Goal: Information Seeking & Learning: Learn about a topic

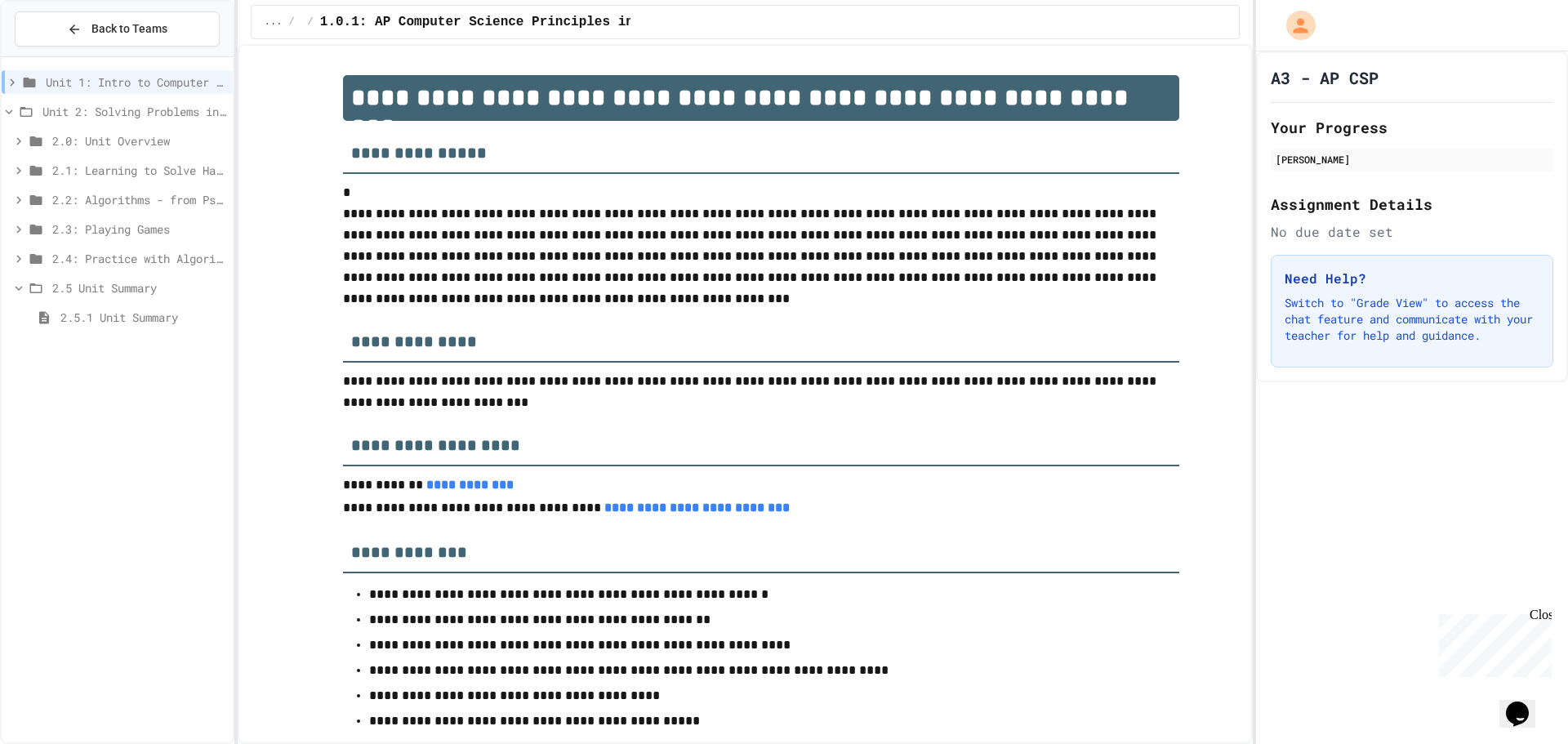
click at [111, 282] on span "2.5 Unit Summary" at bounding box center [138, 288] width 174 height 17
click at [102, 285] on span "2.5 Unit Summary" at bounding box center [138, 288] width 174 height 17
click at [111, 307] on div "2.5.1 Unit Summary" at bounding box center [117, 318] width 231 height 23
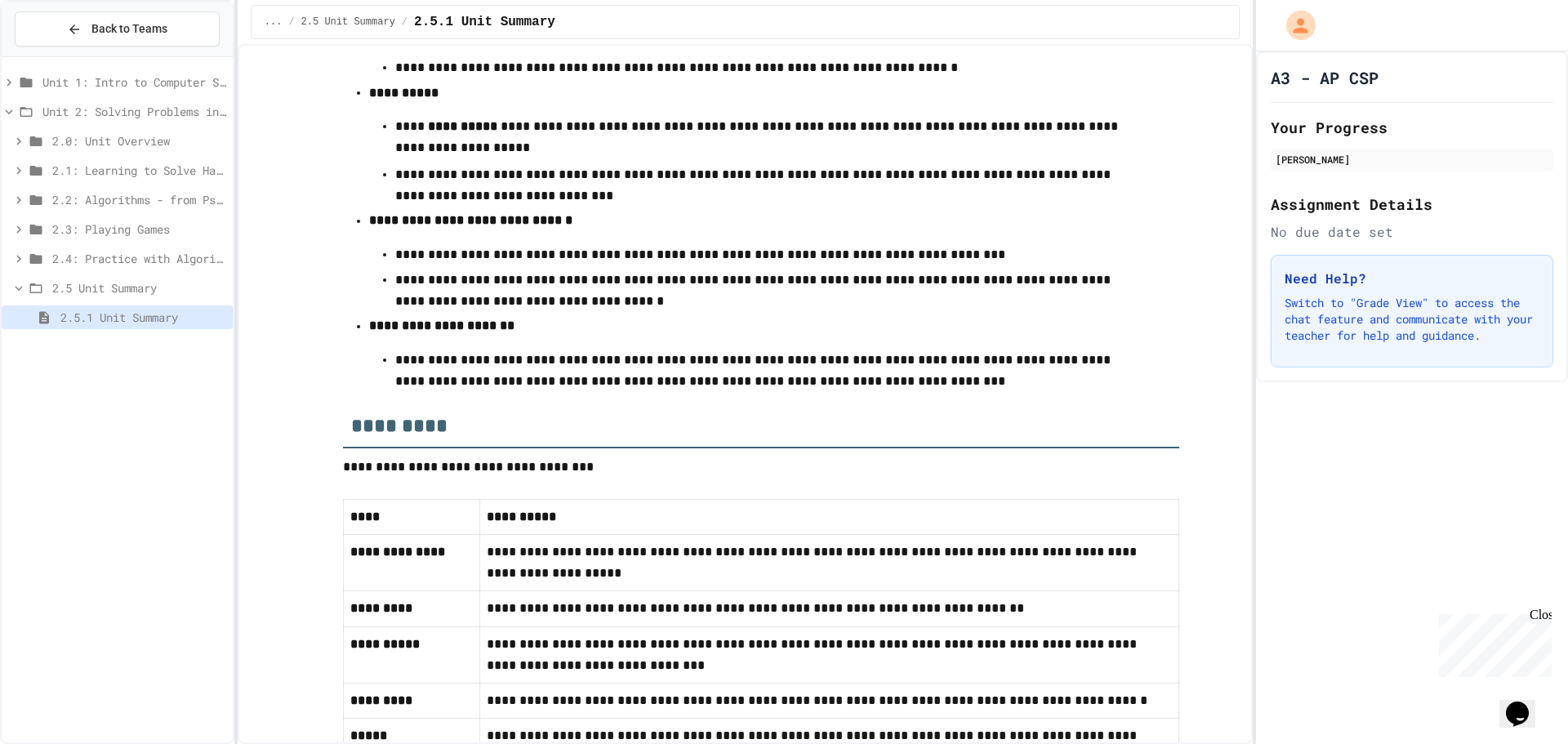
scroll to position [711, 0]
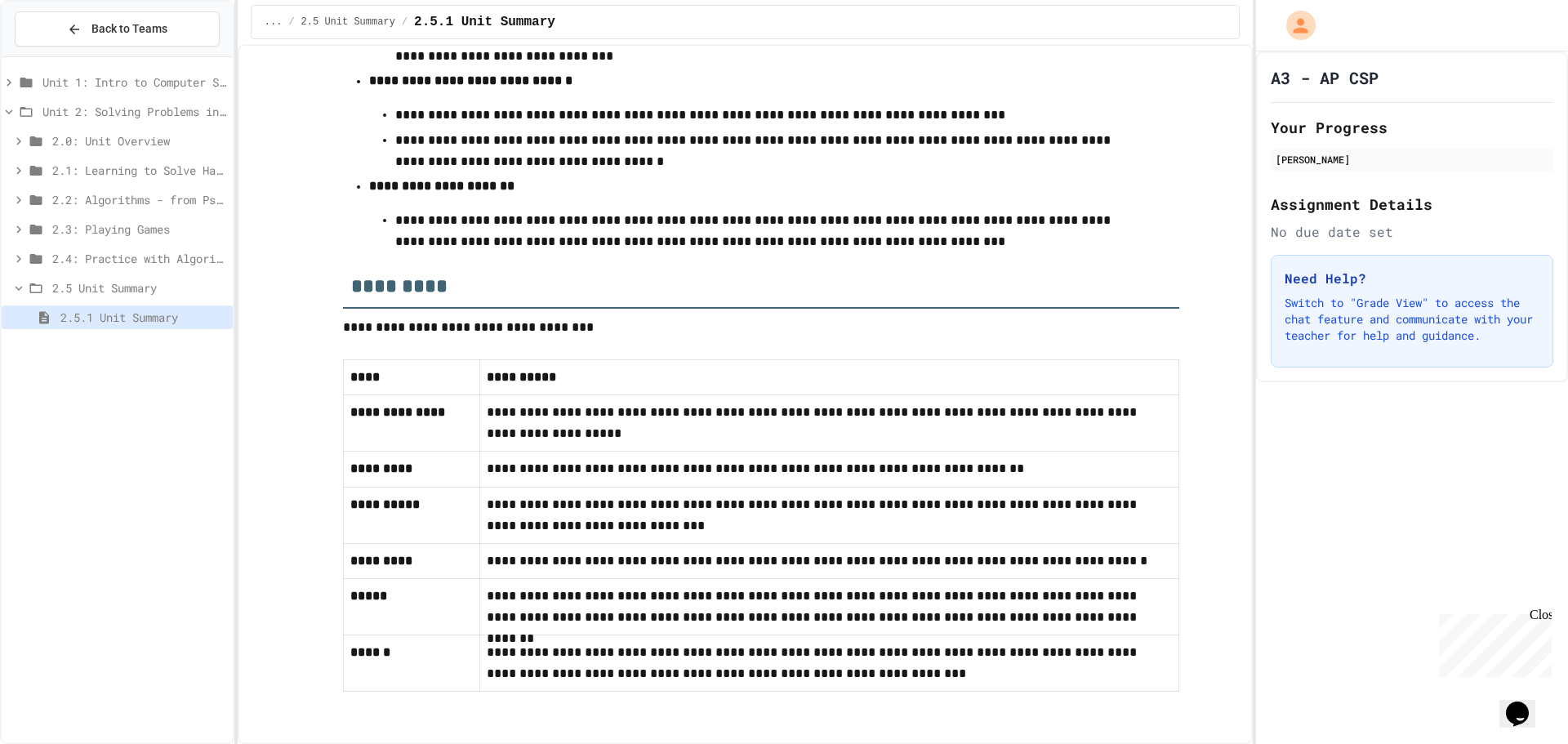
click at [99, 281] on span "2.5 Unit Summary" at bounding box center [138, 288] width 174 height 17
click at [94, 262] on span "2.4: Practice with Algorithms" at bounding box center [138, 258] width 174 height 17
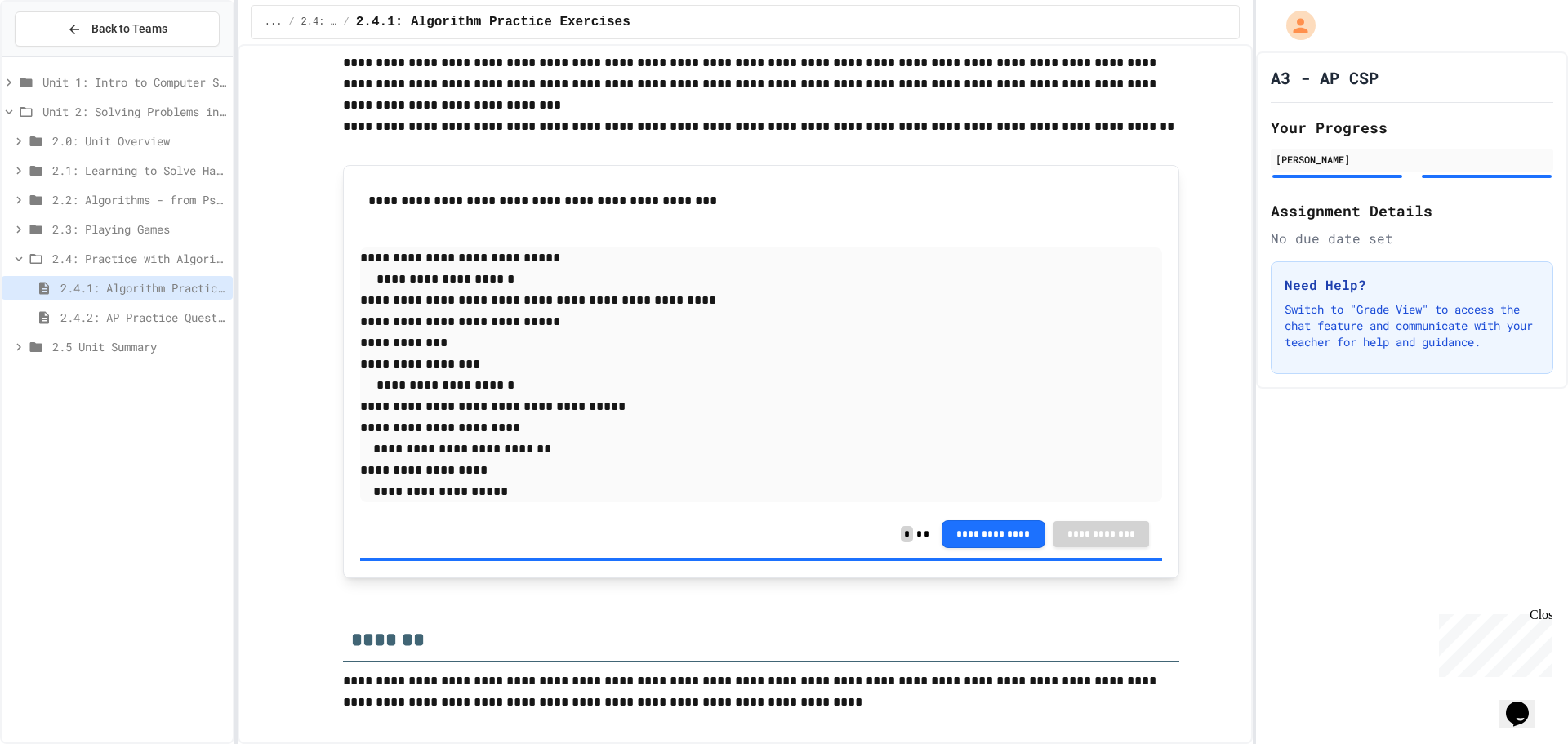
scroll to position [2451, 0]
click at [178, 316] on span "2.4.2: AP Practice Questions" at bounding box center [143, 317] width 165 height 17
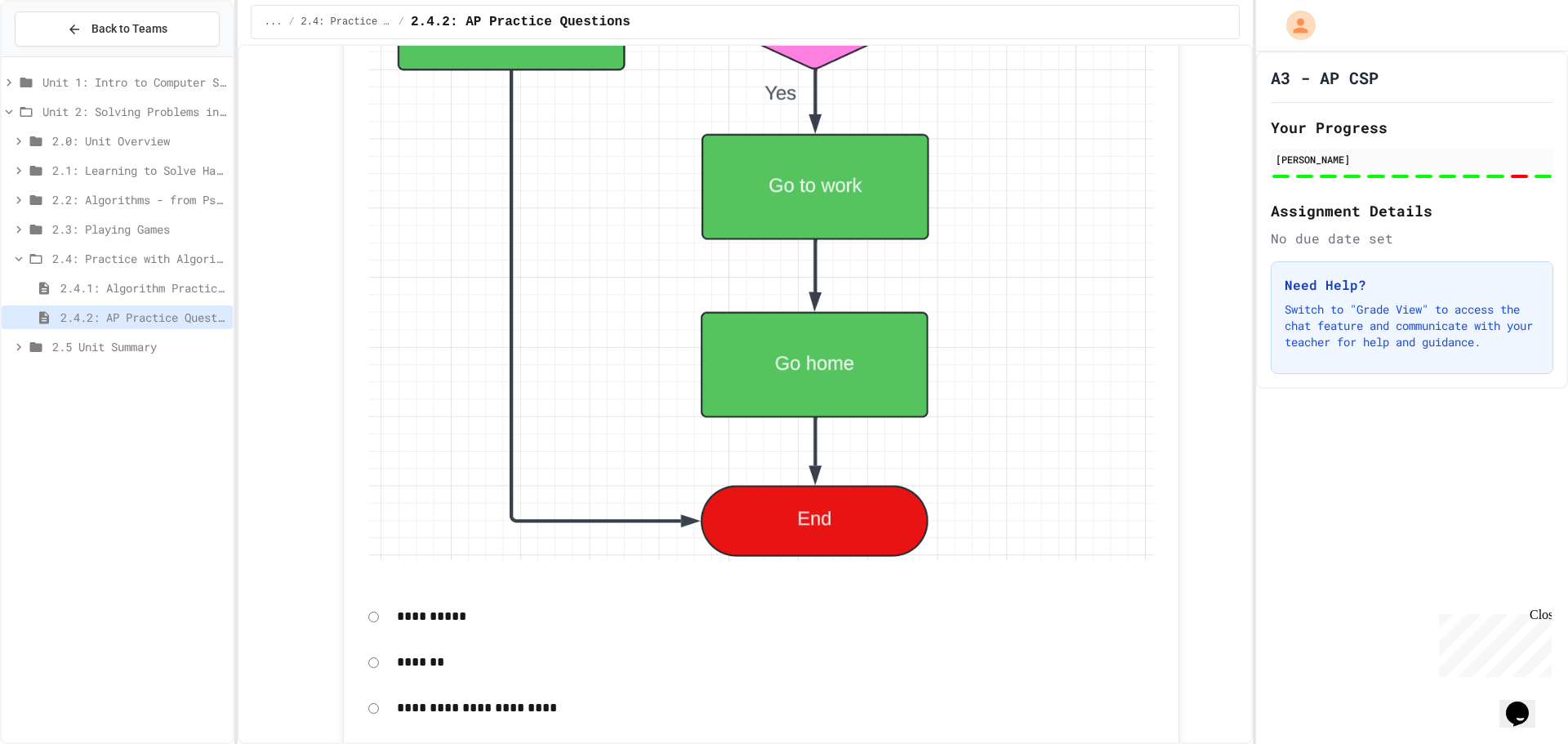
scroll to position [5488, 0]
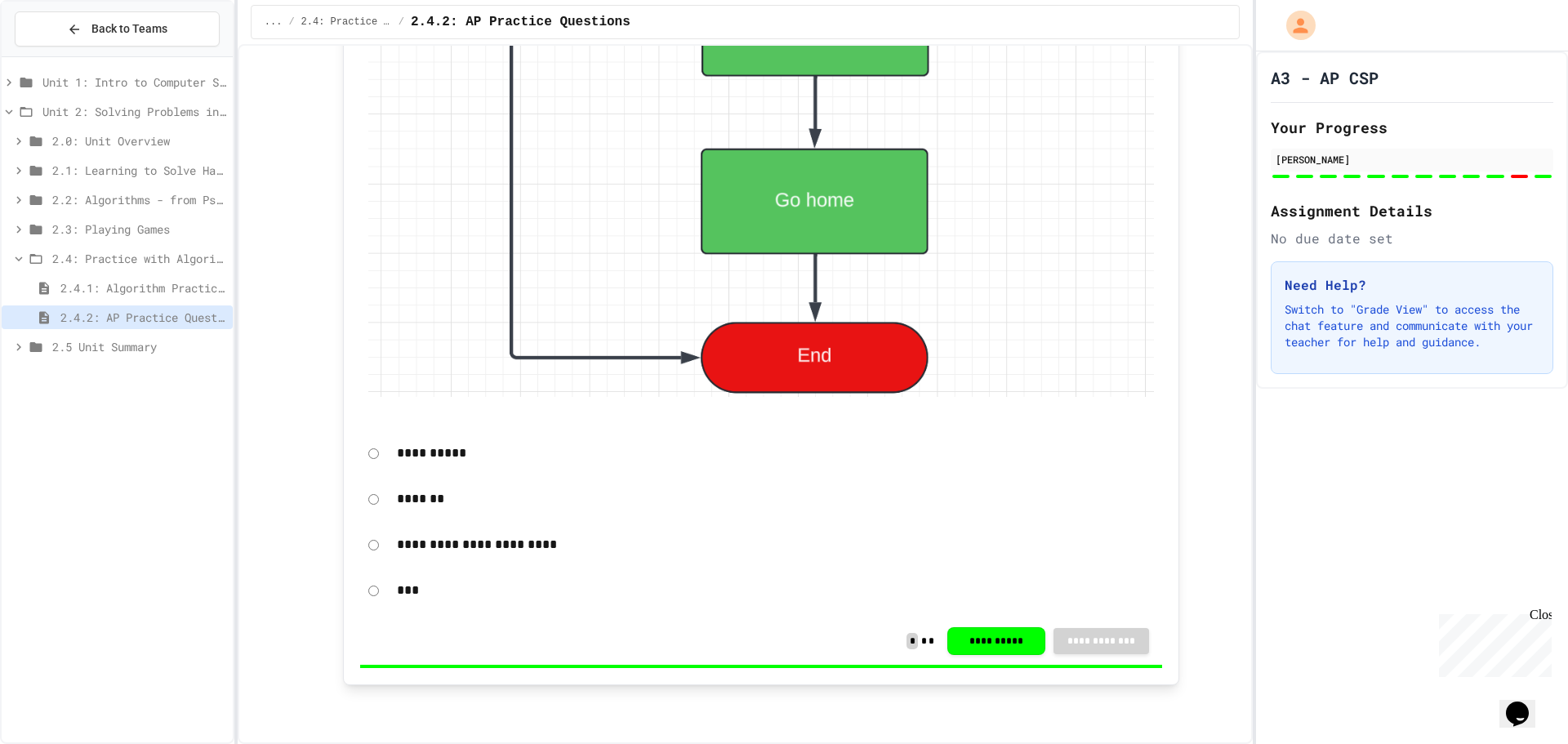
click at [108, 256] on span "2.4: Practice with Algorithms" at bounding box center [138, 258] width 174 height 17
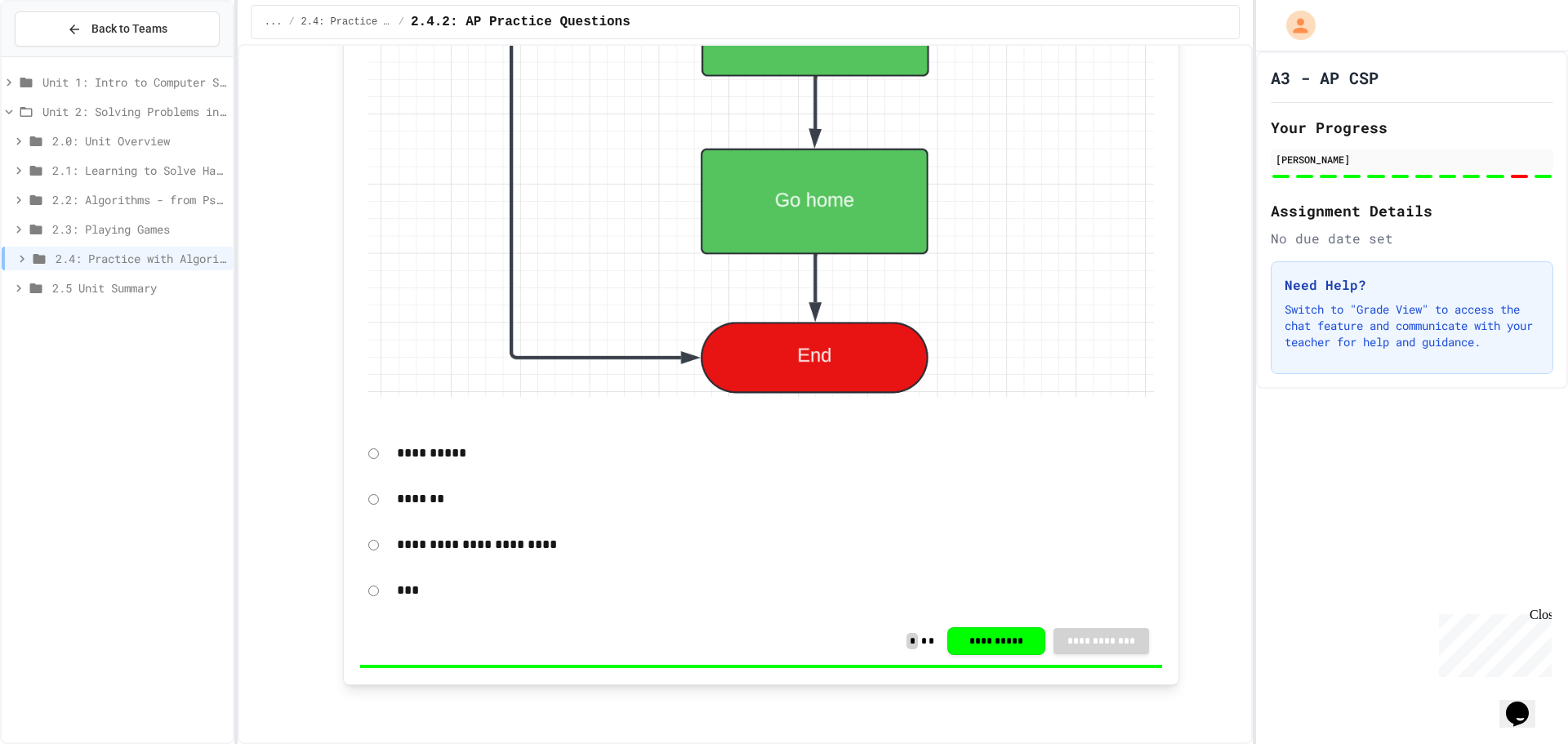
click at [103, 227] on span "2.3: Playing Games" at bounding box center [138, 229] width 174 height 17
click at [146, 264] on span "2.3.1: Understanding Games with Flowcharts" at bounding box center [143, 258] width 165 height 17
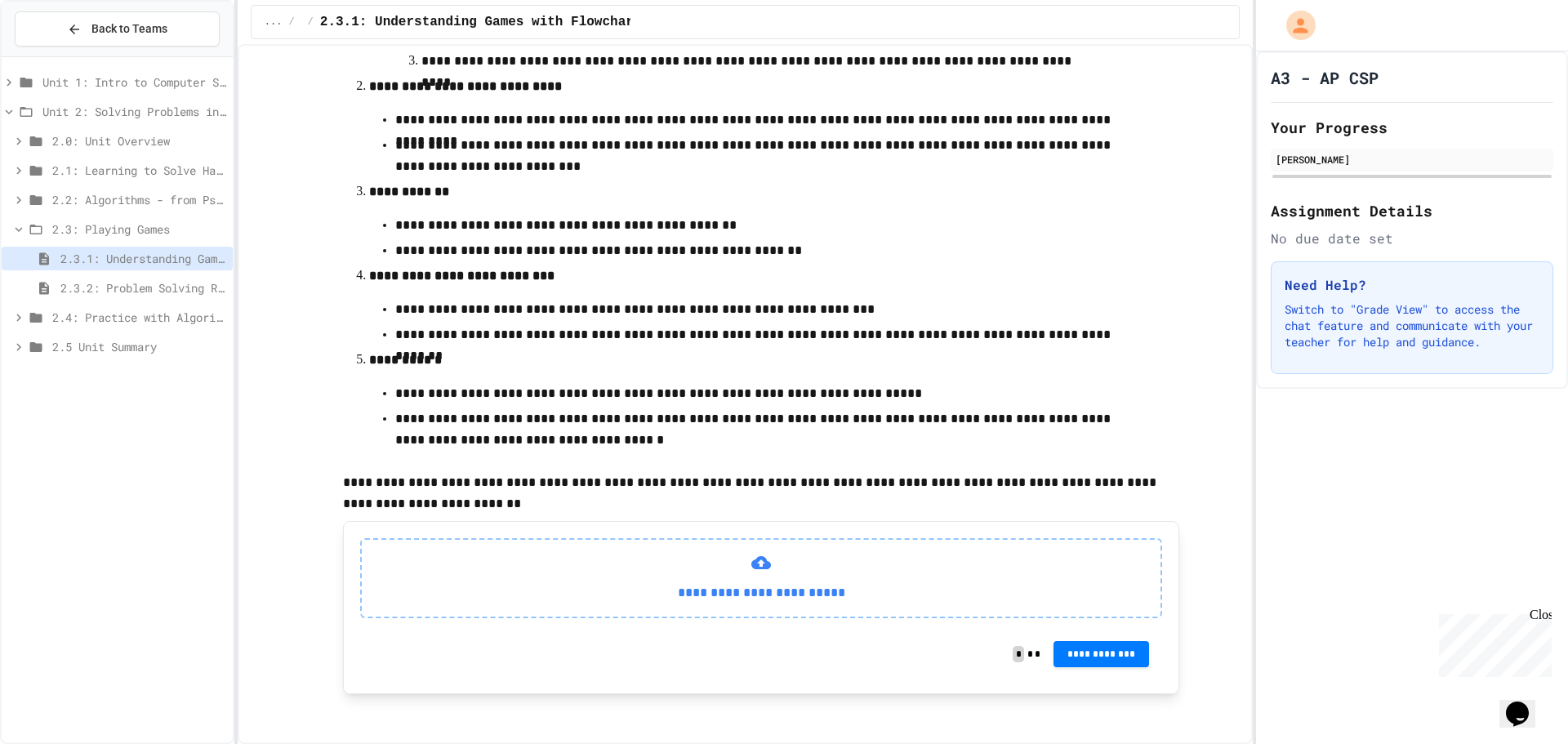
scroll to position [444, 0]
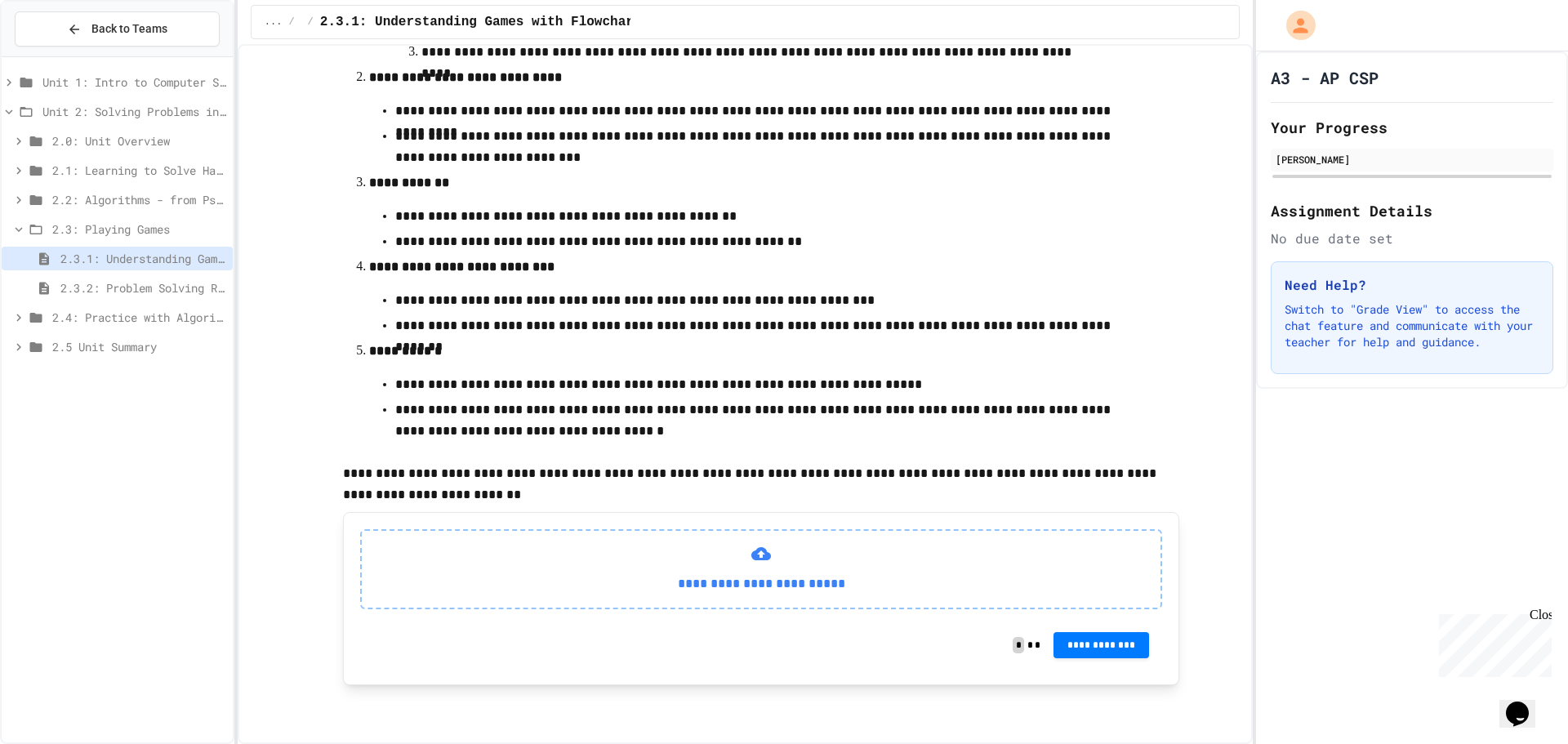
click at [101, 277] on div "2.3.2: Problem Solving Reflection" at bounding box center [117, 288] width 231 height 23
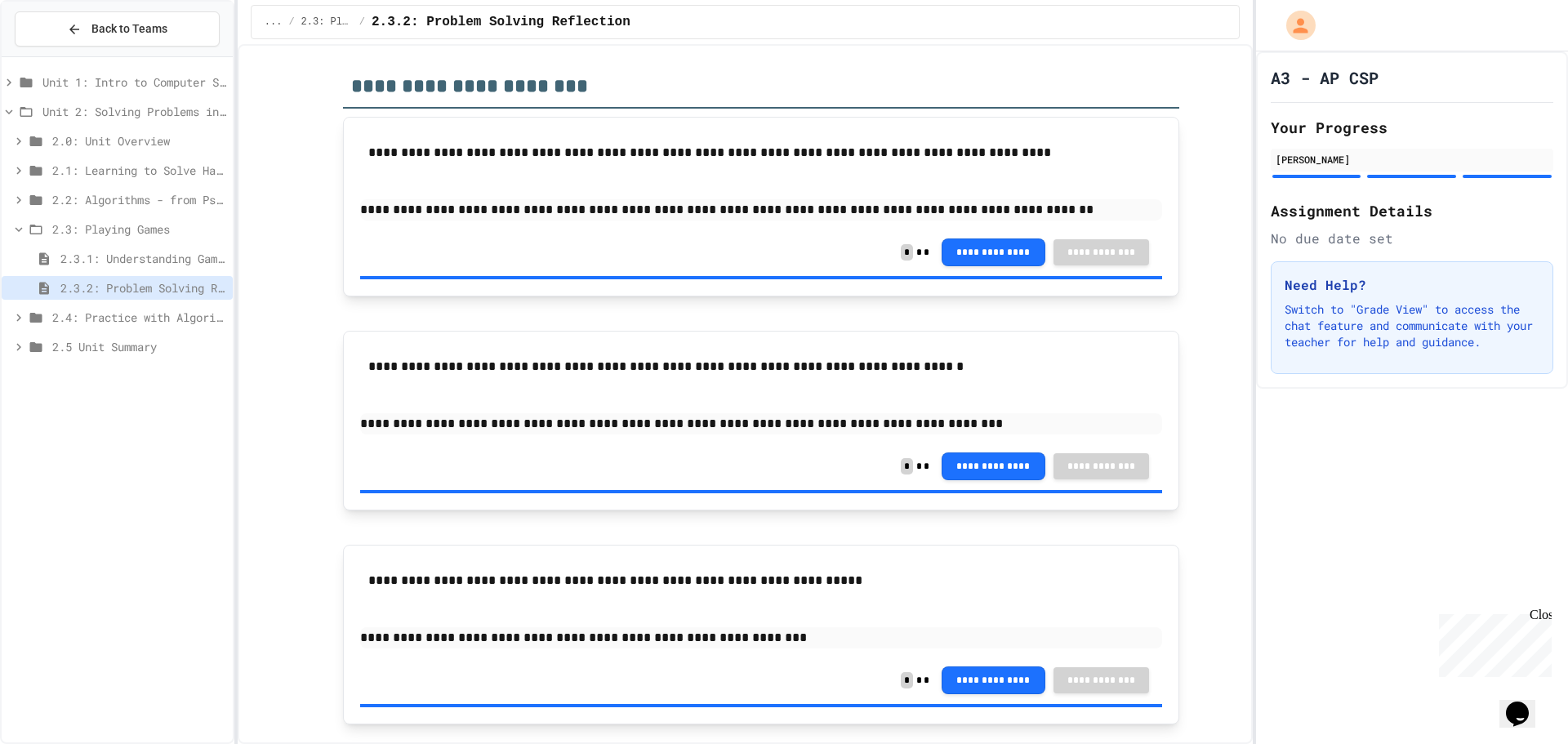
scroll to position [150, 0]
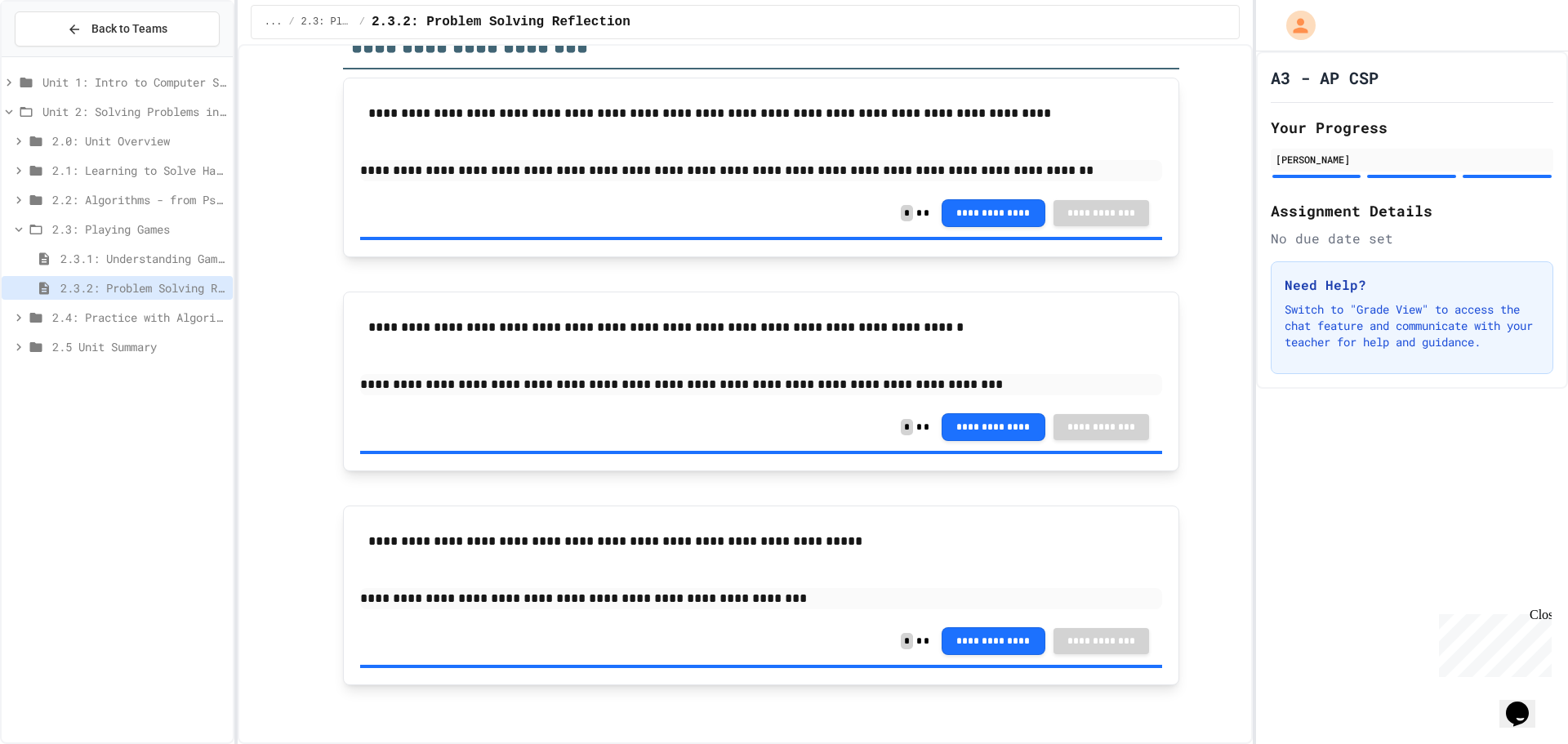
click at [41, 232] on icon at bounding box center [37, 229] width 13 height 10
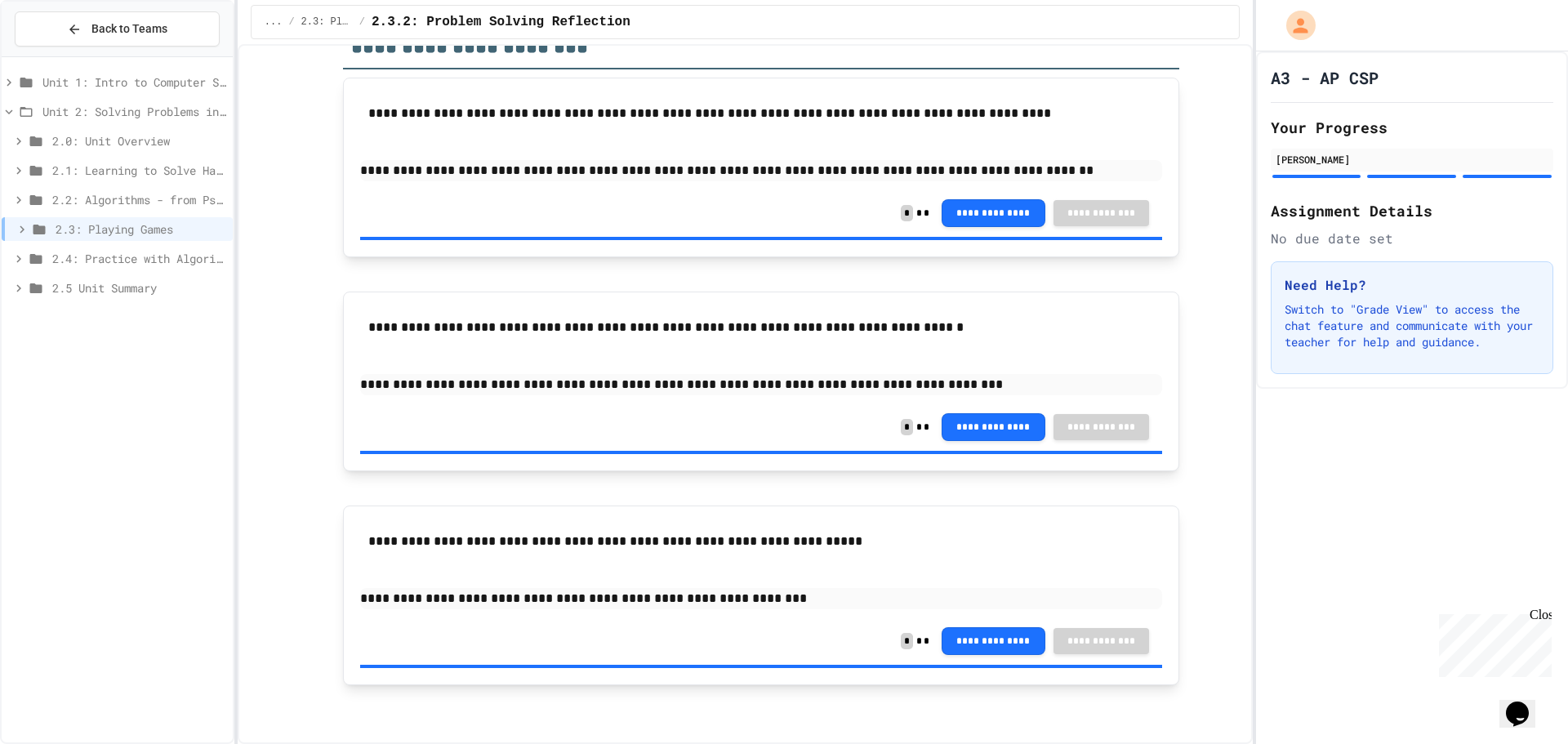
click at [121, 254] on span "2.4: Practice with Algorithms" at bounding box center [138, 258] width 174 height 17
click at [122, 311] on span "2.4.2: AP Practice Questions" at bounding box center [143, 317] width 165 height 17
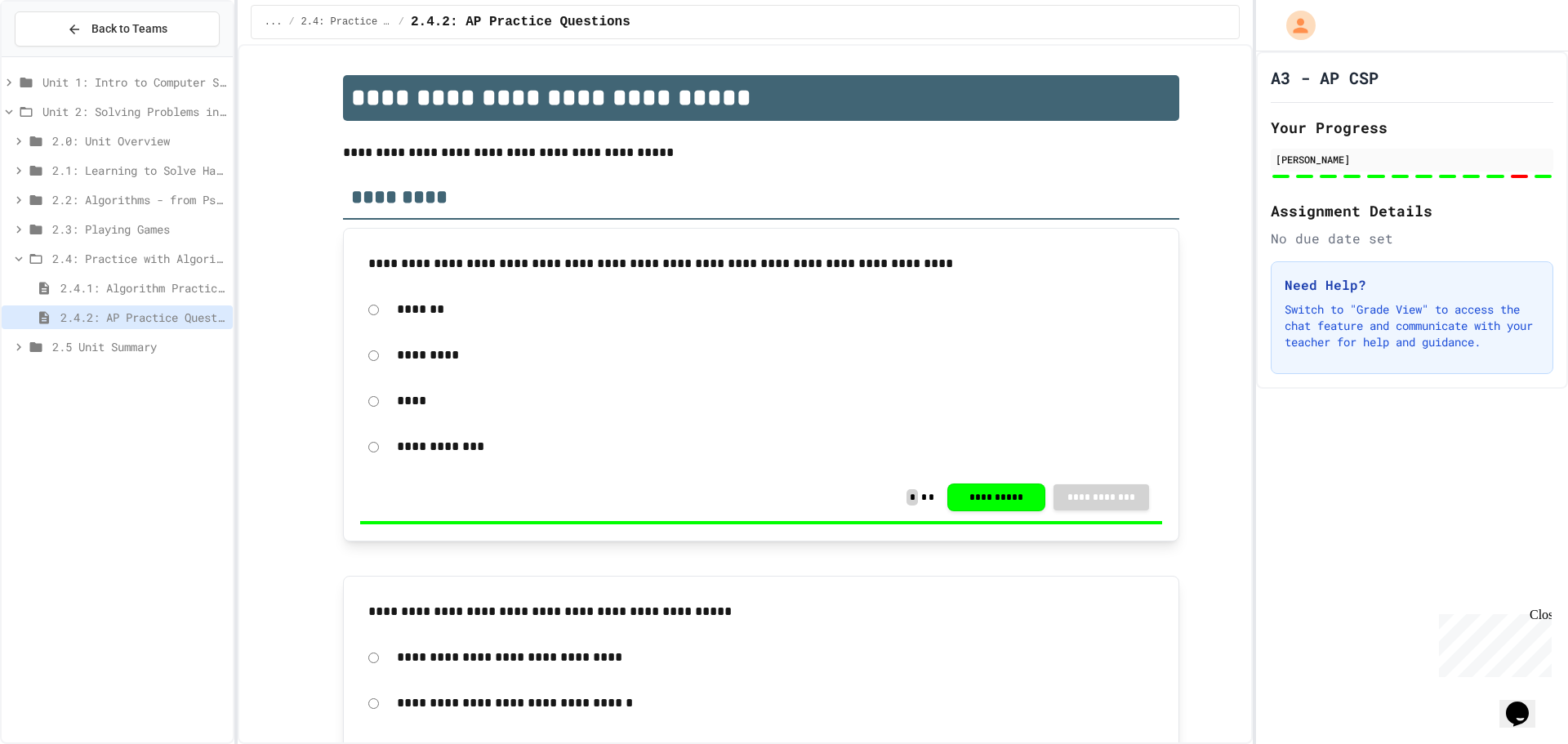
click at [60, 261] on span "2.4: Practice with Algorithms" at bounding box center [138, 258] width 174 height 17
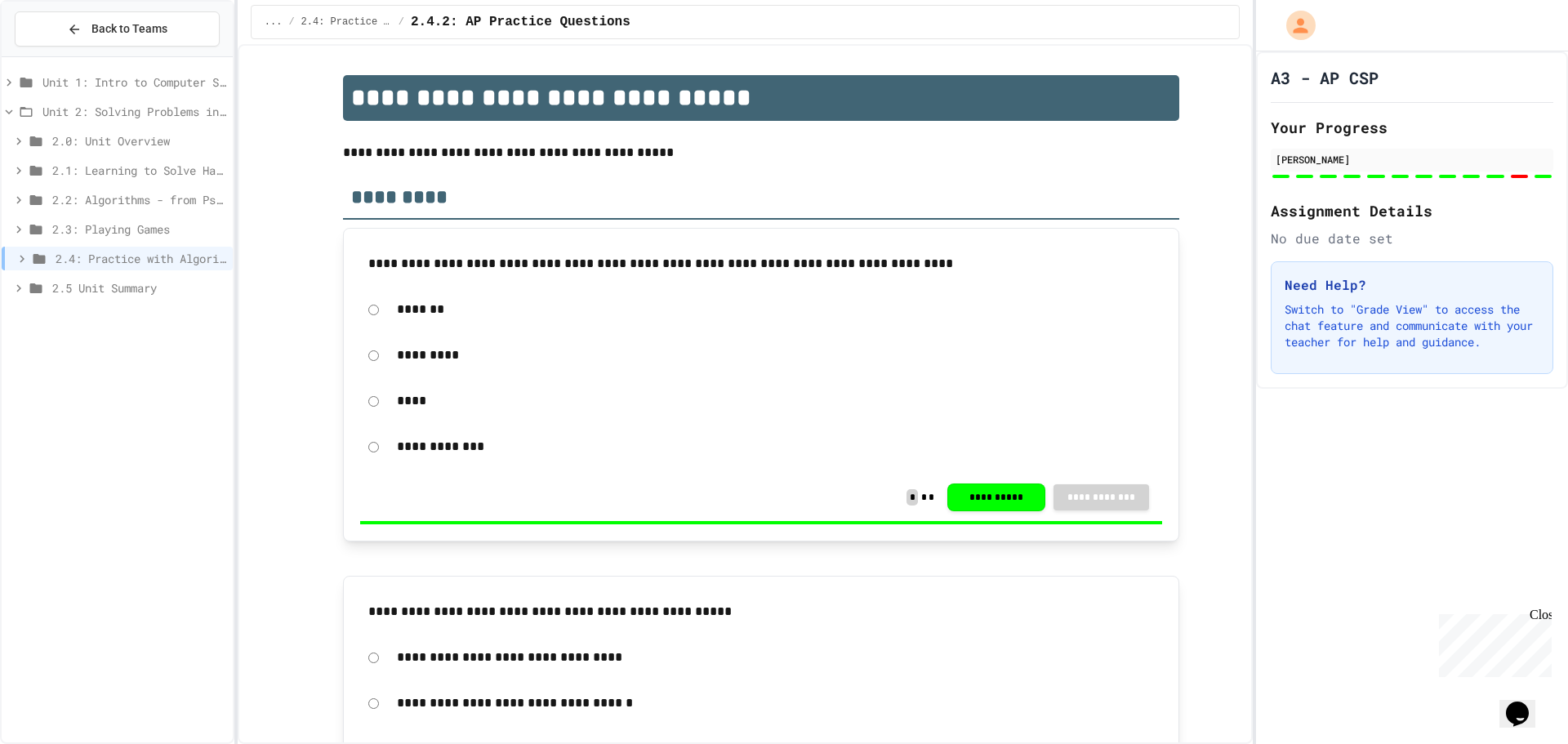
click at [183, 378] on div "Unit 1: Intro to Computer Science Unit 2: Solving Problems in Computer Science …" at bounding box center [117, 399] width 231 height 672
click at [111, 166] on span "2.1: Learning to Solve Hard Problems" at bounding box center [138, 170] width 174 height 17
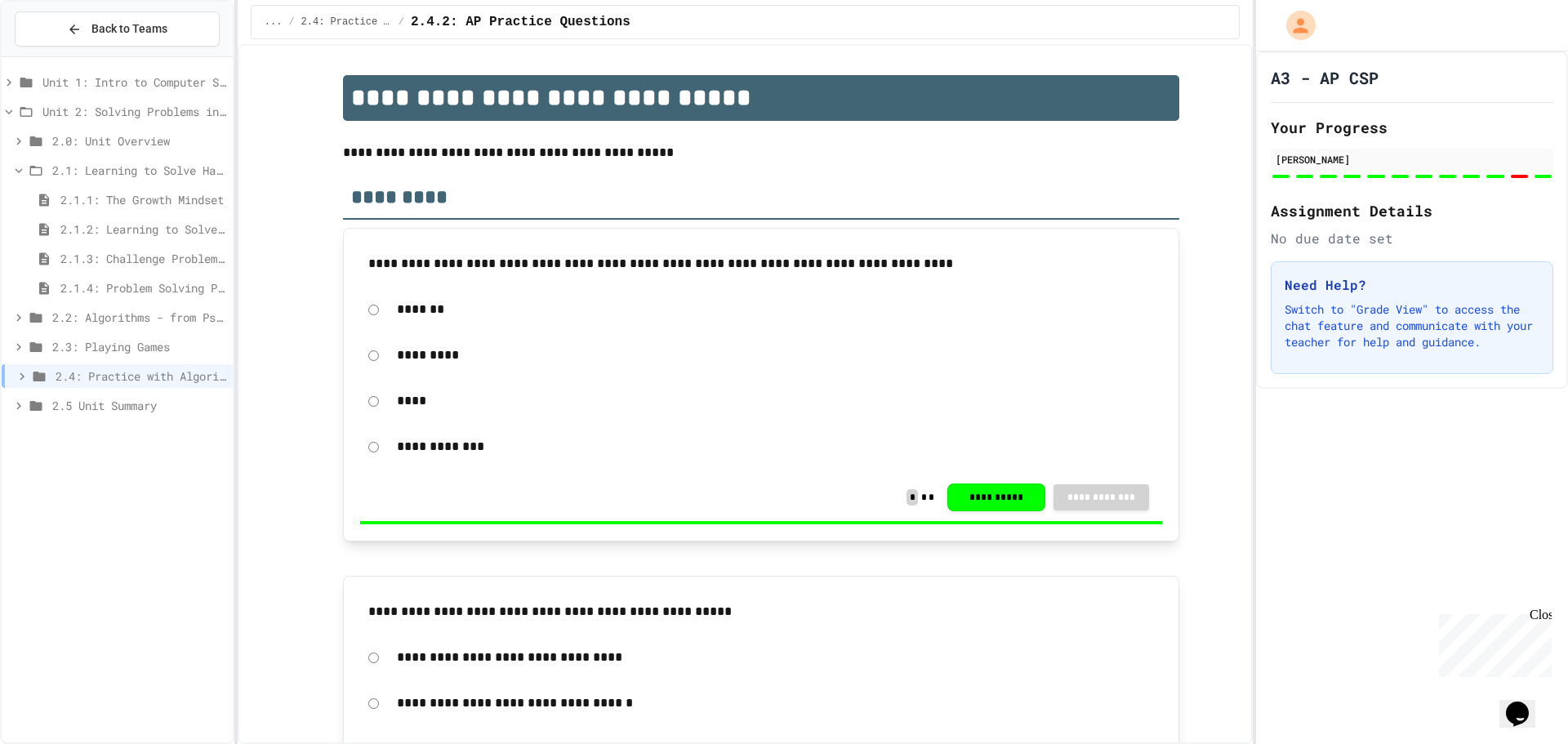
click at [134, 206] on span "2.1.1: The Growth Mindset" at bounding box center [143, 199] width 165 height 17
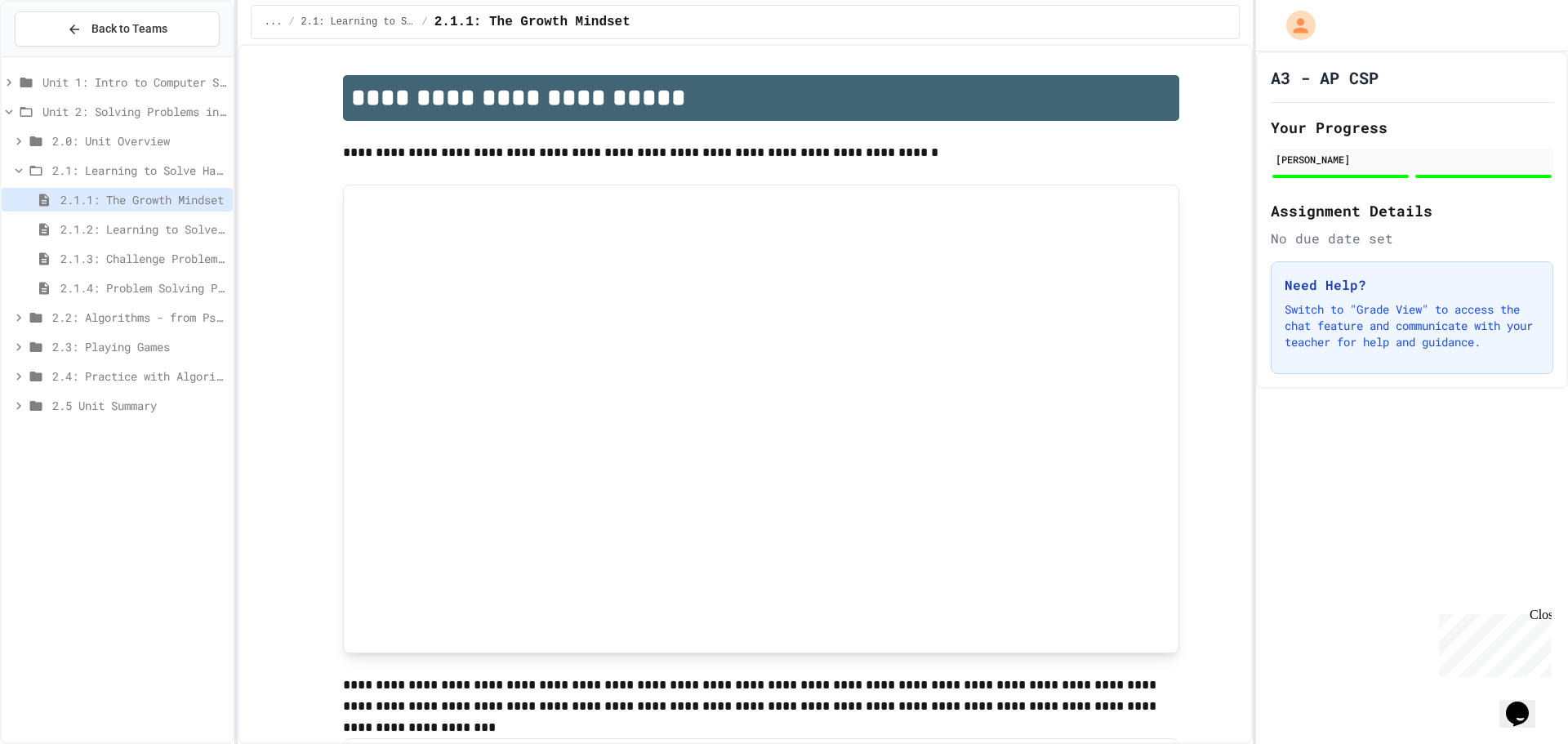
click at [147, 229] on span "2.1.2: Learning to Solve Hard Problems" at bounding box center [143, 229] width 165 height 17
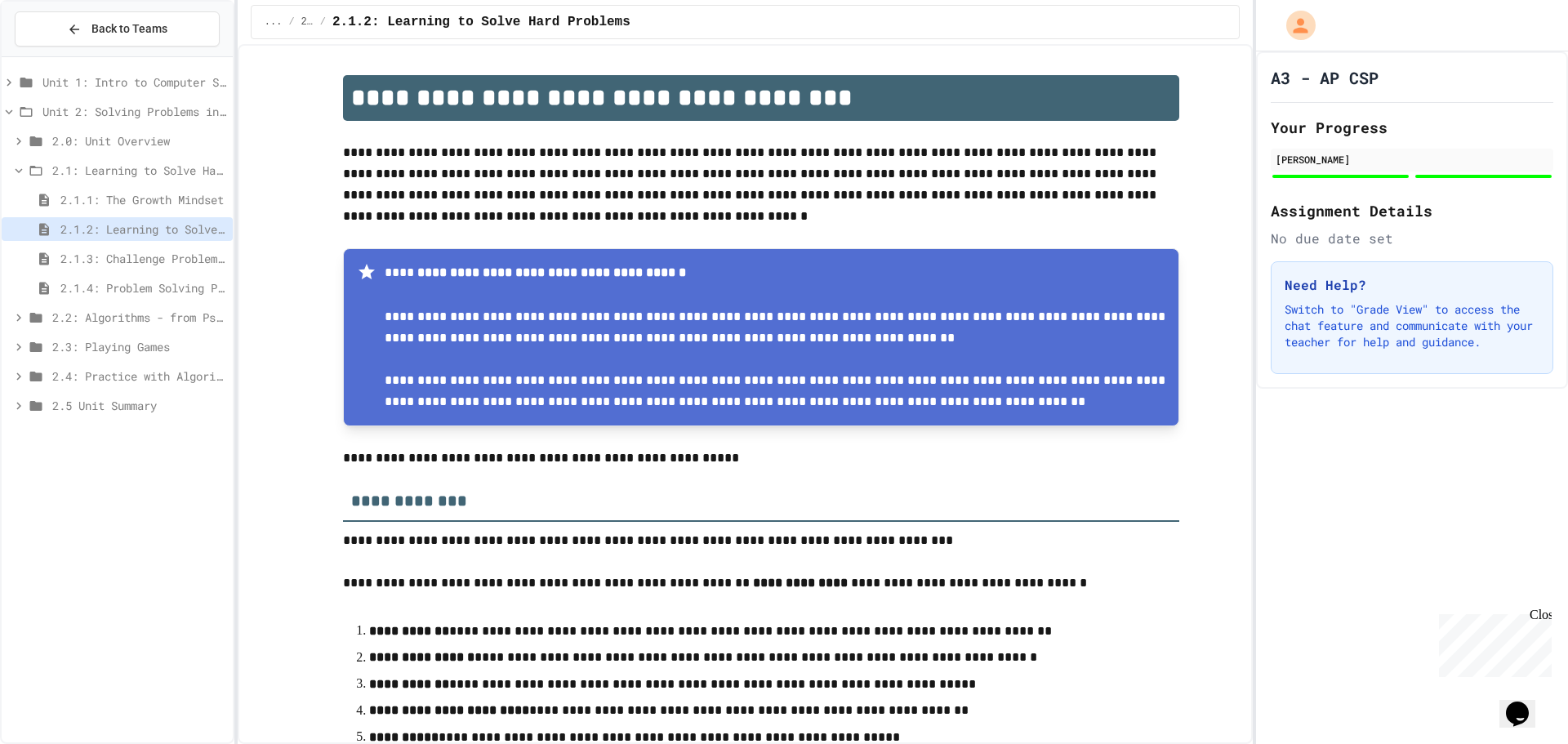
click at [159, 253] on span "2.1.3: Challenge Problem - The Bridge" at bounding box center [143, 258] width 165 height 17
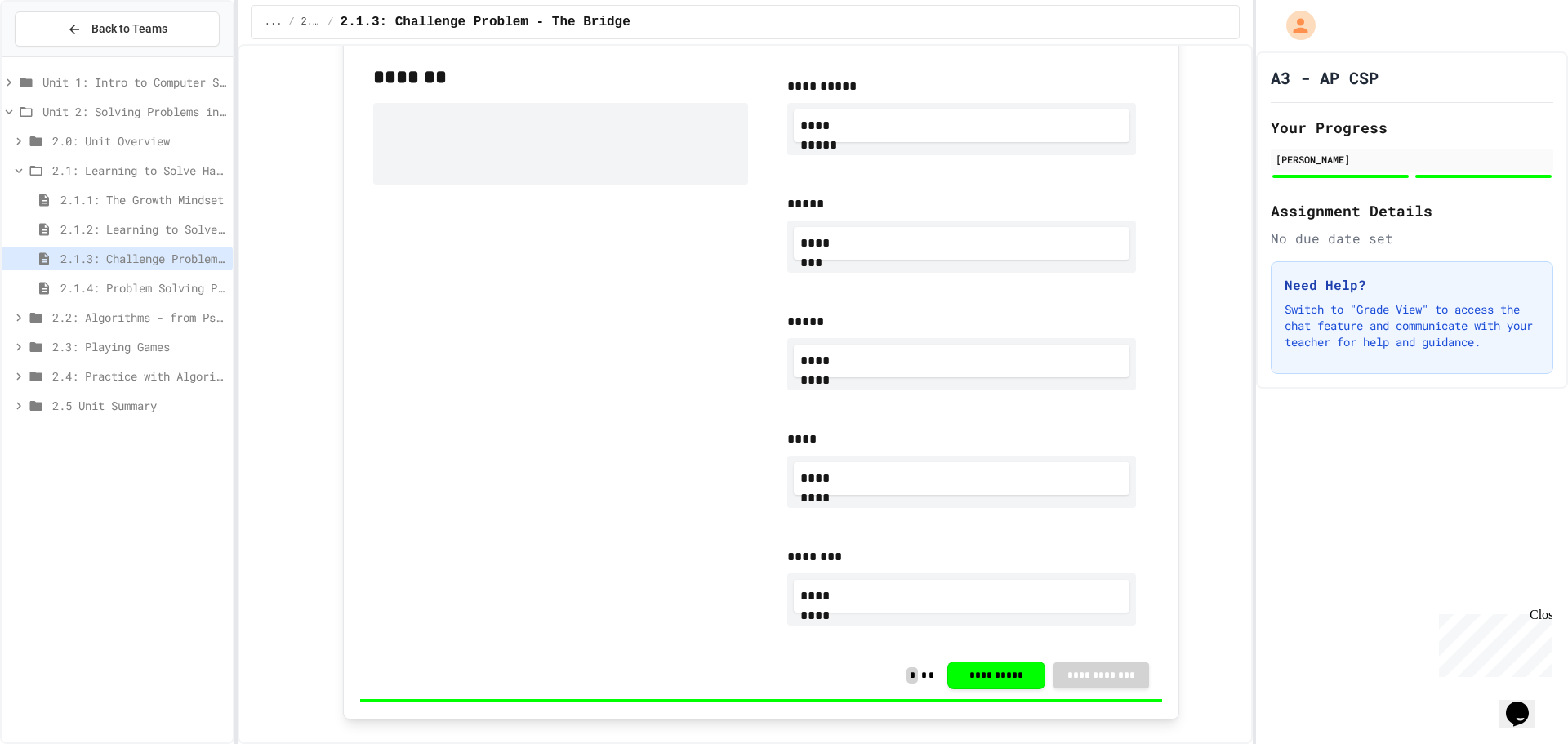
scroll to position [1471, 0]
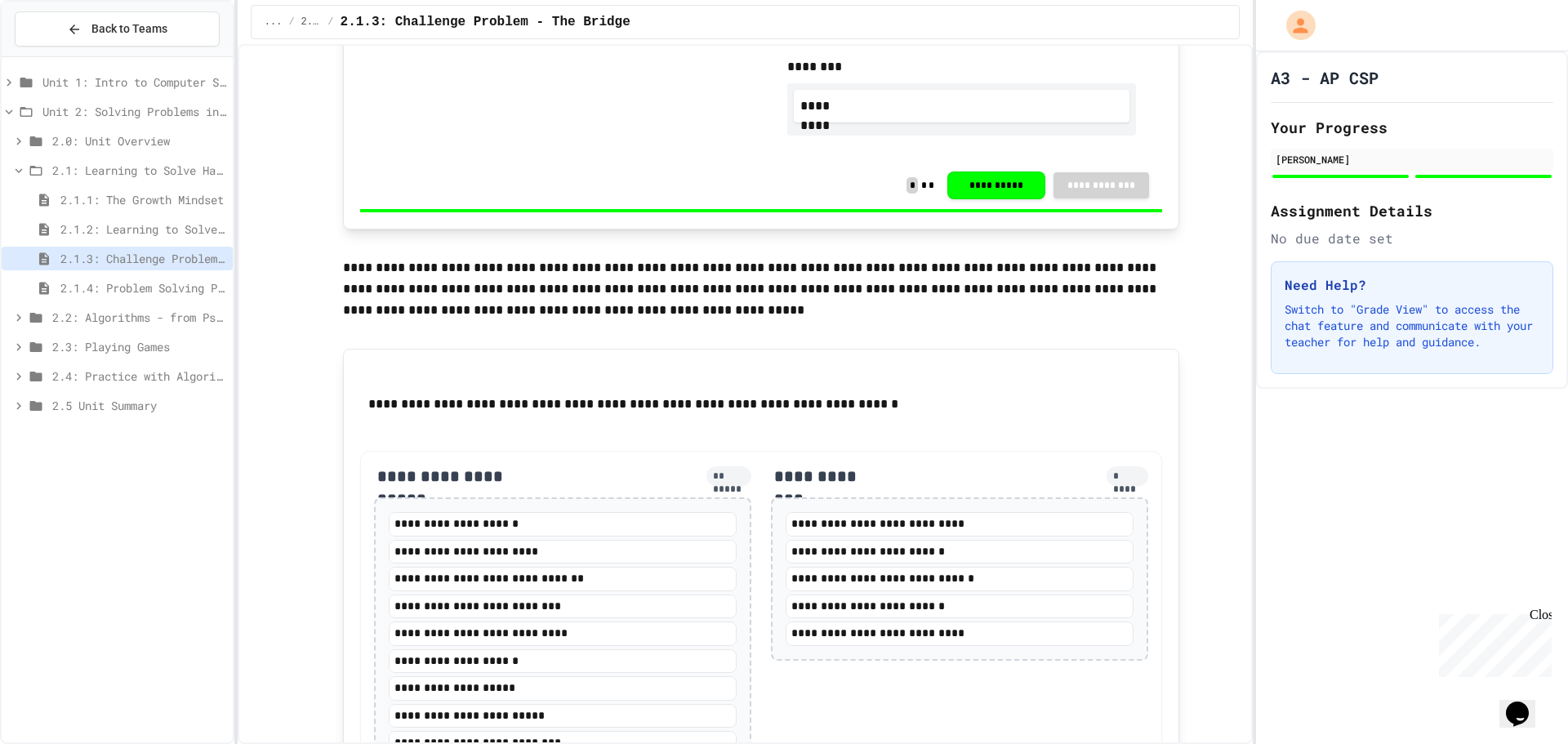
click at [195, 295] on span "2.1.4: Problem Solving Practice" at bounding box center [143, 288] width 165 height 17
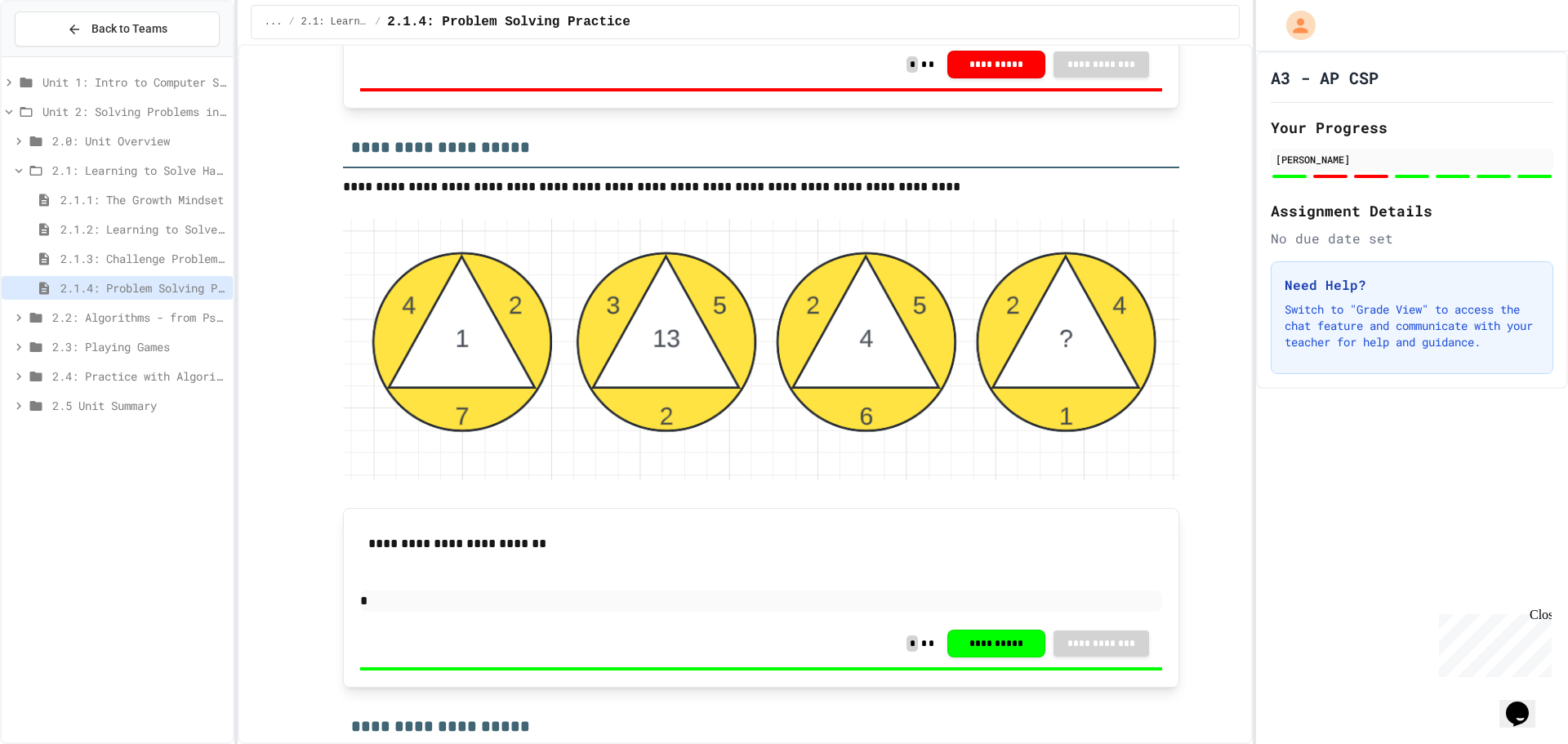
scroll to position [3105, 0]
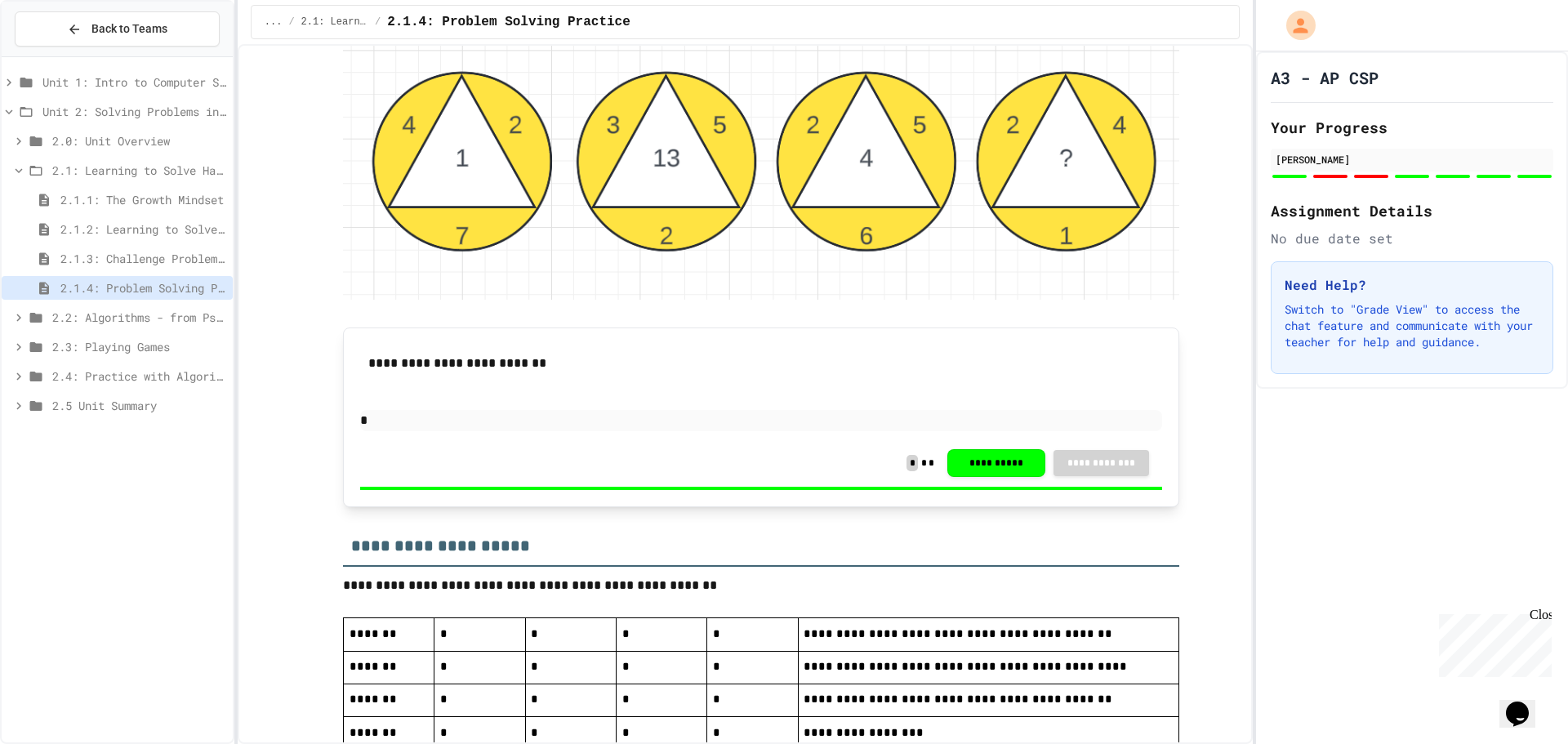
click at [15, 164] on icon at bounding box center [19, 171] width 14 height 14
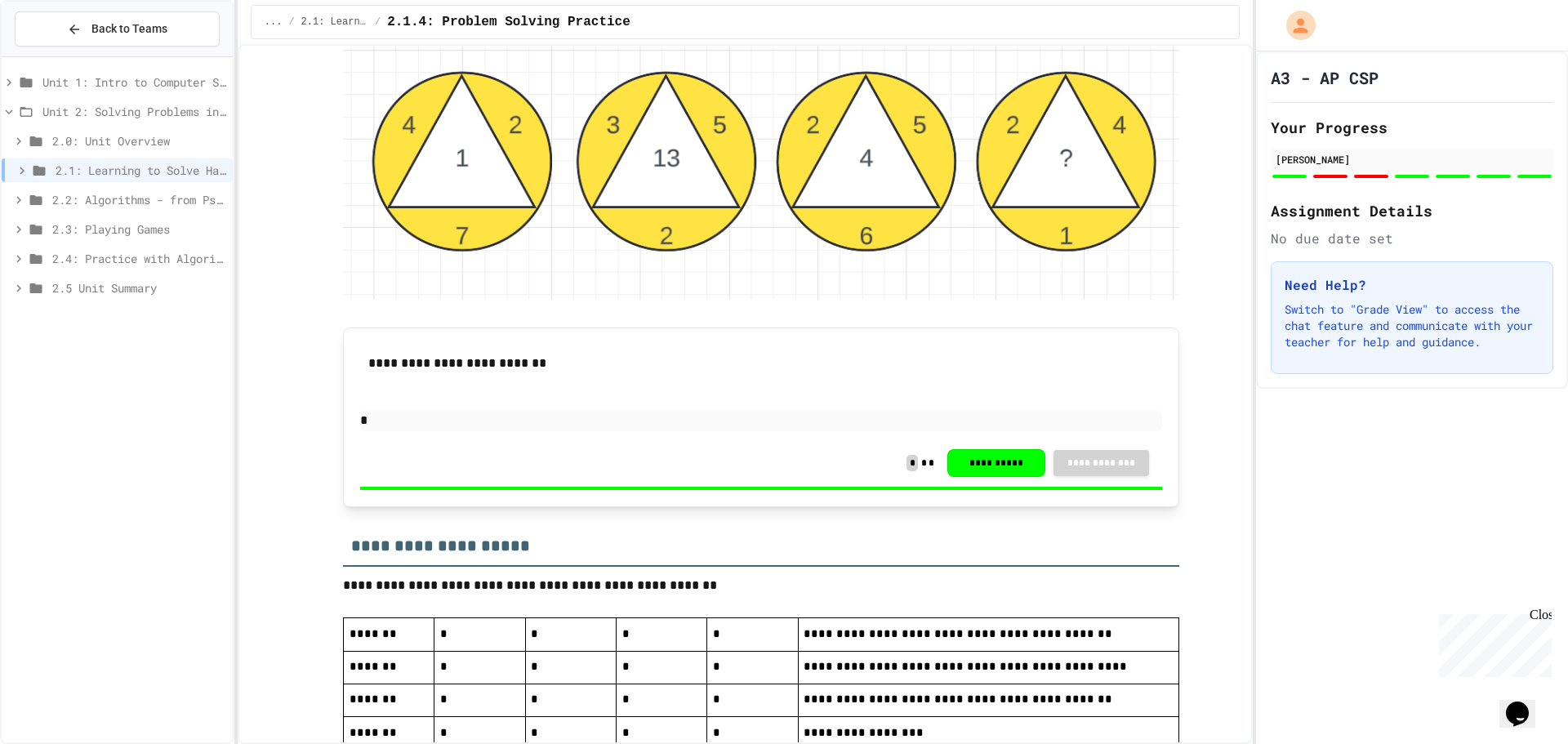
click at [40, 195] on icon at bounding box center [36, 200] width 20 height 14
click at [146, 226] on span "2.2.1: The Power of Algorithms" at bounding box center [143, 229] width 165 height 17
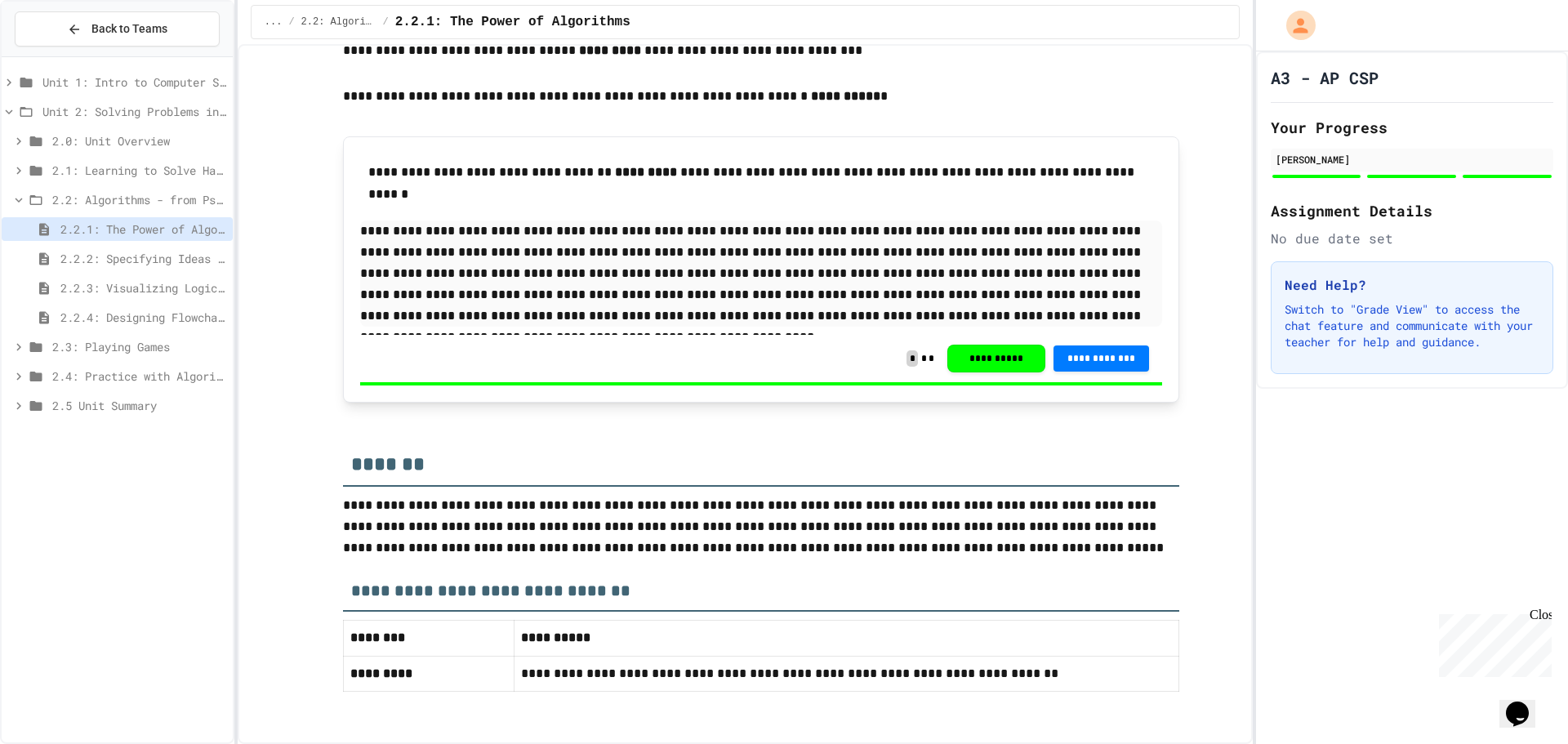
scroll to position [3185, 0]
click at [167, 261] on span "2.2.2: Specifying Ideas with Pseudocode" at bounding box center [143, 258] width 165 height 17
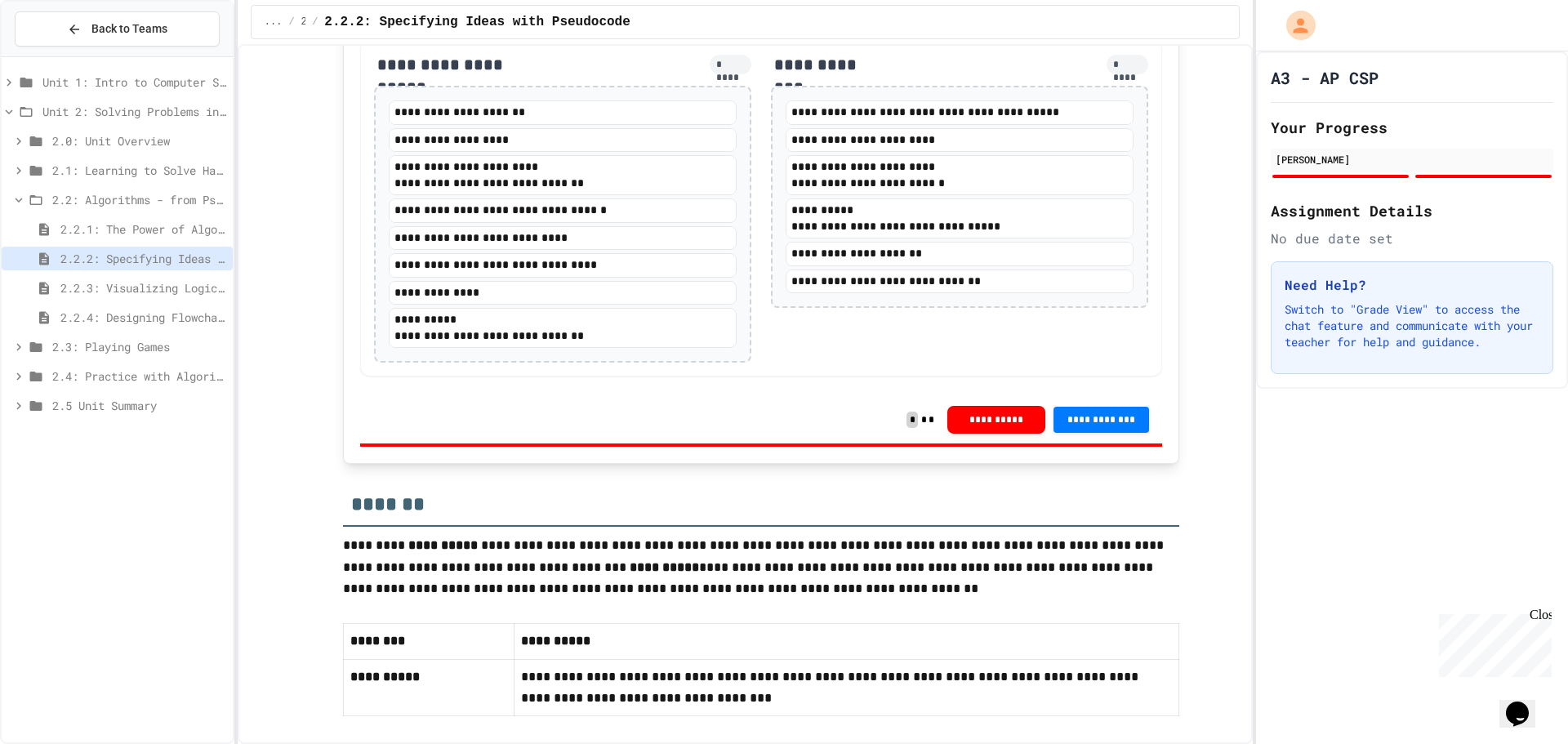
scroll to position [3185, 0]
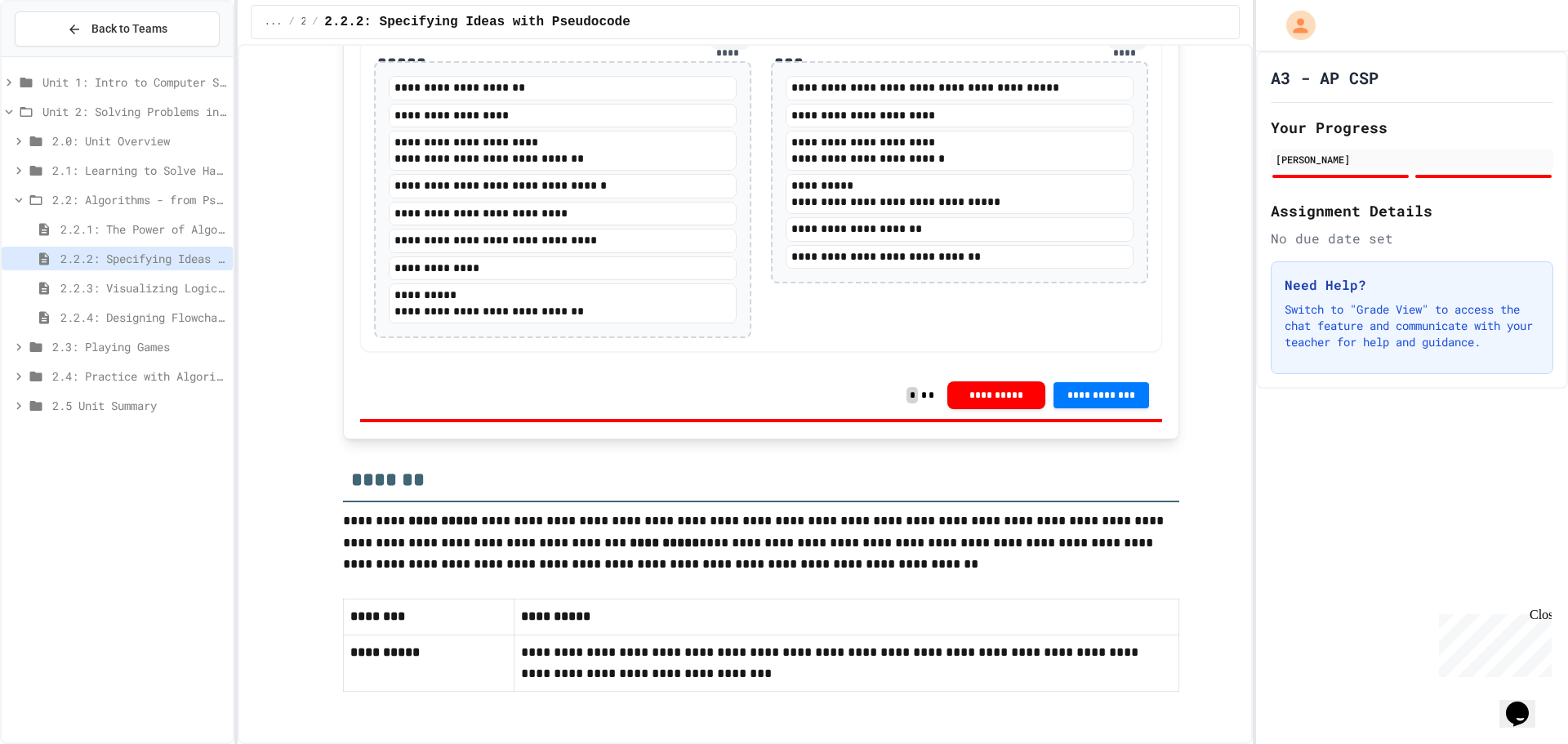
click at [119, 279] on div "2.2.3: Visualizing Logic with Flowcharts" at bounding box center [117, 288] width 231 height 23
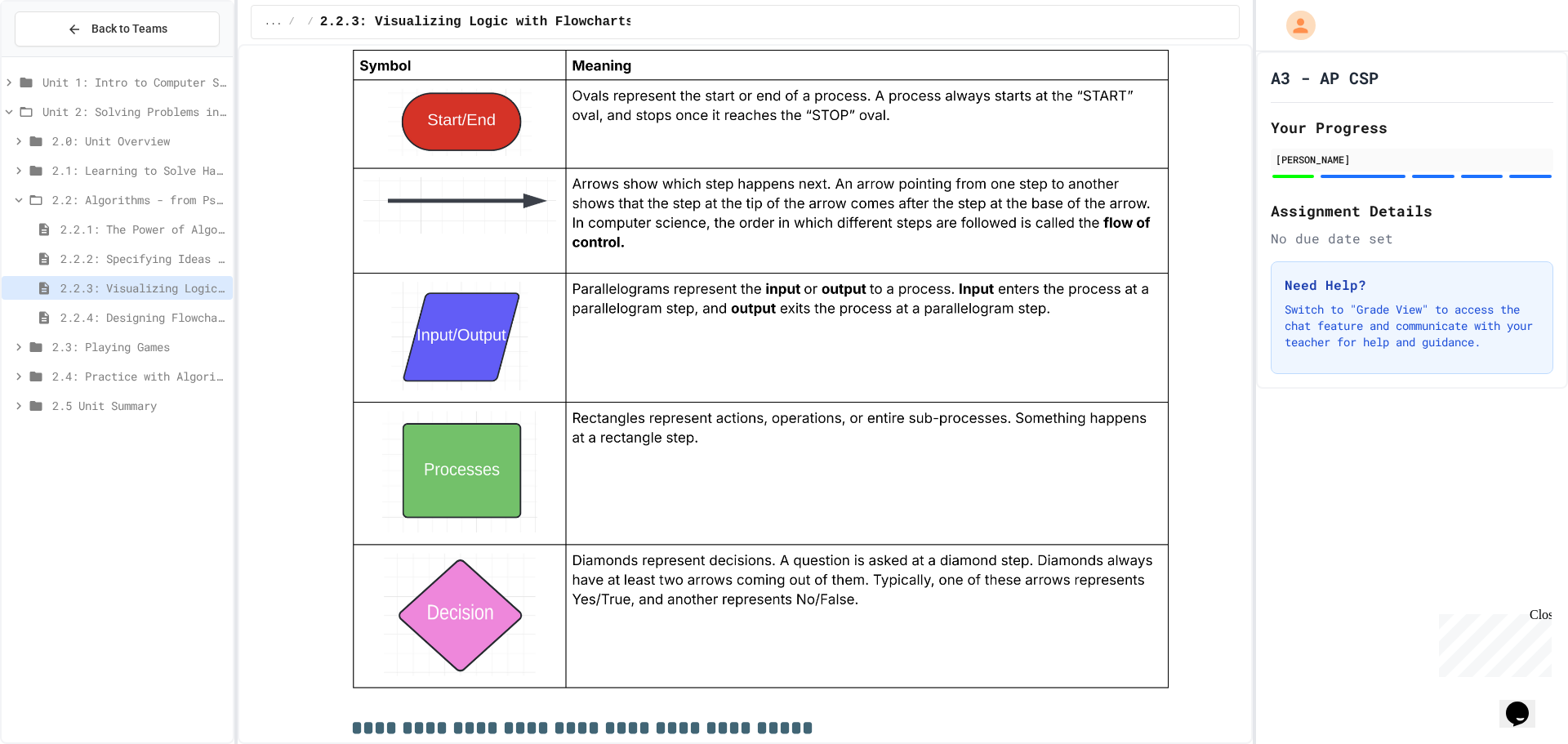
scroll to position [1471, 0]
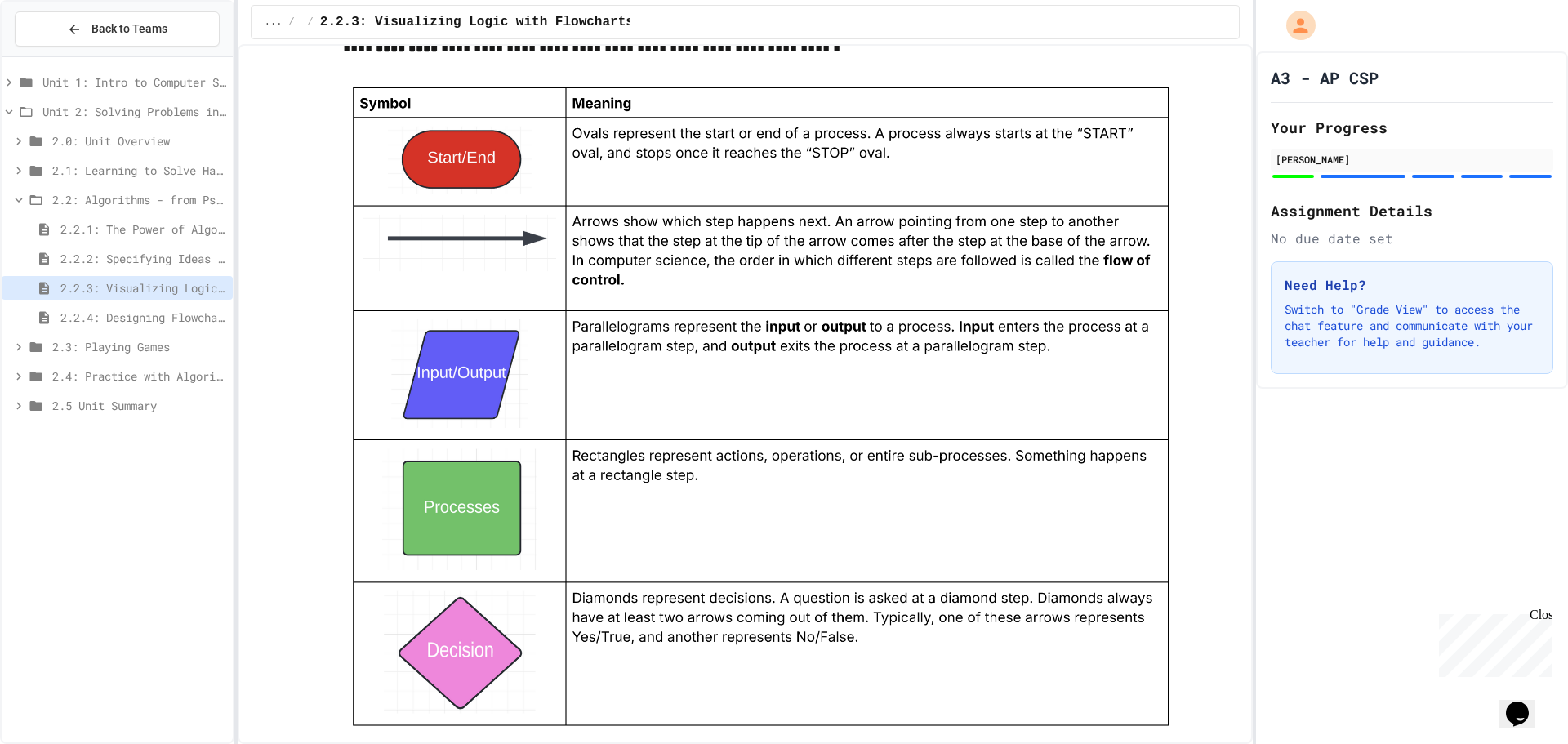
click at [138, 366] on div "2.4: Practice with Algorithms" at bounding box center [117, 376] width 231 height 23
click at [127, 434] on span "2.4.2: AP Practice Questions" at bounding box center [143, 435] width 165 height 17
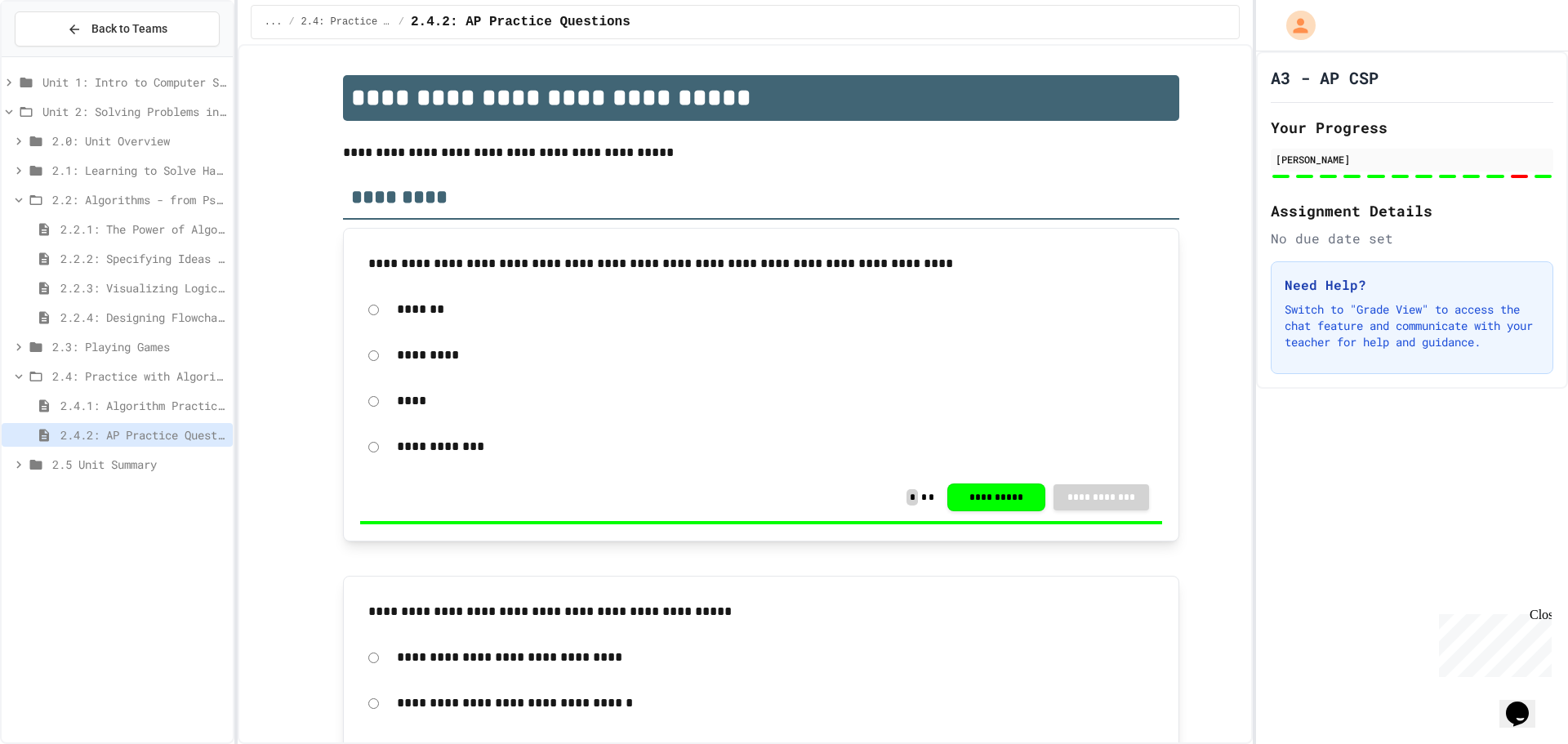
click at [150, 406] on span "2.4.1: Algorithm Practice Exercises" at bounding box center [143, 405] width 165 height 17
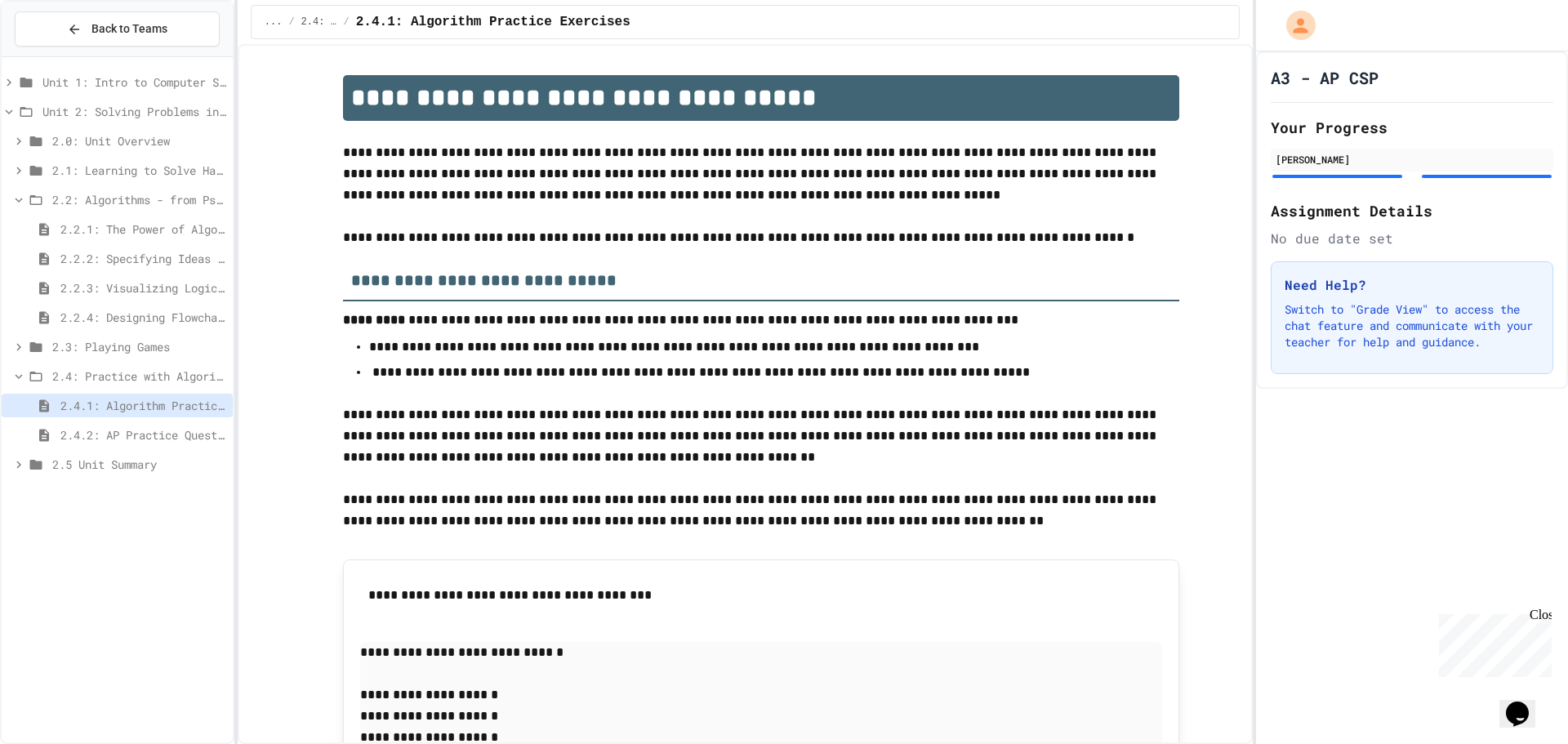
click at [18, 191] on div "2.2: Algorithms - from Pseudocode to Flowcharts" at bounding box center [117, 200] width 231 height 23
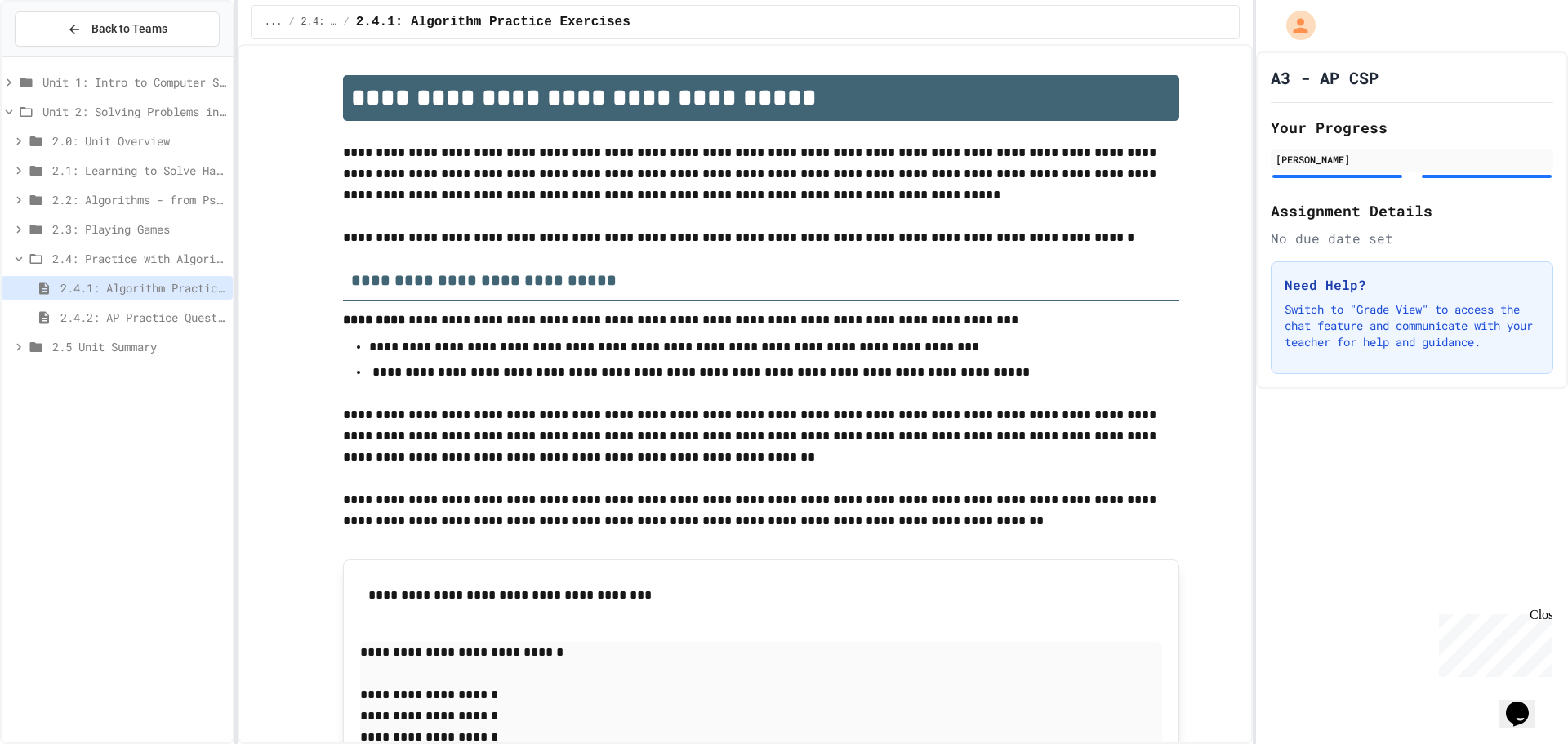
click at [10, 103] on div "Unit 2: Solving Problems in Computer Science" at bounding box center [117, 112] width 231 height 23
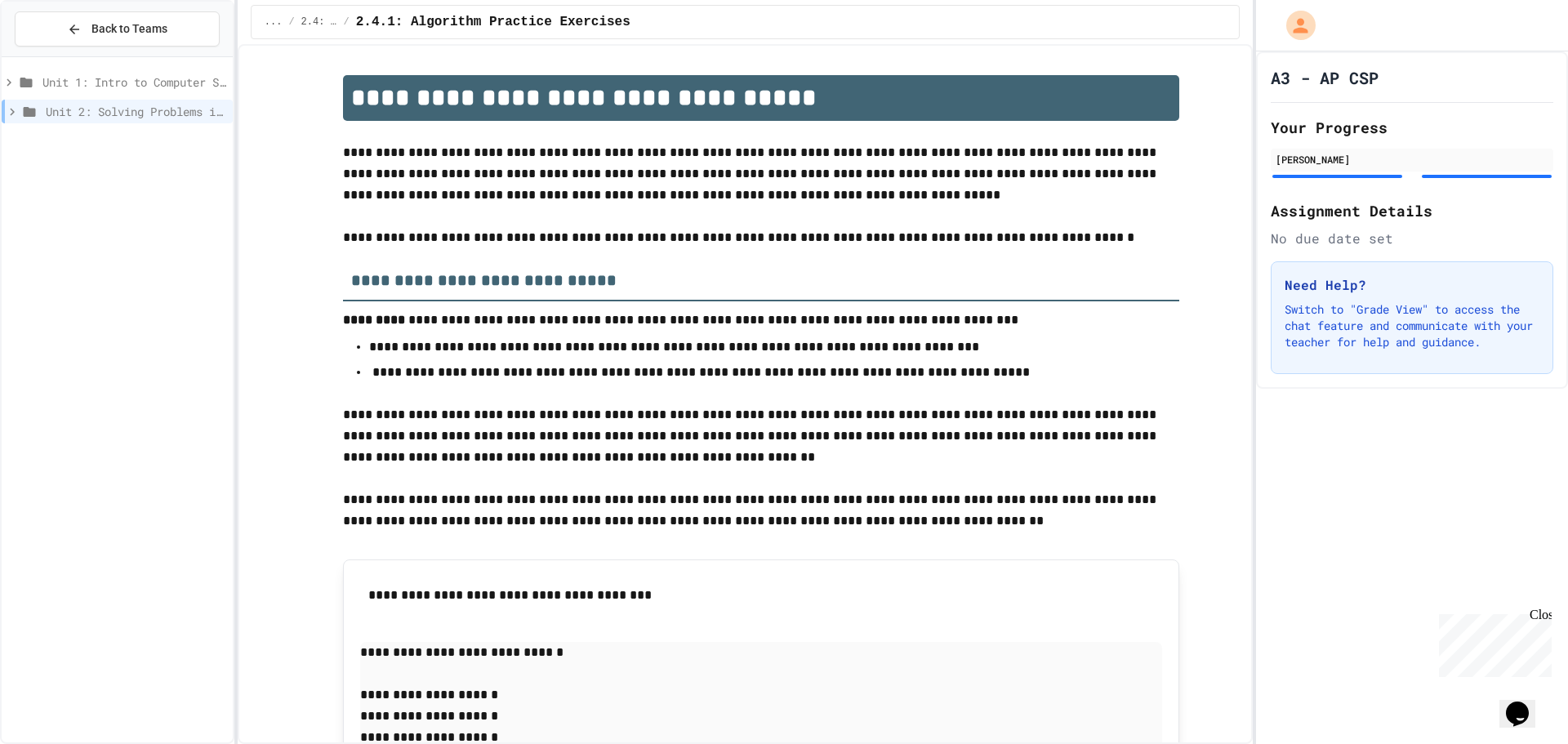
click at [17, 76] on icon at bounding box center [26, 83] width 20 height 14
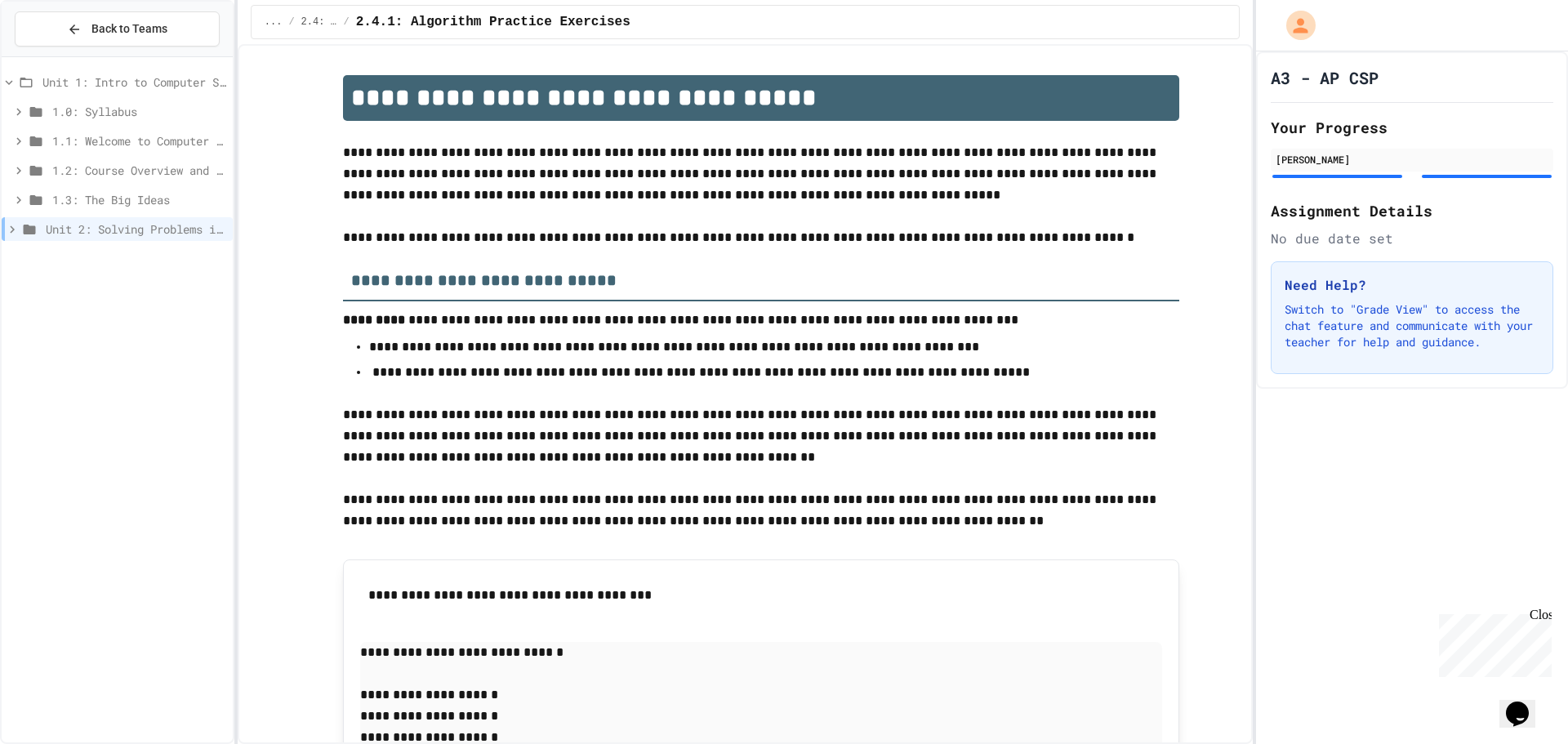
click at [60, 111] on span "1.0: Syllabus" at bounding box center [138, 111] width 174 height 17
click at [77, 134] on span "1.0.1: AP Computer Science Principles in Python Course Syllabus" at bounding box center [143, 140] width 165 height 17
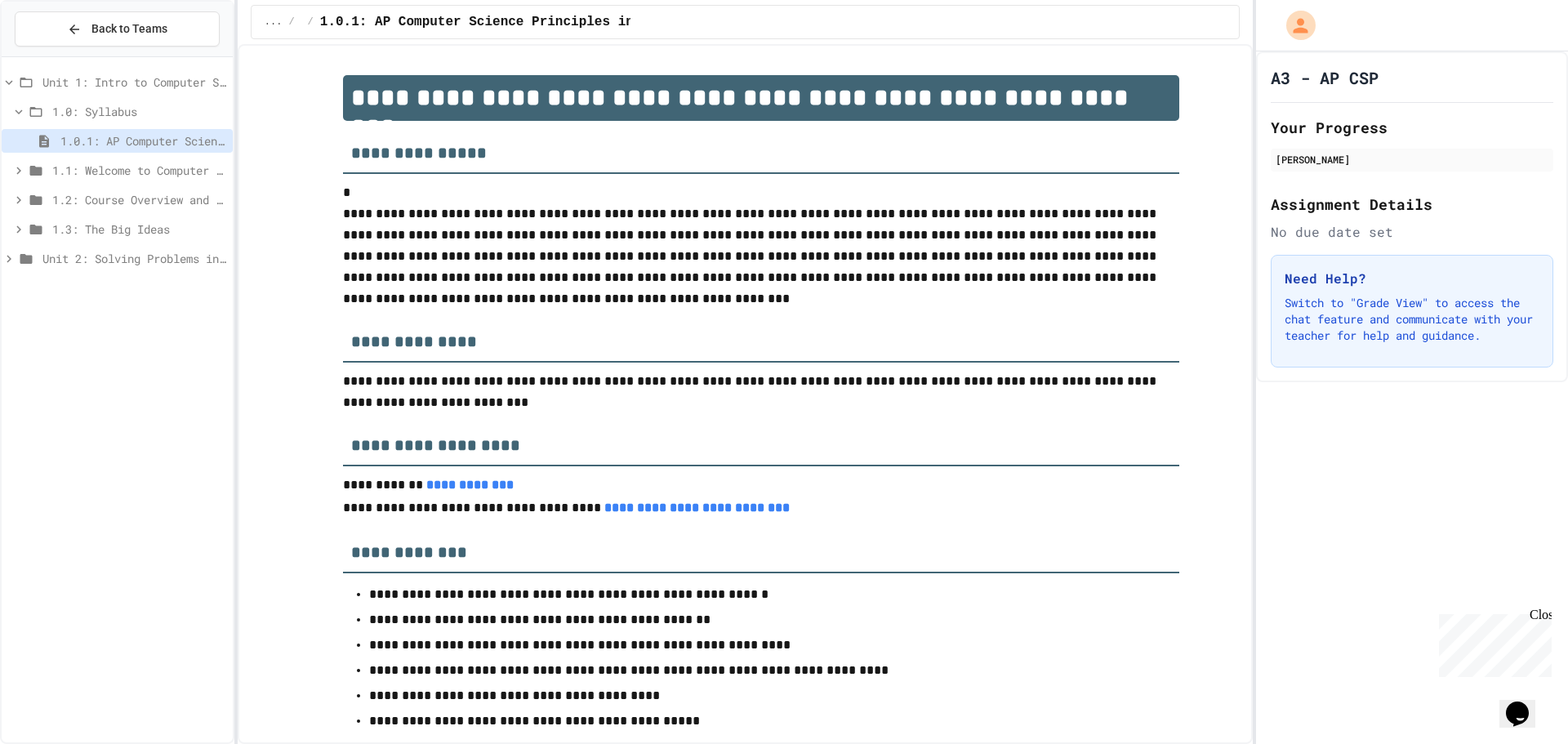
click at [92, 170] on span "1.1: Welcome to Computer Science" at bounding box center [138, 170] width 174 height 17
click at [93, 185] on div "1.1: Welcome to Computer Science" at bounding box center [117, 173] width 231 height 30
click at [93, 200] on span "1.1.1: What is Computer Science?" at bounding box center [143, 199] width 165 height 17
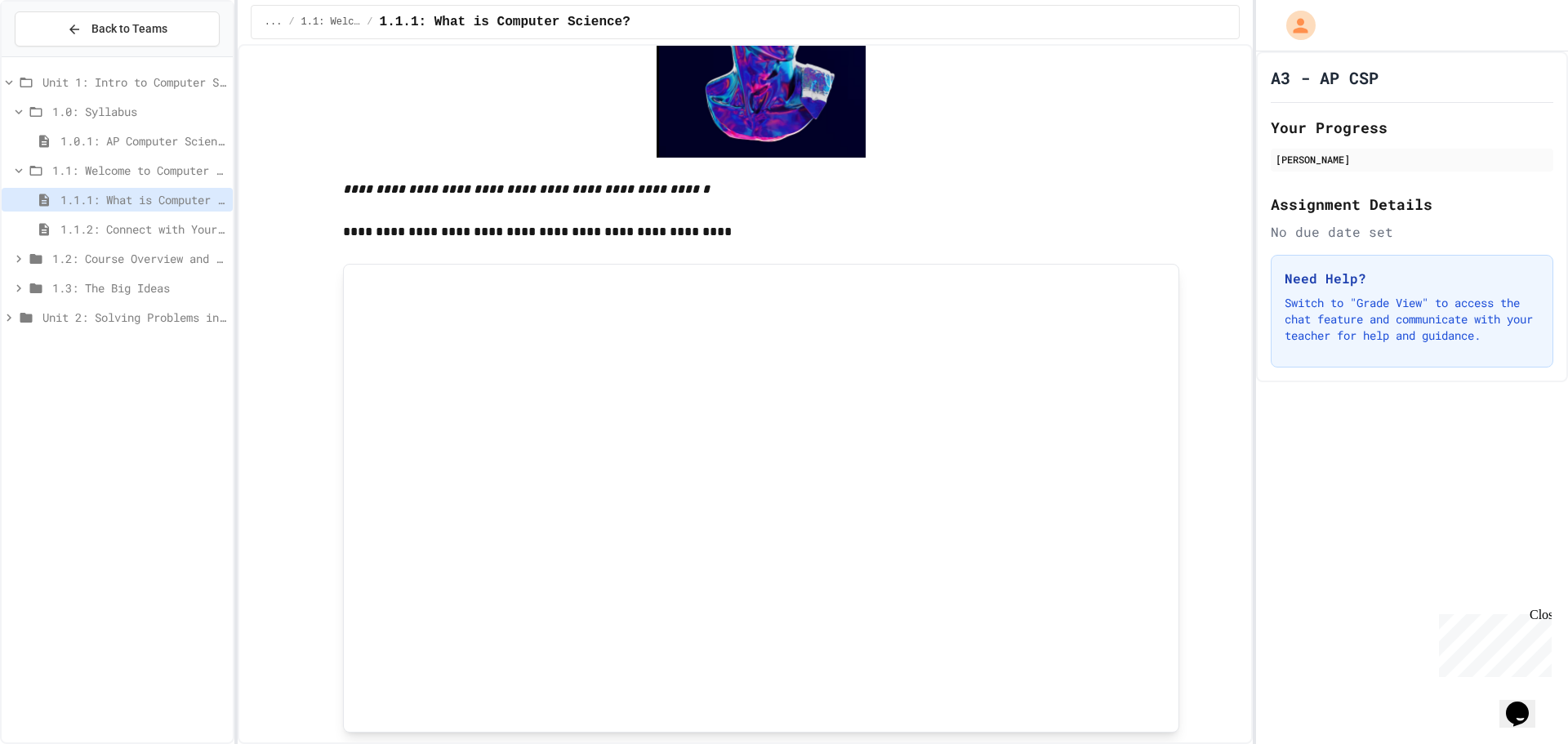
scroll to position [899, 0]
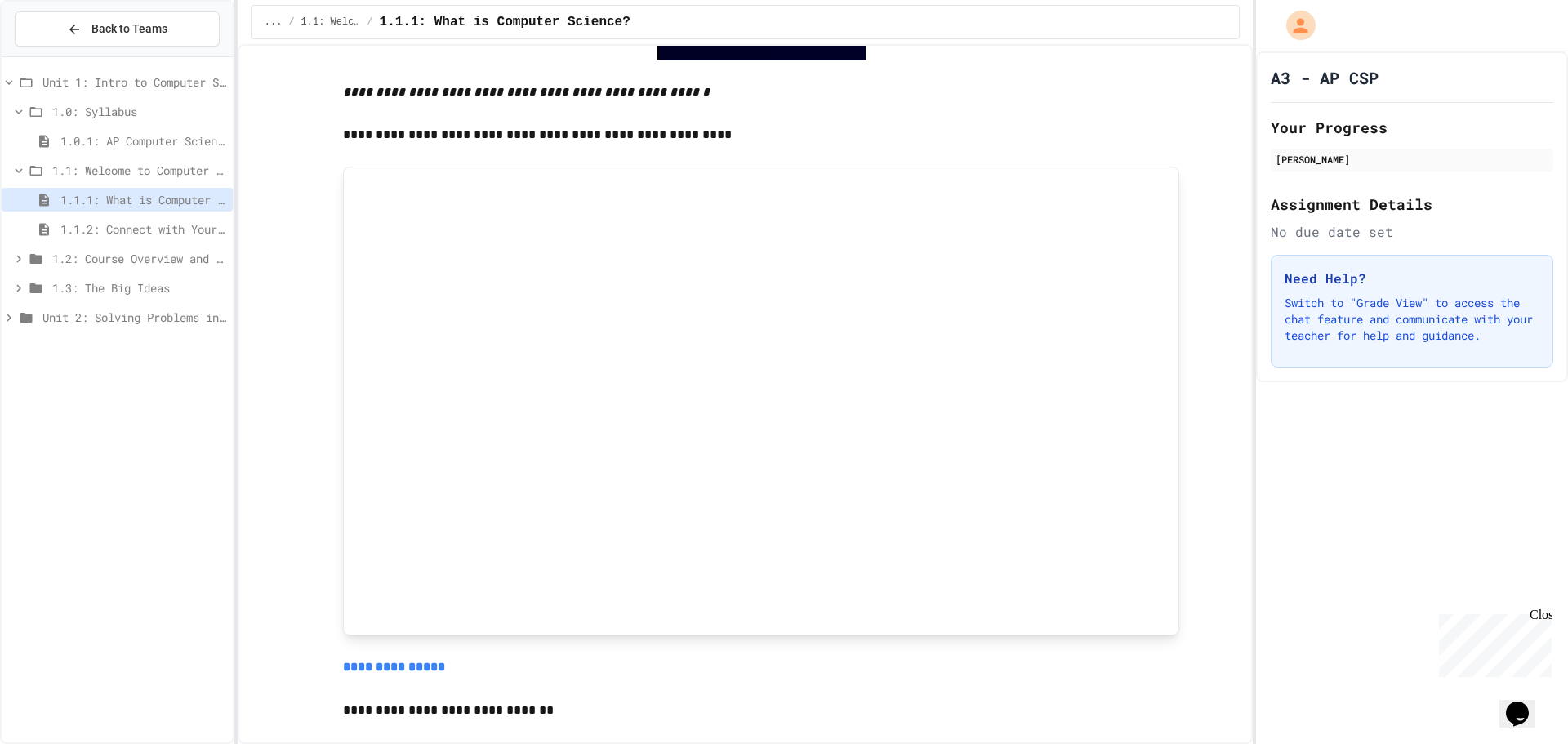
click at [15, 162] on div "1.1: Welcome to Computer Science" at bounding box center [117, 170] width 231 height 23
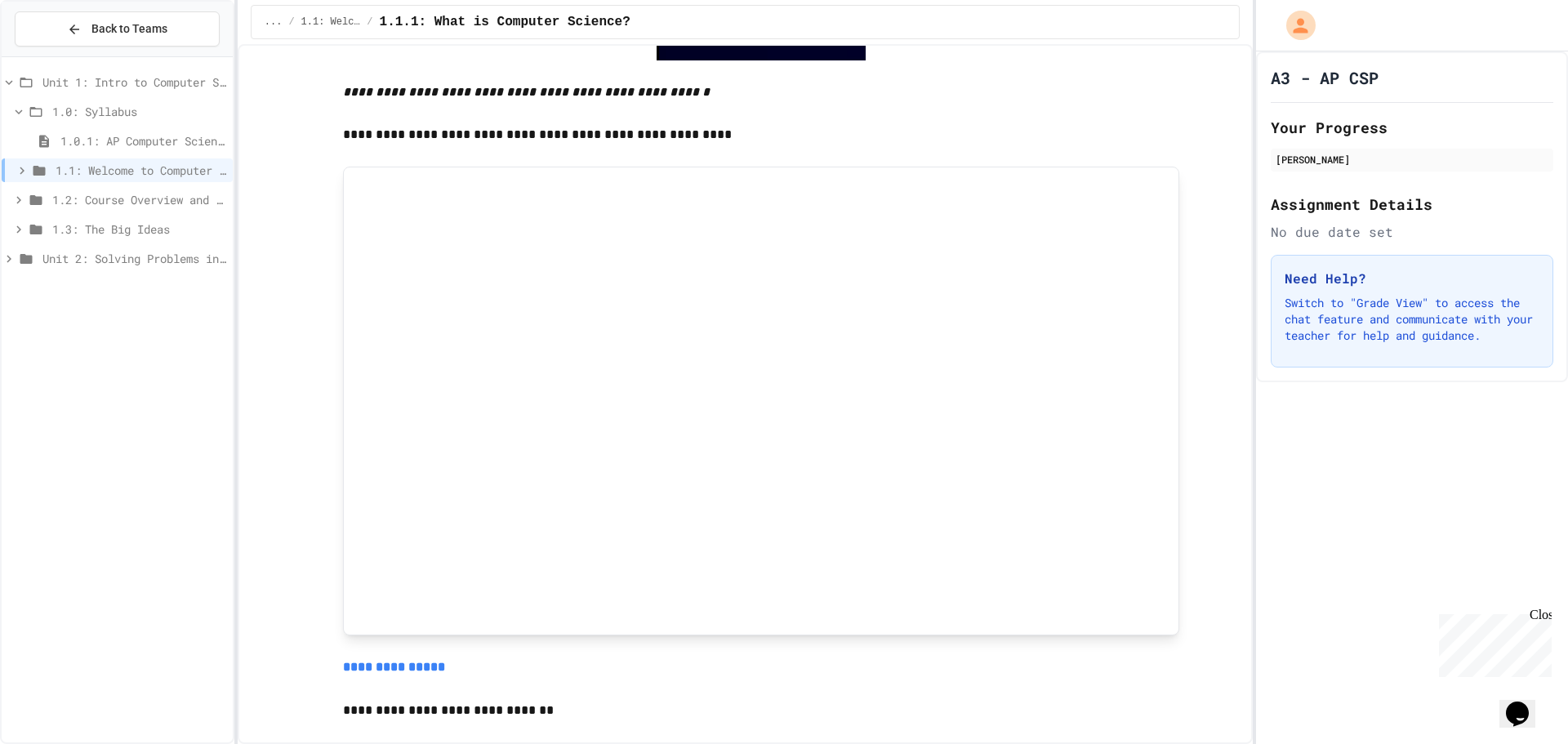
click at [17, 193] on icon at bounding box center [19, 200] width 14 height 14
click at [85, 223] on span "1.2.1: Course Overview" at bounding box center [143, 229] width 165 height 17
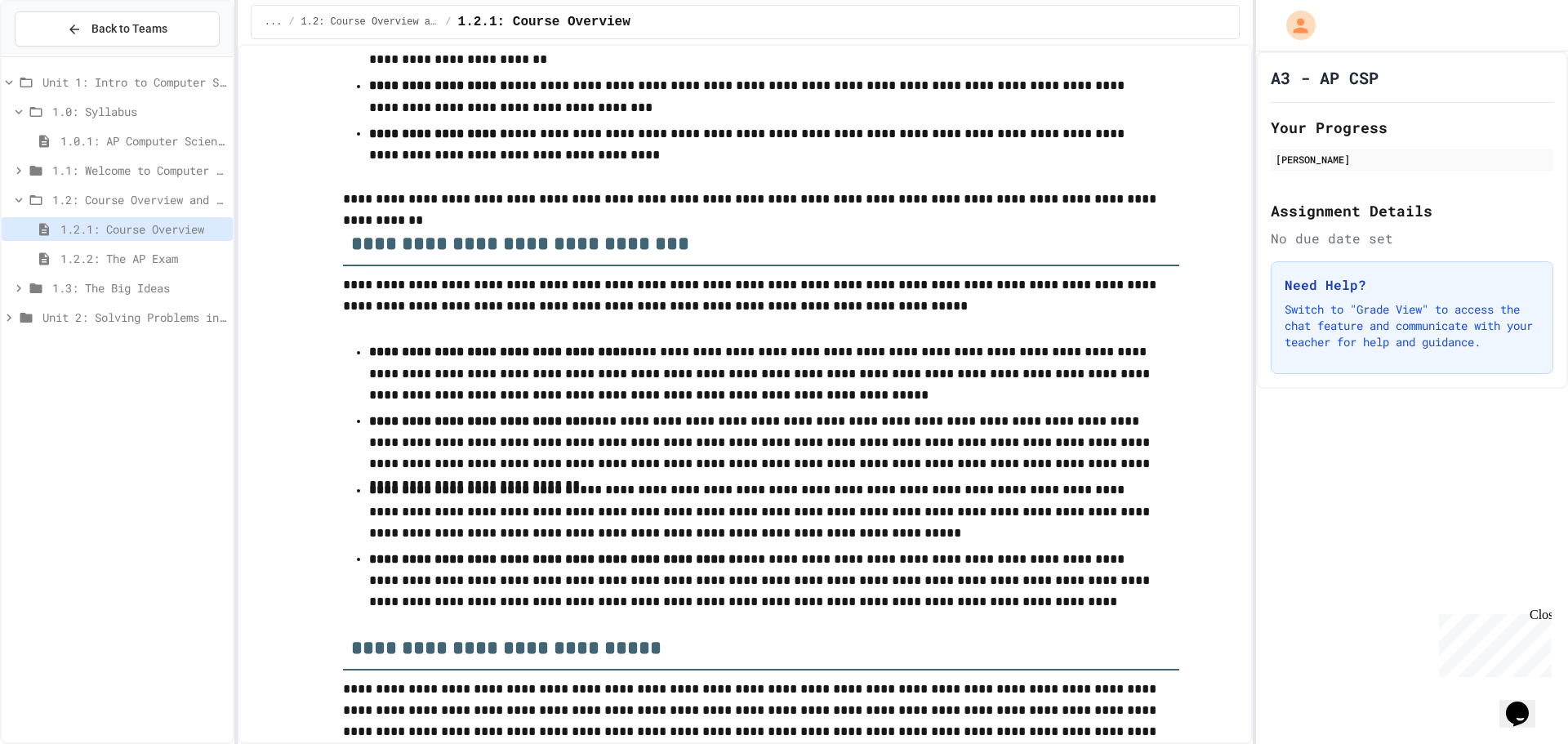
scroll to position [2266, 0]
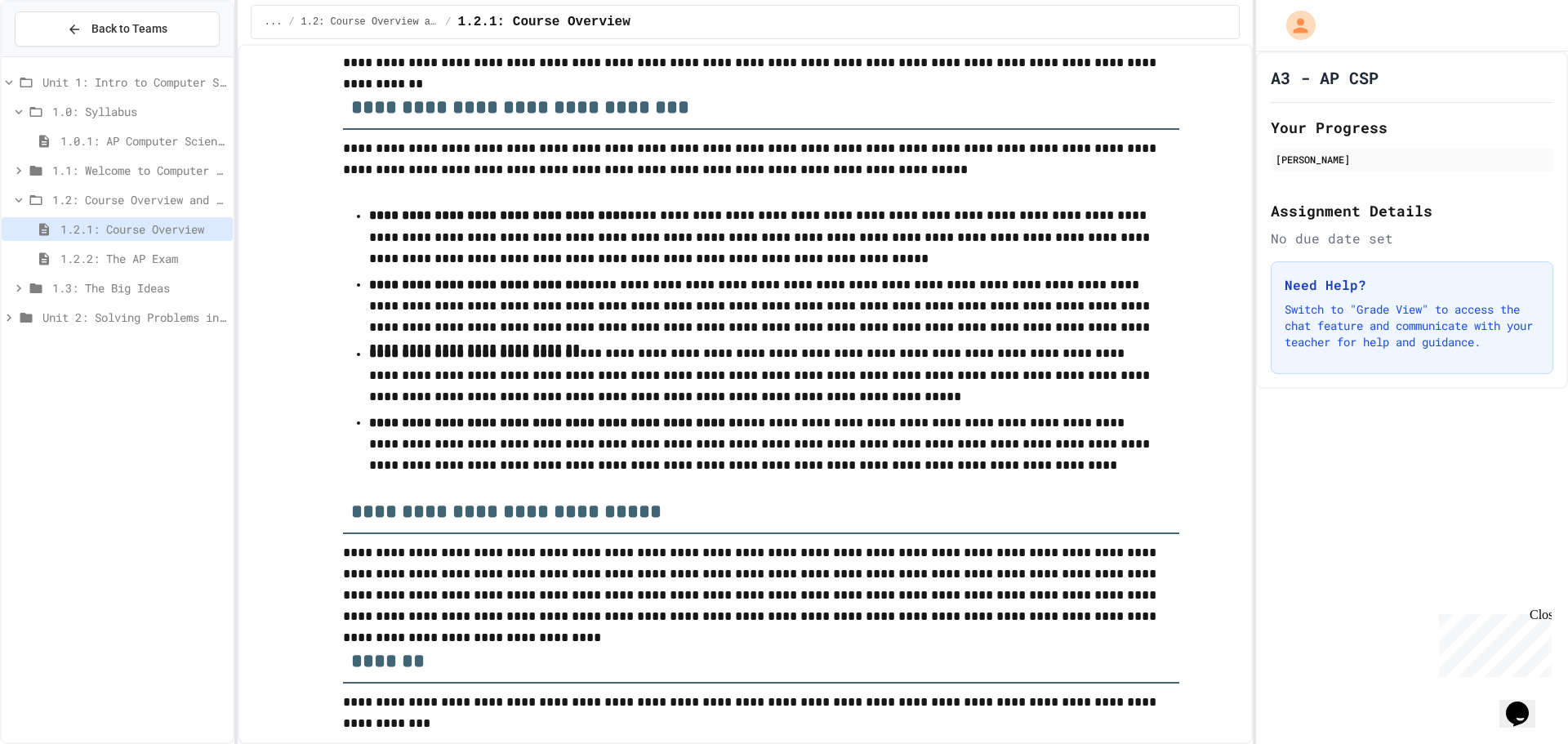
click at [132, 254] on span "1.2.2: The AP Exam" at bounding box center [143, 258] width 165 height 17
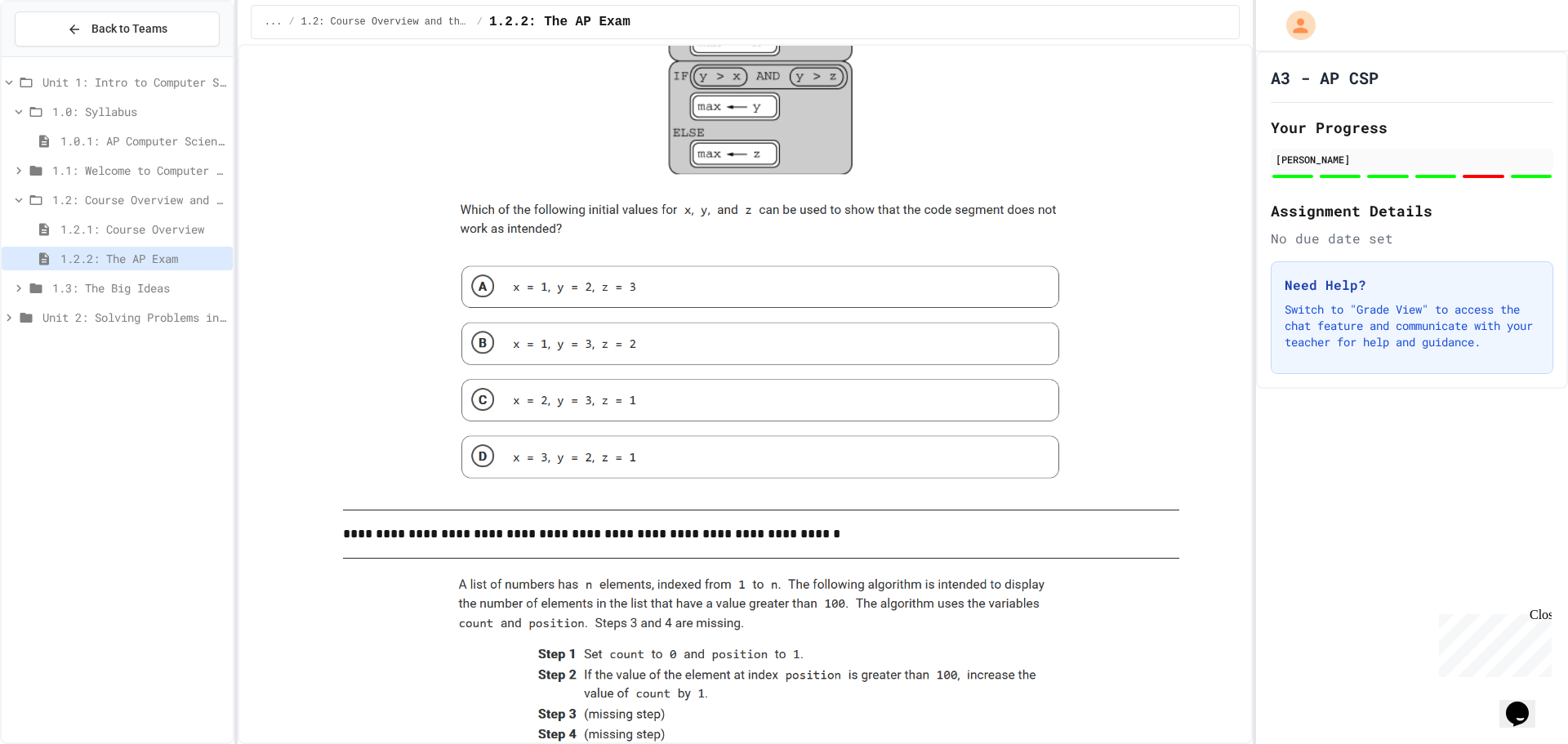
scroll to position [1879, 0]
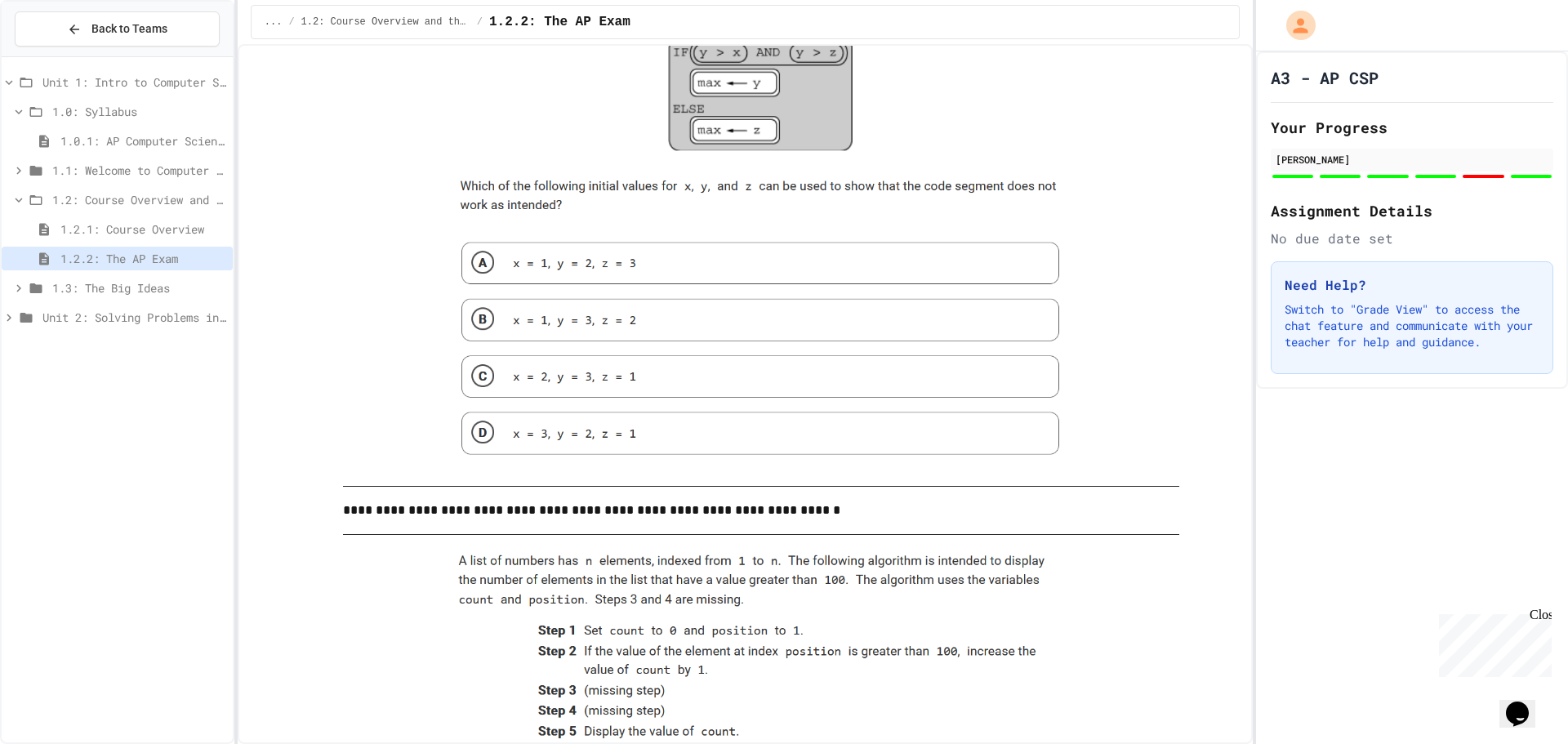
click at [150, 283] on span "1.3: The Big Ideas" at bounding box center [138, 288] width 174 height 17
click at [15, 199] on icon at bounding box center [19, 200] width 14 height 14
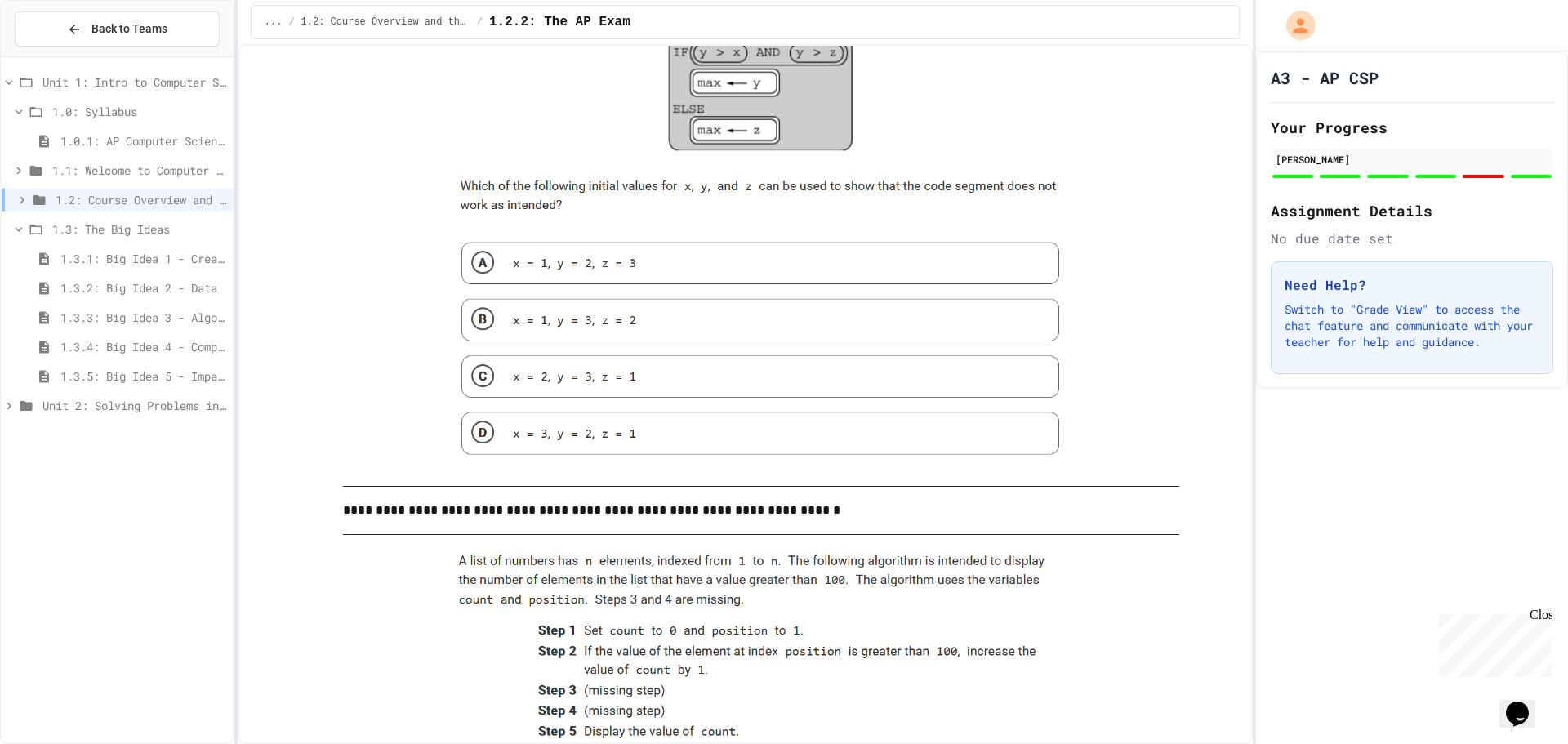
click at [89, 252] on span "1.3.1: Big Idea 1 - Creative Development" at bounding box center [143, 258] width 165 height 17
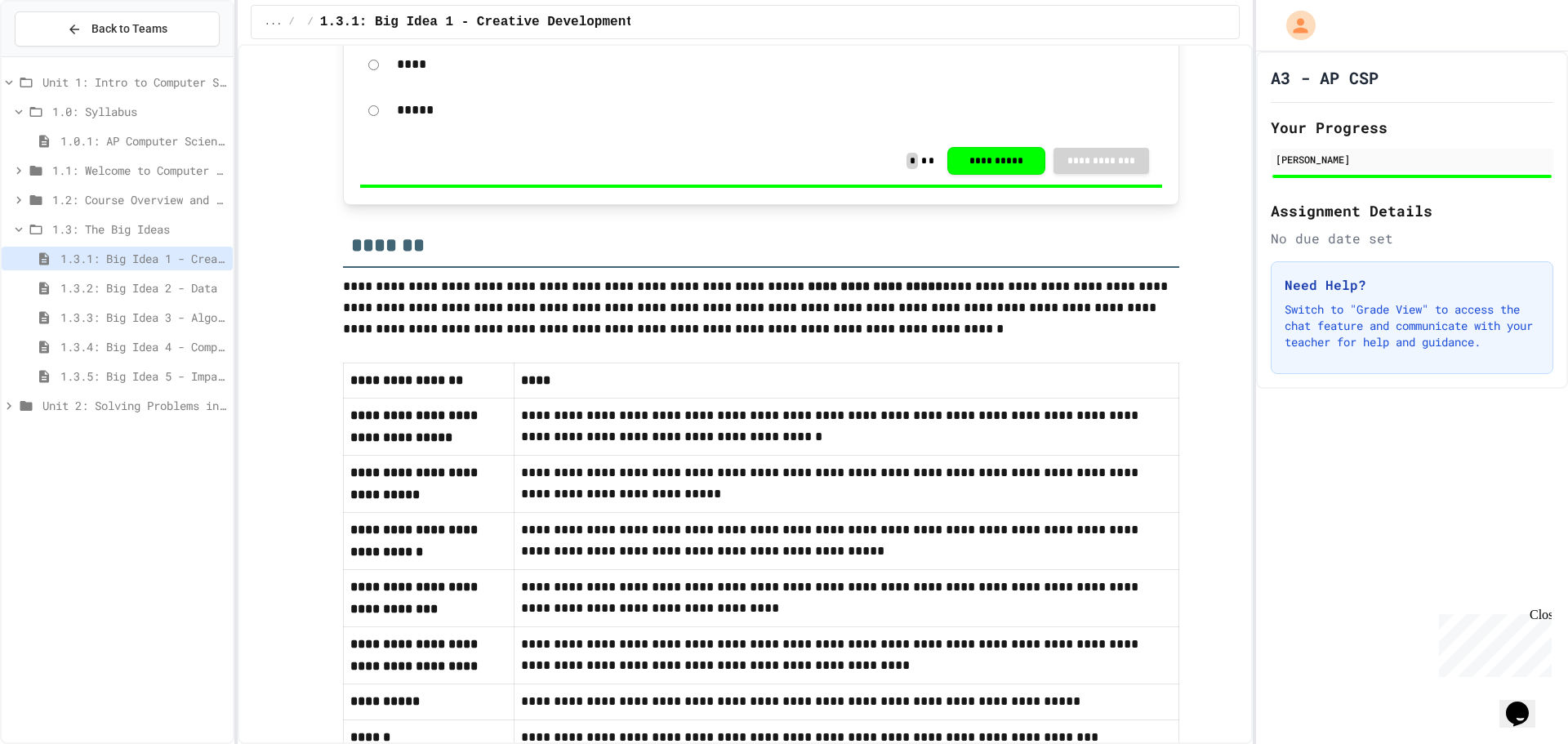
scroll to position [611, 0]
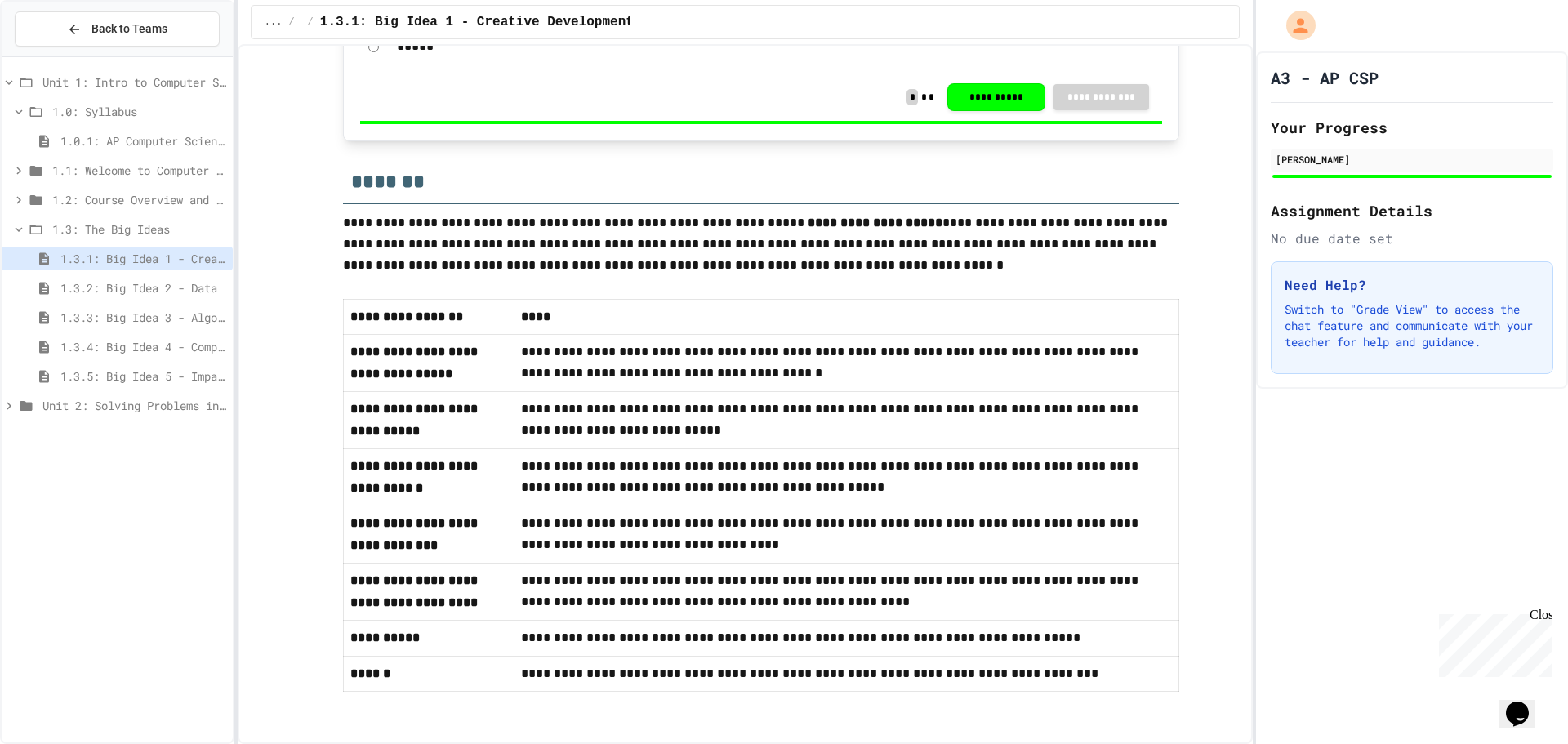
click at [183, 284] on span "1.3.2: Big Idea 2 - Data" at bounding box center [143, 288] width 165 height 17
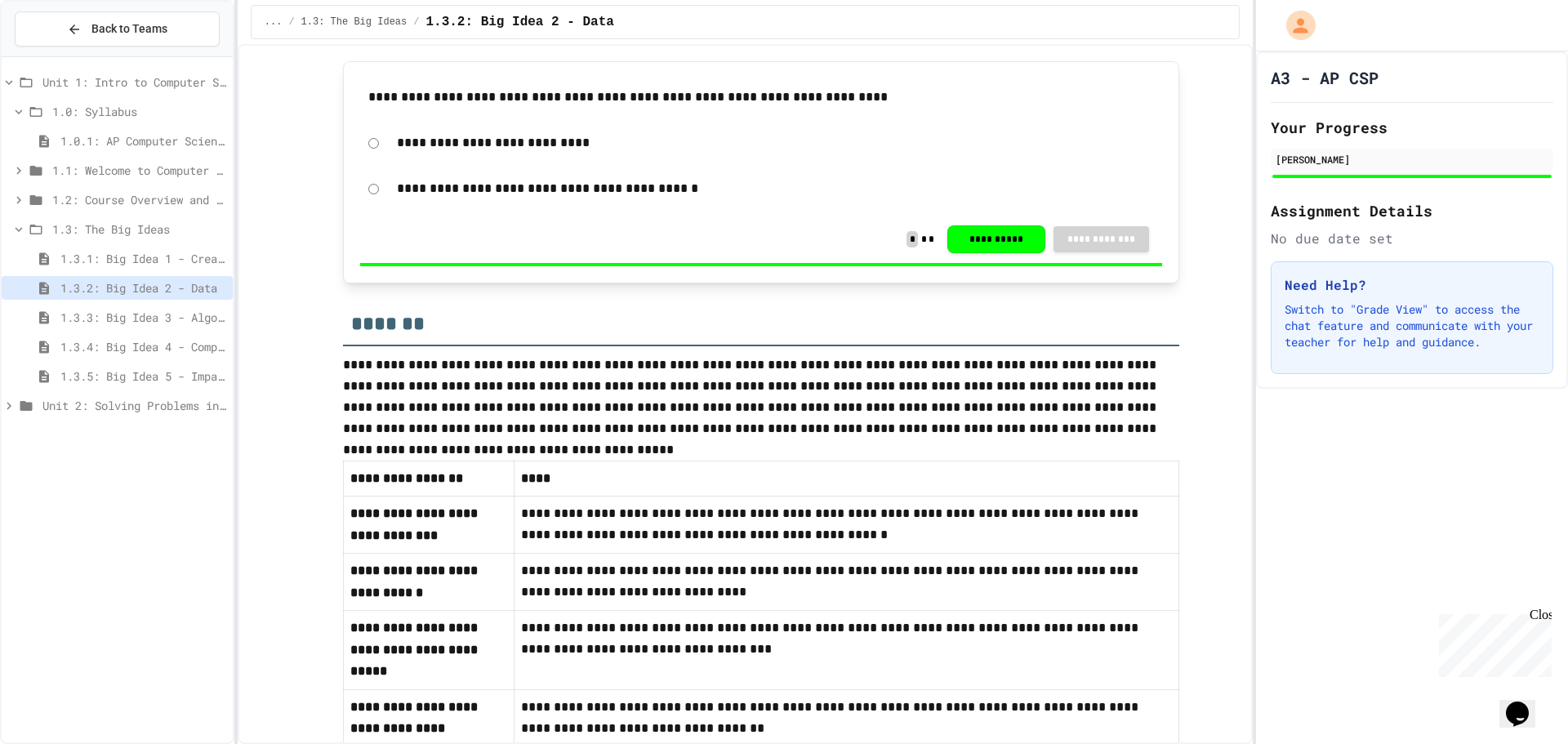
scroll to position [592, 0]
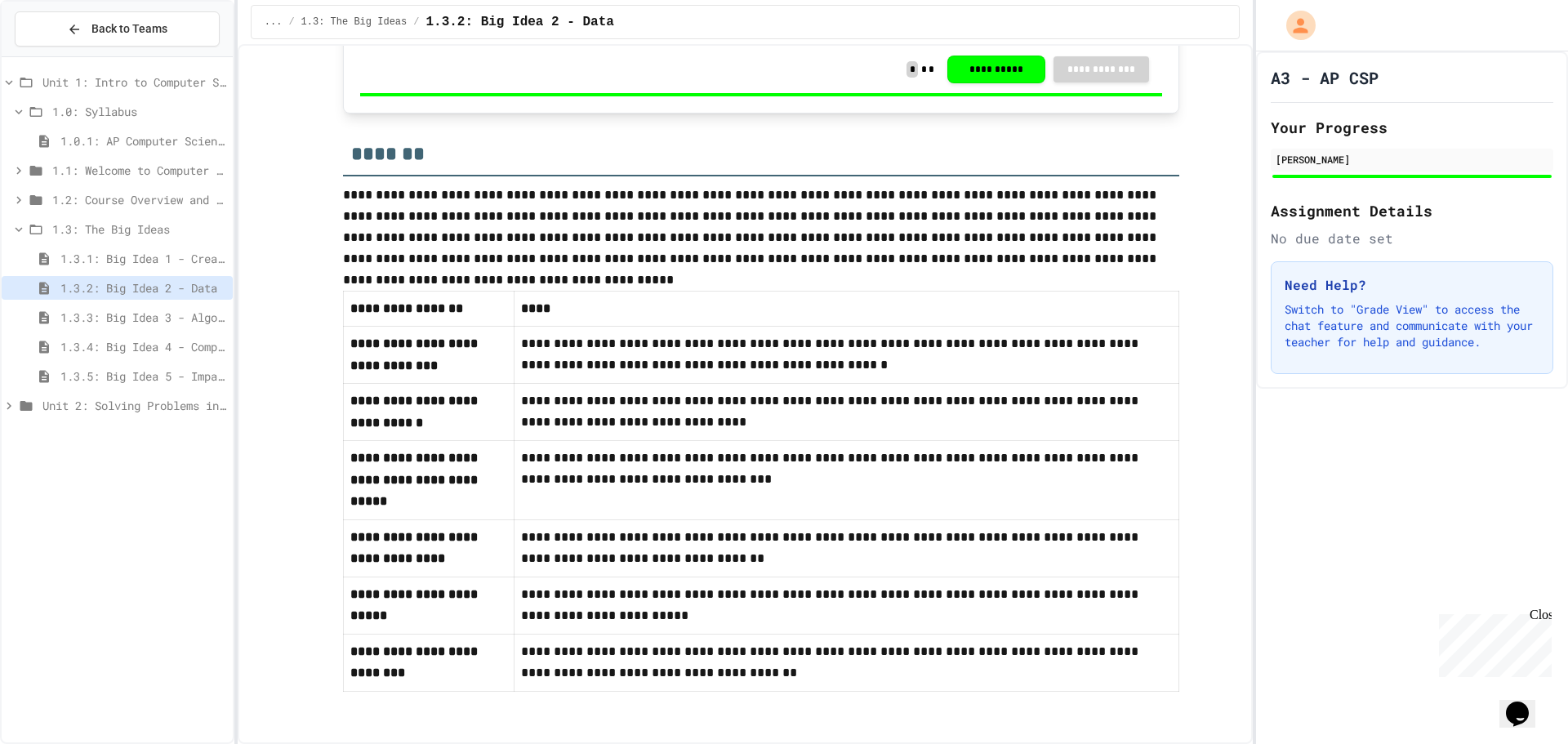
click at [192, 317] on span "1.3.3: Big Idea 3 - Algorithms and Programming" at bounding box center [143, 317] width 165 height 17
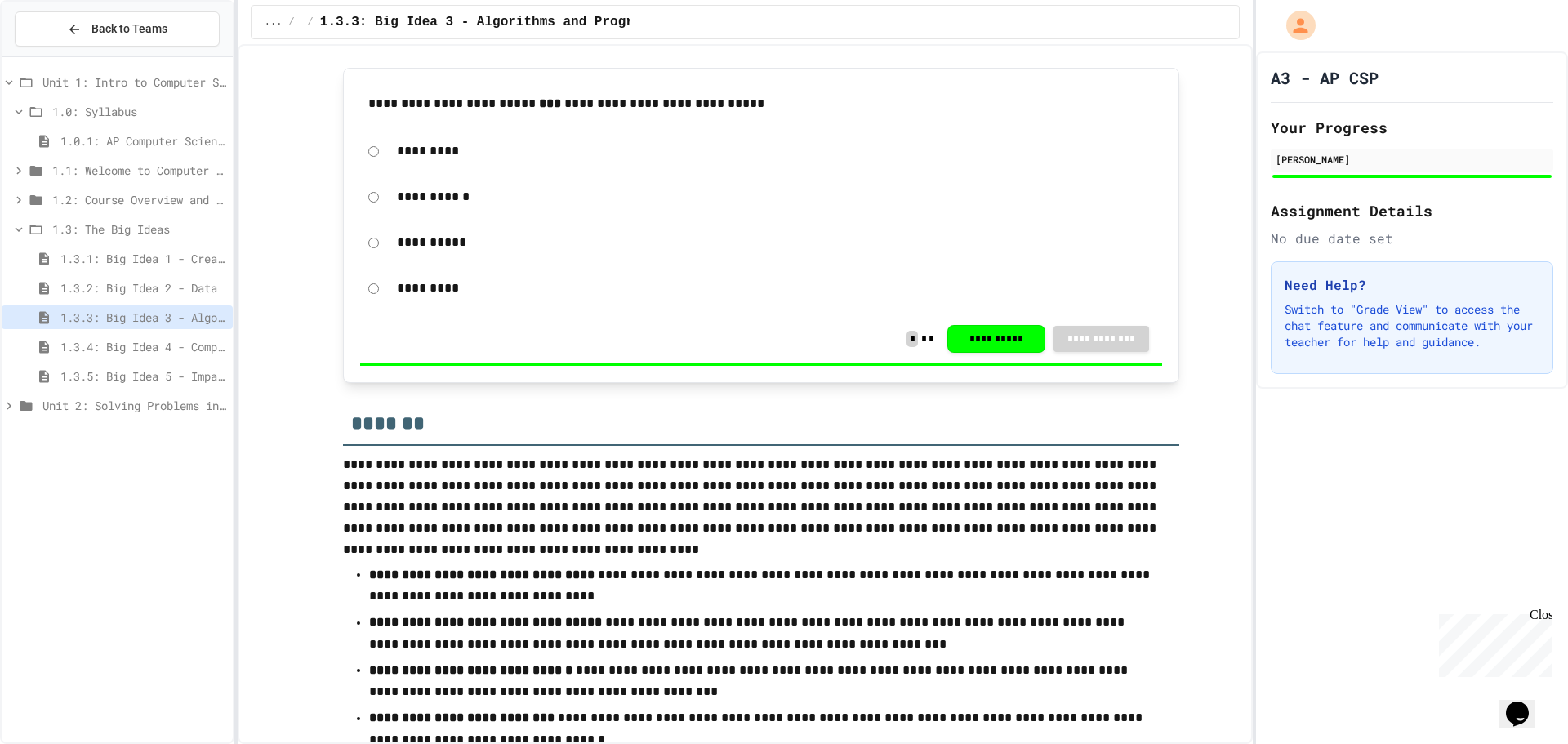
scroll to position [717, 0]
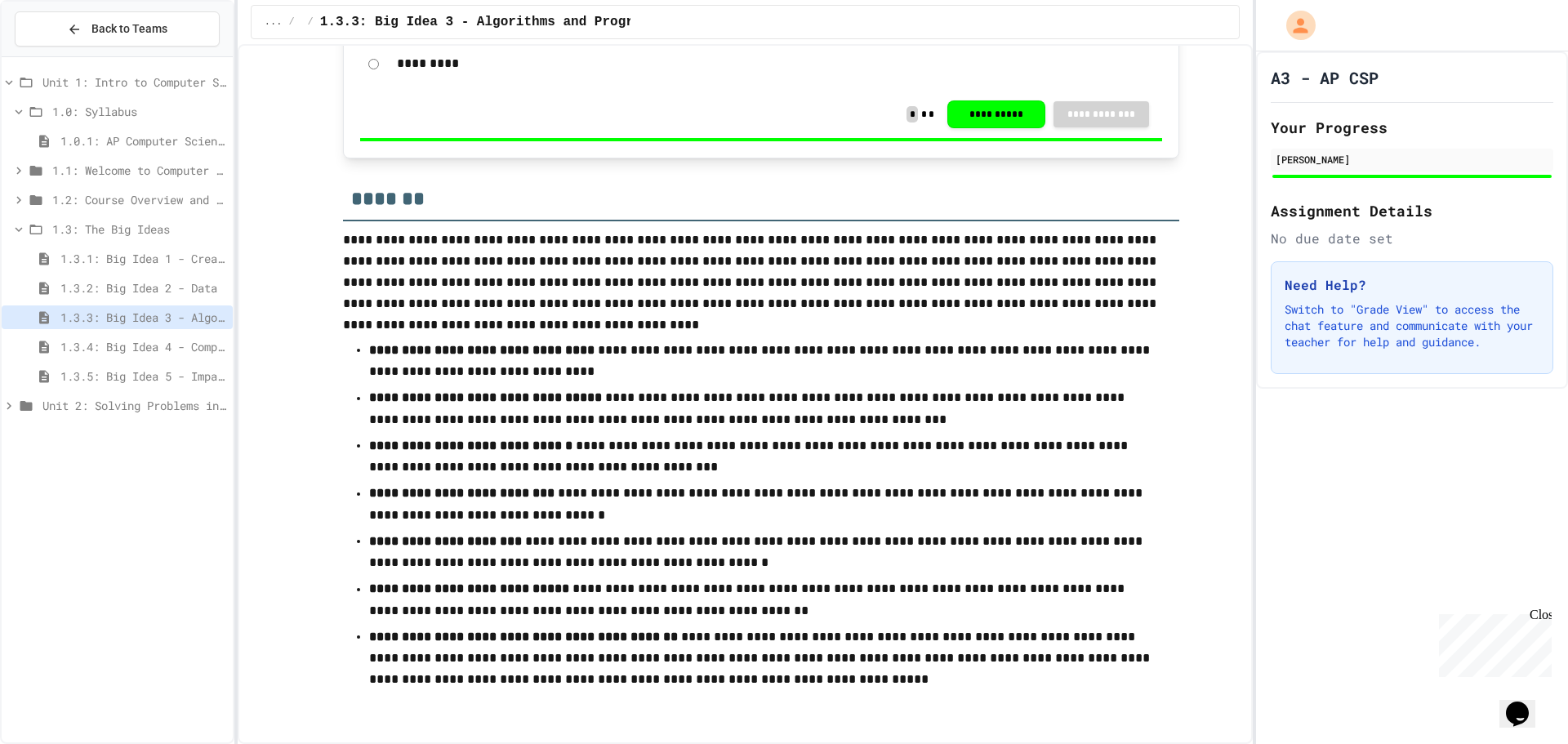
click at [181, 360] on div "1.3.4: Big Idea 4 - Computing Systems and Networks" at bounding box center [117, 349] width 231 height 30
click at [185, 345] on span "1.3.4: Big Idea 4 - Computing Systems and Networks" at bounding box center [143, 346] width 165 height 17
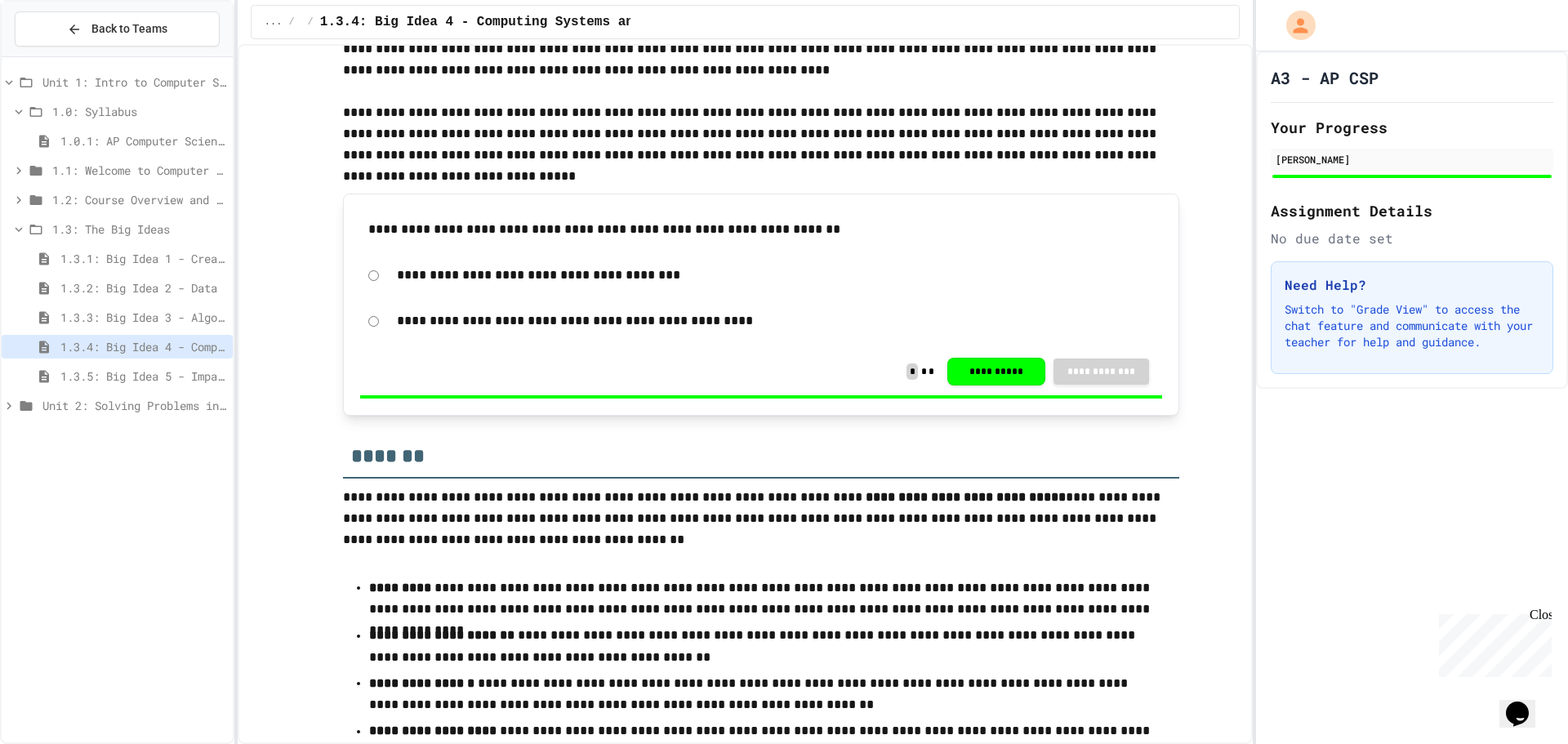
scroll to position [472, 0]
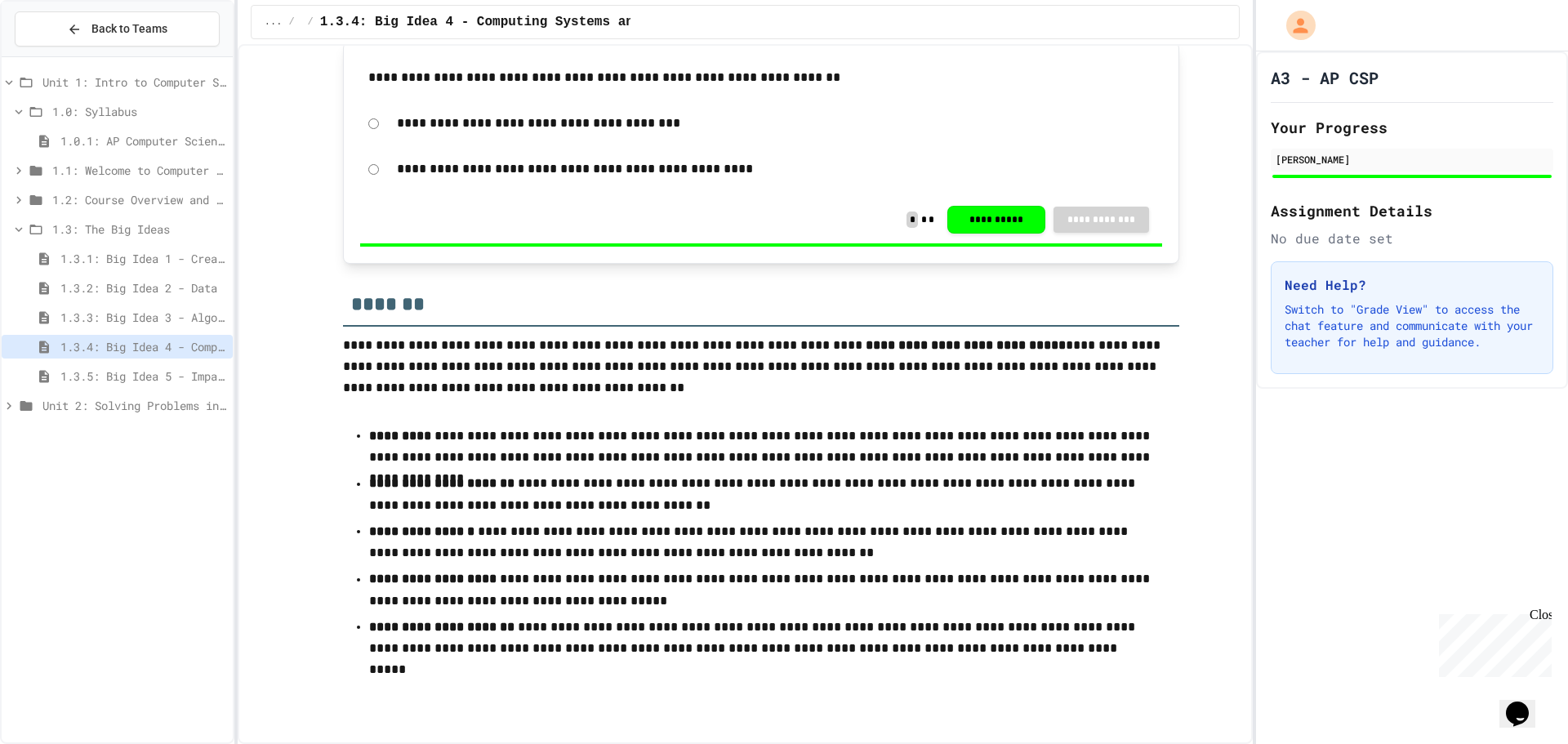
click at [167, 372] on span "1.3.5: Big Idea 5 - Impact of Computing" at bounding box center [143, 376] width 165 height 17
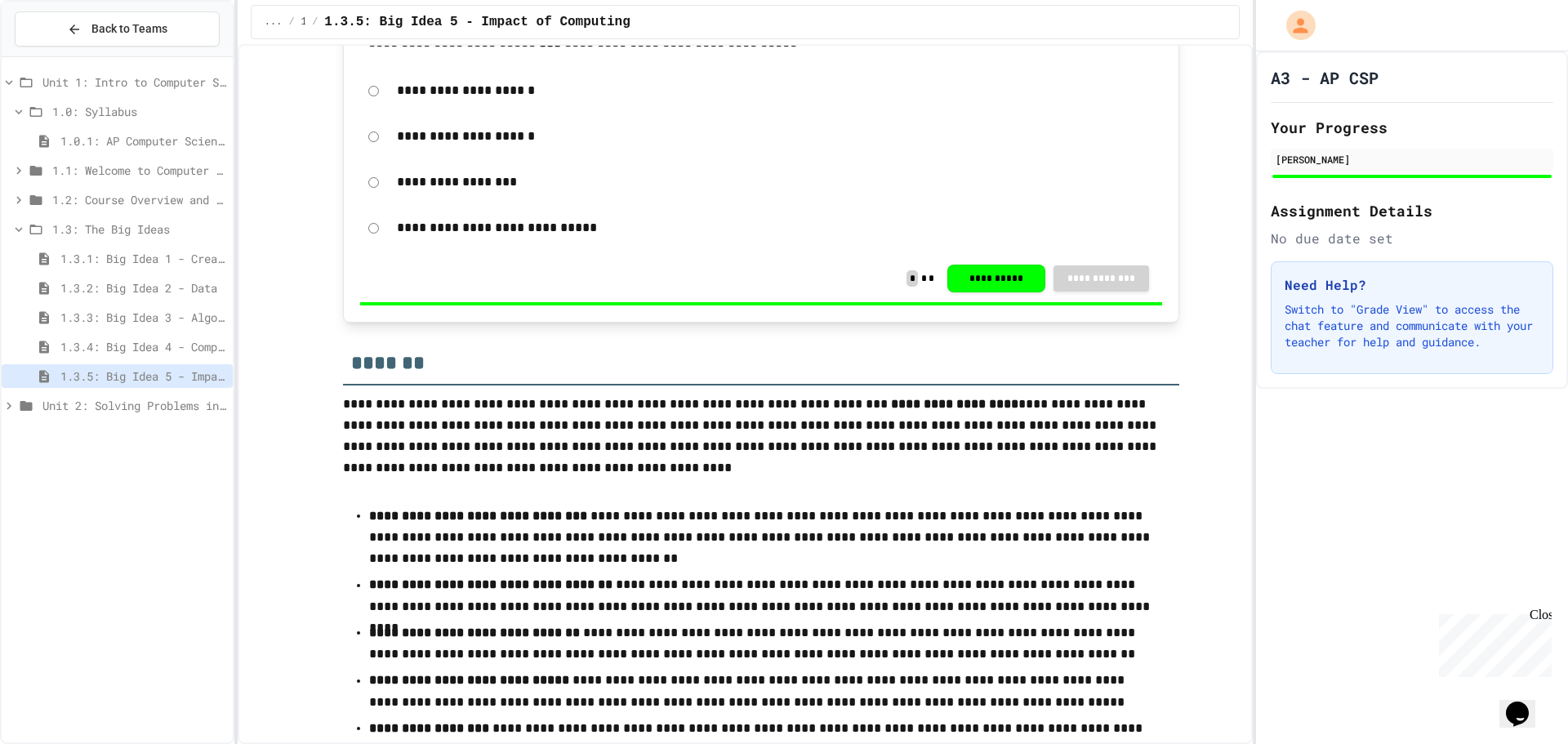
scroll to position [644, 0]
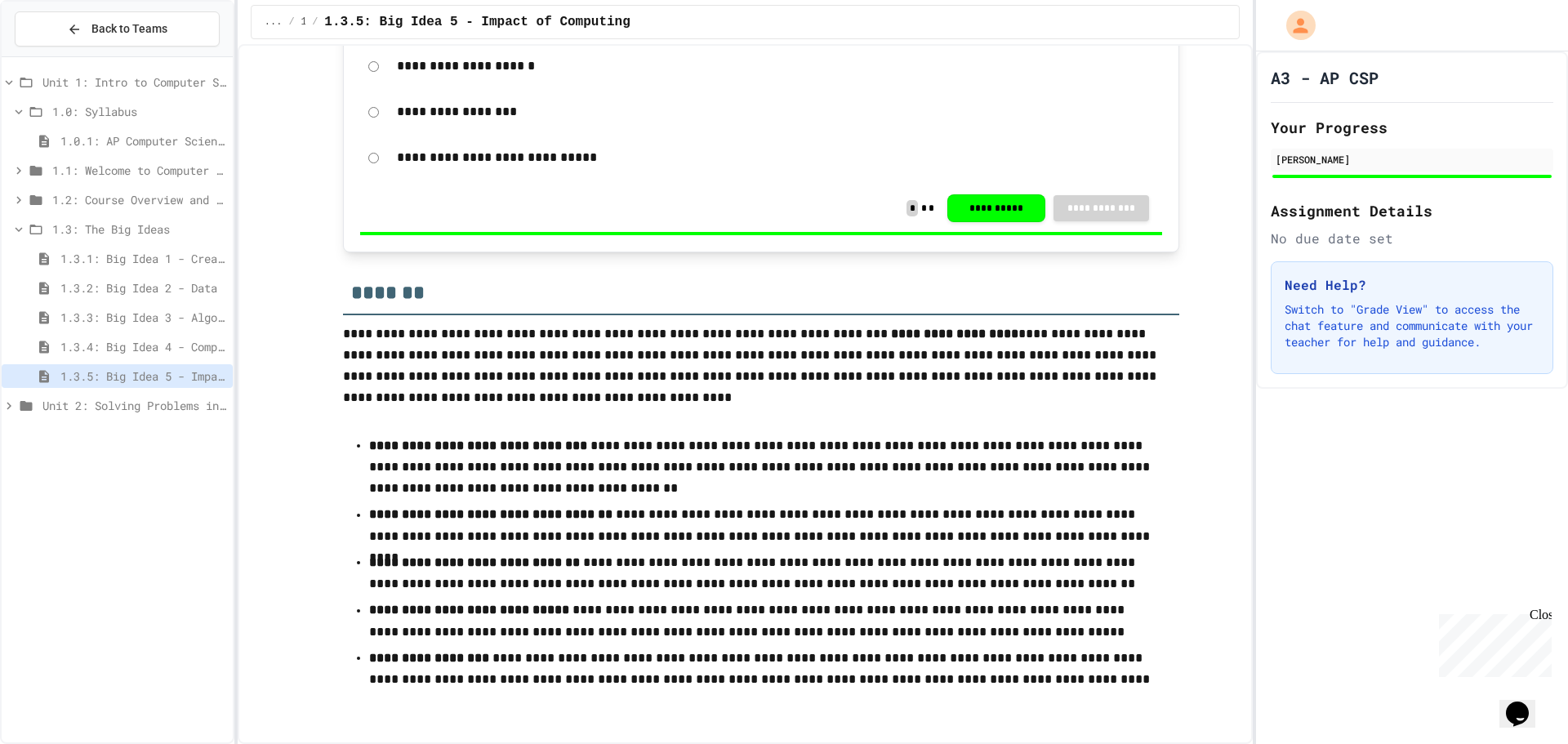
click at [21, 220] on div "1.3: The Big Ideas" at bounding box center [117, 229] width 231 height 23
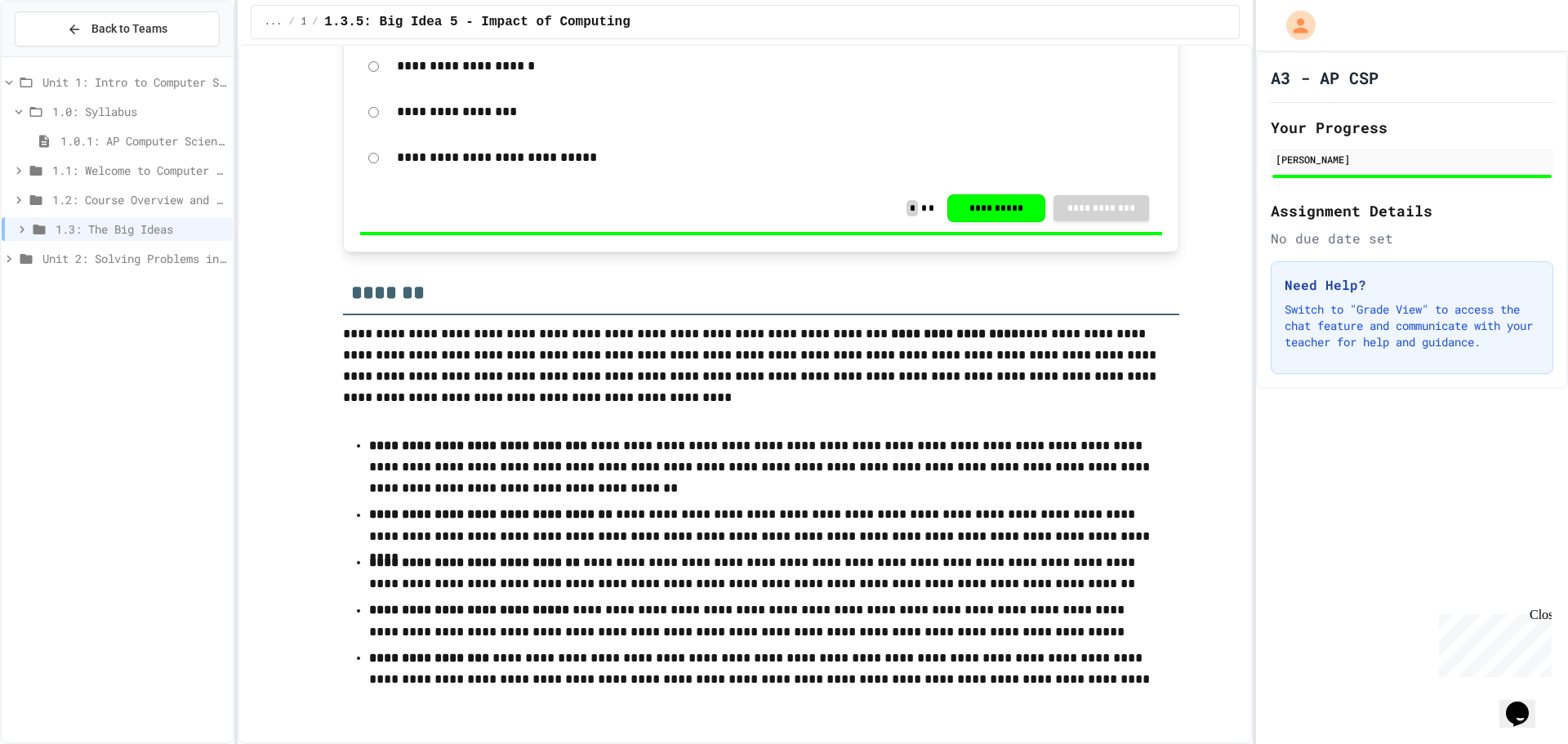
click at [13, 110] on icon at bounding box center [19, 112] width 14 height 14
click at [10, 76] on icon at bounding box center [9, 83] width 14 height 14
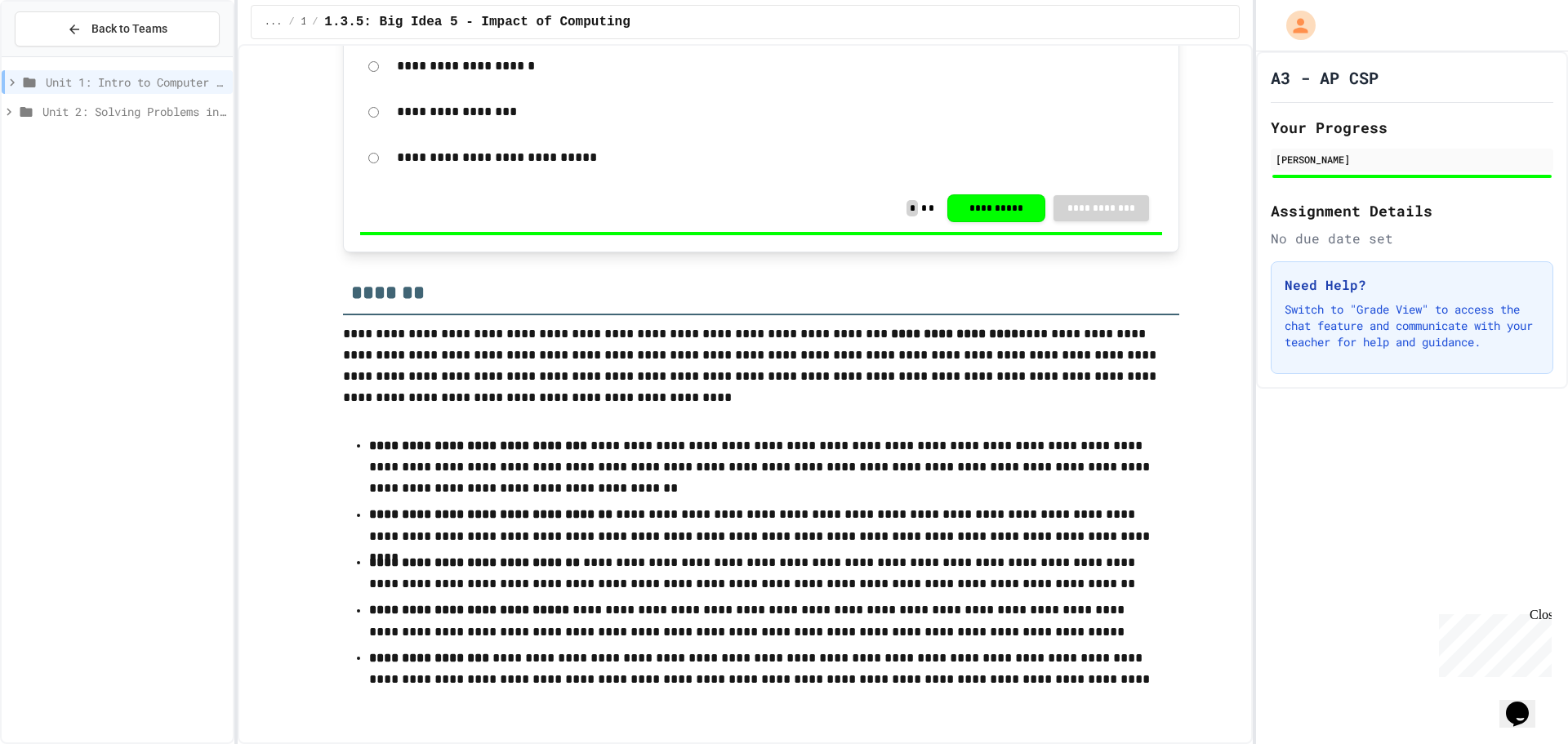
drag, startPoint x: 169, startPoint y: 95, endPoint x: 164, endPoint y: 112, distance: 17.7
click at [167, 95] on div "Unit 1: Intro to Computer Science" at bounding box center [117, 85] width 231 height 30
click at [166, 115] on span "Unit 2: Solving Problems in Computer Science" at bounding box center [134, 111] width 183 height 17
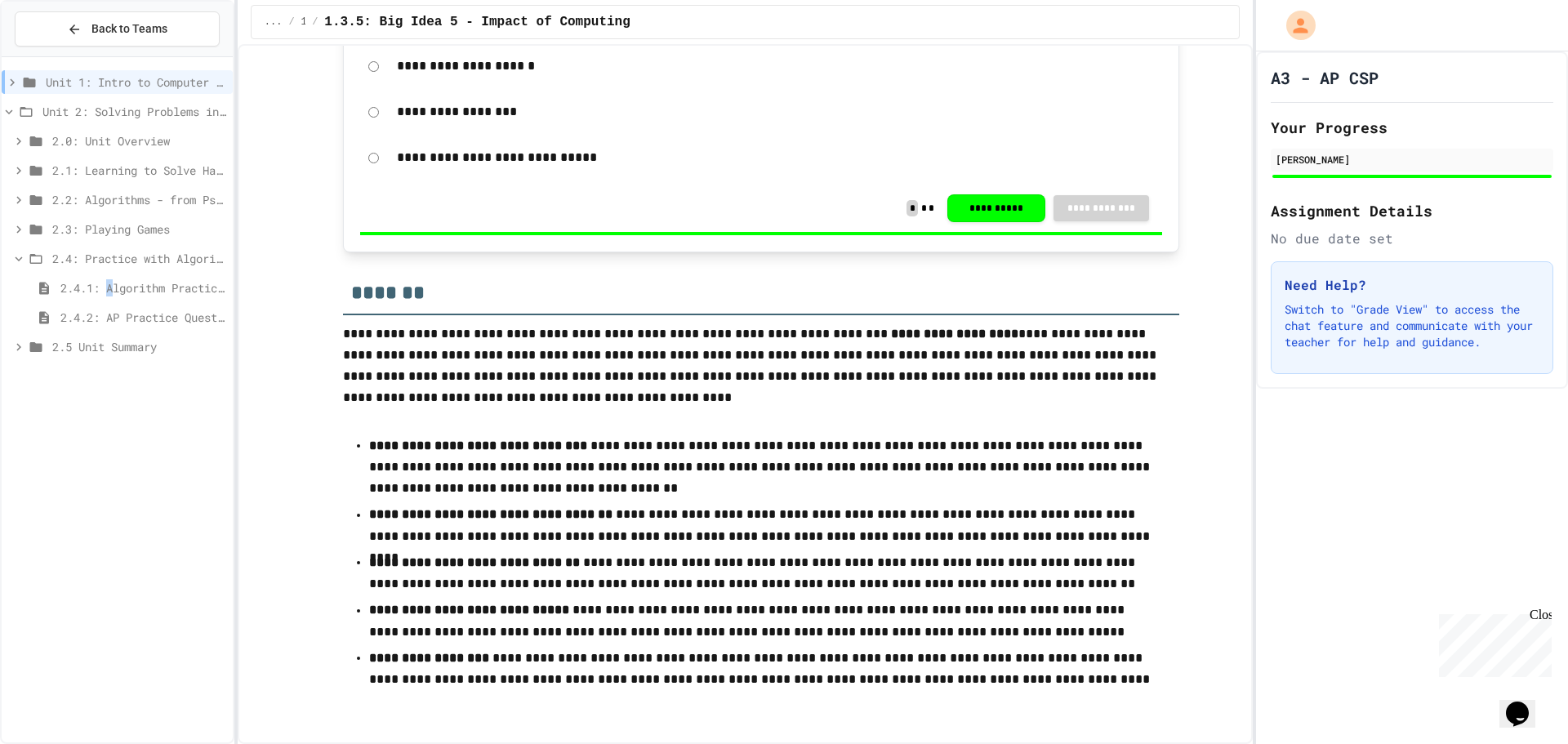
click at [113, 290] on span "2.4.1: Algorithm Practice Exercises" at bounding box center [143, 288] width 165 height 17
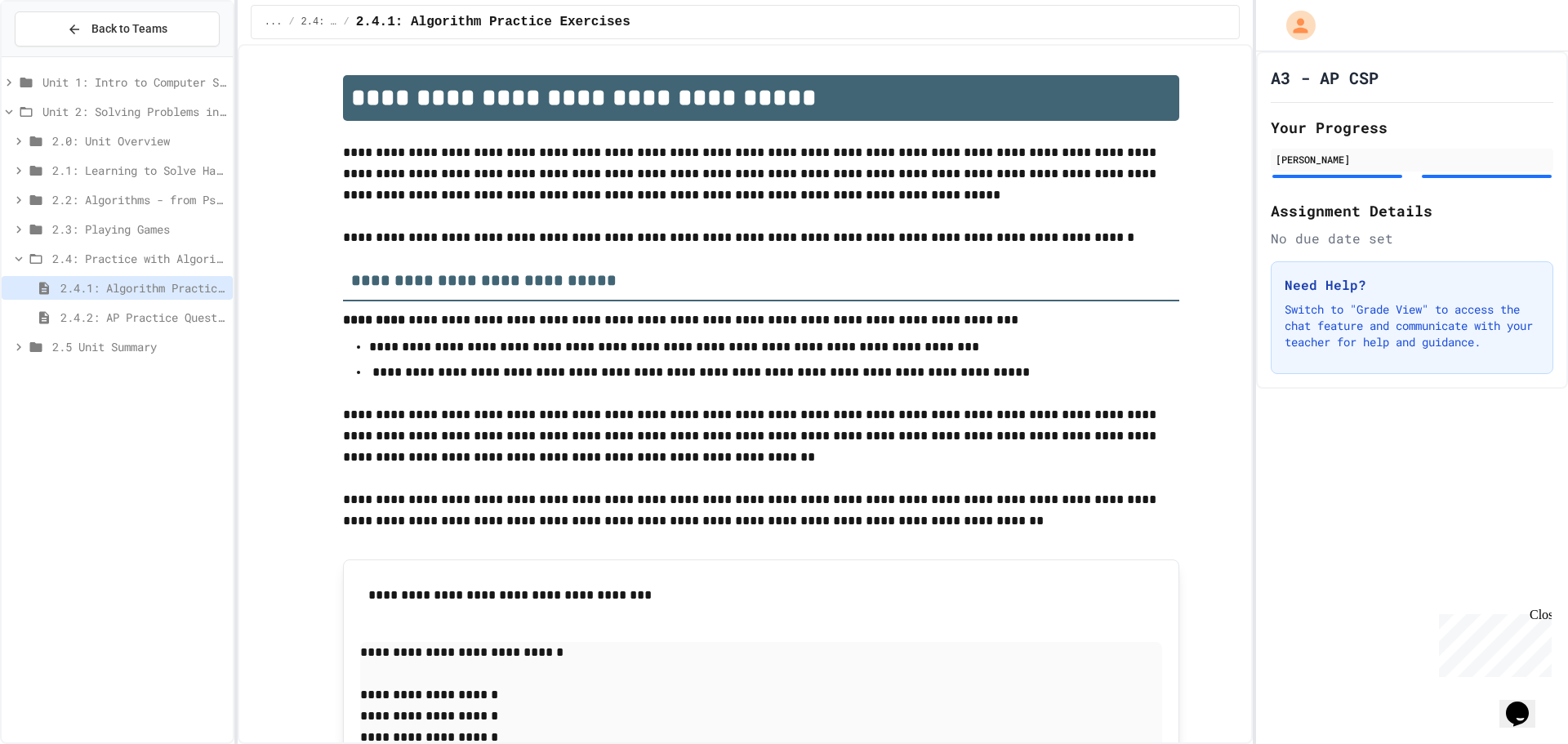
scroll to position [245, 0]
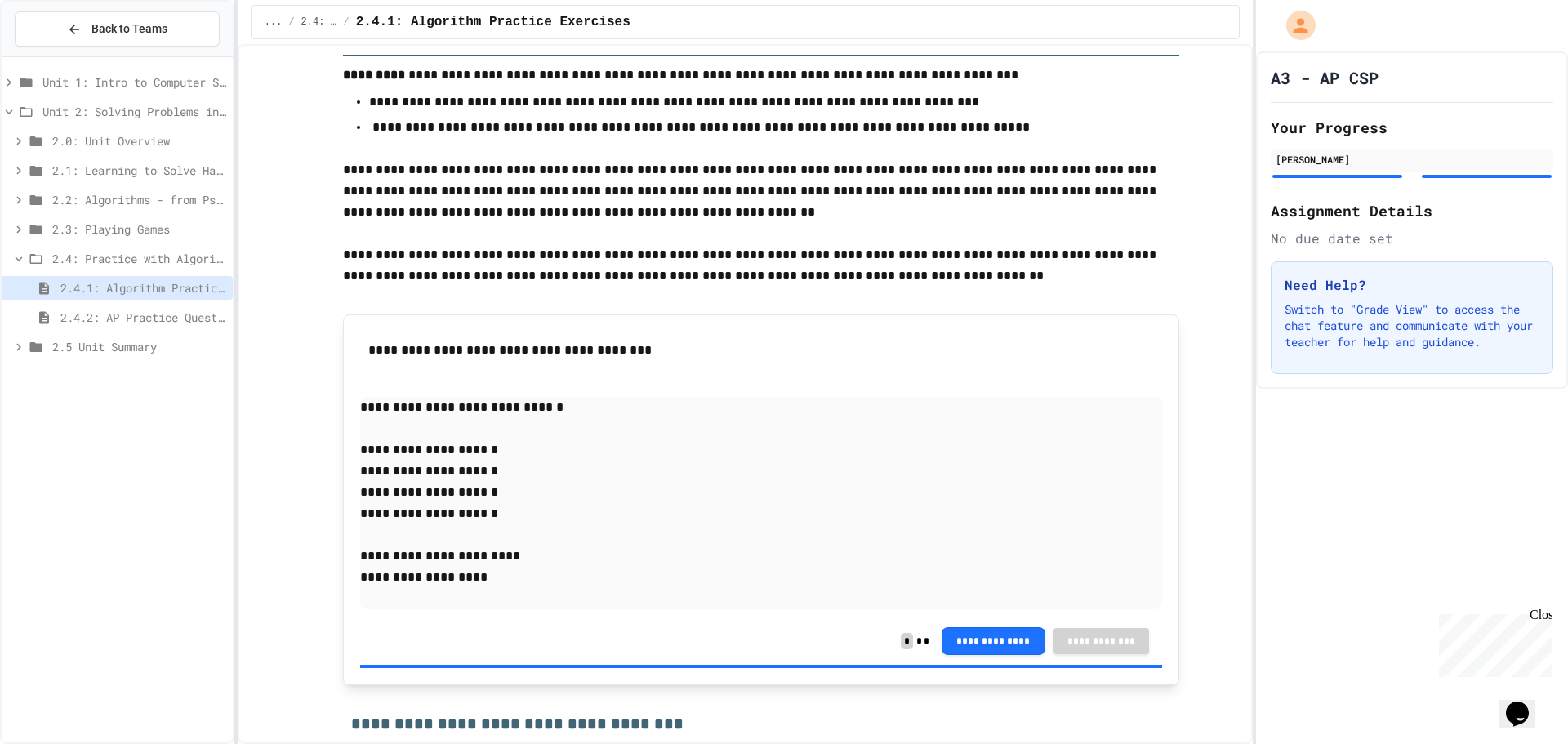
click at [120, 254] on span "2.4: Practice with Algorithms" at bounding box center [138, 258] width 174 height 17
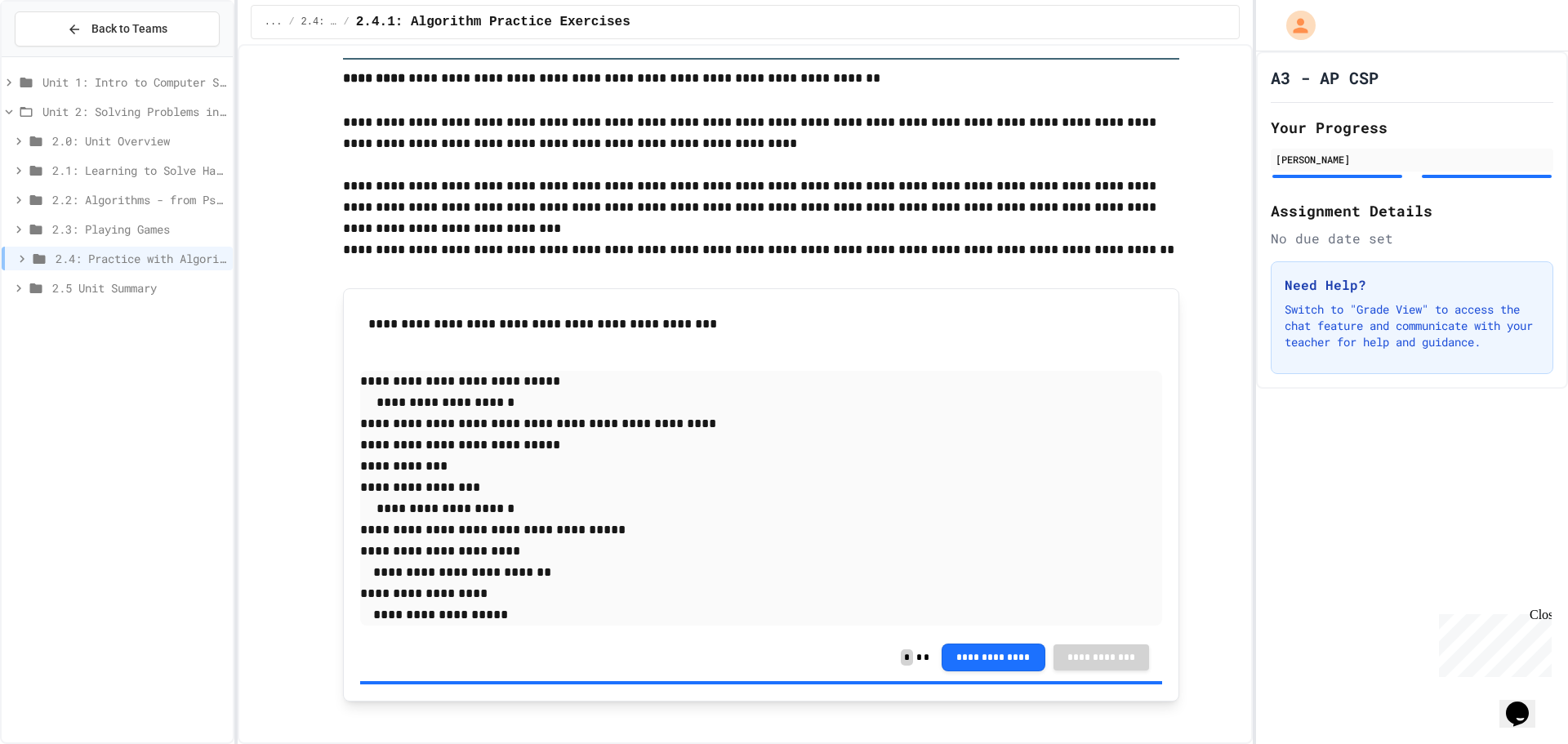
scroll to position [2124, 0]
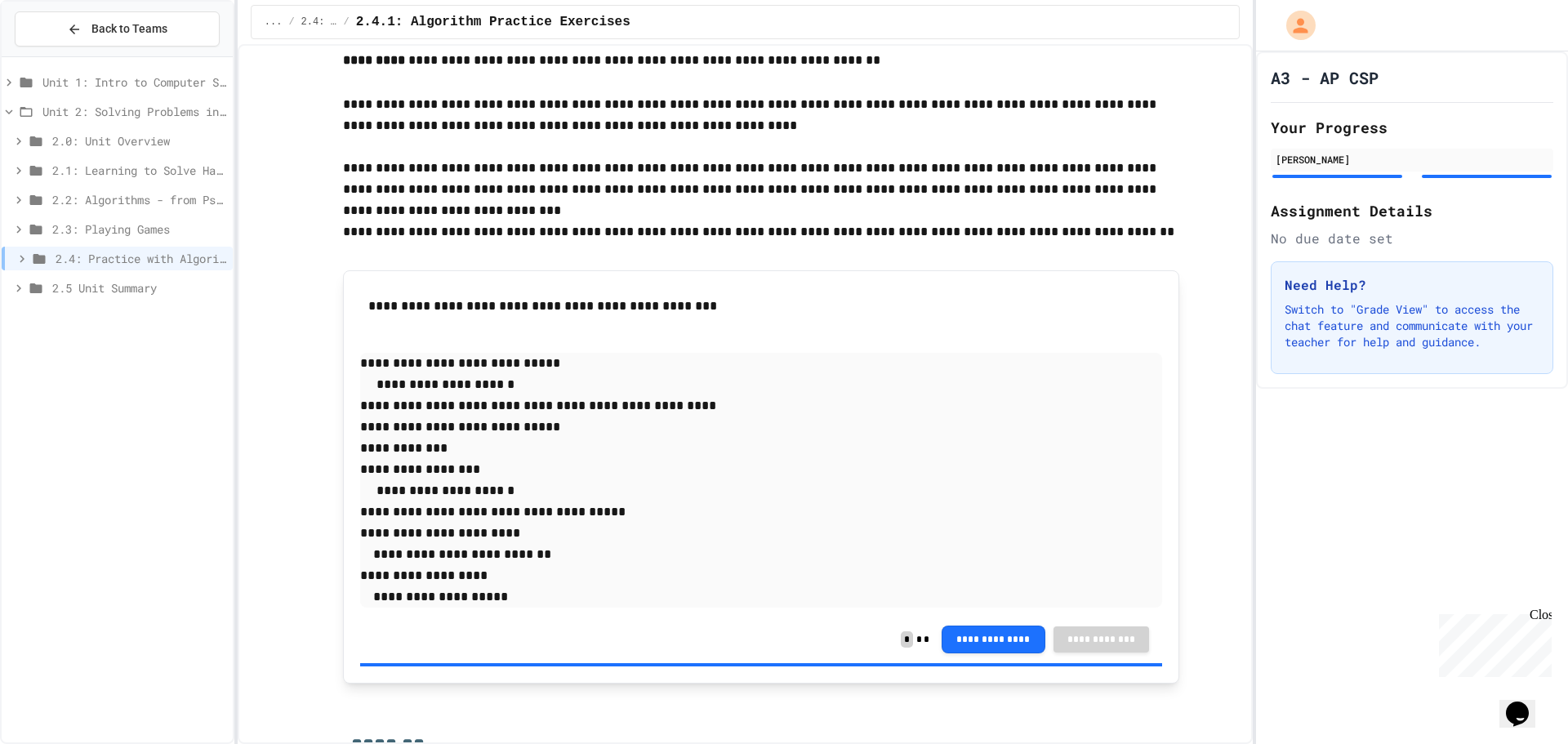
click at [77, 134] on span "2.0: Unit Overview" at bounding box center [138, 140] width 174 height 17
click at [96, 165] on span "2.0.1: Unit Overview" at bounding box center [143, 170] width 165 height 17
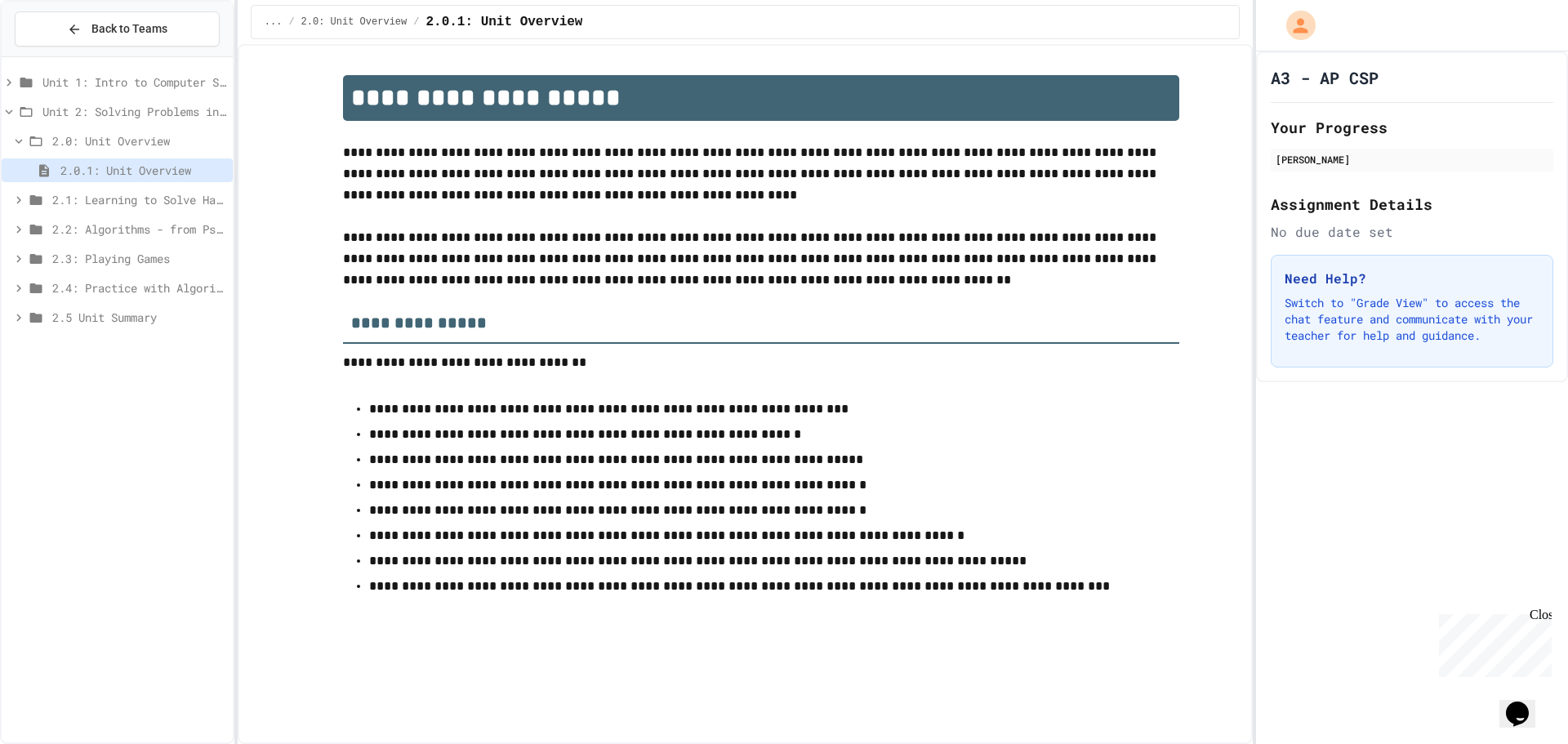
click at [102, 196] on span "2.1: Learning to Solve Hard Problems" at bounding box center [138, 199] width 174 height 17
click at [113, 227] on span "2.1.1: The Growth Mindset" at bounding box center [143, 229] width 165 height 17
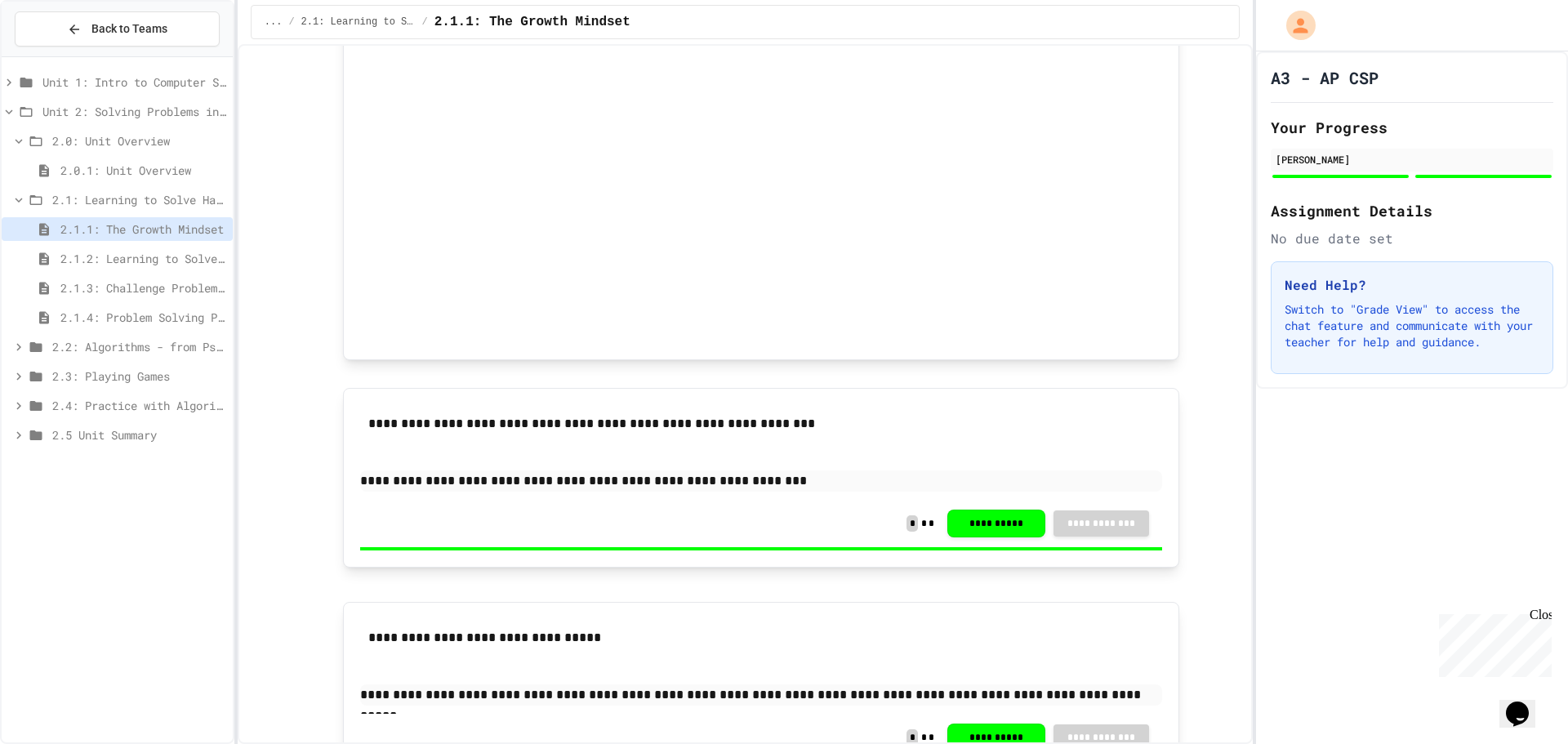
scroll to position [944, 0]
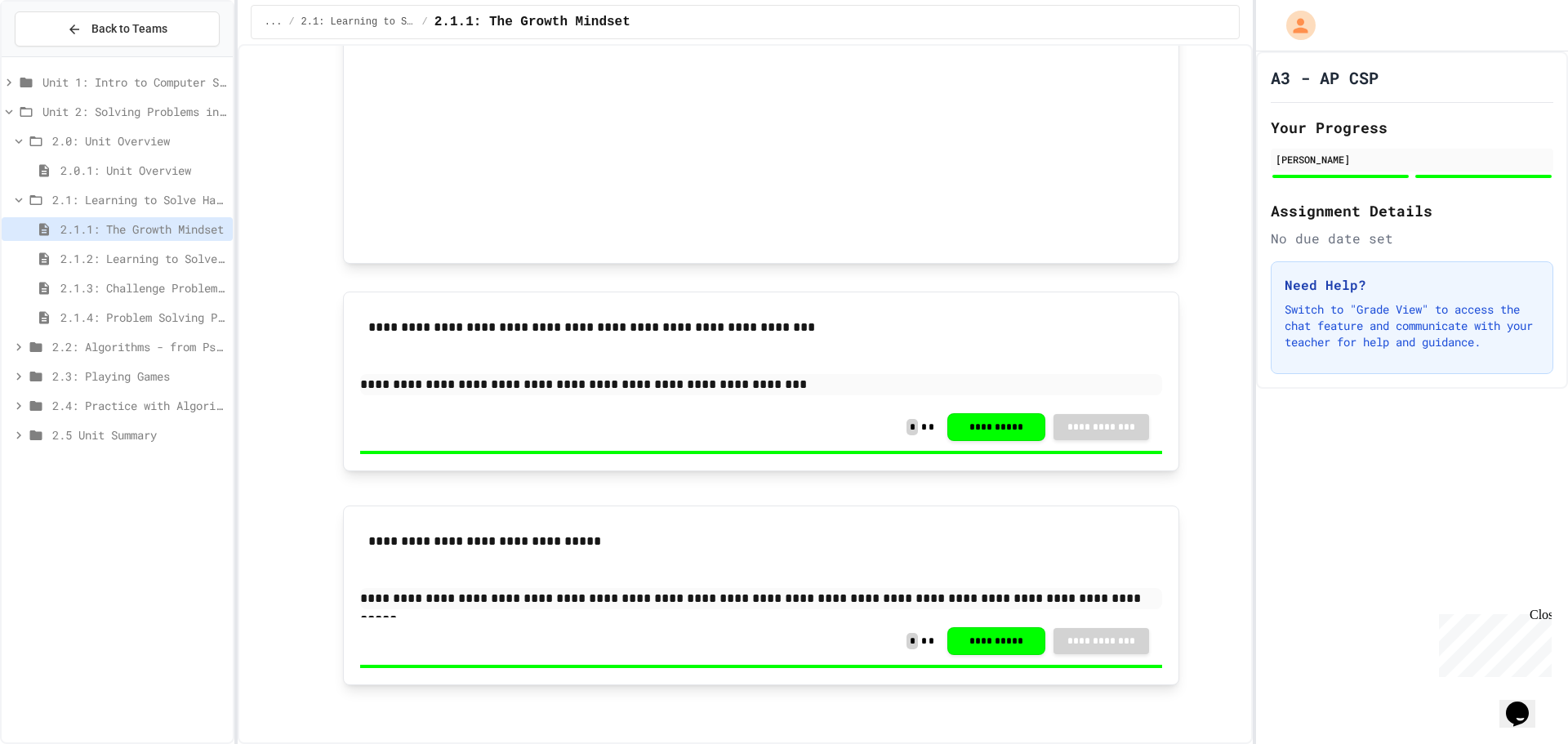
click at [141, 246] on div "2.1.1: The Growth Mindset" at bounding box center [117, 232] width 231 height 30
click at [183, 262] on span "2.1.2: Learning to Solve Hard Problems" at bounding box center [143, 258] width 165 height 17
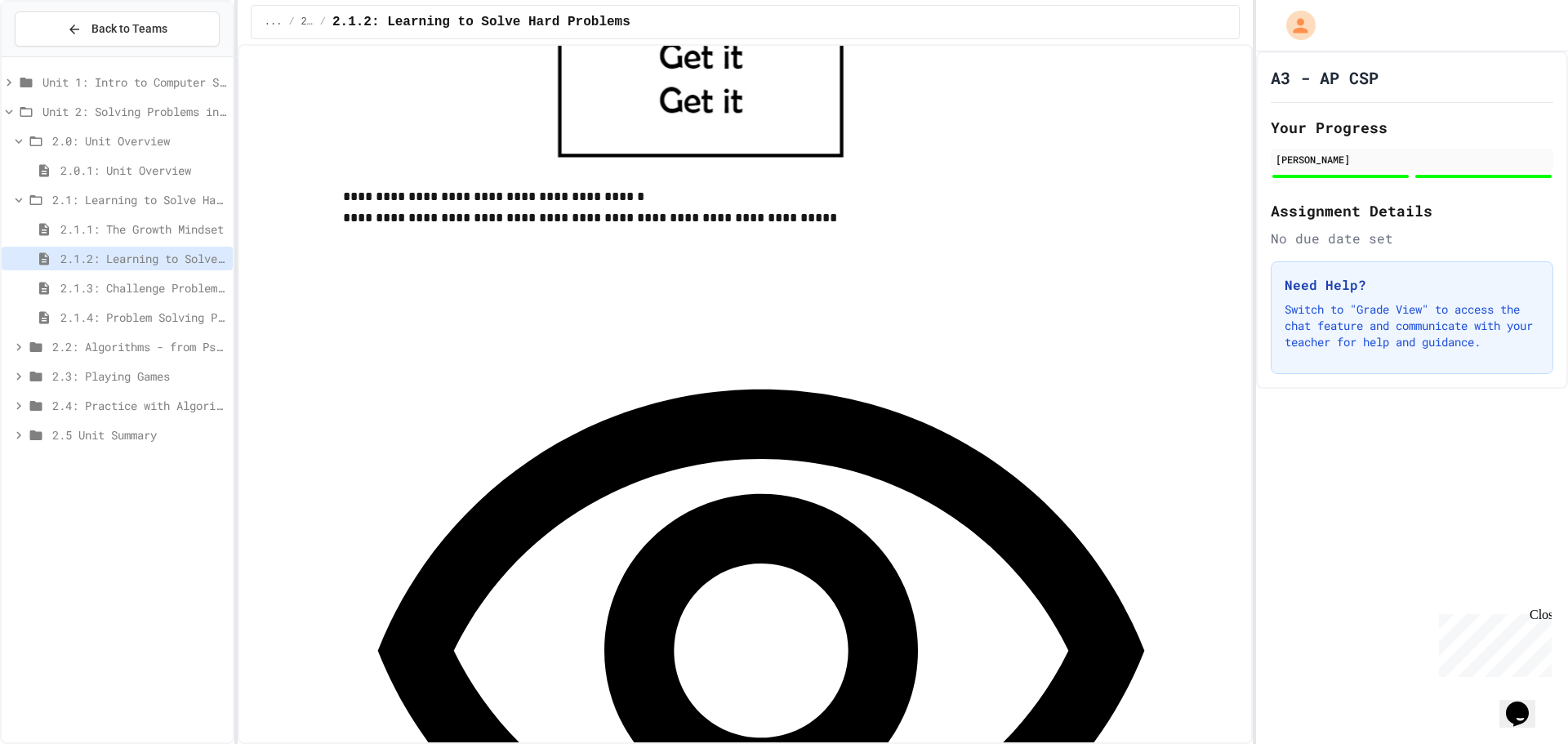
scroll to position [498, 0]
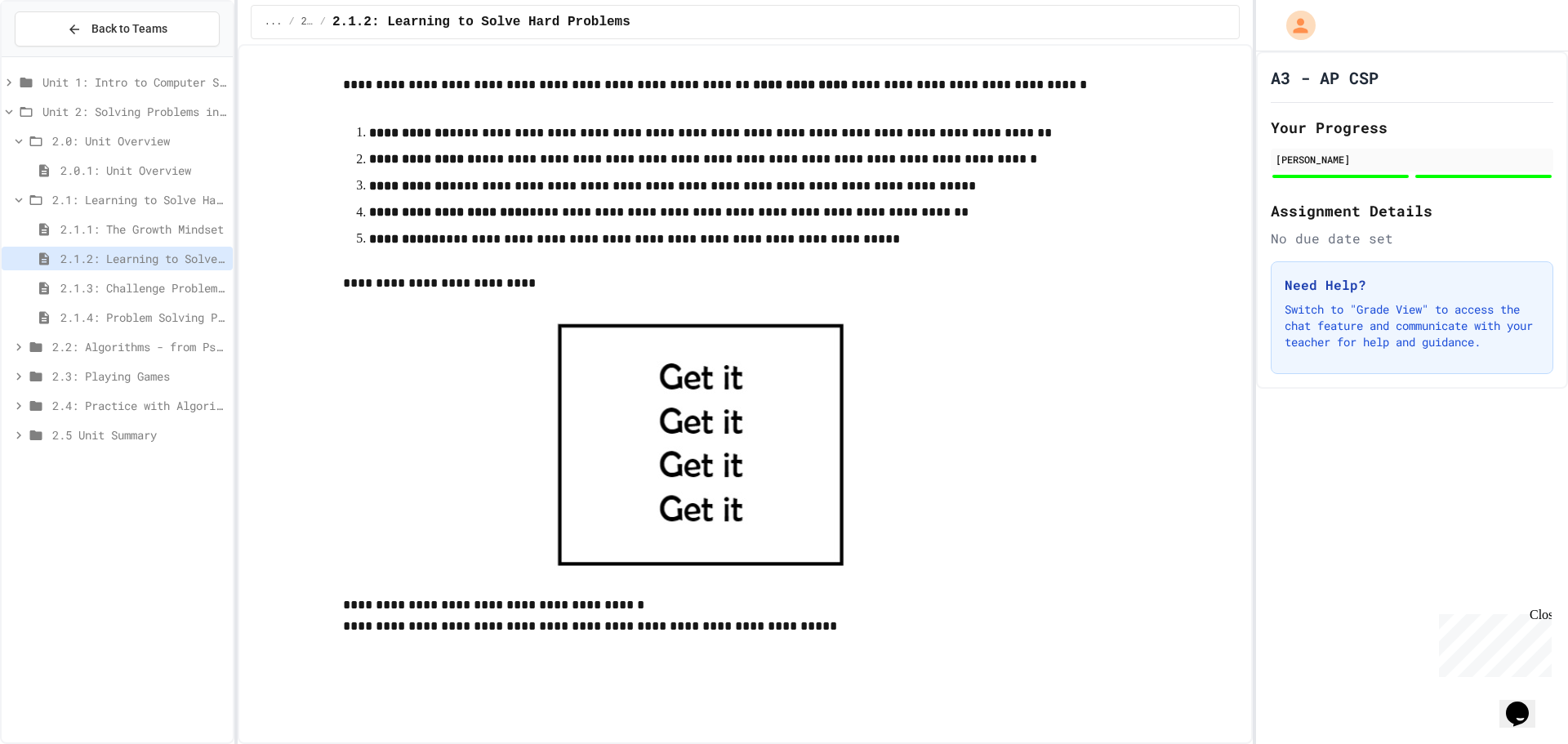
click at [109, 281] on span "2.1.3: Challenge Problem - The Bridge" at bounding box center [143, 288] width 165 height 17
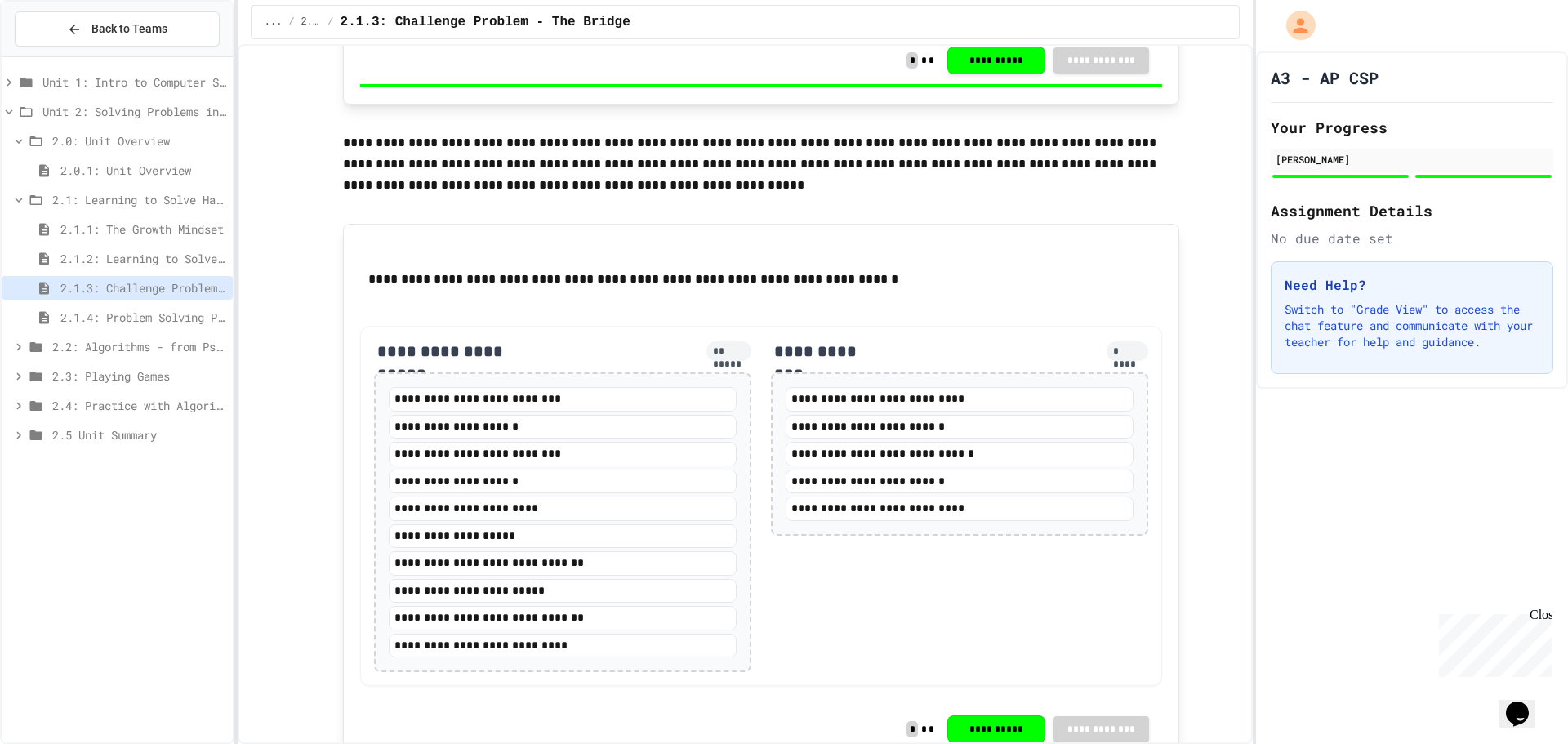
scroll to position [1684, 0]
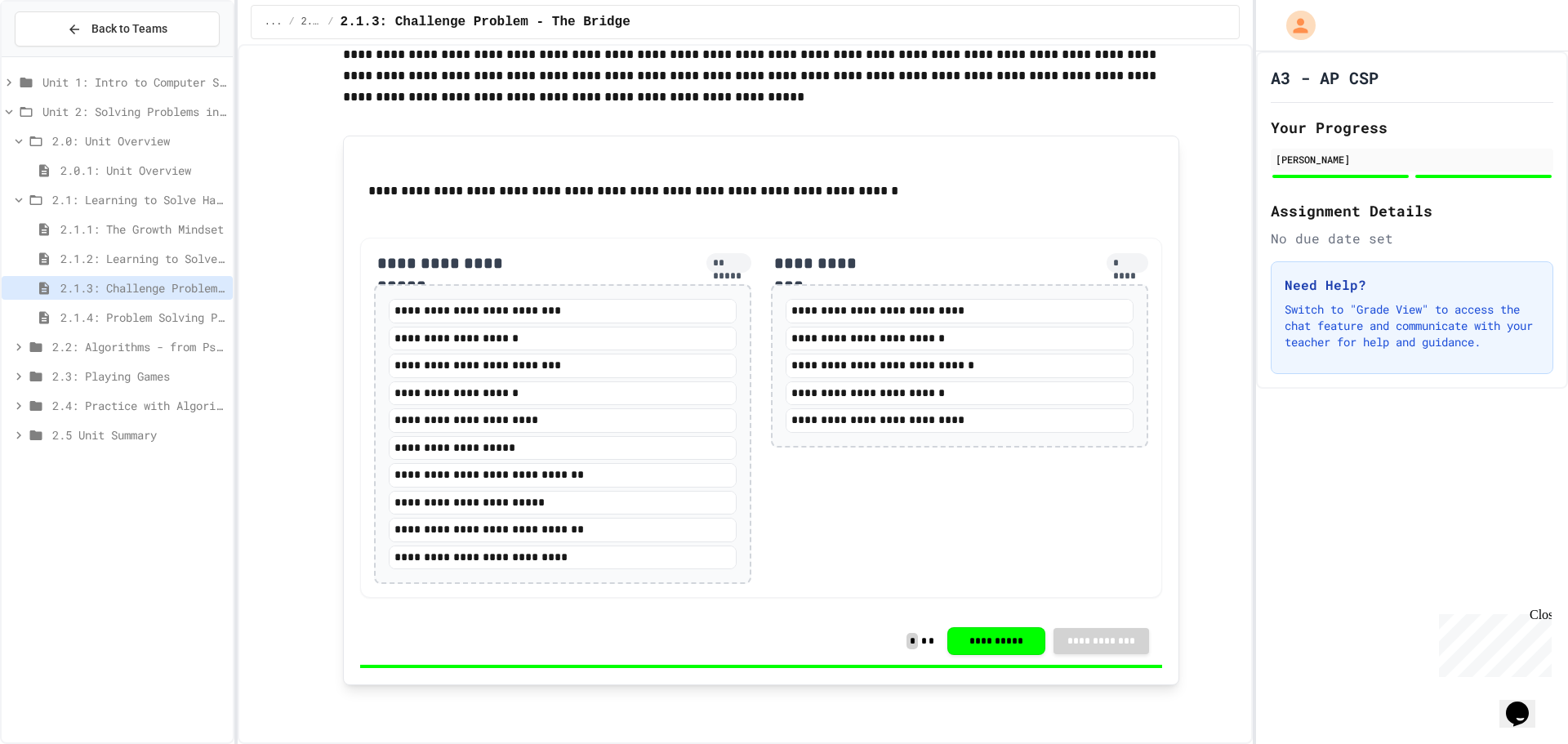
click at [175, 316] on span "2.1.4: Problem Solving Practice" at bounding box center [143, 317] width 165 height 17
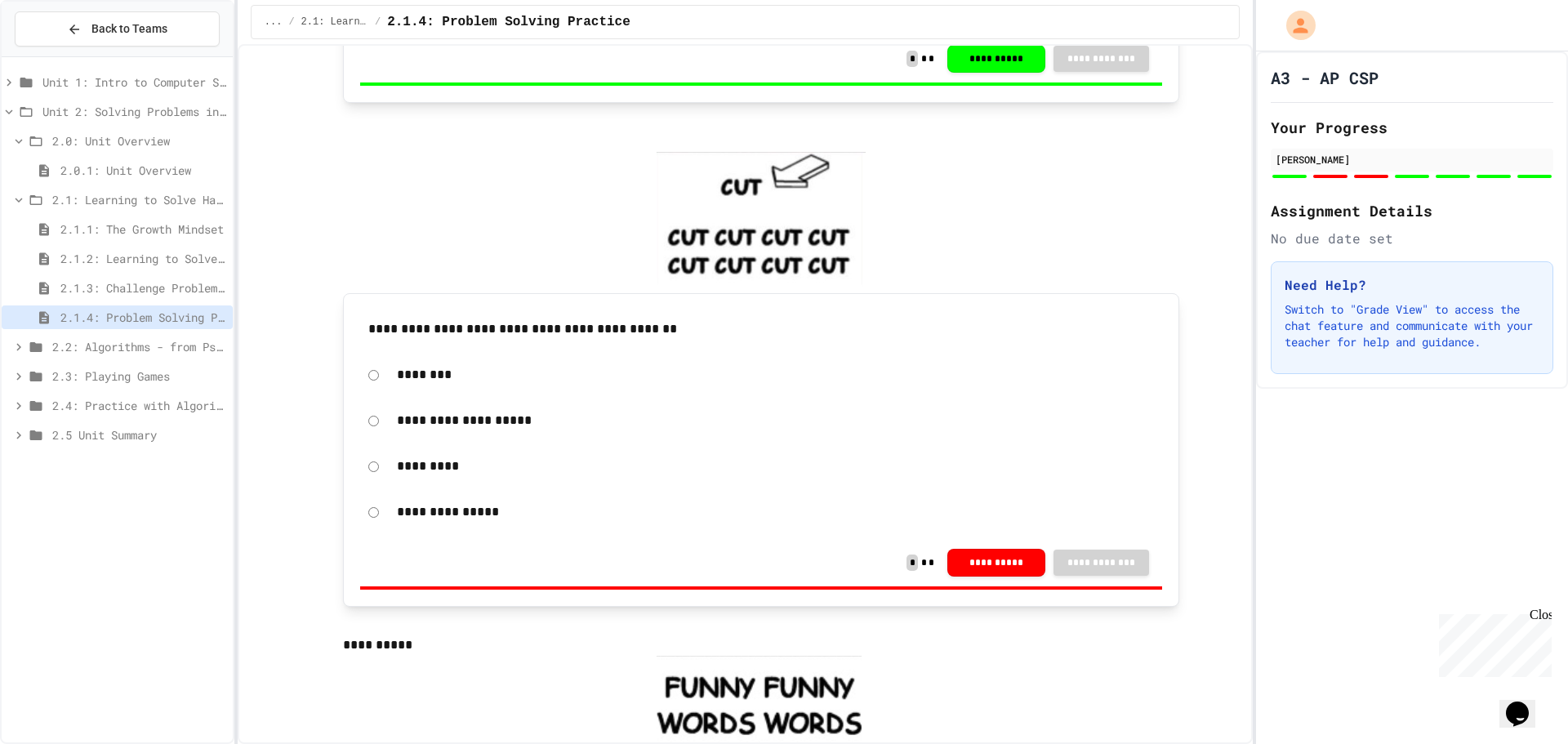
scroll to position [899, 0]
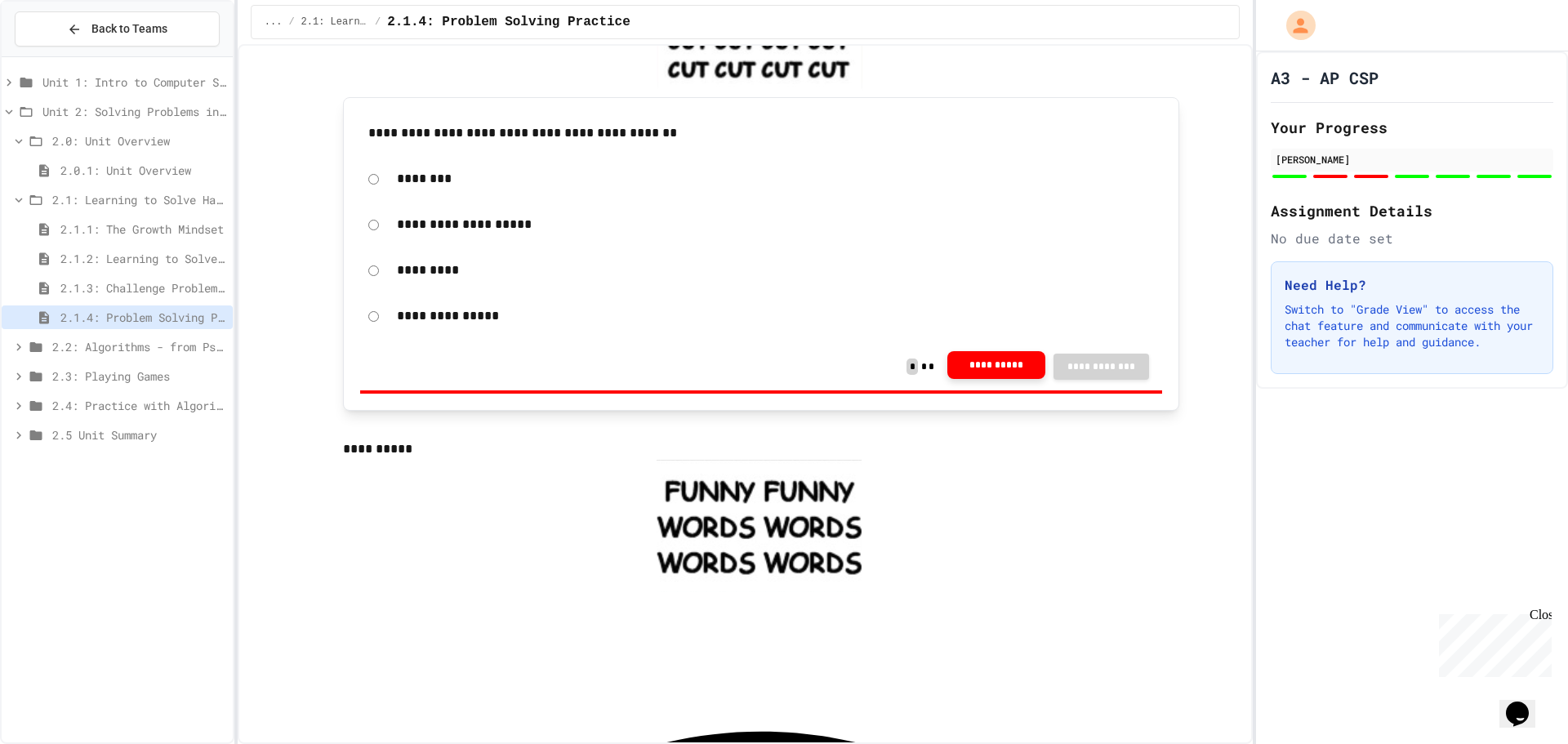
click at [994, 362] on button "**********" at bounding box center [995, 364] width 98 height 28
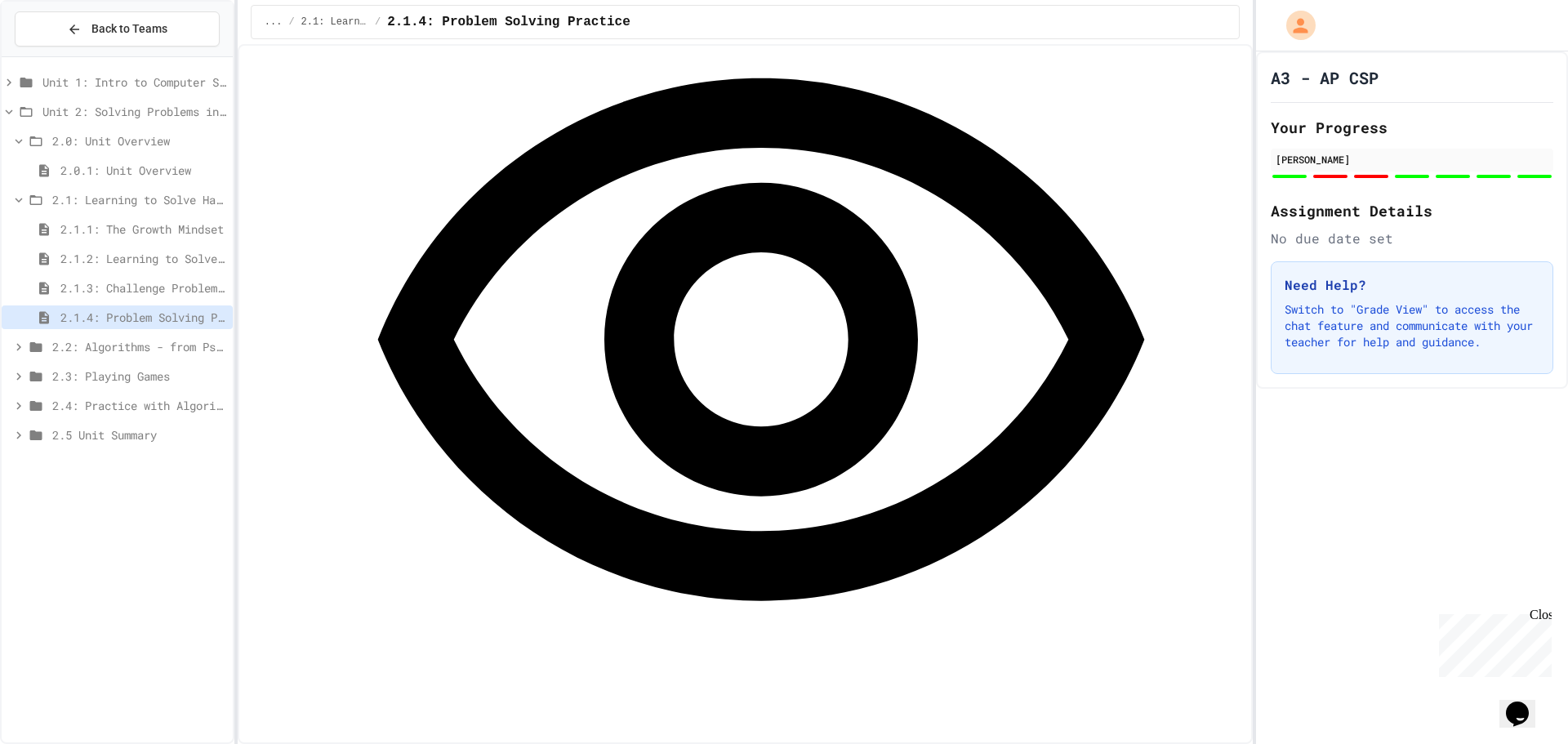
scroll to position [1716, 0]
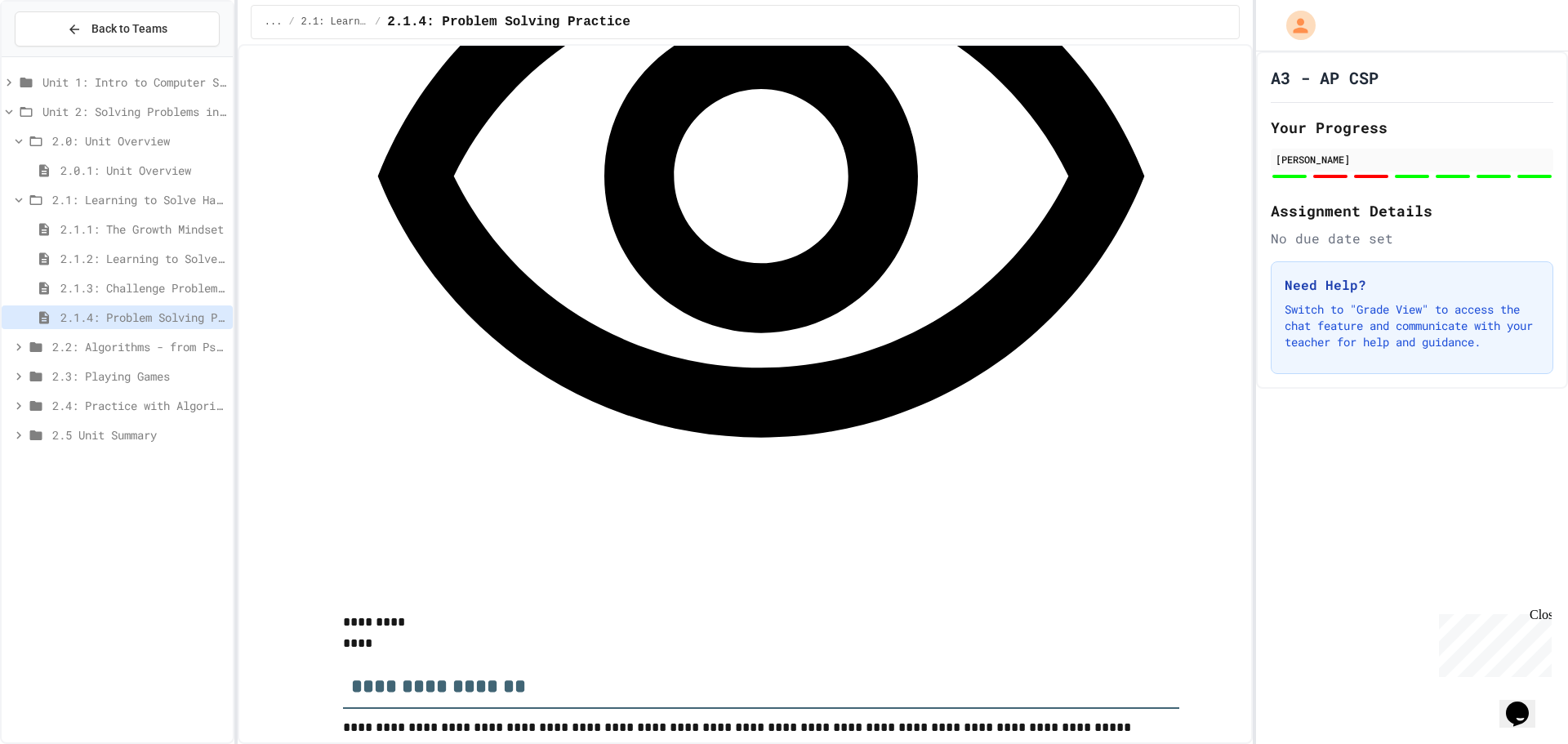
drag, startPoint x: 839, startPoint y: 425, endPoint x: 317, endPoint y: 432, distance: 522.0
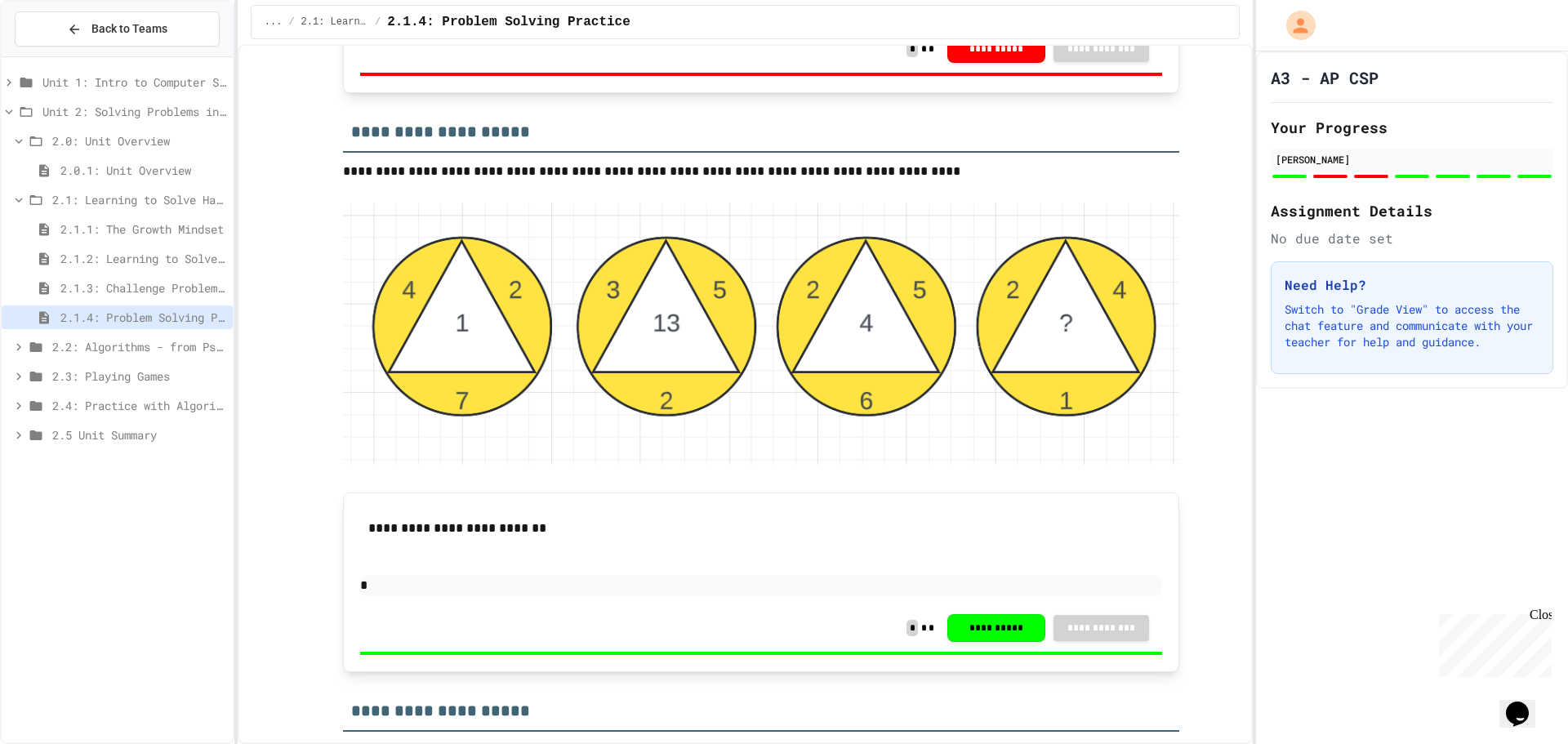
scroll to position [3349, 0]
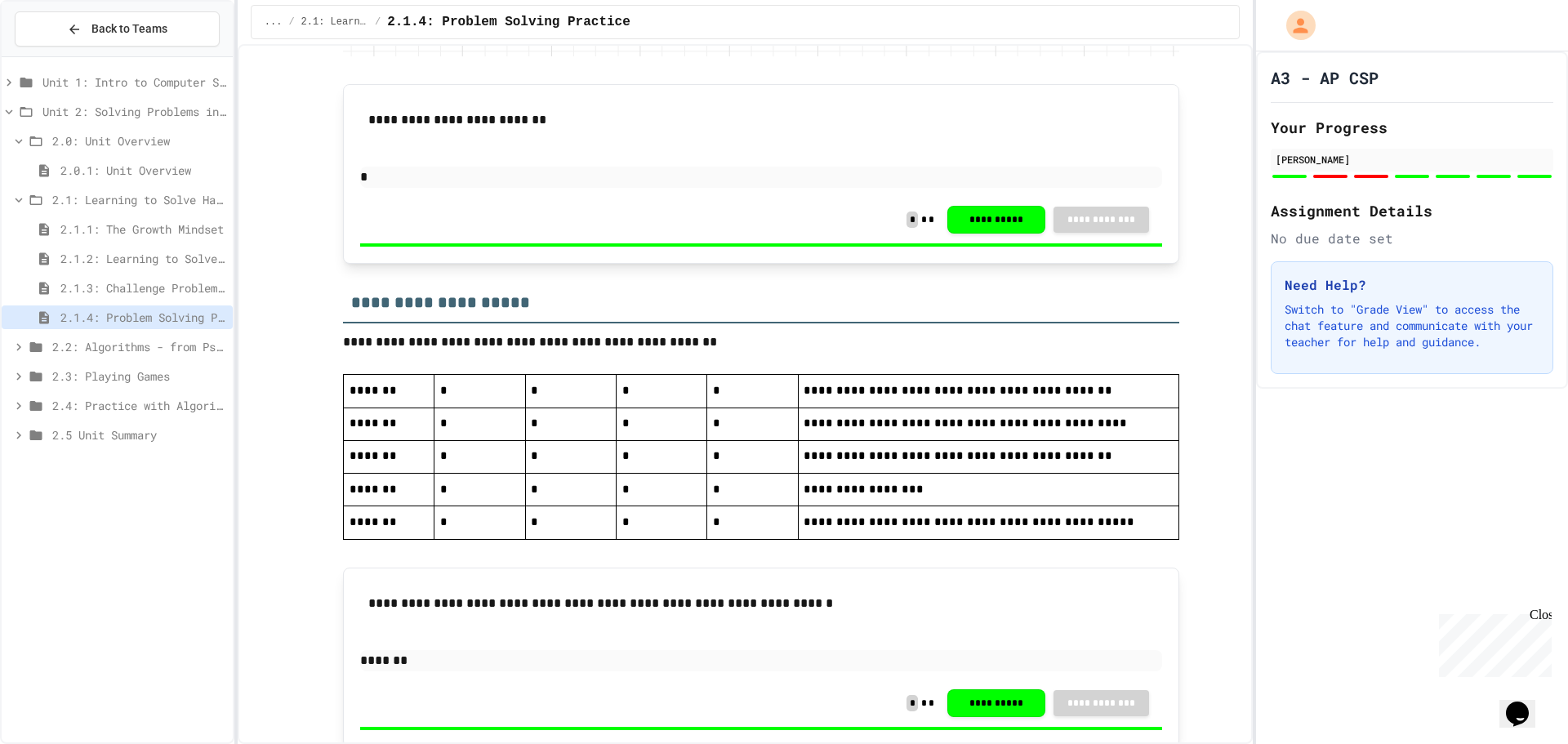
click at [111, 335] on div "2.2: Algorithms - from Pseudocode to Flowcharts" at bounding box center [117, 346] width 231 height 23
click at [77, 369] on span "2.2.1: The Power of Algorithms" at bounding box center [143, 376] width 165 height 17
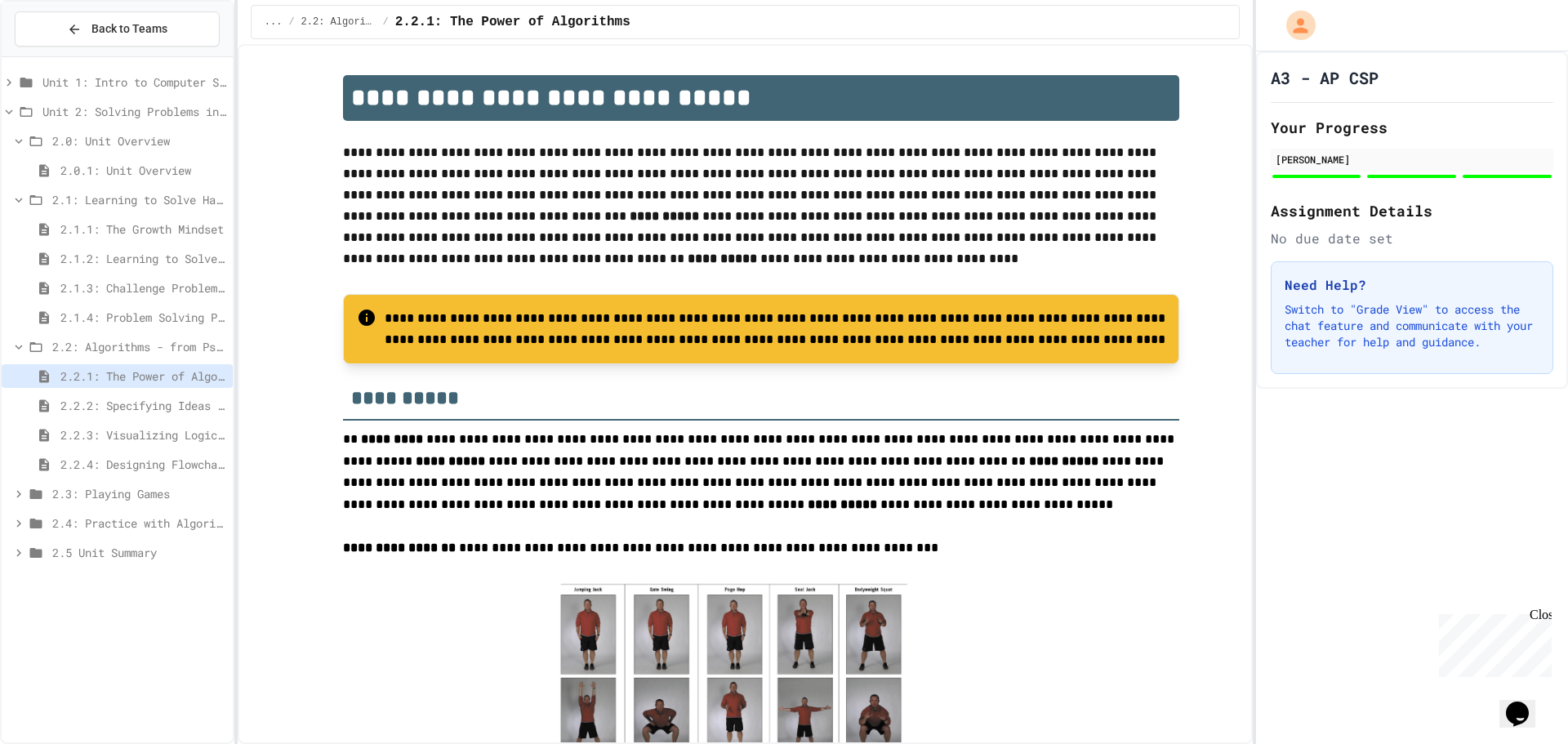
click at [140, 399] on span "2.2.2: Specifying Ideas with Pseudocode" at bounding box center [143, 405] width 165 height 17
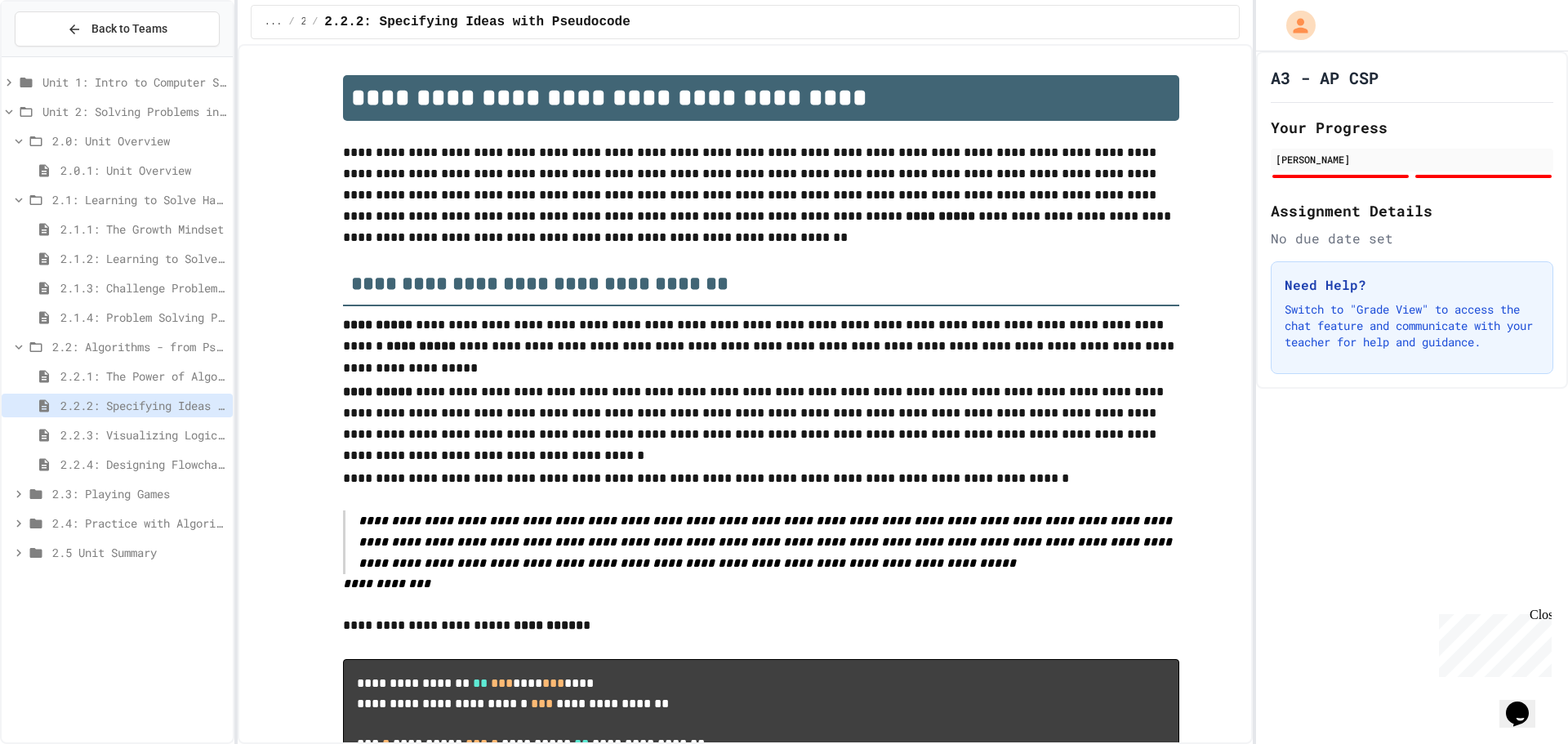
click at [138, 440] on span "2.2.3: Visualizing Logic with Flowcharts" at bounding box center [143, 435] width 165 height 17
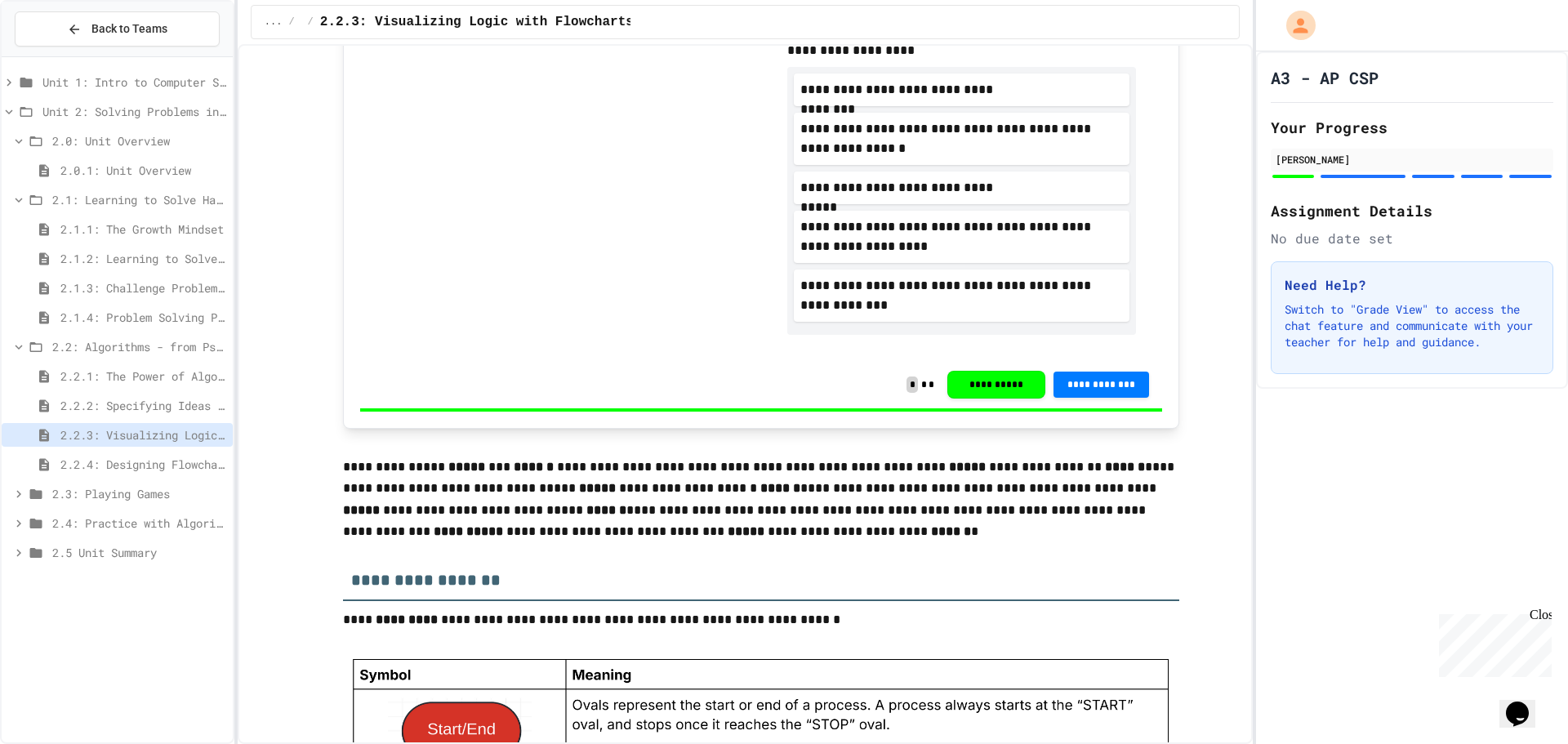
scroll to position [1307, 0]
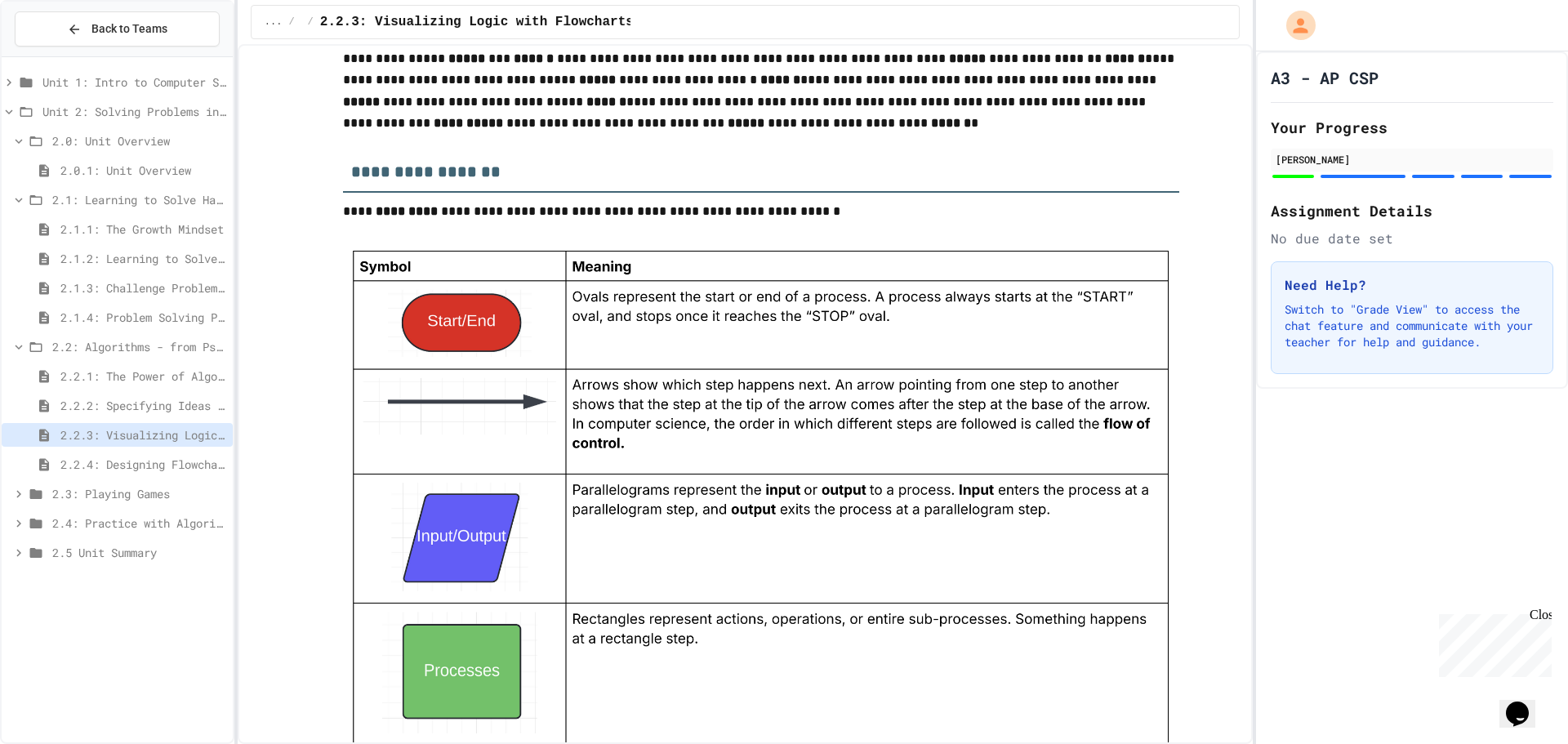
click at [70, 199] on span "2.1: Learning to Solve Hard Problems" at bounding box center [138, 199] width 174 height 17
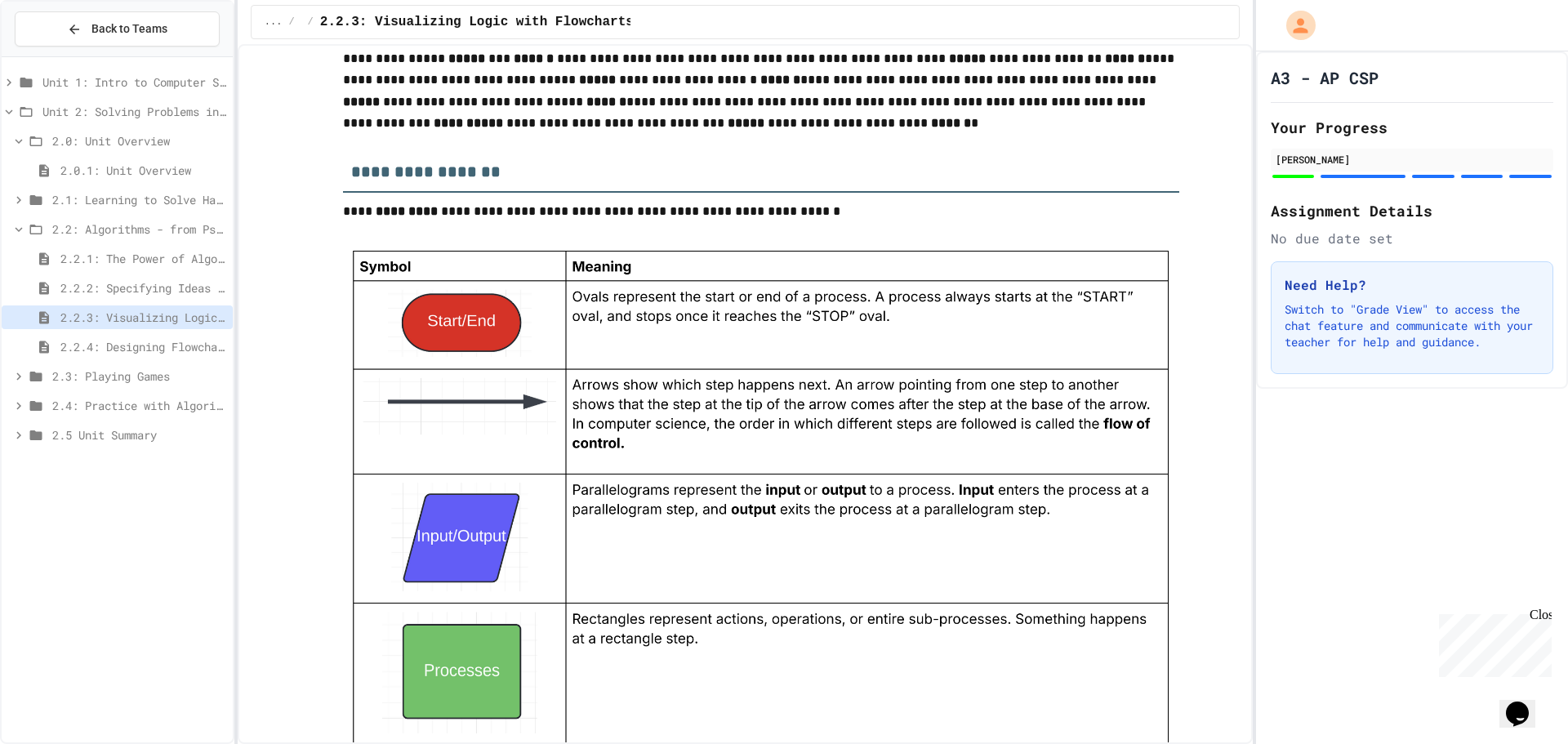
click at [14, 138] on icon at bounding box center [19, 141] width 14 height 14
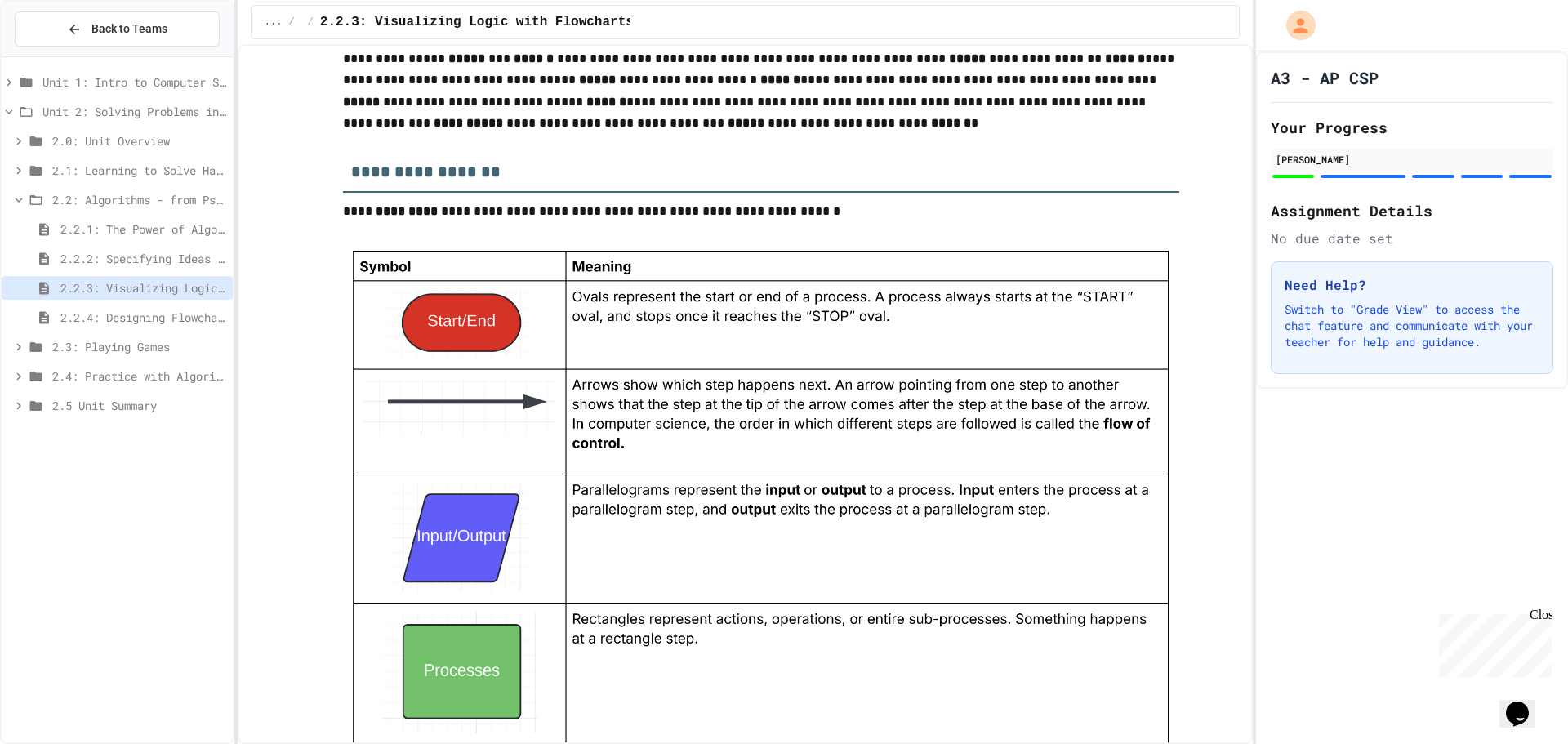
click at [15, 190] on div "2.2: Algorithms - from Pseudocode to Flowcharts" at bounding box center [117, 200] width 231 height 23
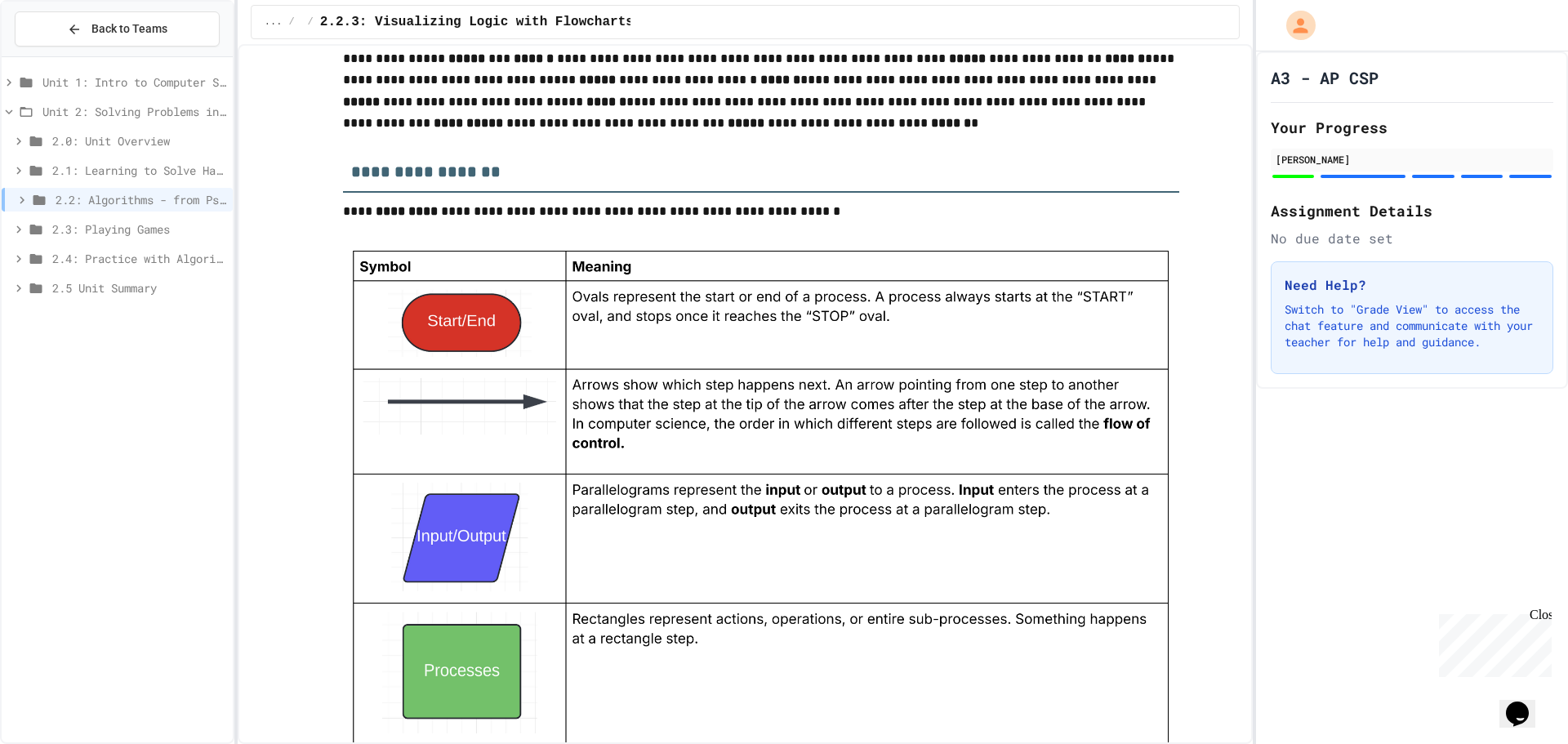
click at [140, 363] on div "Unit 1: Intro to Computer Science Unit 2: Solving Problems in Computer Science …" at bounding box center [117, 399] width 231 height 672
click at [144, 194] on span "2.2: Algorithms - from Pseudocode to Flowcharts" at bounding box center [141, 199] width 171 height 17
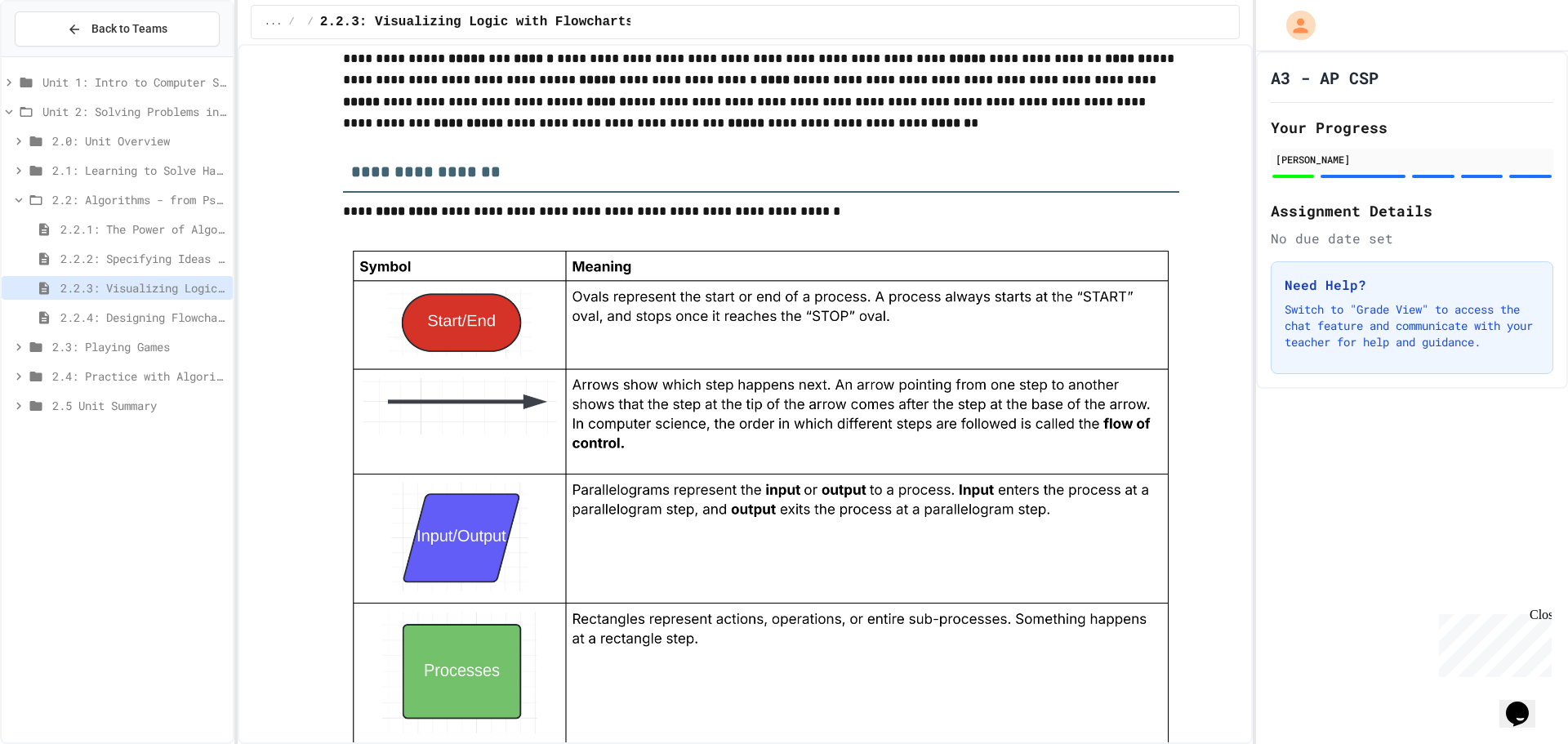
click at [133, 230] on span "2.2.1: The Power of Algorithms" at bounding box center [143, 229] width 165 height 17
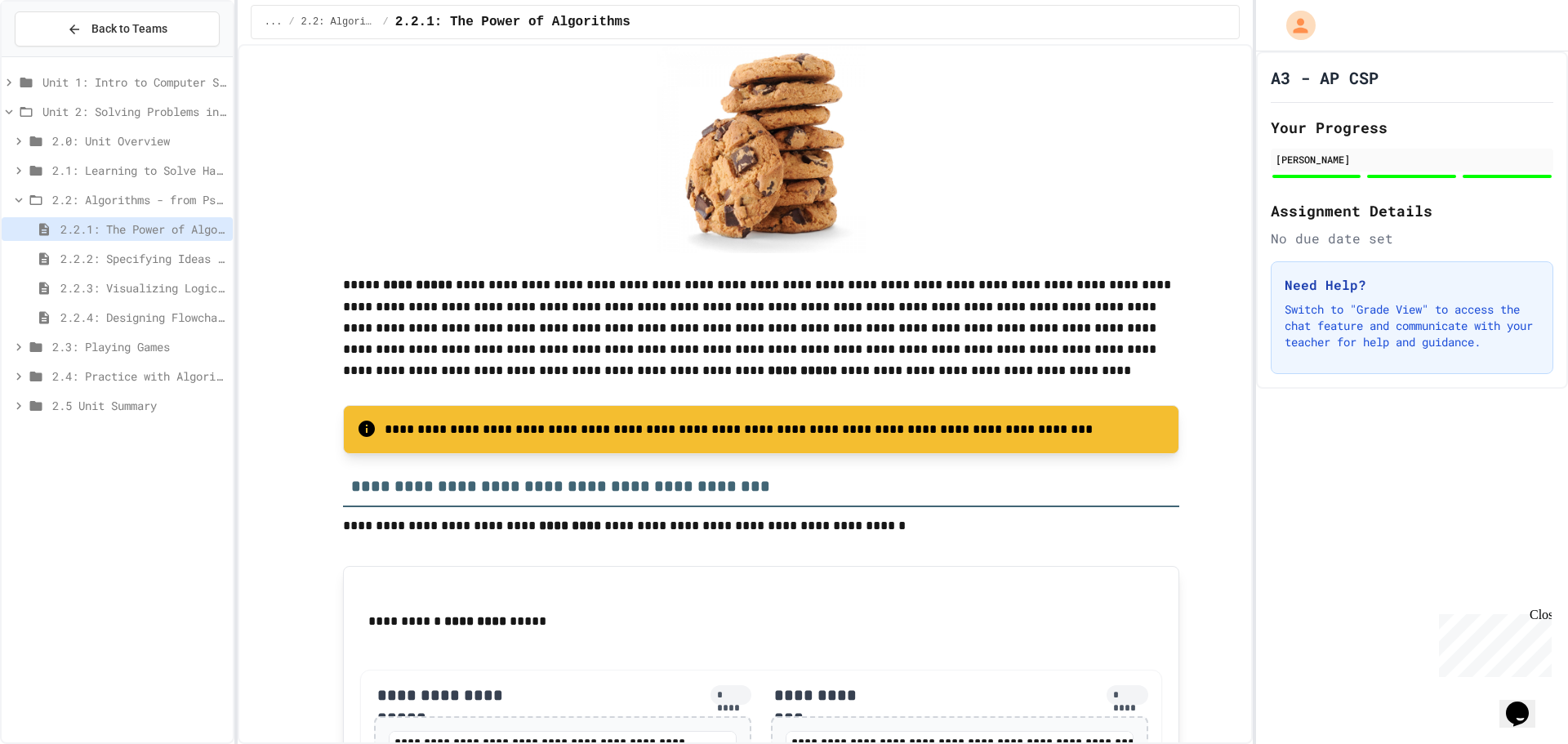
scroll to position [1897, 0]
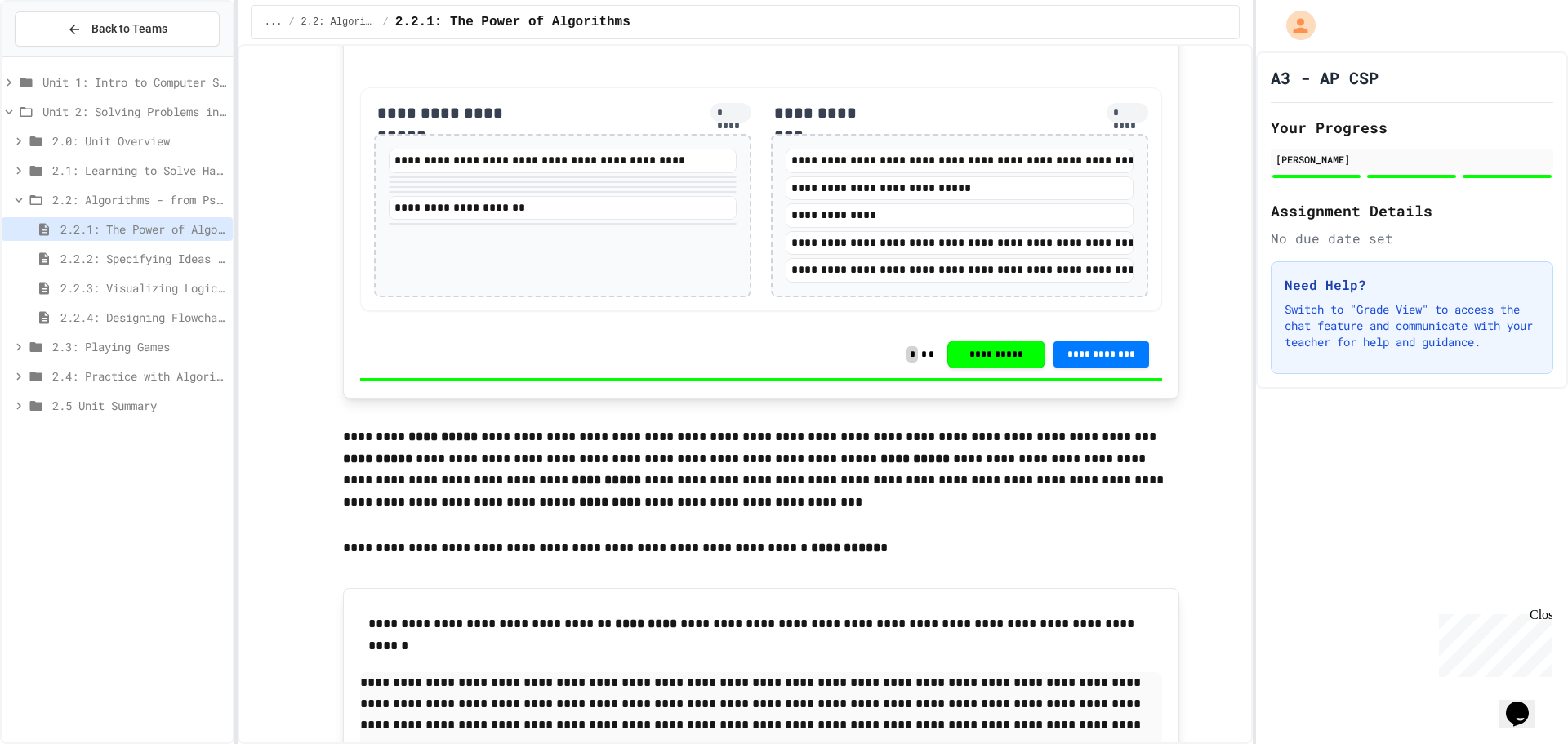
scroll to position [2614, 0]
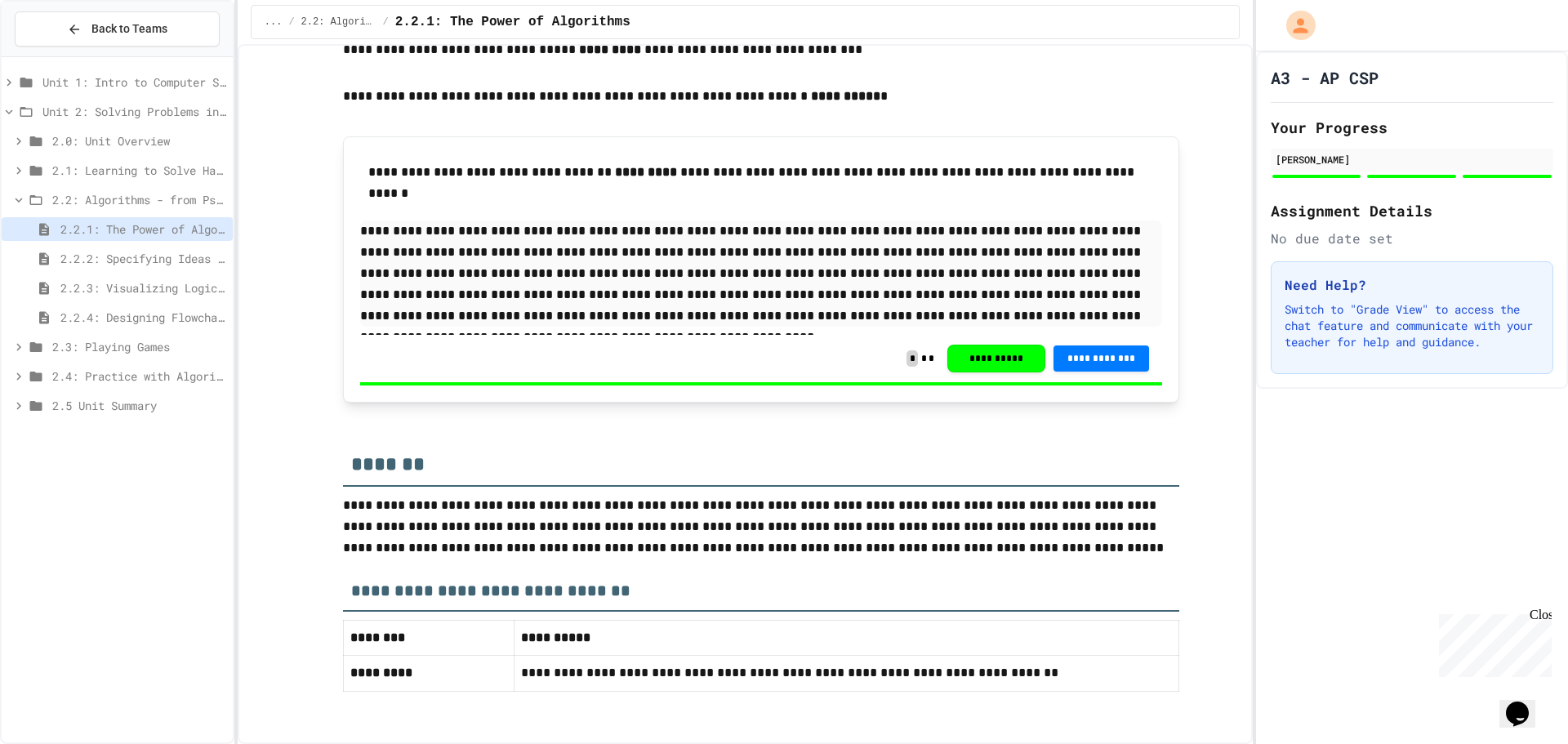
scroll to position [3203, 0]
click at [153, 248] on div "2.2.2: Specifying Ideas with Pseudocode" at bounding box center [117, 258] width 231 height 23
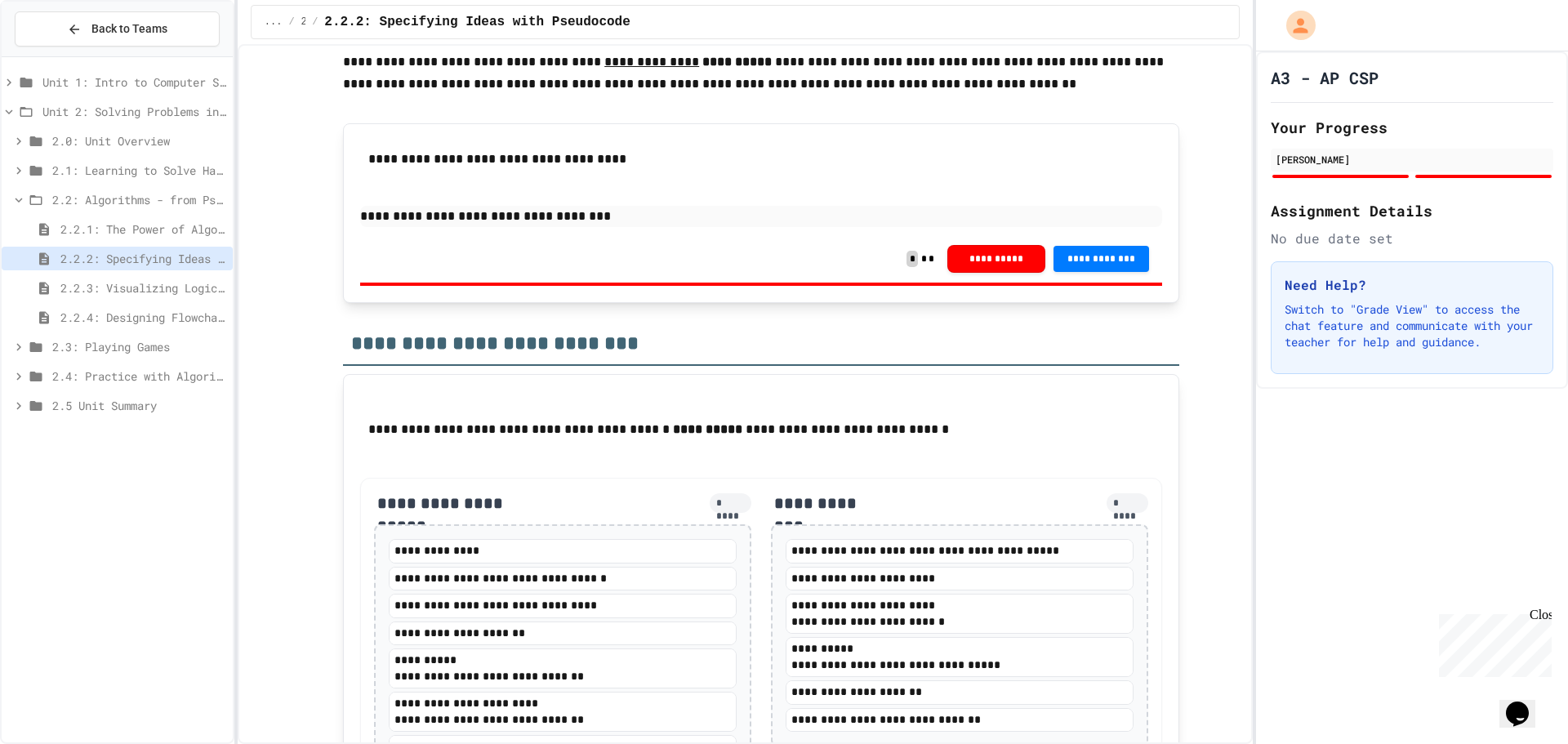
scroll to position [2531, 0]
click at [598, 229] on p "**********" at bounding box center [761, 219] width 802 height 22
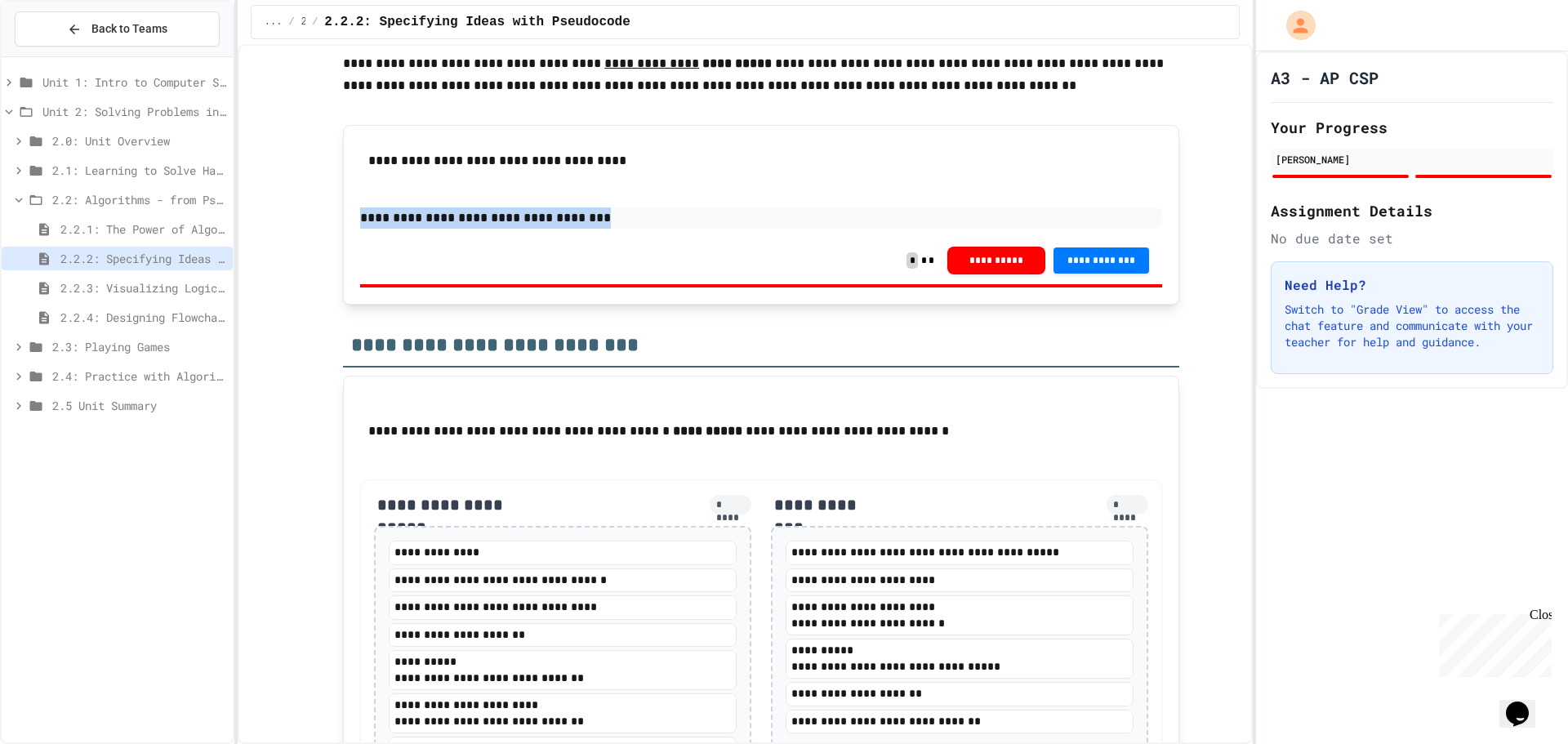
drag, startPoint x: 595, startPoint y: 406, endPoint x: 211, endPoint y: 399, distance: 384.1
click at [211, 399] on div "**********" at bounding box center [784, 372] width 1568 height 744
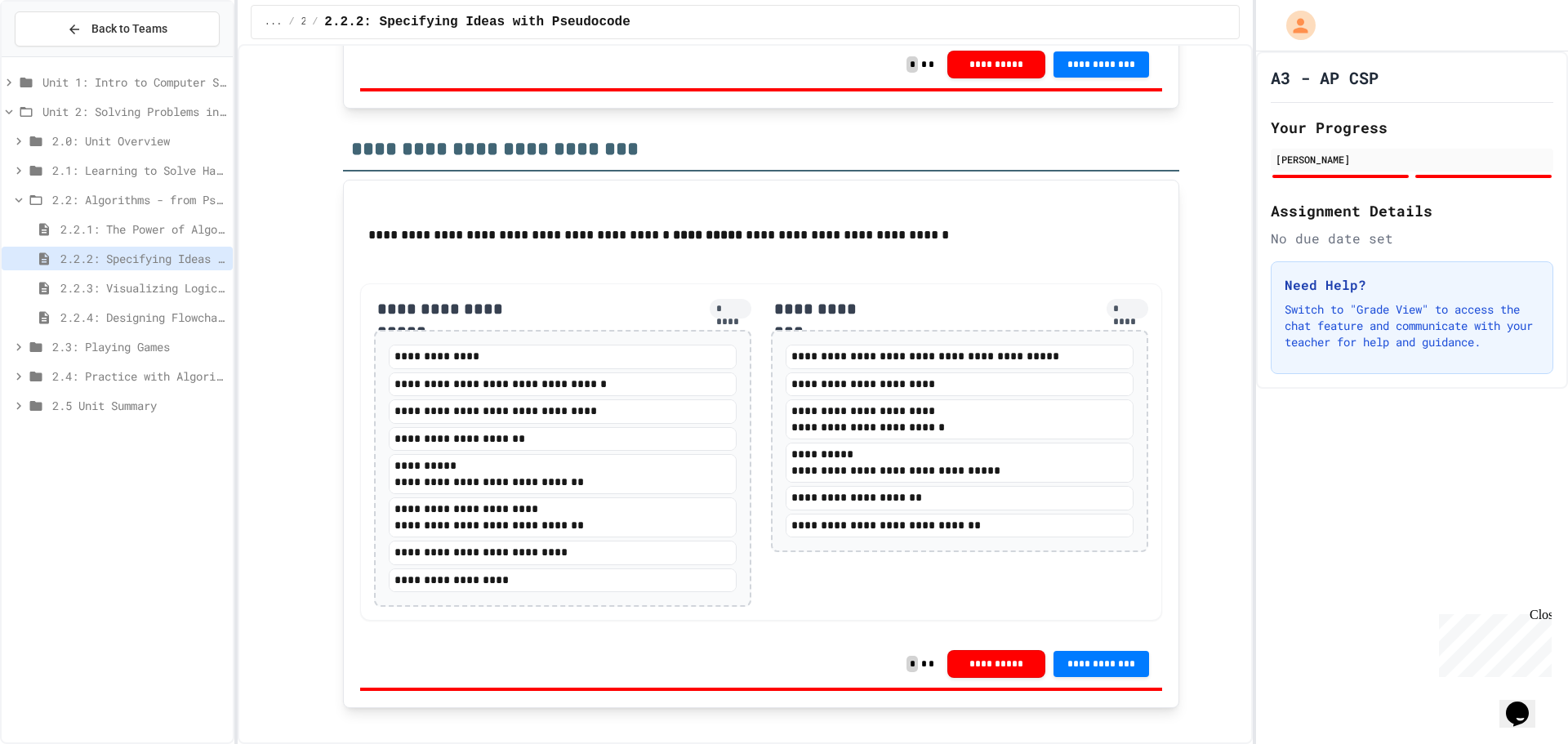
scroll to position [2939, 0]
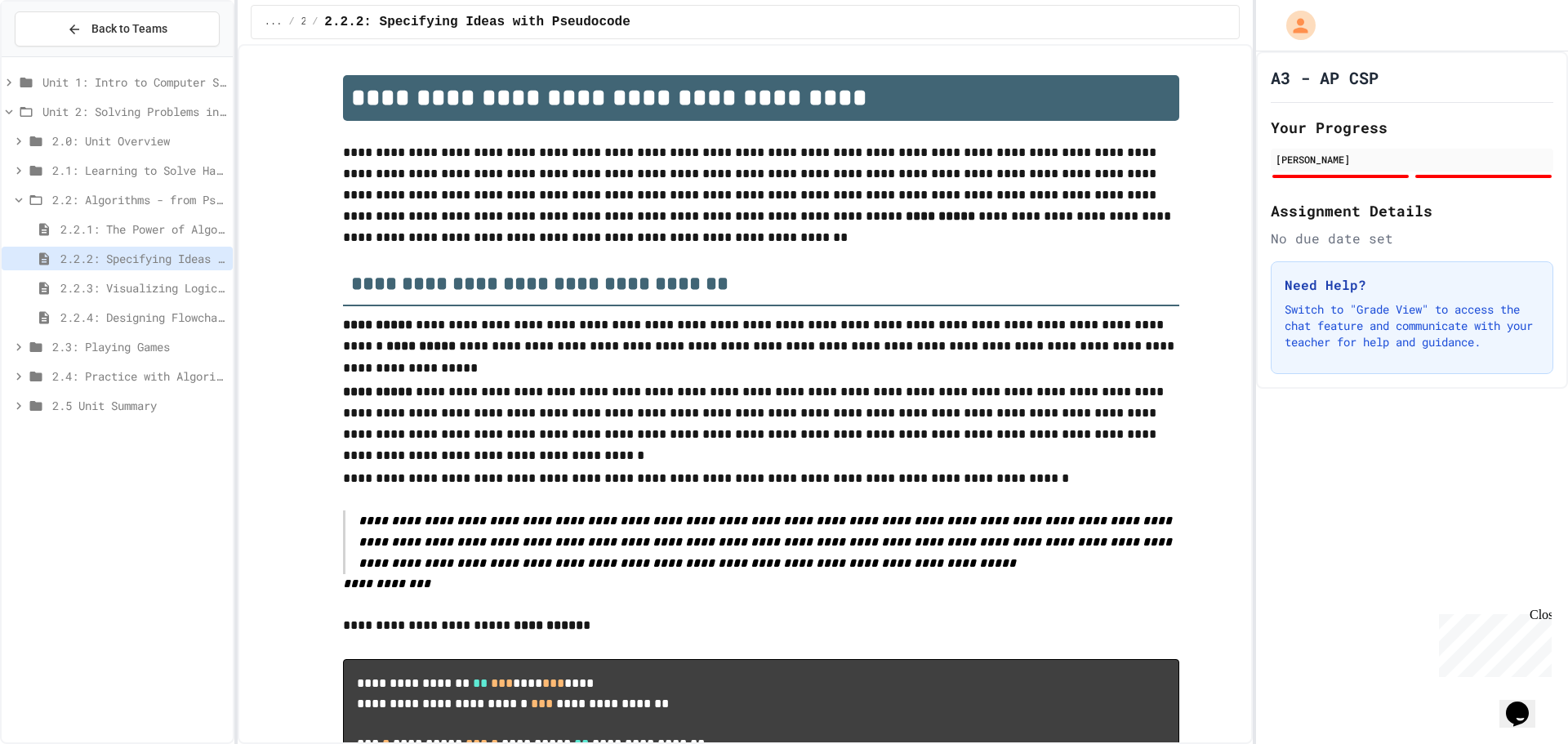
scroll to position [2939, 0]
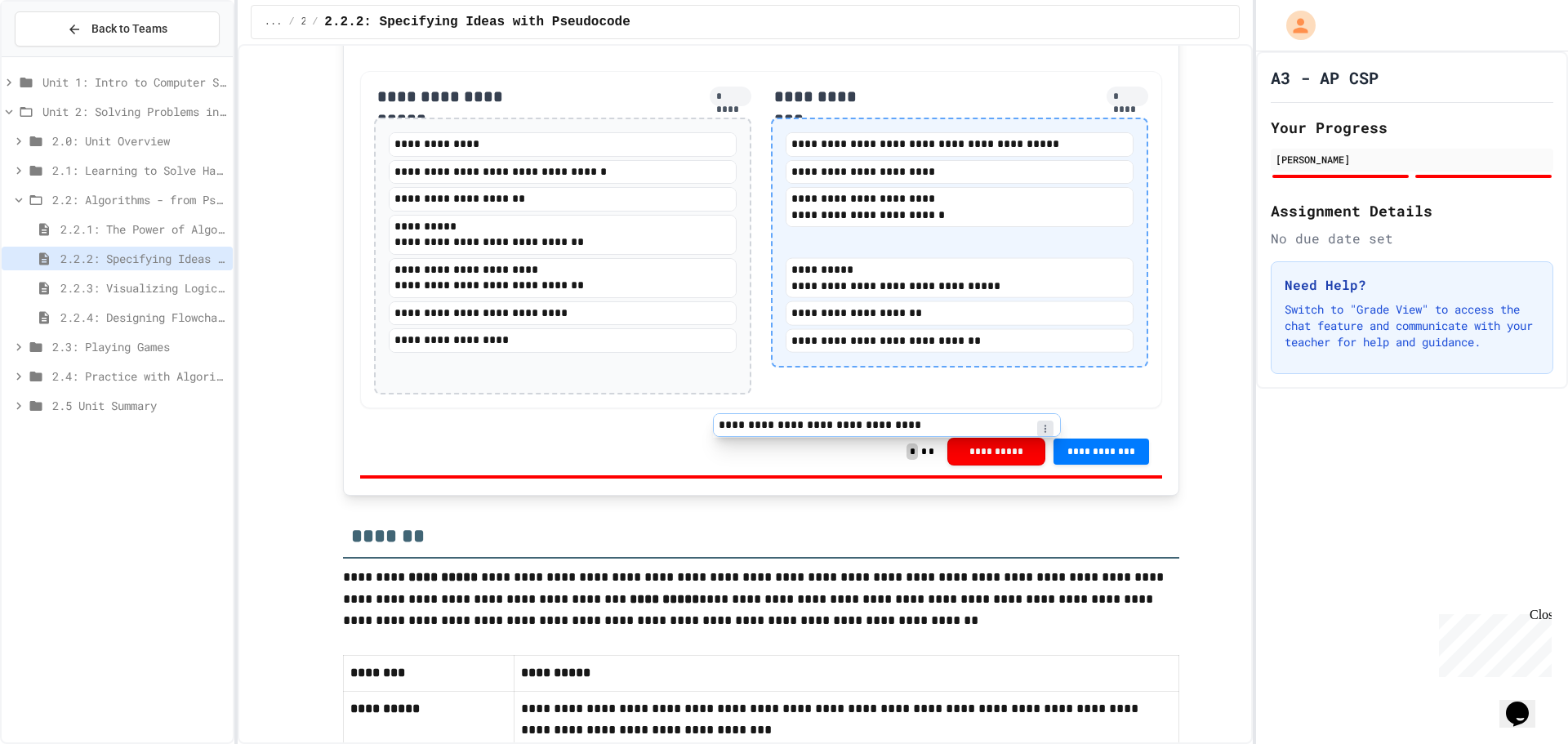
drag, startPoint x: 569, startPoint y: 390, endPoint x: 904, endPoint y: 432, distance: 337.6
click at [904, 408] on div "**********" at bounding box center [761, 239] width 802 height 337
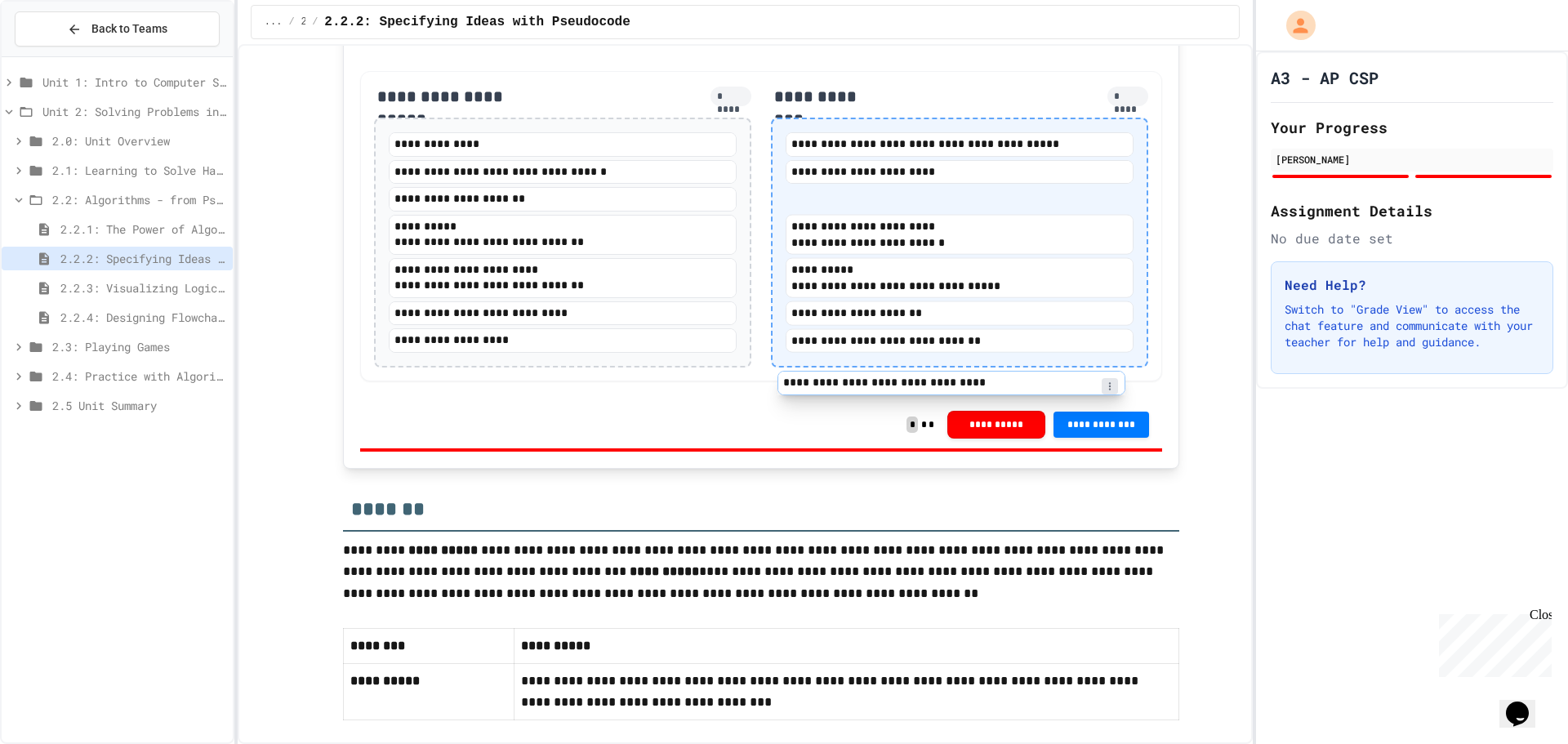
drag, startPoint x: 878, startPoint y: 437, endPoint x: 875, endPoint y: 387, distance: 50.1
click at [875, 353] on div "**********" at bounding box center [959, 242] width 348 height 220
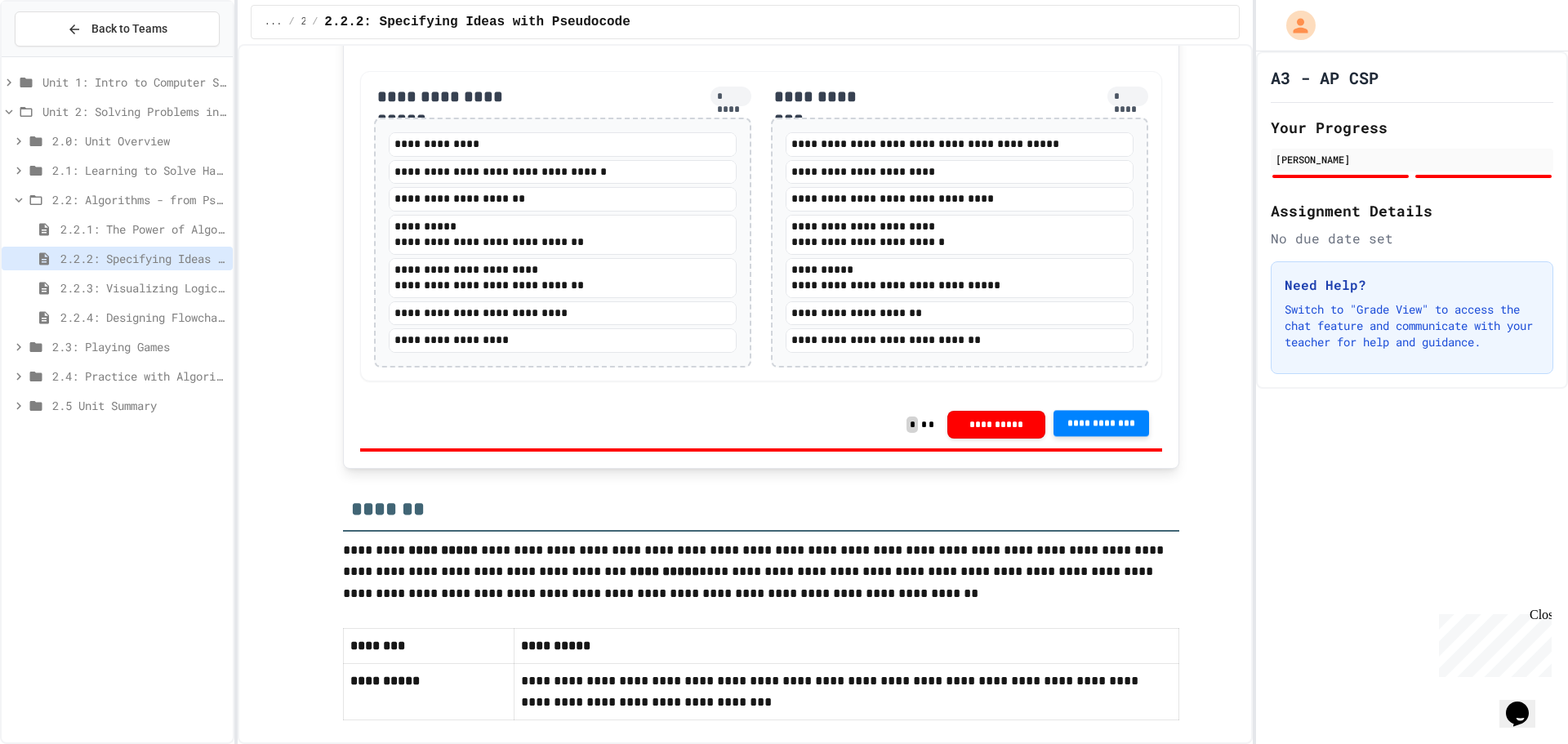
click at [1073, 436] on button "**********" at bounding box center [1100, 423] width 96 height 26
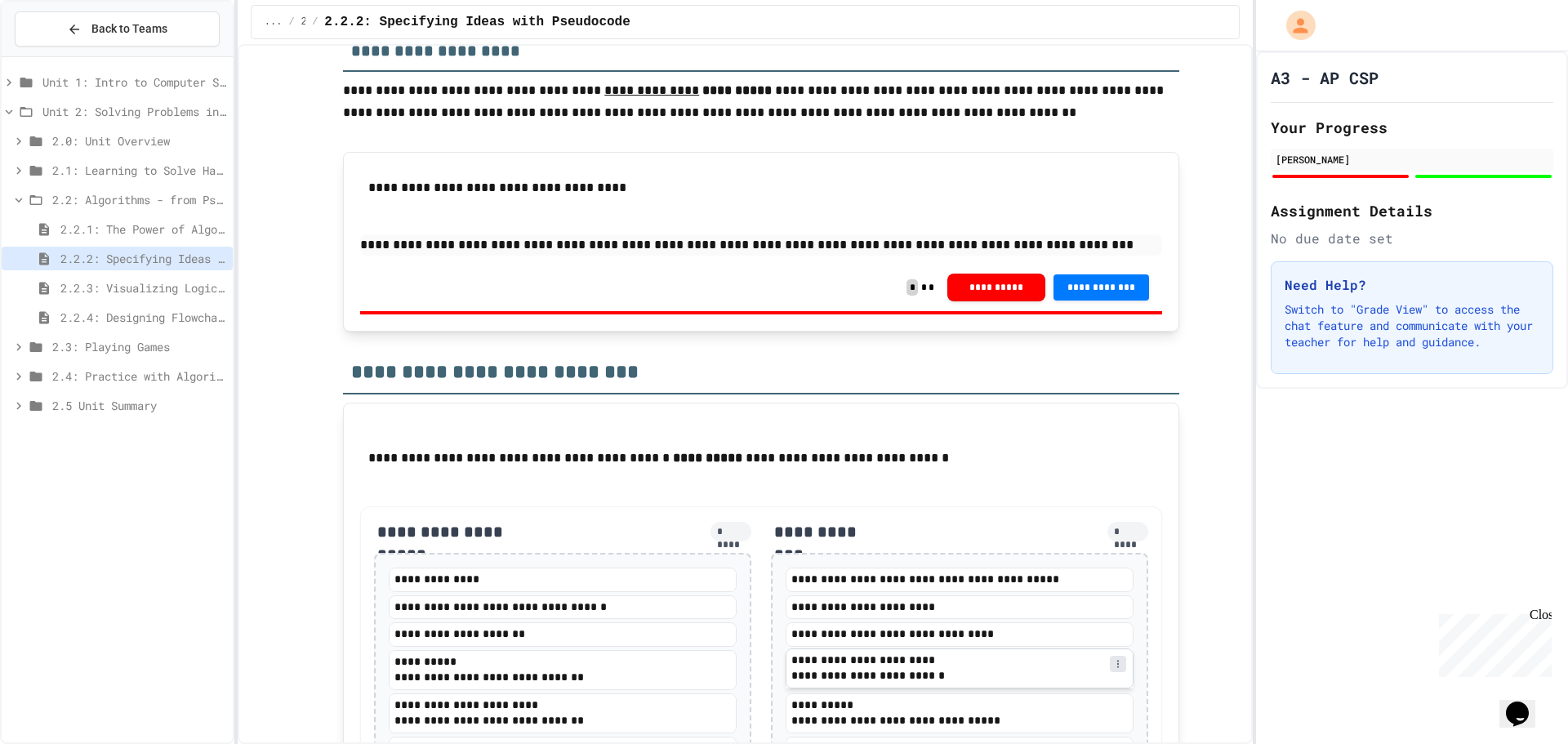
scroll to position [2368, 0]
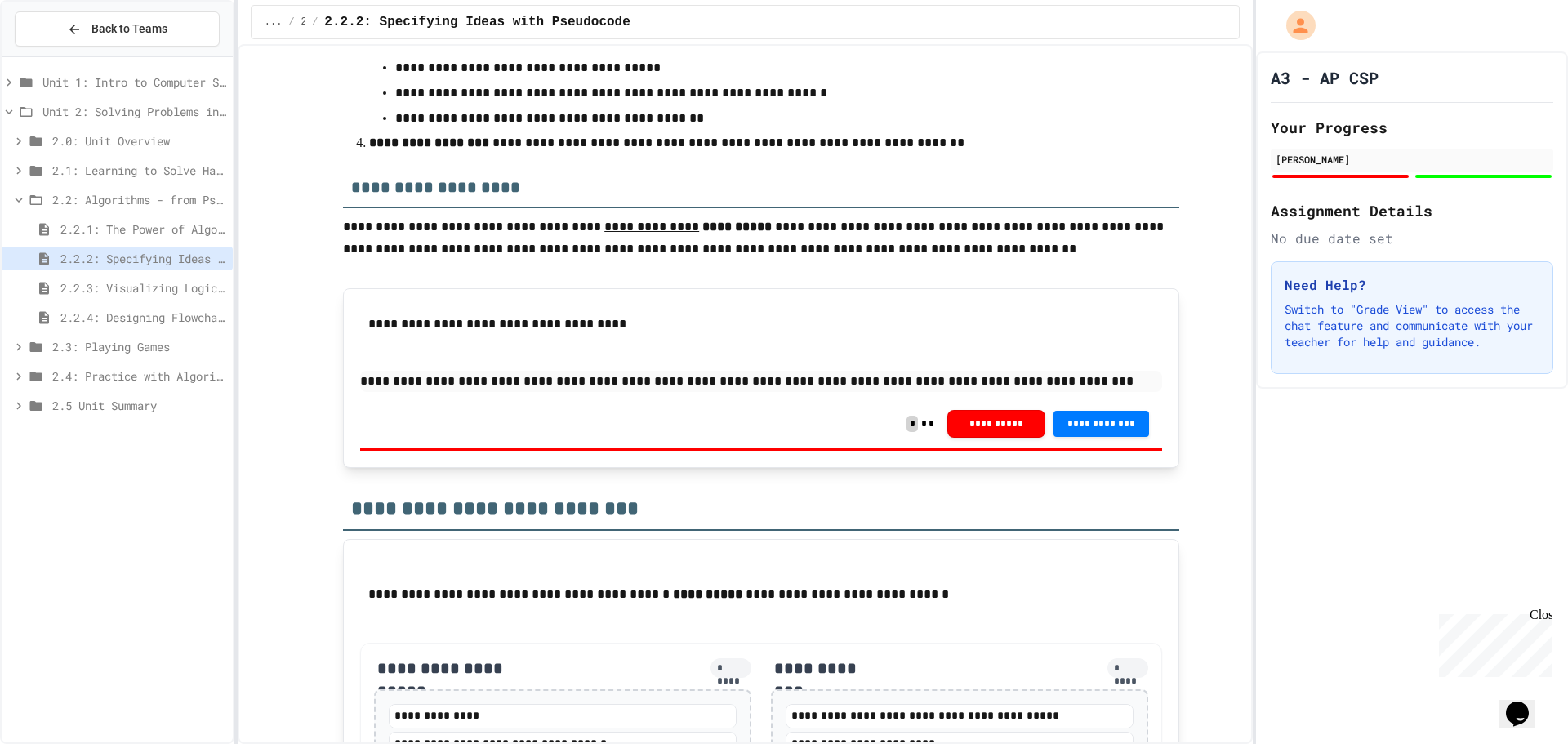
click at [904, 392] on p "**********" at bounding box center [761, 381] width 802 height 22
click at [1070, 392] on p "**********" at bounding box center [761, 381] width 802 height 22
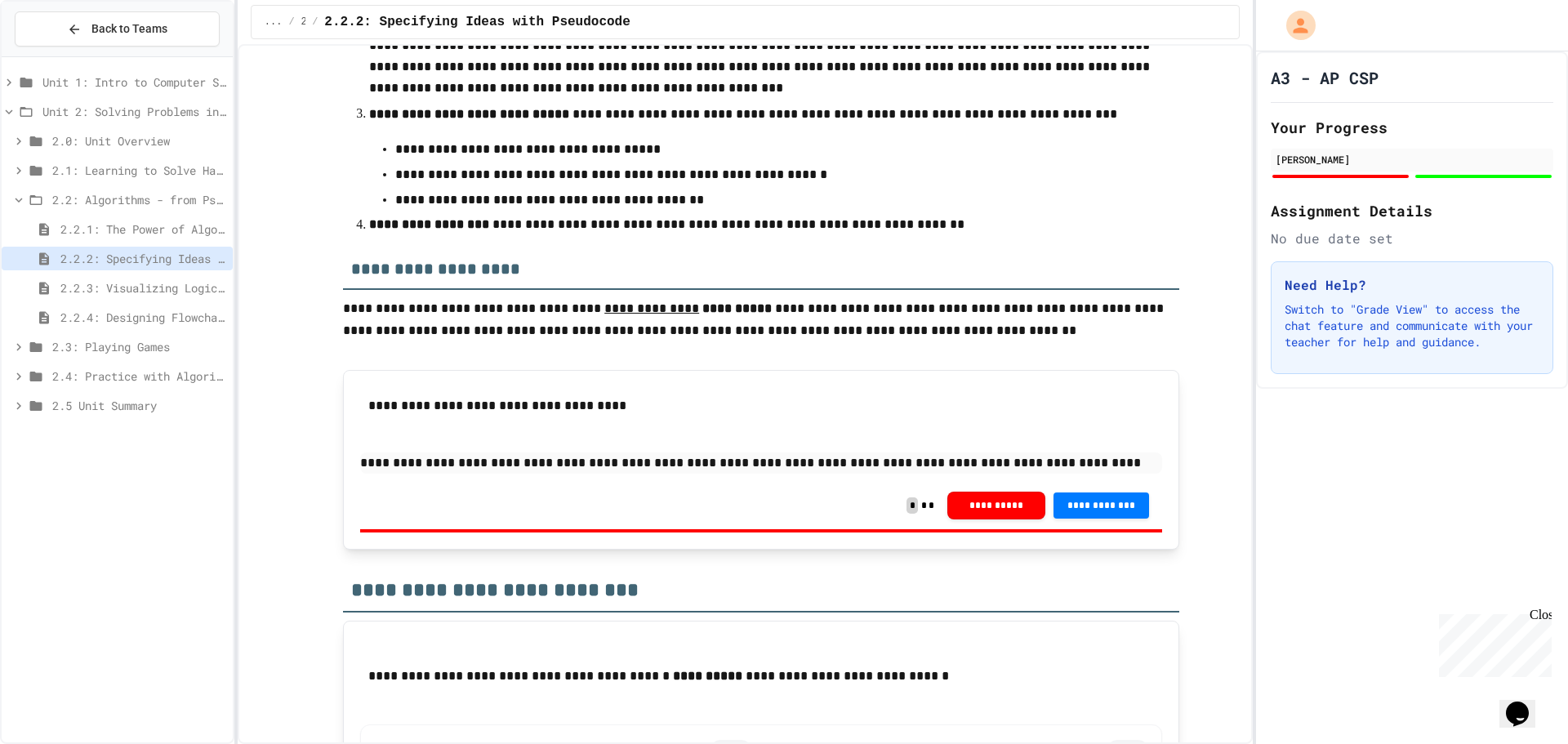
click at [966, 474] on p "**********" at bounding box center [761, 463] width 802 height 22
click at [1054, 474] on p "**********" at bounding box center [761, 463] width 802 height 22
click at [849, 474] on p "**********" at bounding box center [761, 463] width 802 height 22
click at [1106, 474] on p "**********" at bounding box center [761, 463] width 802 height 22
click at [181, 283] on span "2.2.3: Visualizing Logic with Flowcharts" at bounding box center [143, 288] width 165 height 17
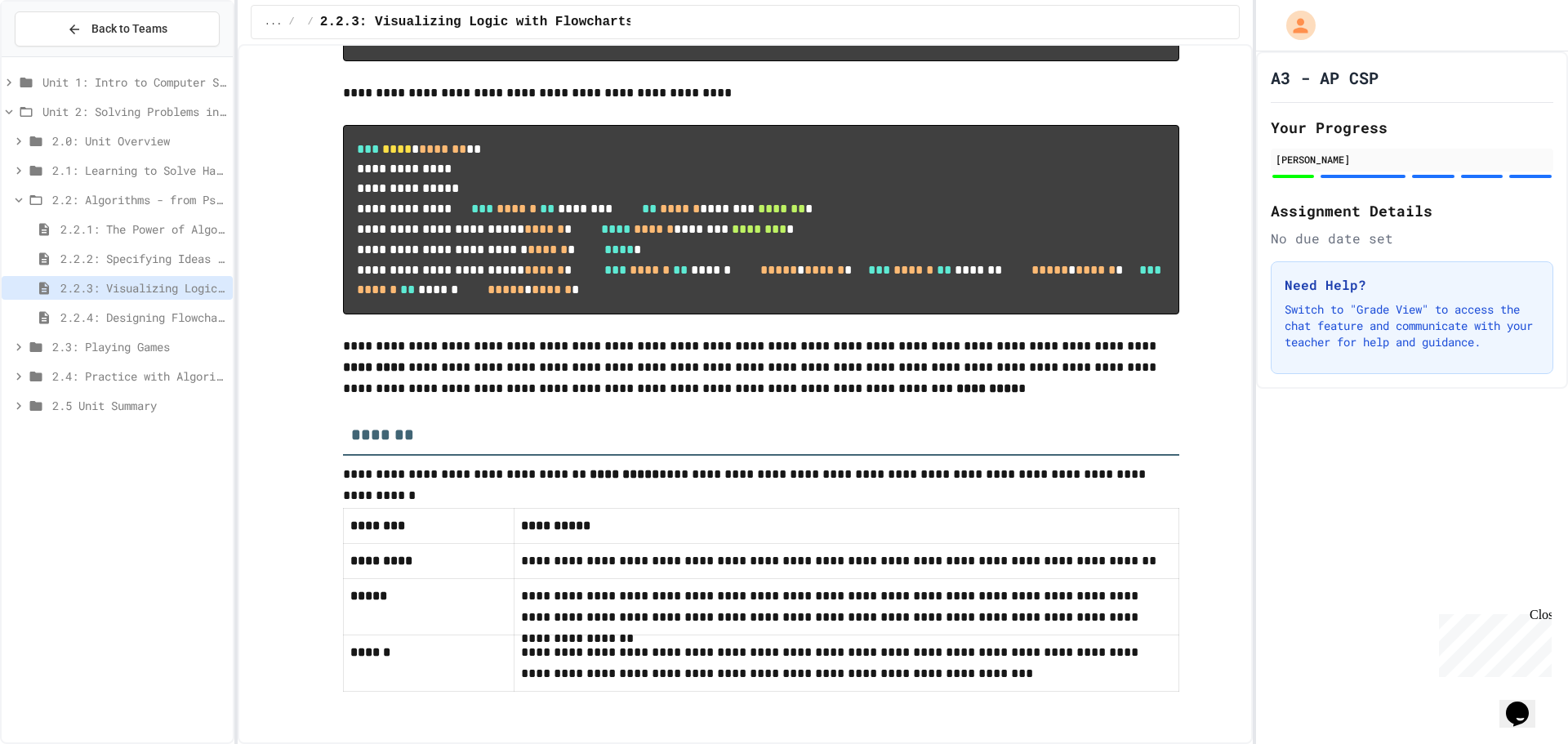
scroll to position [7658, 0]
click at [217, 262] on span "2.2.2: Specifying Ideas with Pseudocode" at bounding box center [143, 258] width 165 height 17
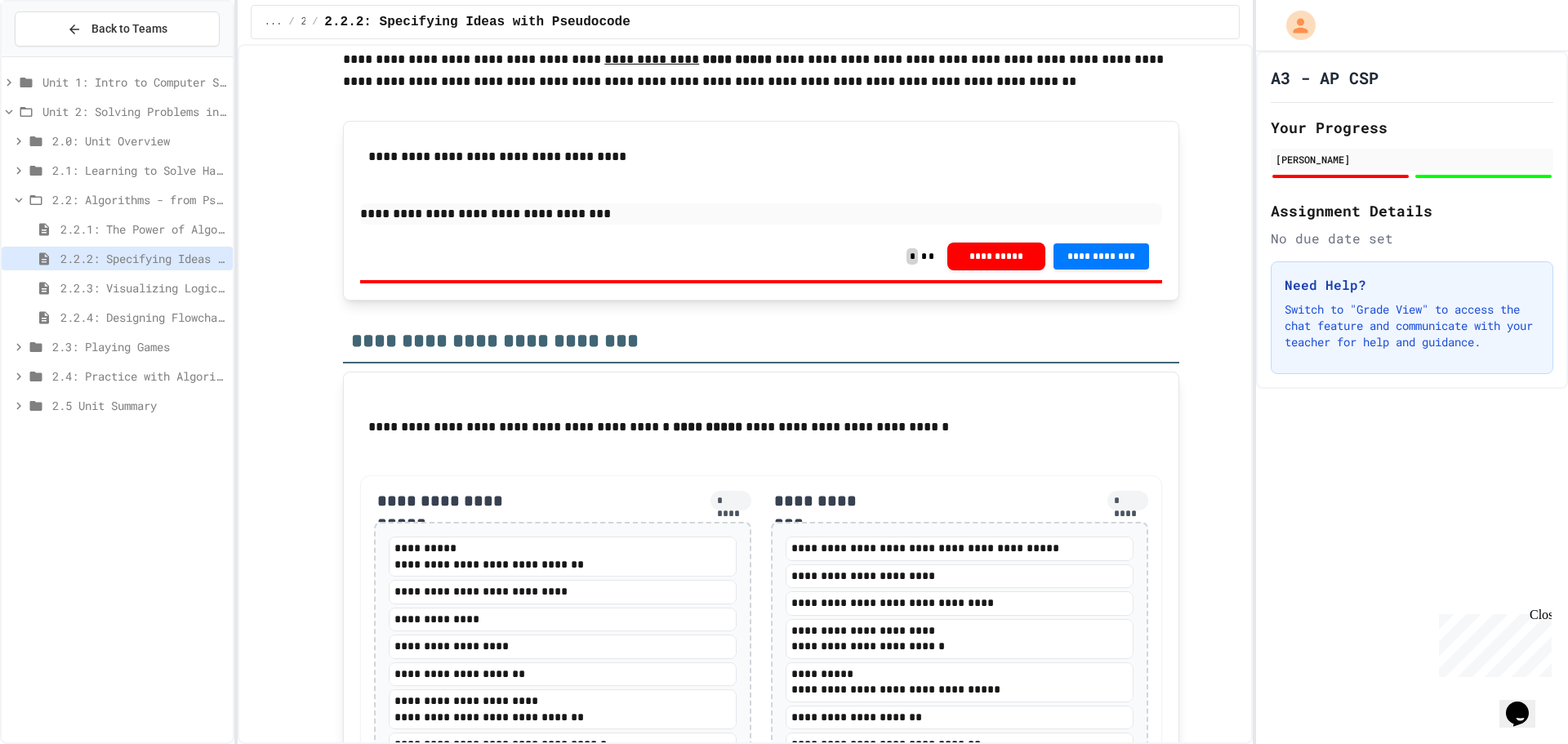
scroll to position [2667, 0]
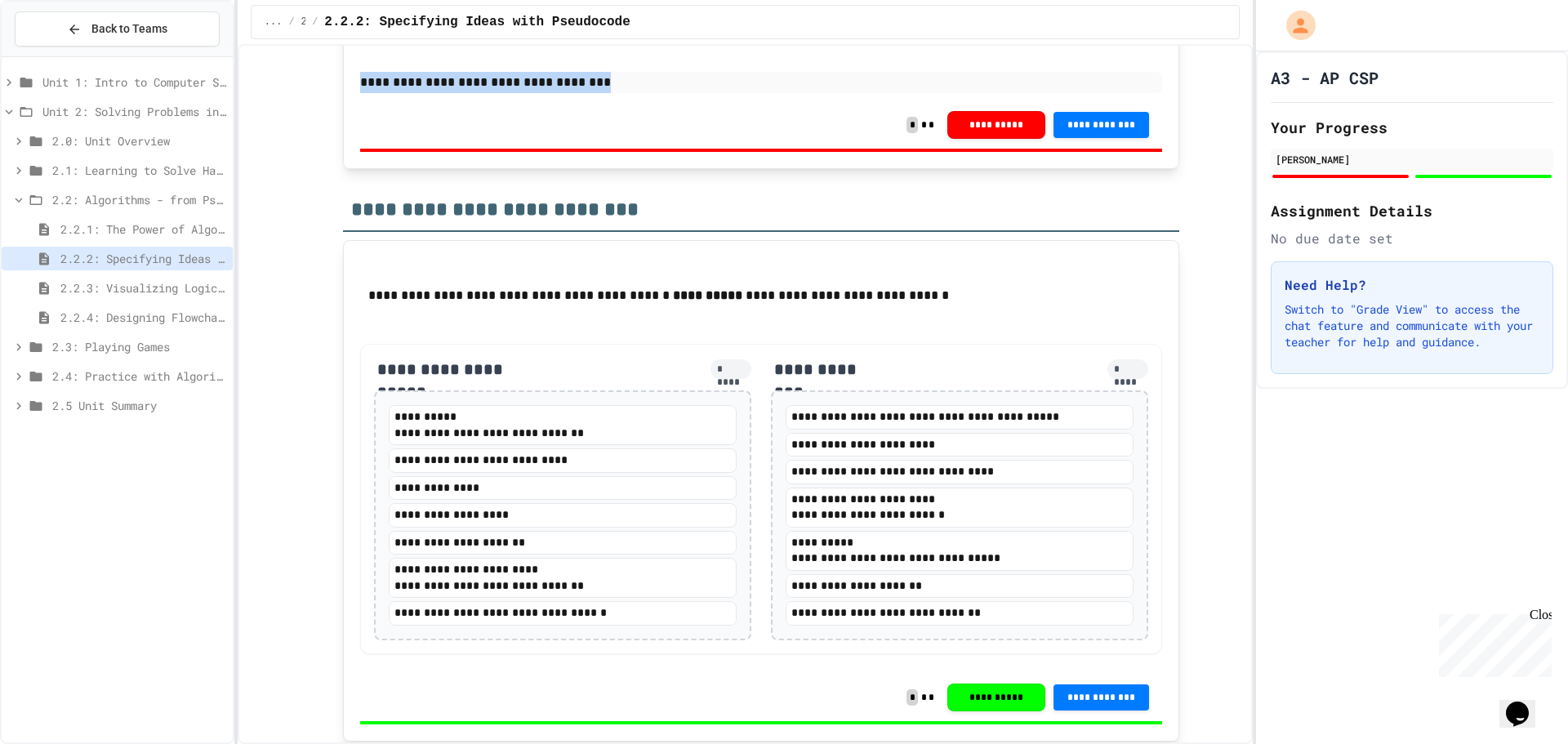
drag, startPoint x: 585, startPoint y: 263, endPoint x: 304, endPoint y: 245, distance: 281.6
click at [521, 94] on p "**********" at bounding box center [761, 83] width 802 height 22
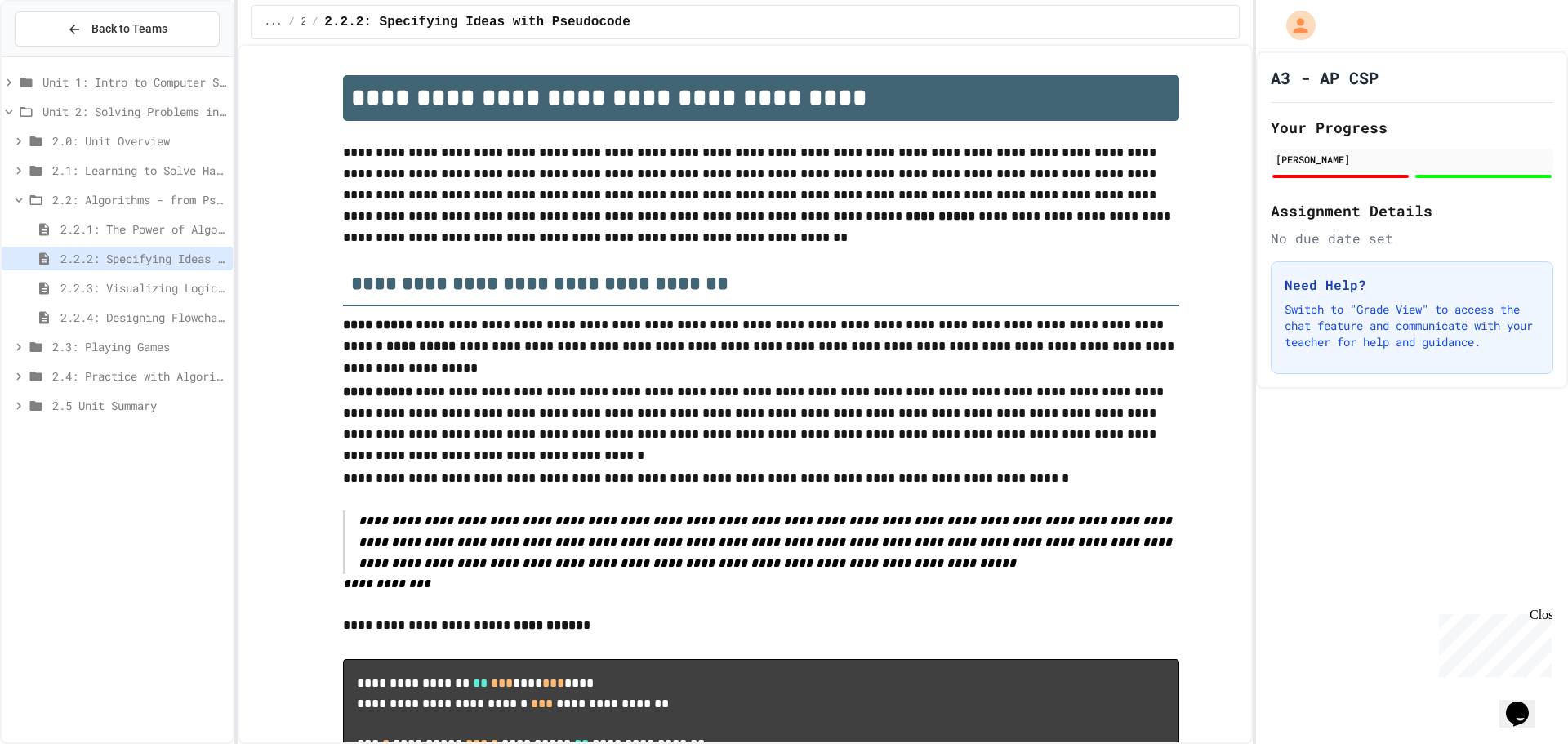
scroll to position [2667, 0]
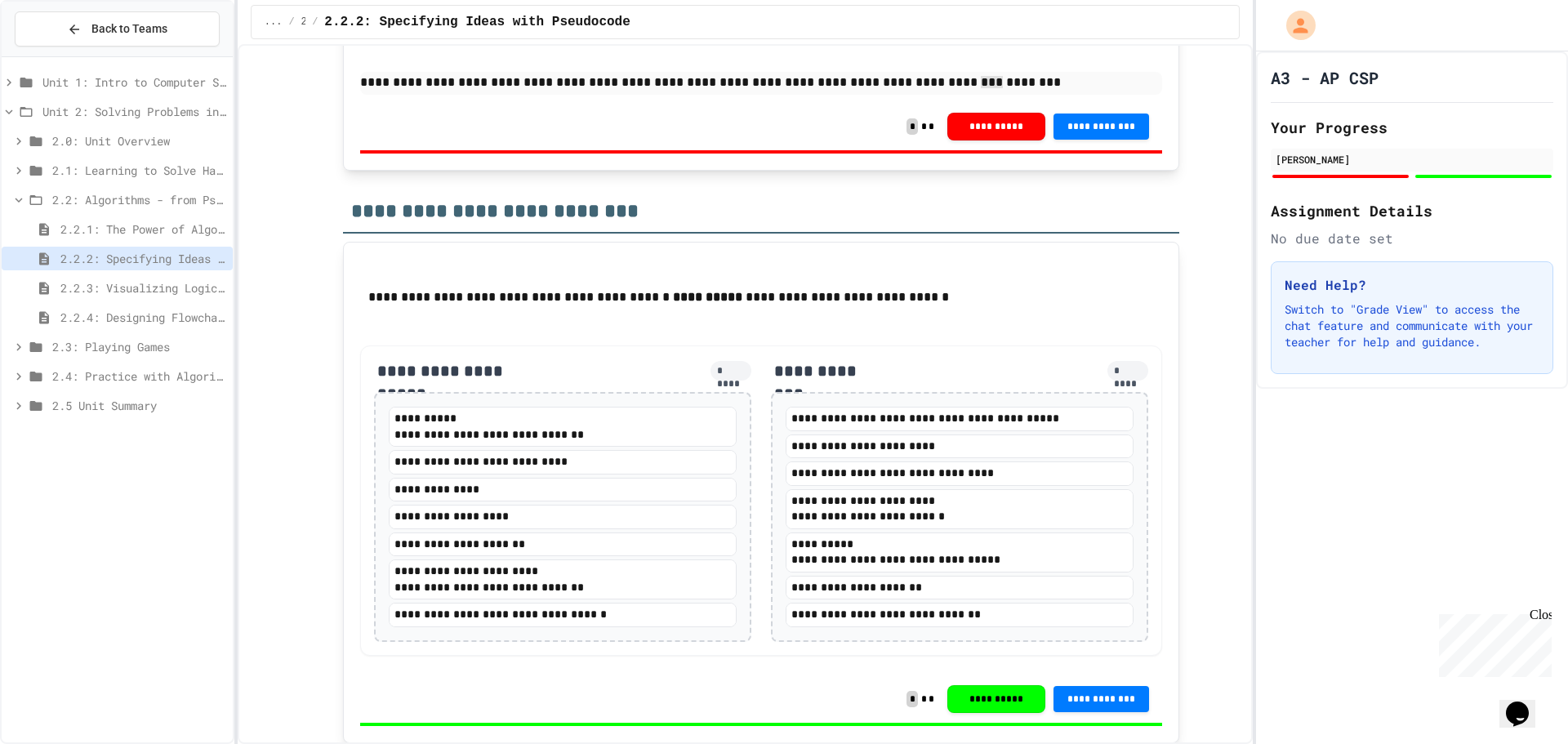
drag, startPoint x: 911, startPoint y: 270, endPoint x: 907, endPoint y: 255, distance: 15.5
click at [907, 103] on div "**********" at bounding box center [761, 54] width 802 height 96
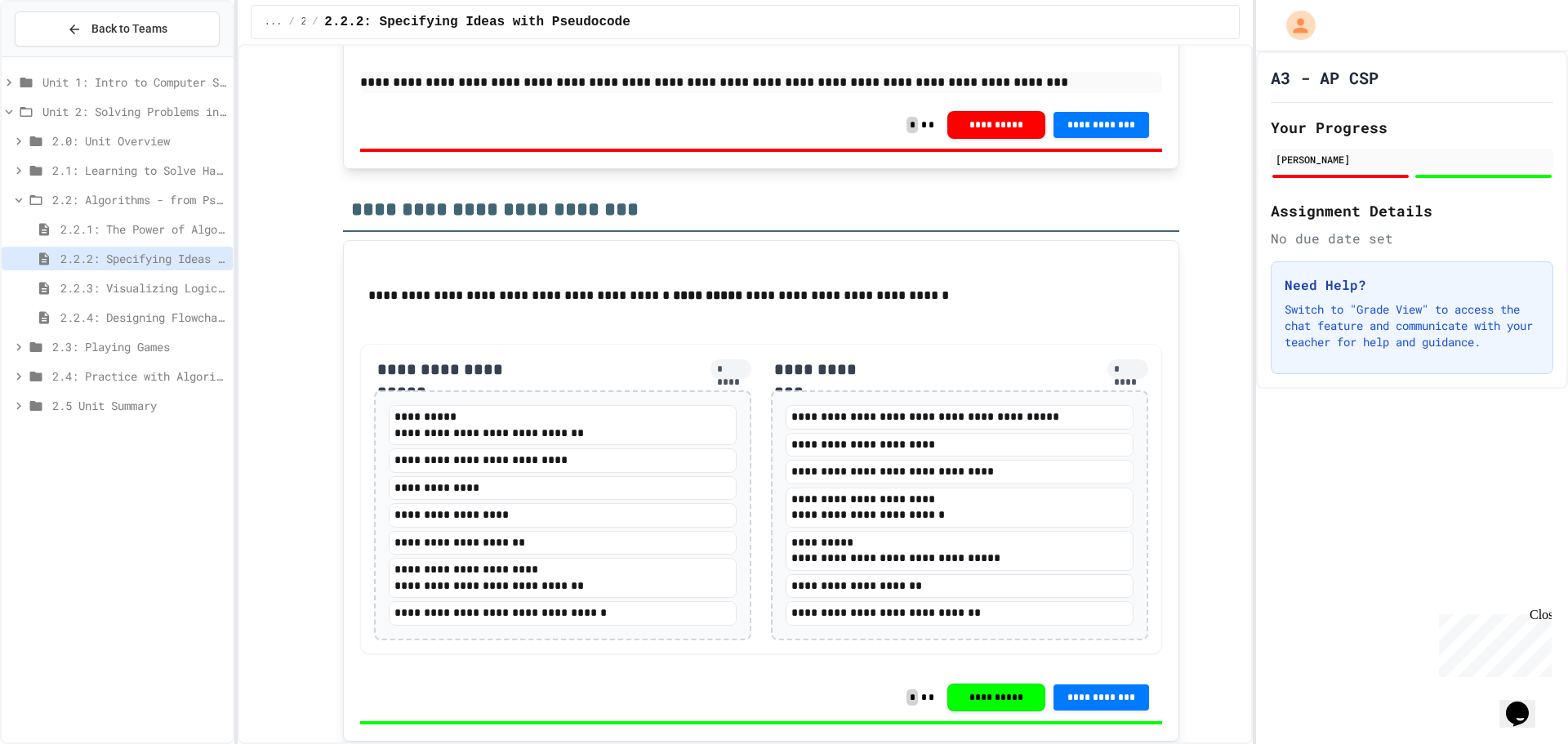
click at [1015, 94] on p "**********" at bounding box center [761, 83] width 802 height 22
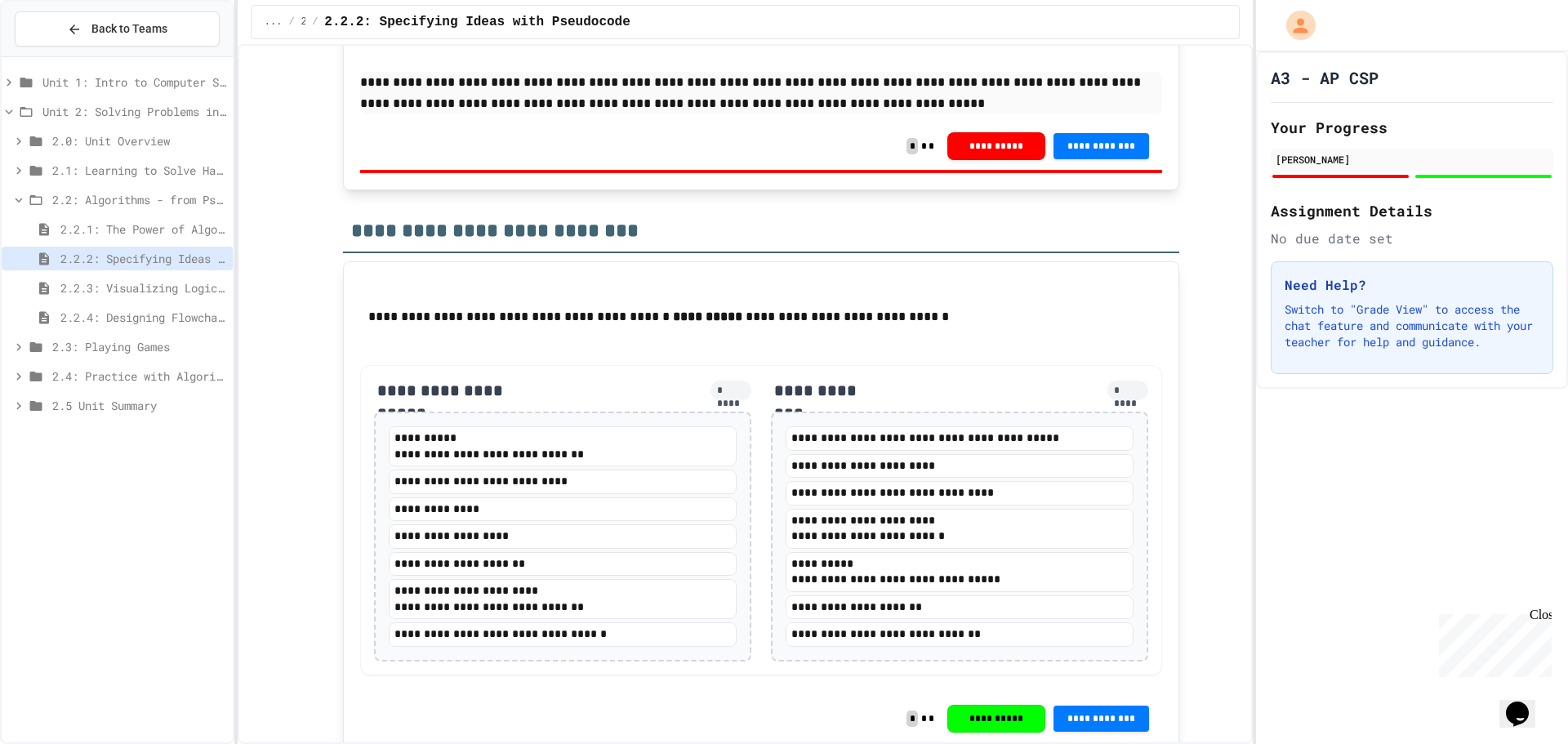
click at [787, 114] on p "**********" at bounding box center [761, 93] width 802 height 42
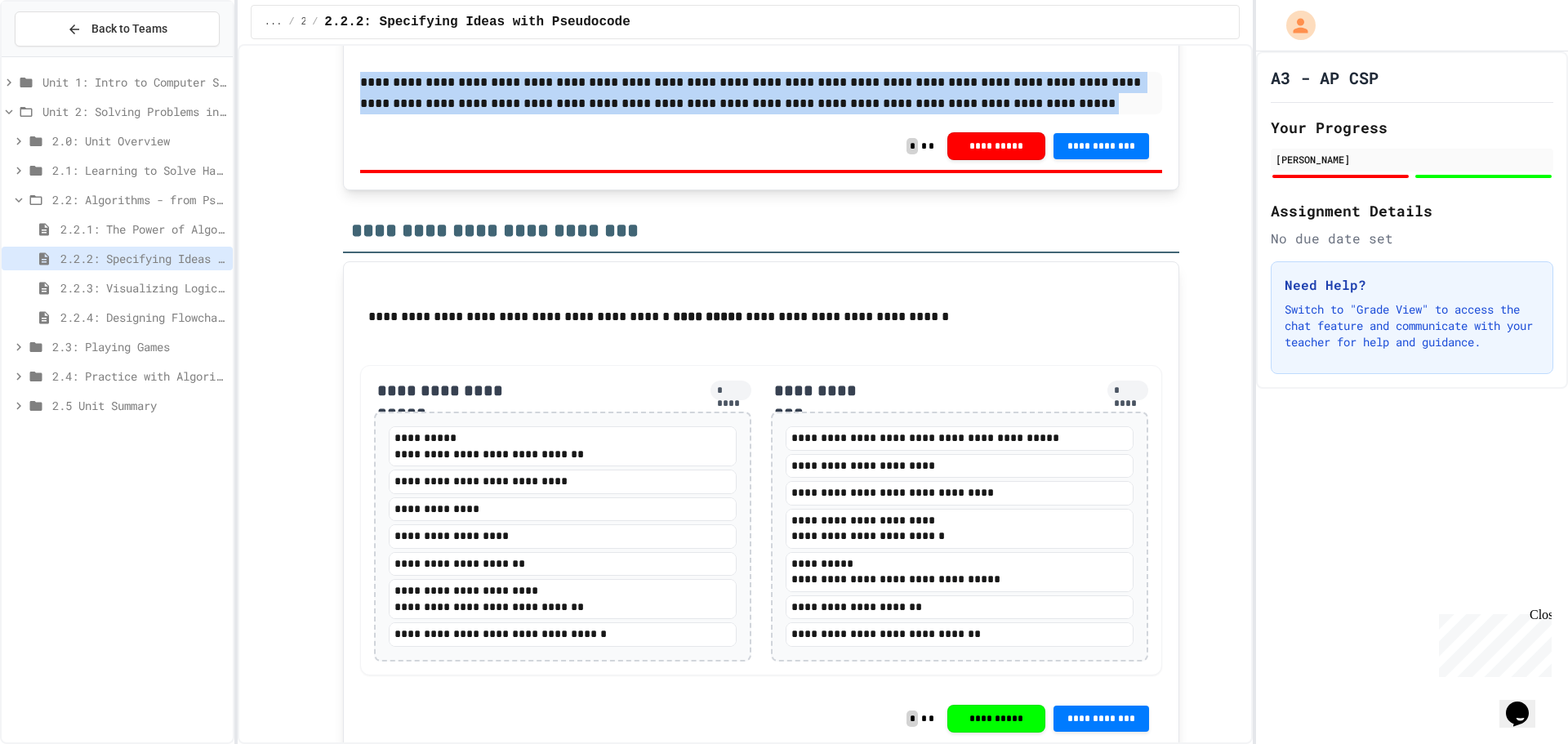
drag, startPoint x: 934, startPoint y: 296, endPoint x: 276, endPoint y: 262, distance: 658.9
click at [904, 114] on p "**********" at bounding box center [761, 93] width 802 height 42
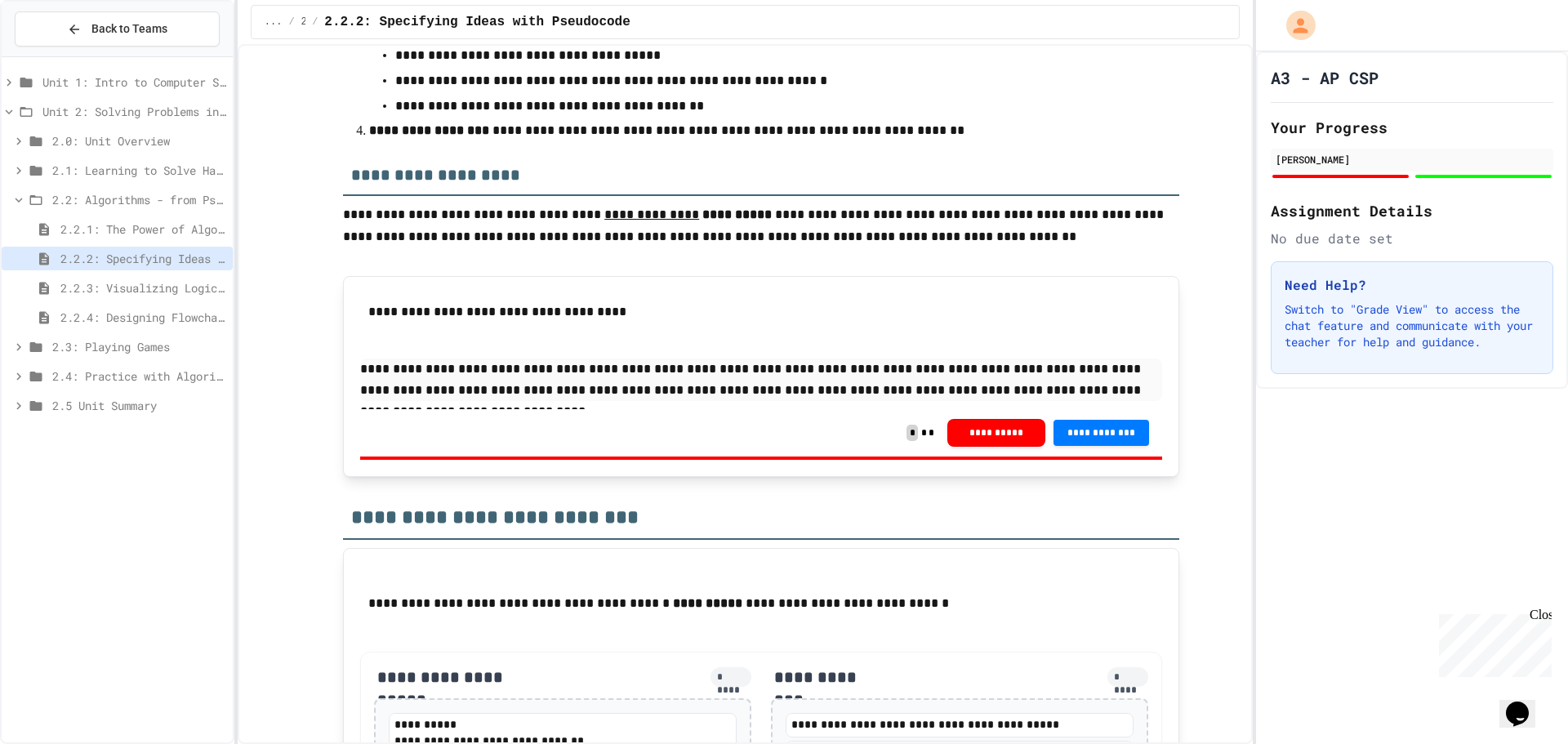
scroll to position [2340, 0]
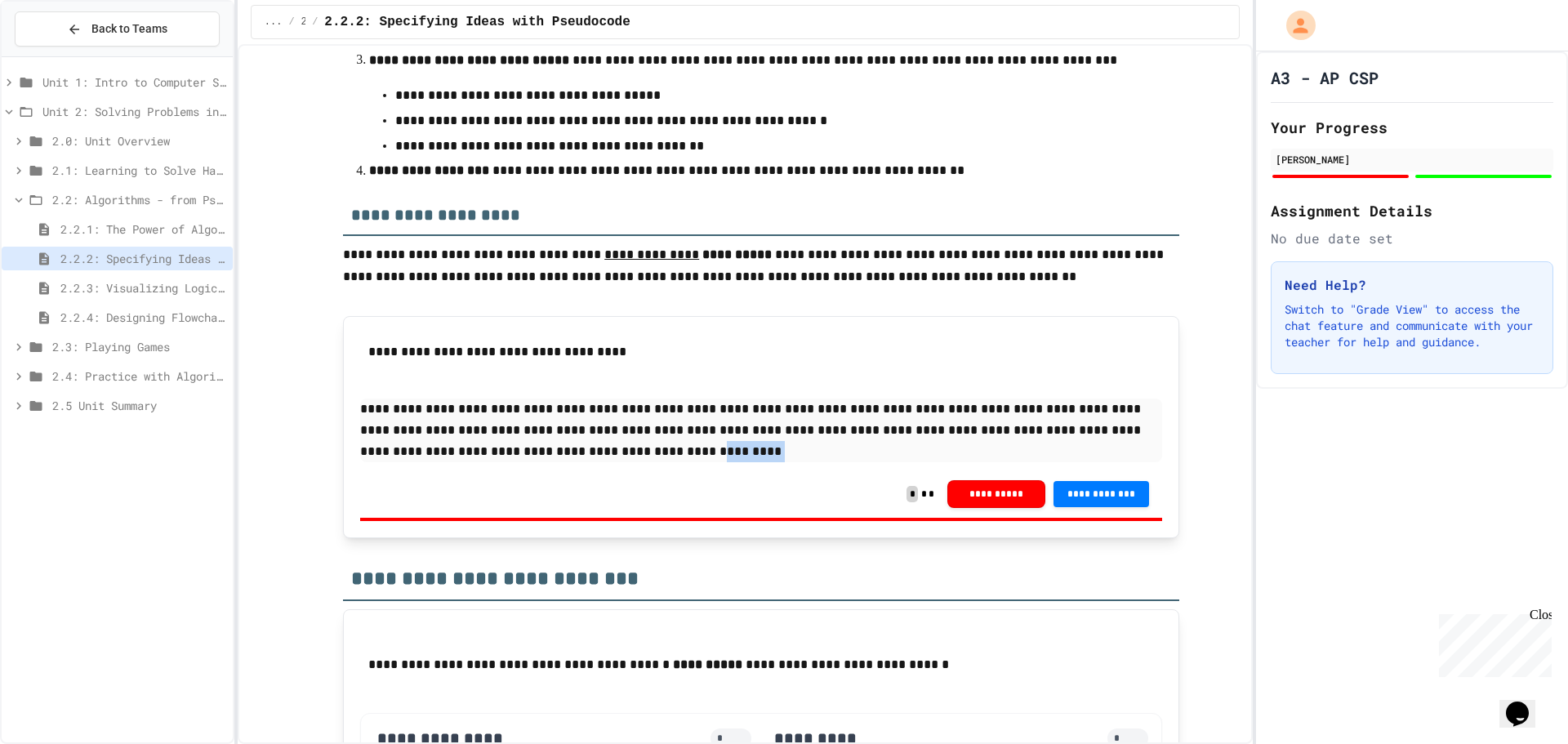
drag, startPoint x: 616, startPoint y: 637, endPoint x: 468, endPoint y: 659, distance: 149.6
click at [468, 521] on div "**********" at bounding box center [761, 426] width 802 height 188
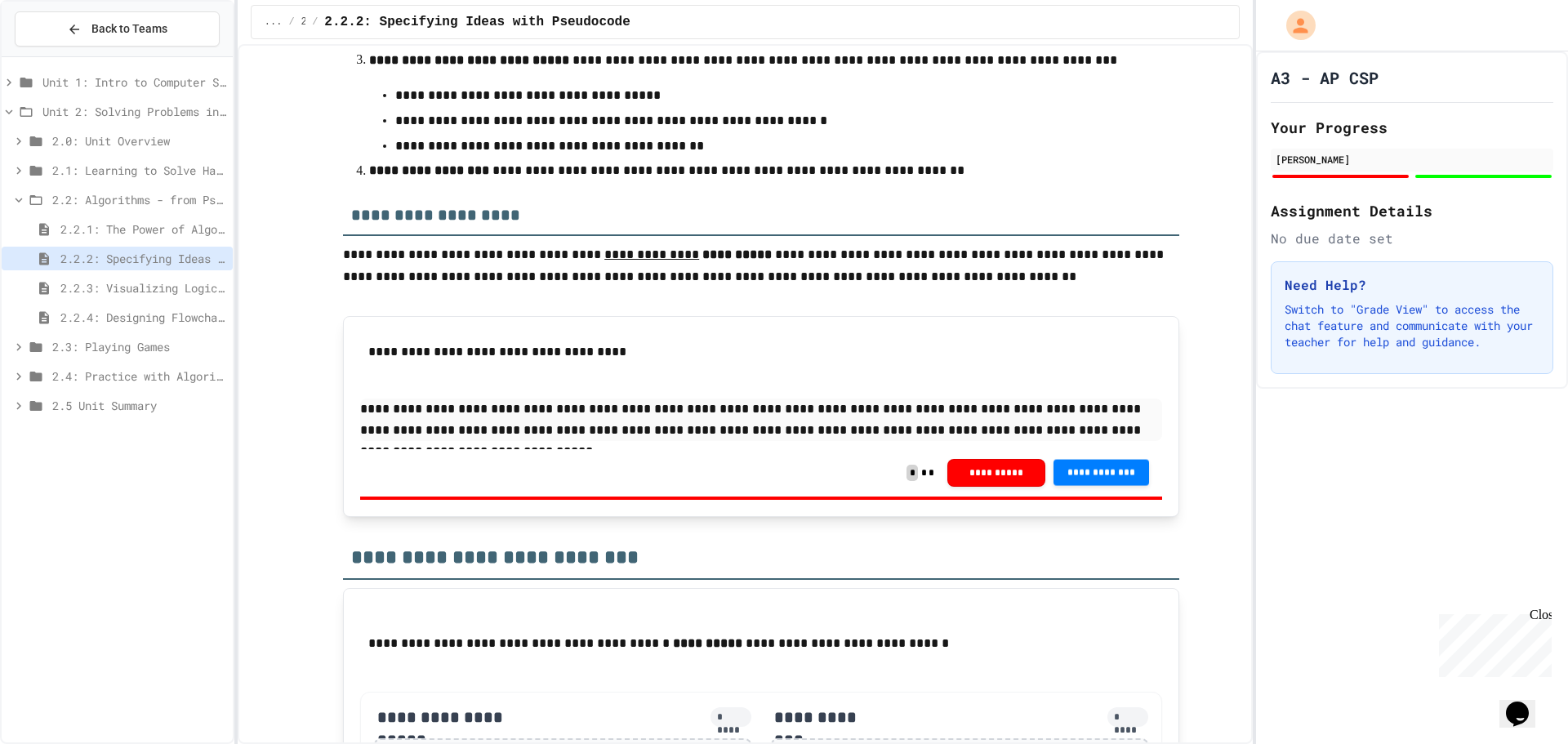
click at [1106, 497] on div "**********" at bounding box center [761, 472] width 802 height 48
click at [1108, 478] on span "**********" at bounding box center [1101, 471] width 70 height 13
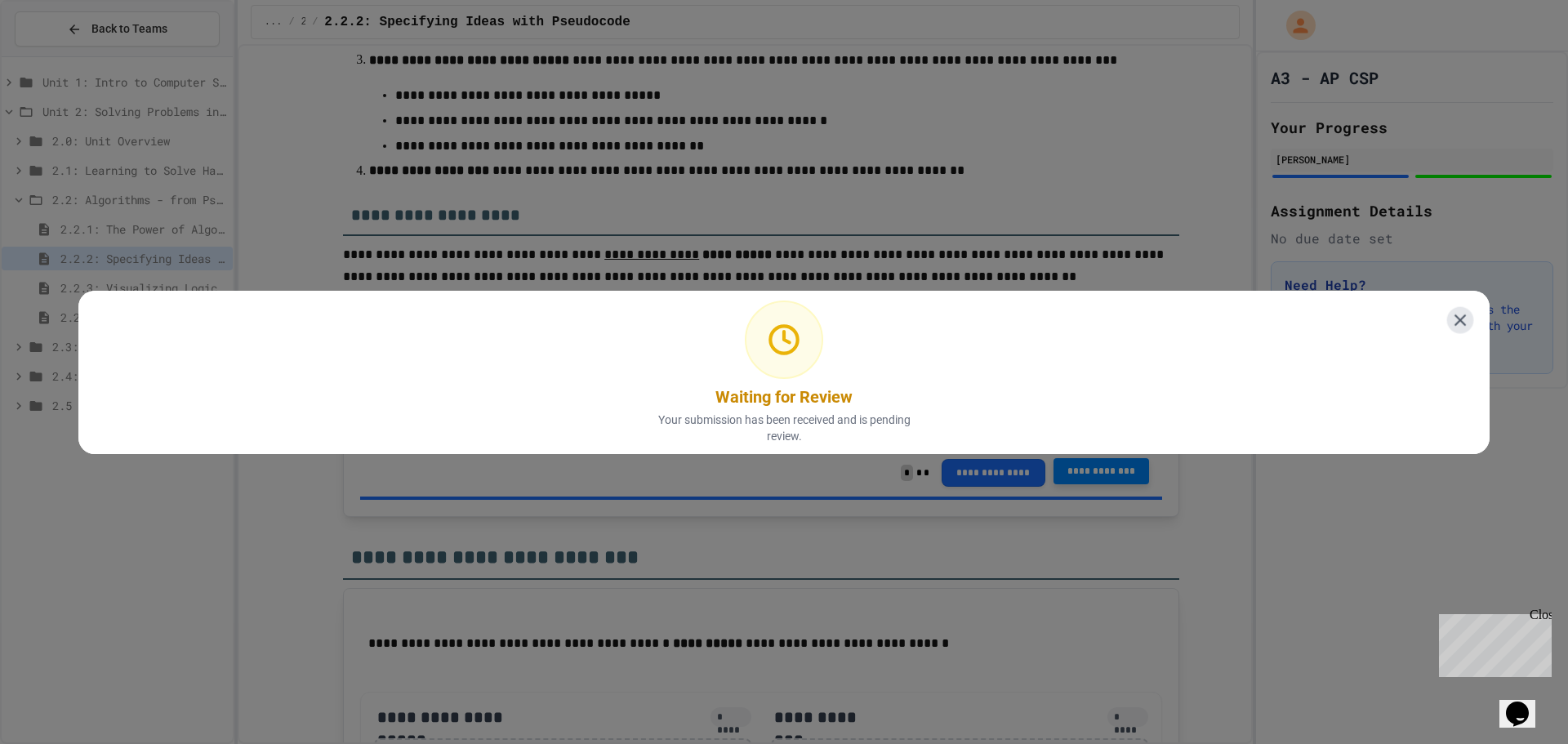
click at [1454, 314] on icon at bounding box center [1459, 319] width 12 height 12
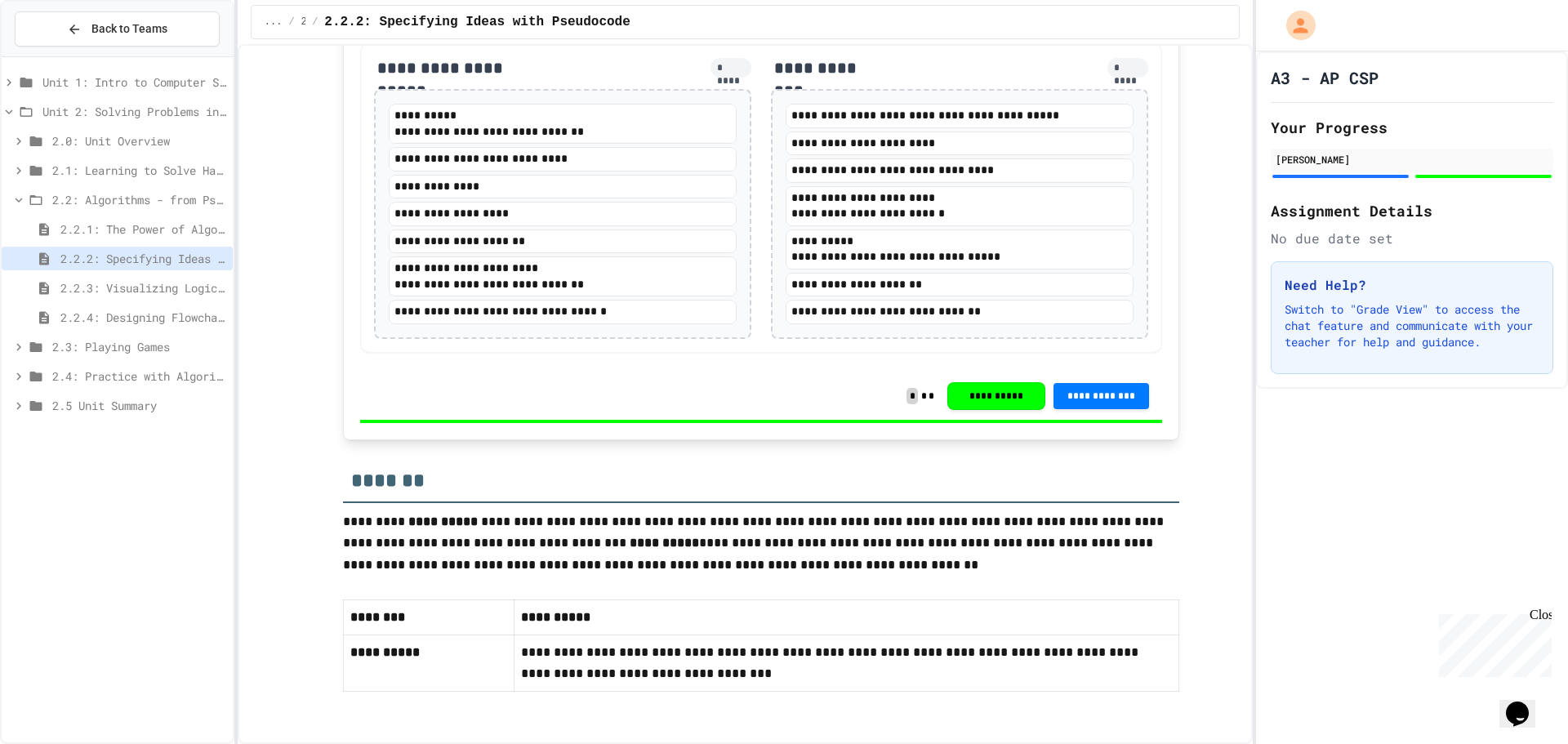
scroll to position [3178, 0]
click at [114, 291] on span "2.2.3: Visualizing Logic with Flowcharts" at bounding box center [143, 288] width 165 height 17
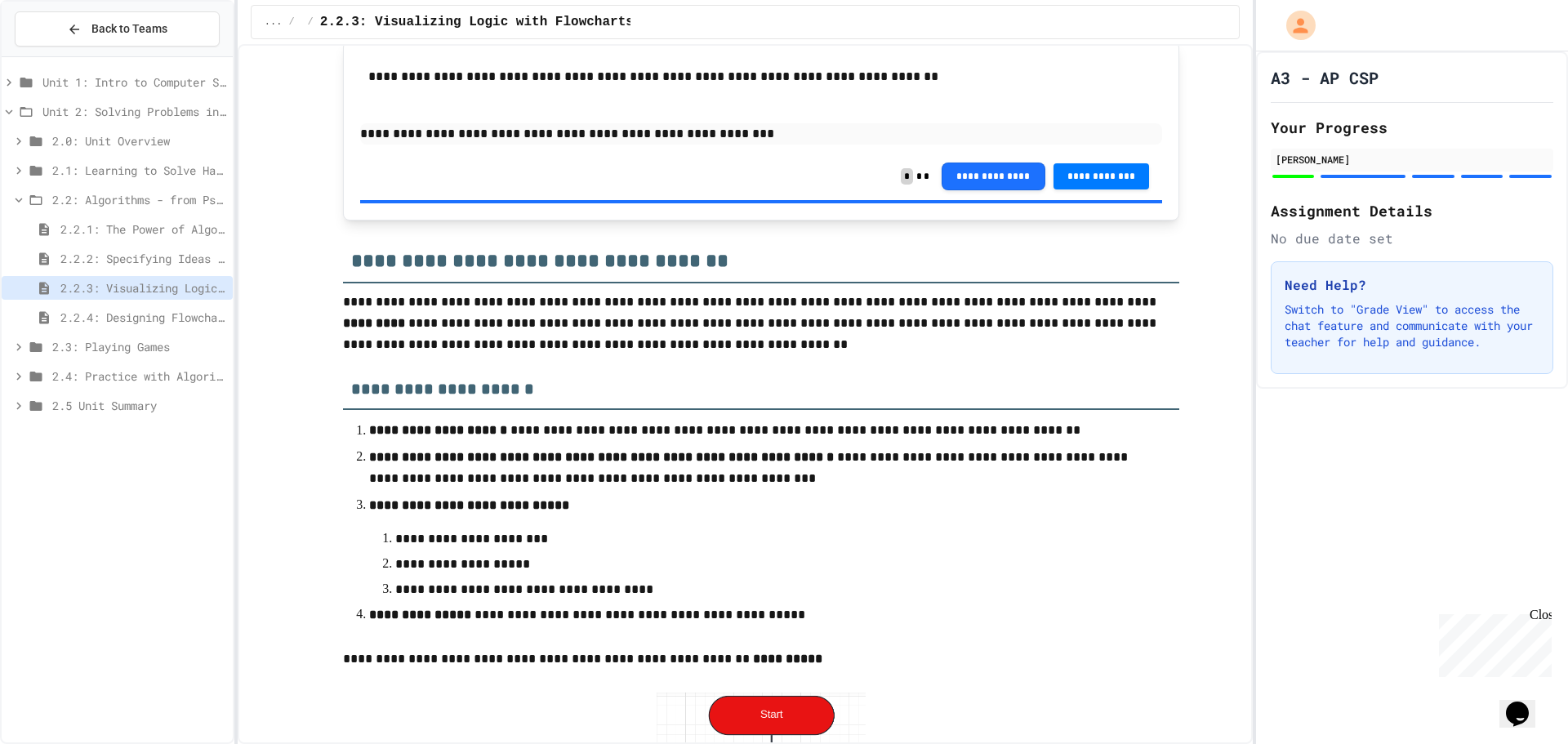
scroll to position [3922, 0]
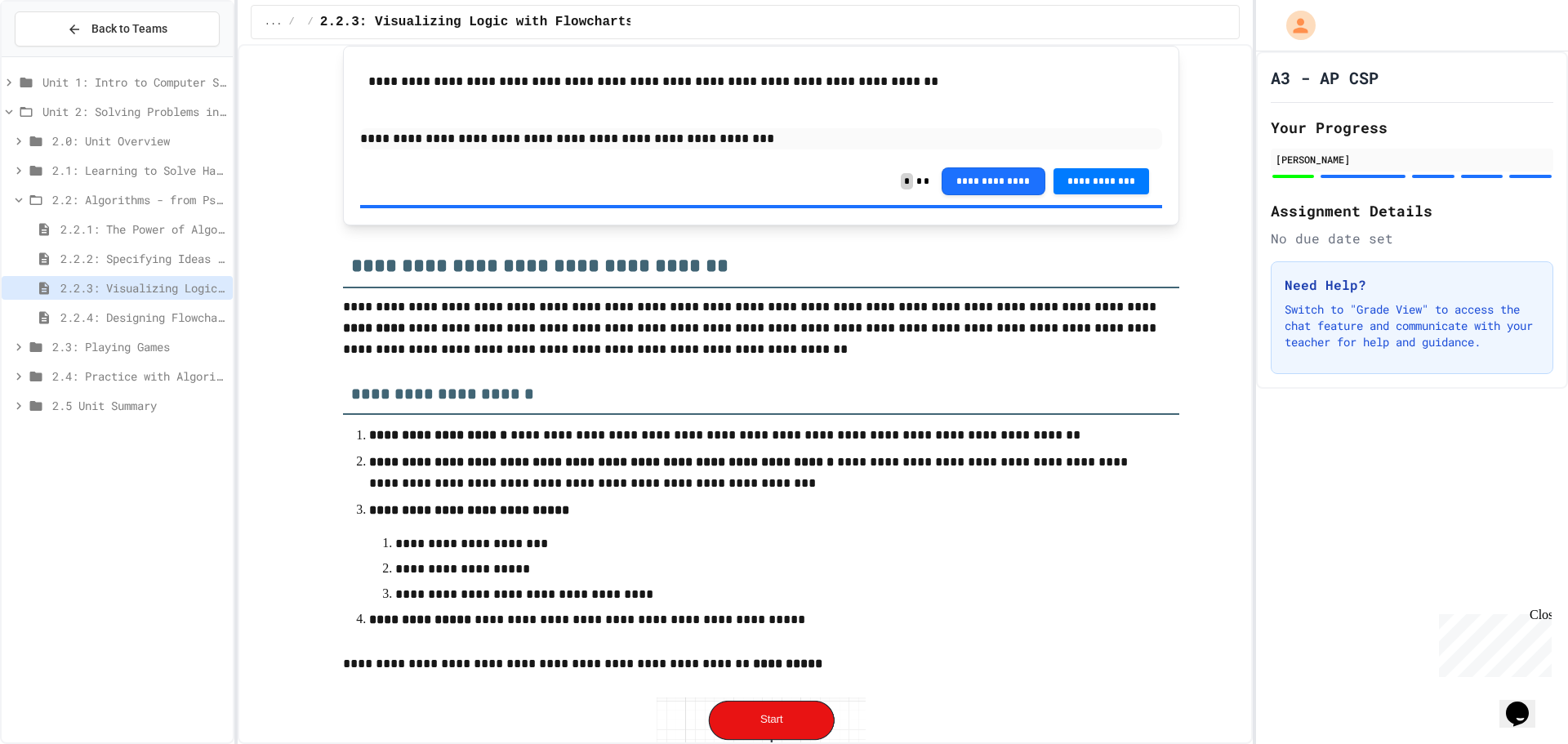
click at [717, 139] on p "**********" at bounding box center [761, 139] width 802 height 22
drag, startPoint x: 718, startPoint y: 138, endPoint x: 471, endPoint y: 154, distance: 247.5
click at [471, 154] on div "**********" at bounding box center [761, 110] width 802 height 94
click at [476, 150] on div "**********" at bounding box center [761, 111] width 802 height 96
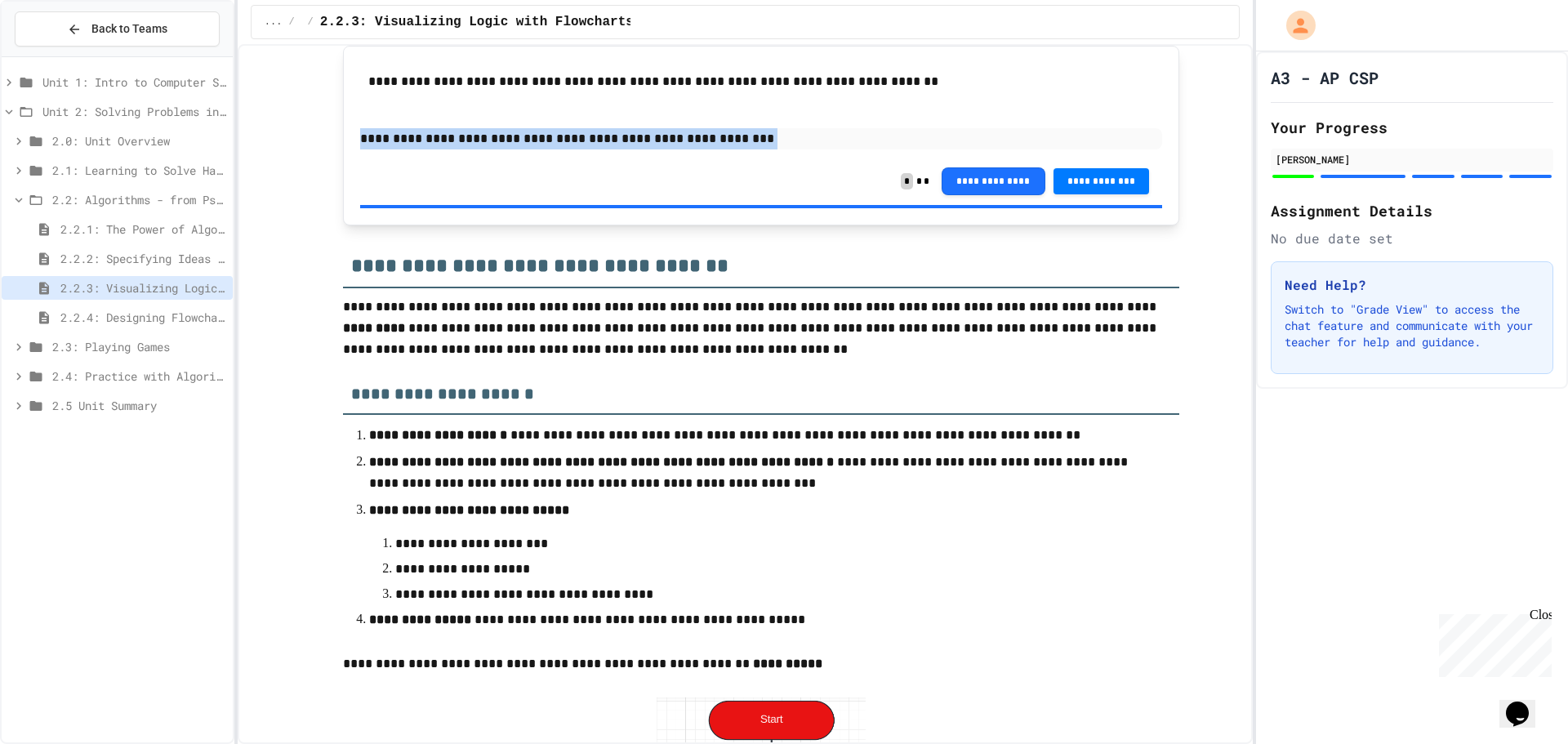
drag, startPoint x: 762, startPoint y: 137, endPoint x: 279, endPoint y: 114, distance: 483.5
click at [279, 114] on div "**********" at bounding box center [745, 72] width 985 height 7868
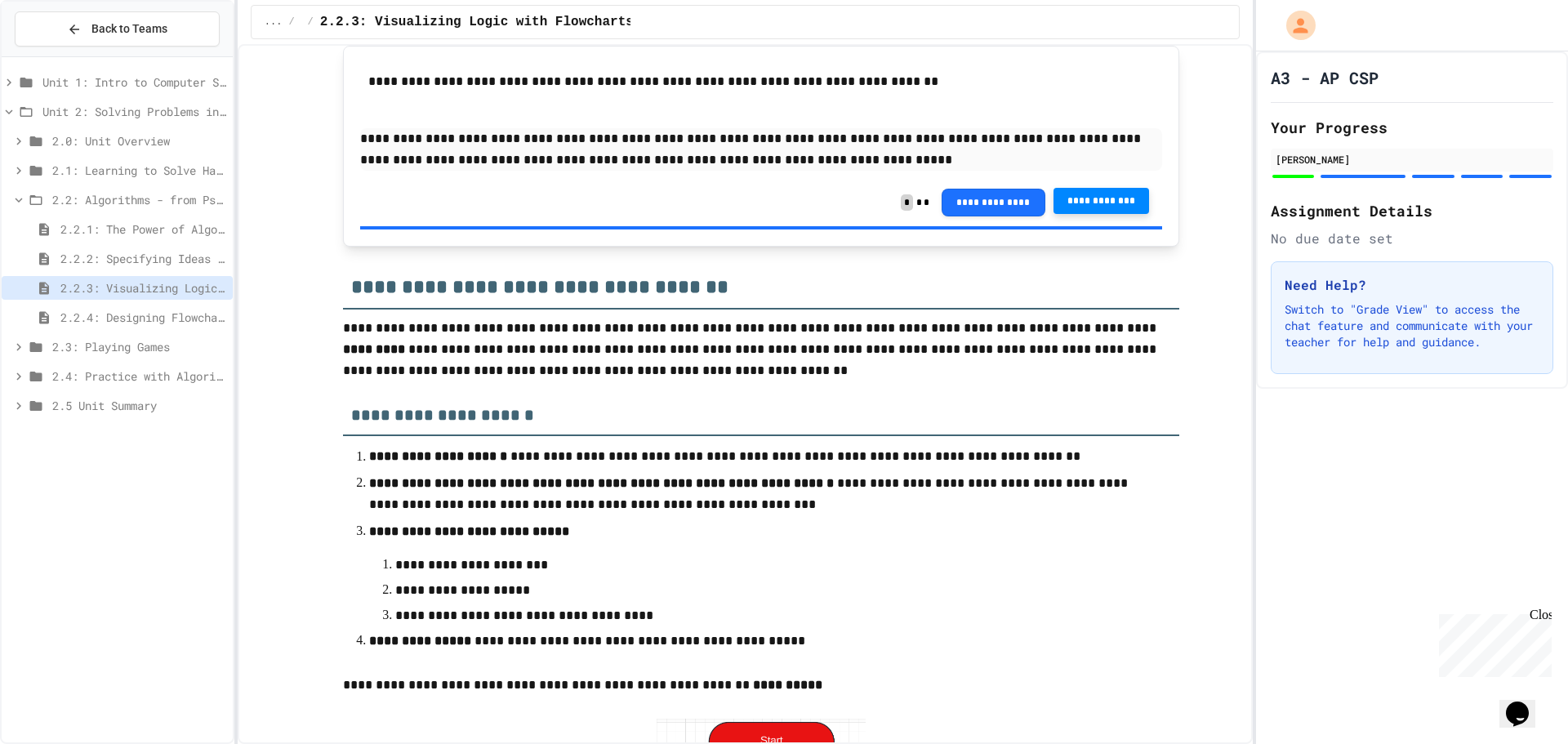
click at [1110, 207] on span "**********" at bounding box center [1101, 201] width 70 height 13
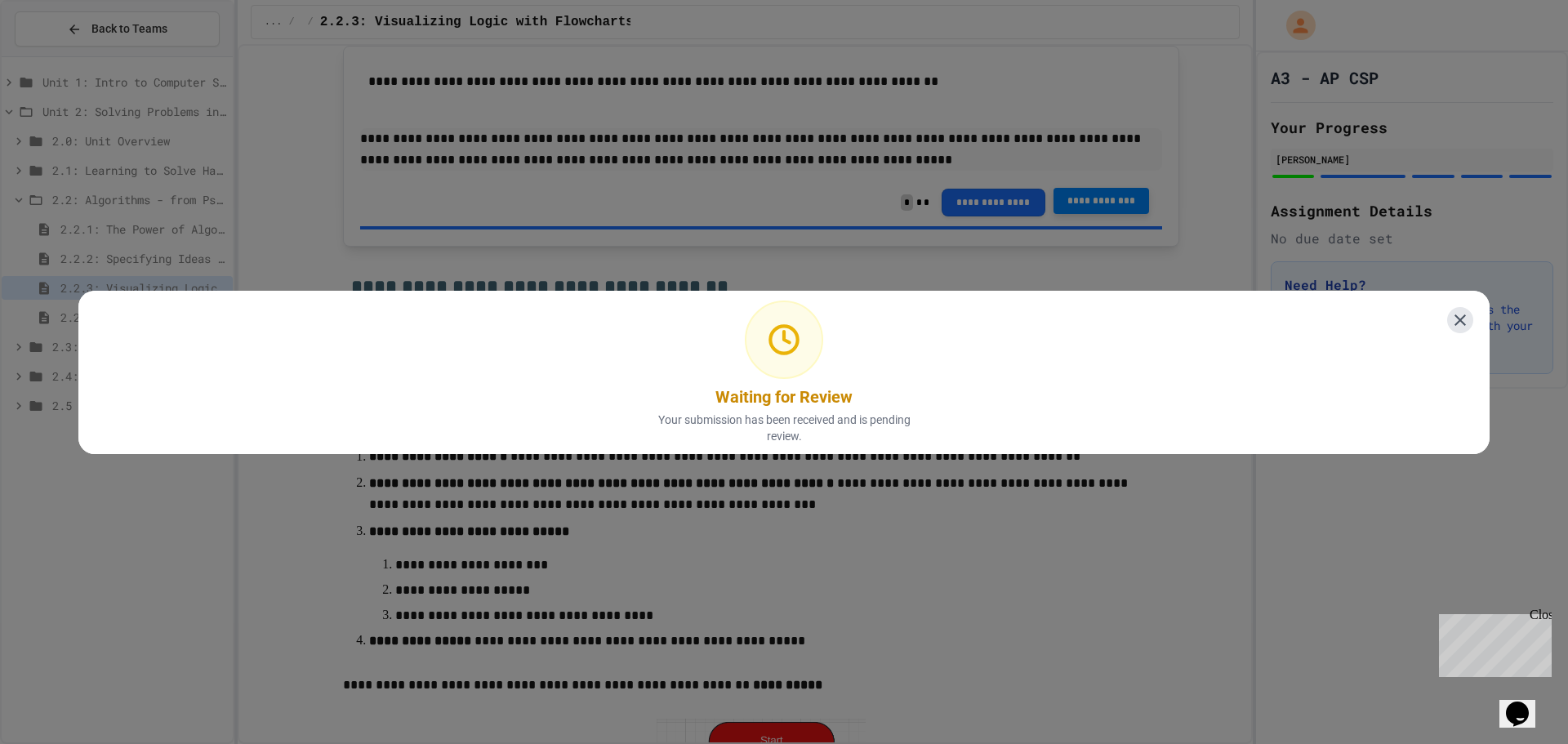
click at [1454, 315] on icon at bounding box center [1459, 320] width 12 height 12
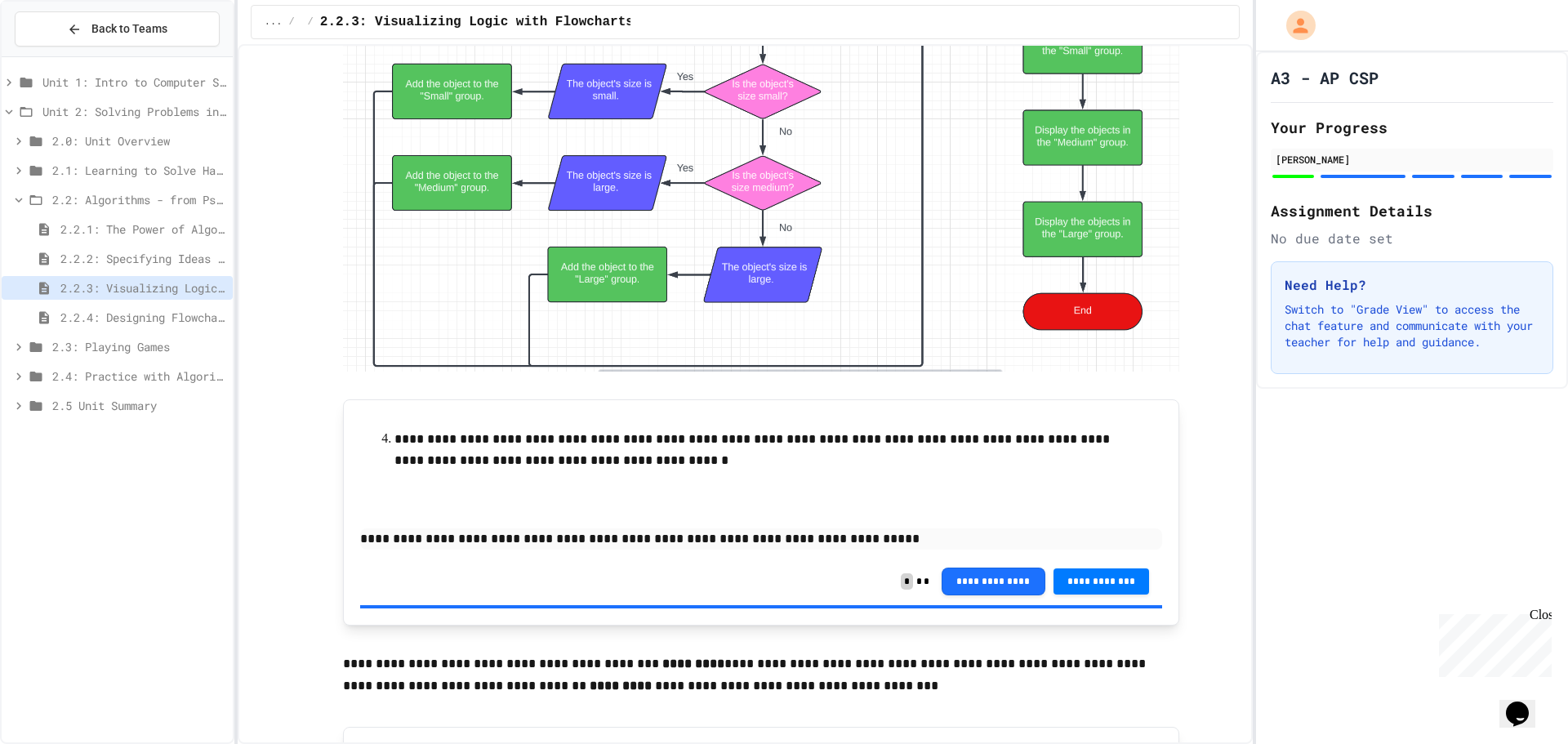
scroll to position [6046, 0]
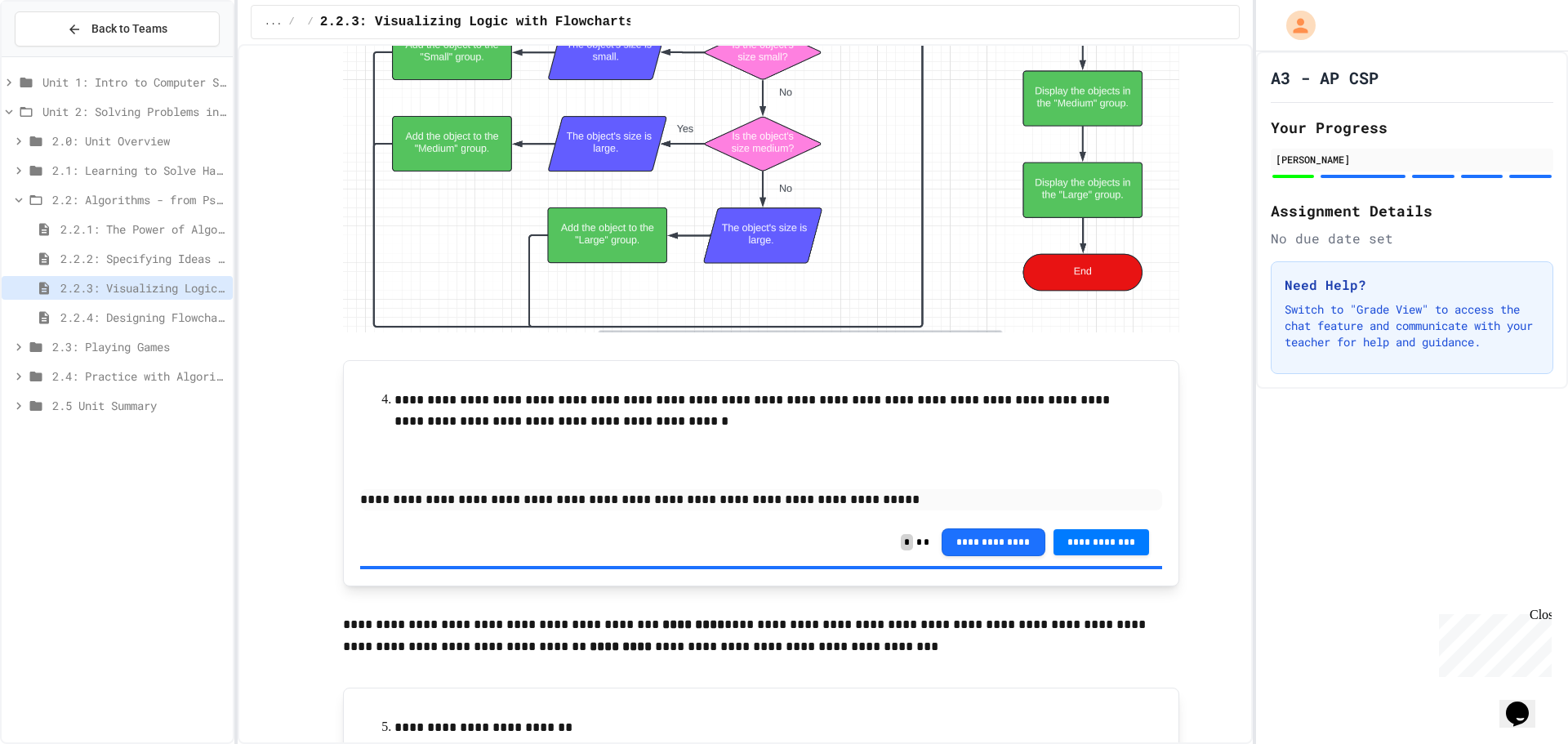
click at [848, 511] on p "**********" at bounding box center [761, 500] width 802 height 22
drag, startPoint x: 848, startPoint y: 630, endPoint x: 779, endPoint y: 633, distance: 69.1
click at [779, 511] on p "**********" at bounding box center [761, 500] width 802 height 22
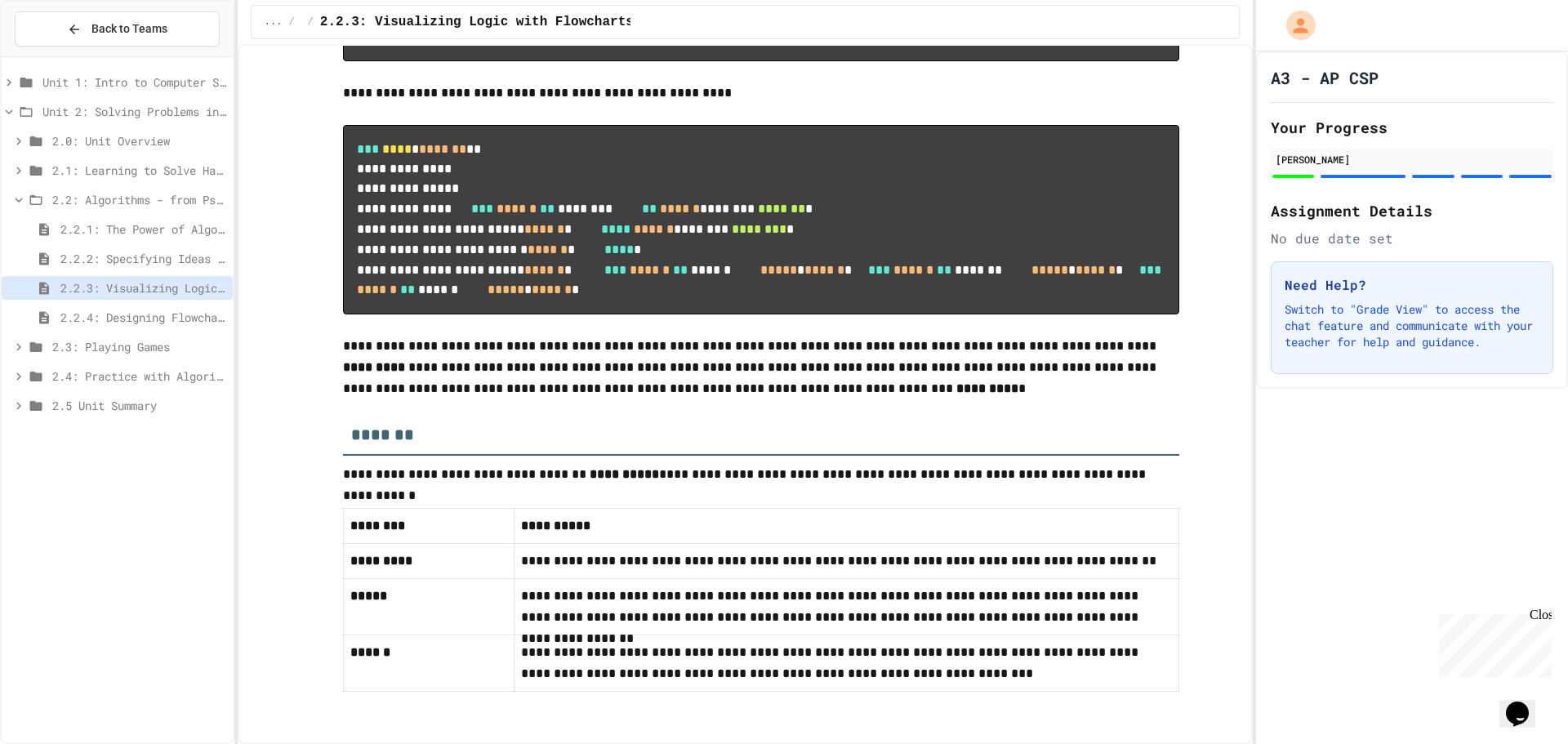
scroll to position [7679, 0]
click at [163, 308] on div "2.2.4: Designing Flowcharts" at bounding box center [117, 318] width 231 height 23
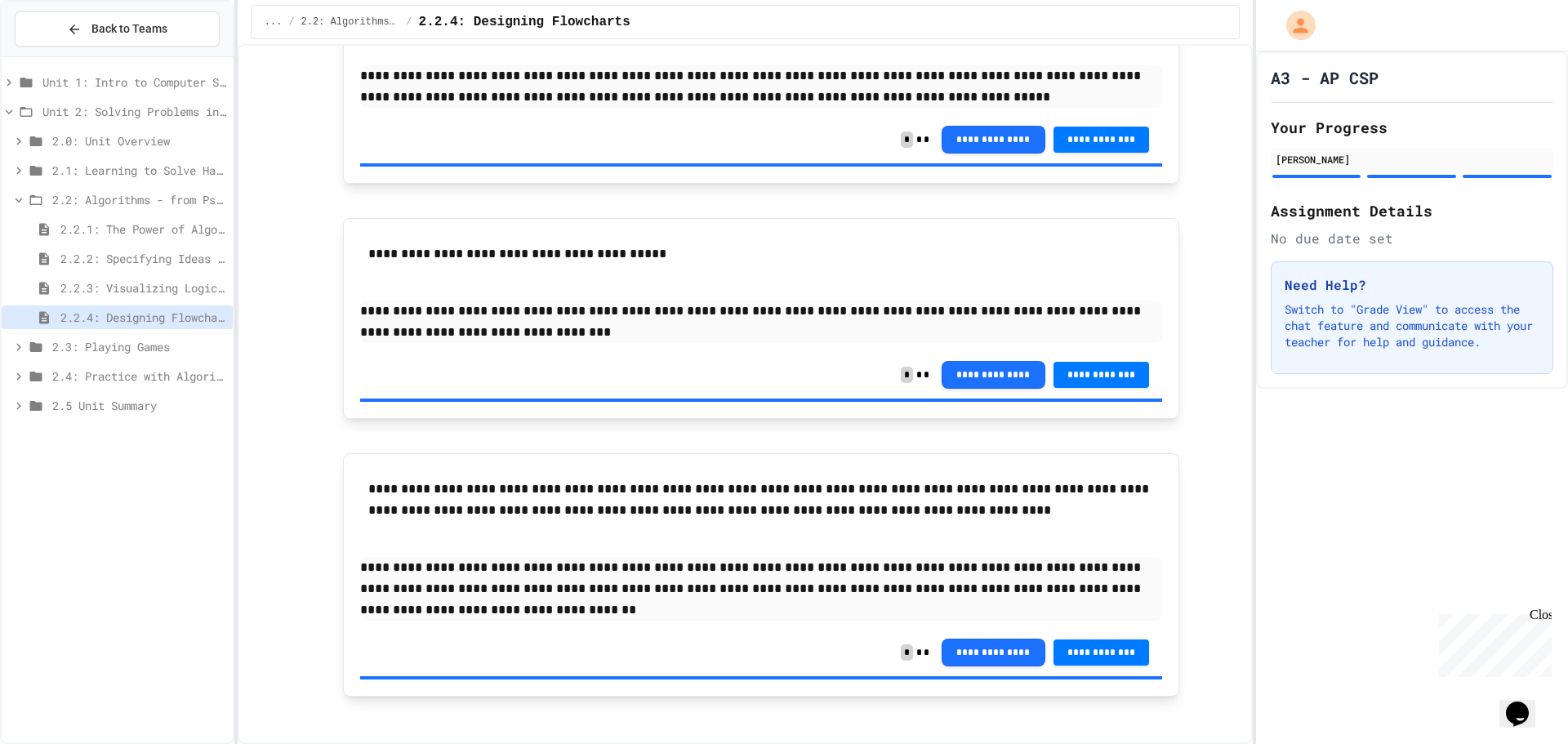
scroll to position [1614, 0]
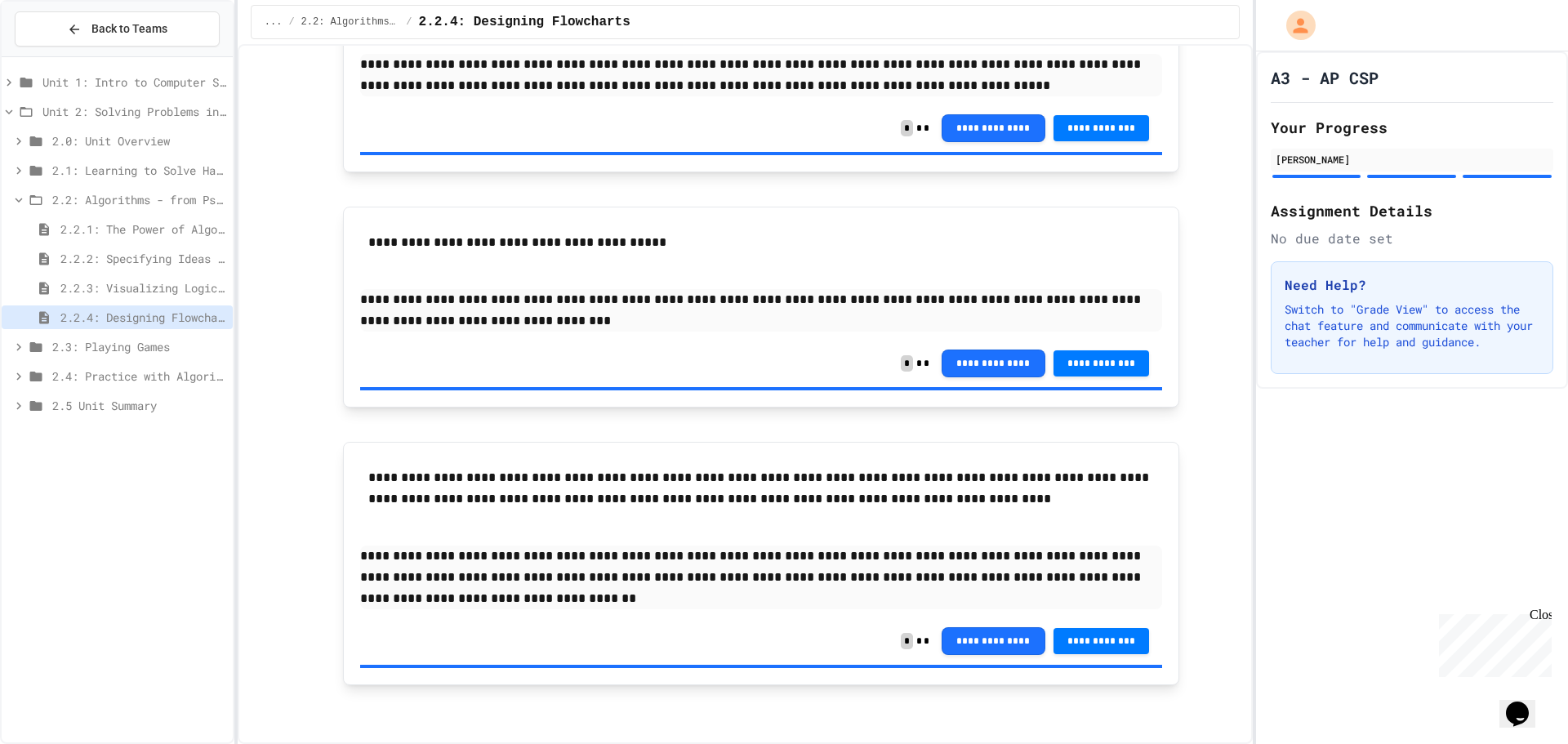
click at [22, 199] on icon at bounding box center [19, 200] width 14 height 14
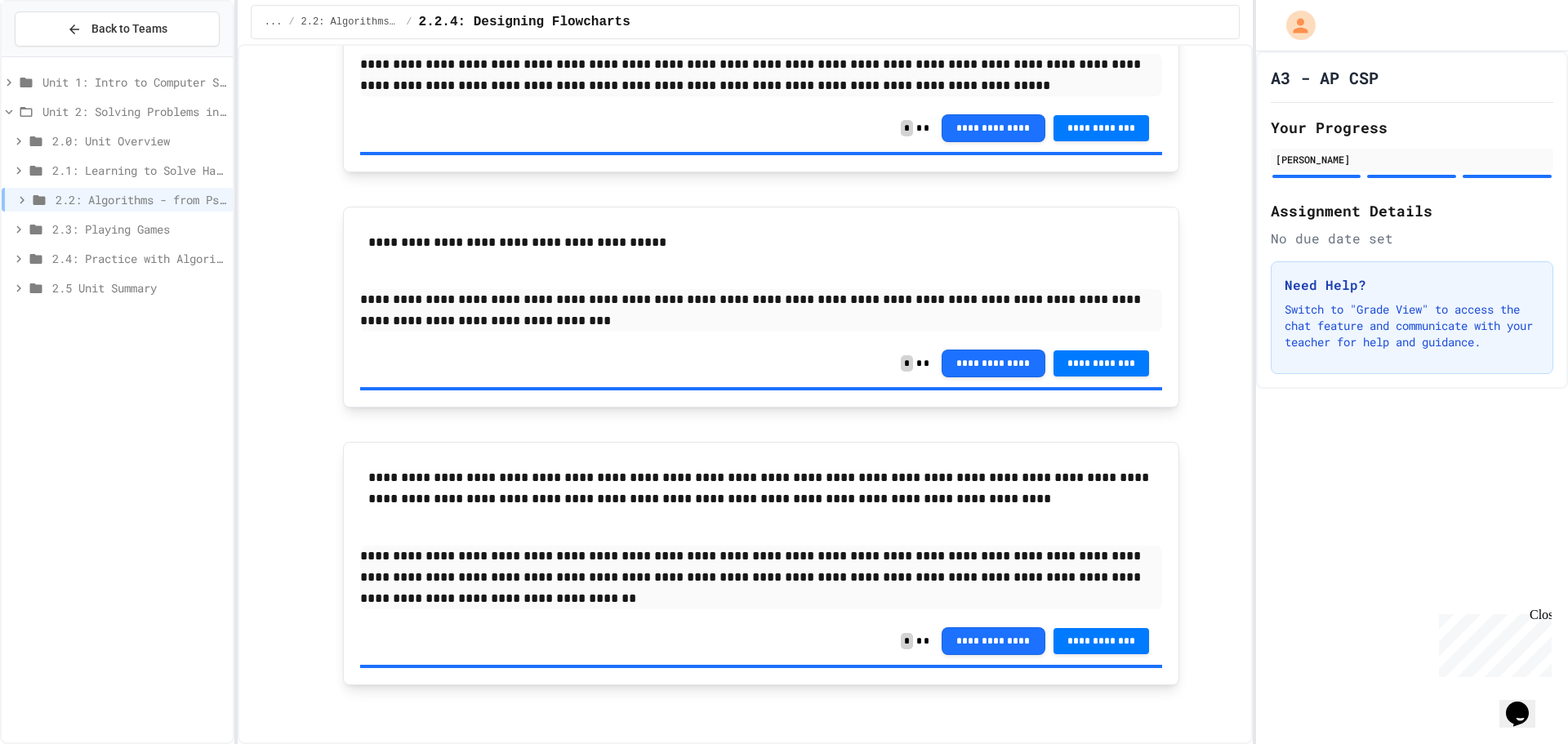
click at [56, 251] on span "2.4: Practice with Algorithms" at bounding box center [138, 258] width 174 height 17
click at [54, 276] on div "2.4.1: Algorithm Practice Exercises" at bounding box center [117, 288] width 231 height 23
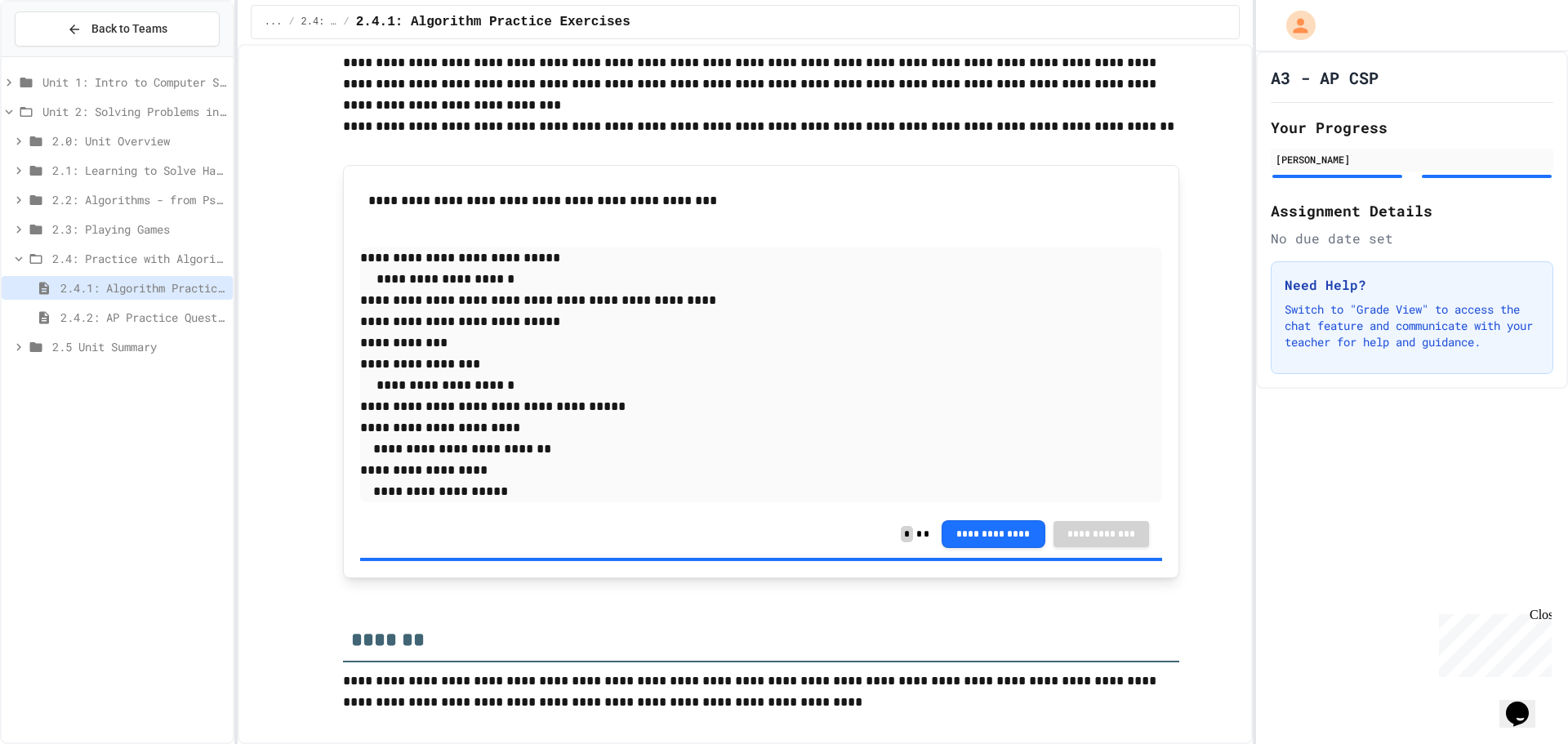
scroll to position [2451, 0]
click at [111, 311] on span "2.4.2: AP Practice Questions" at bounding box center [143, 317] width 165 height 17
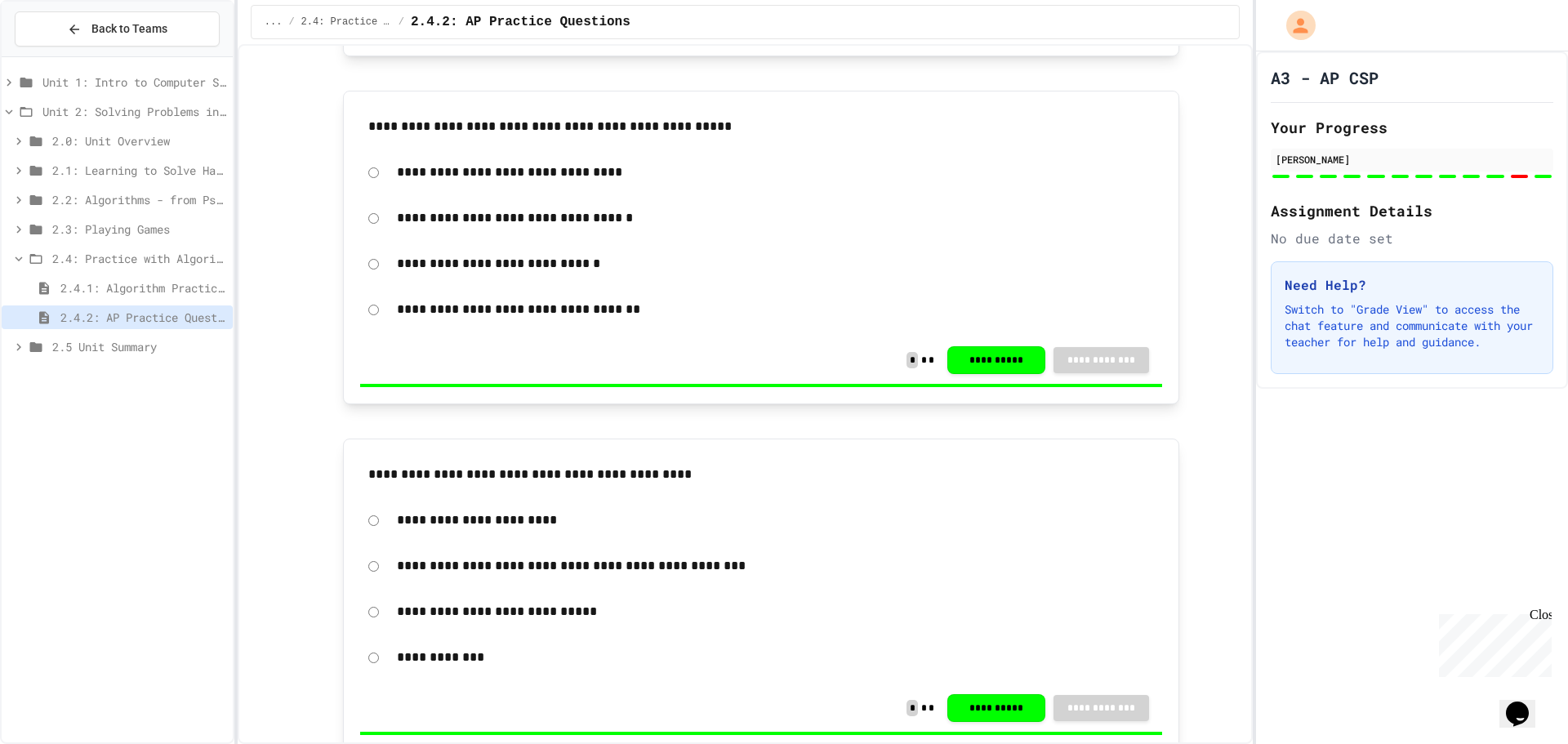
scroll to position [490, 0]
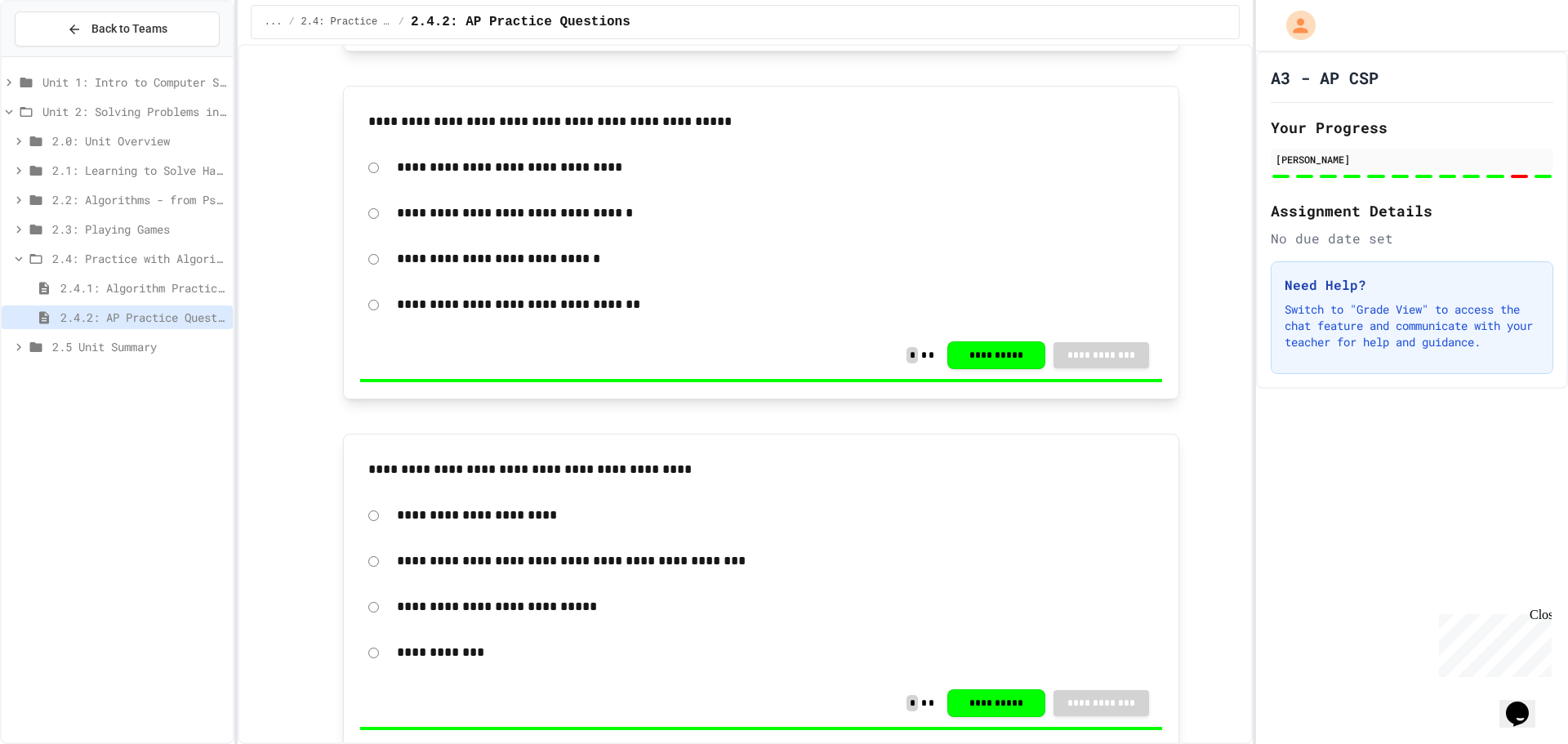
click at [103, 223] on span "2.3: Playing Games" at bounding box center [138, 229] width 174 height 17
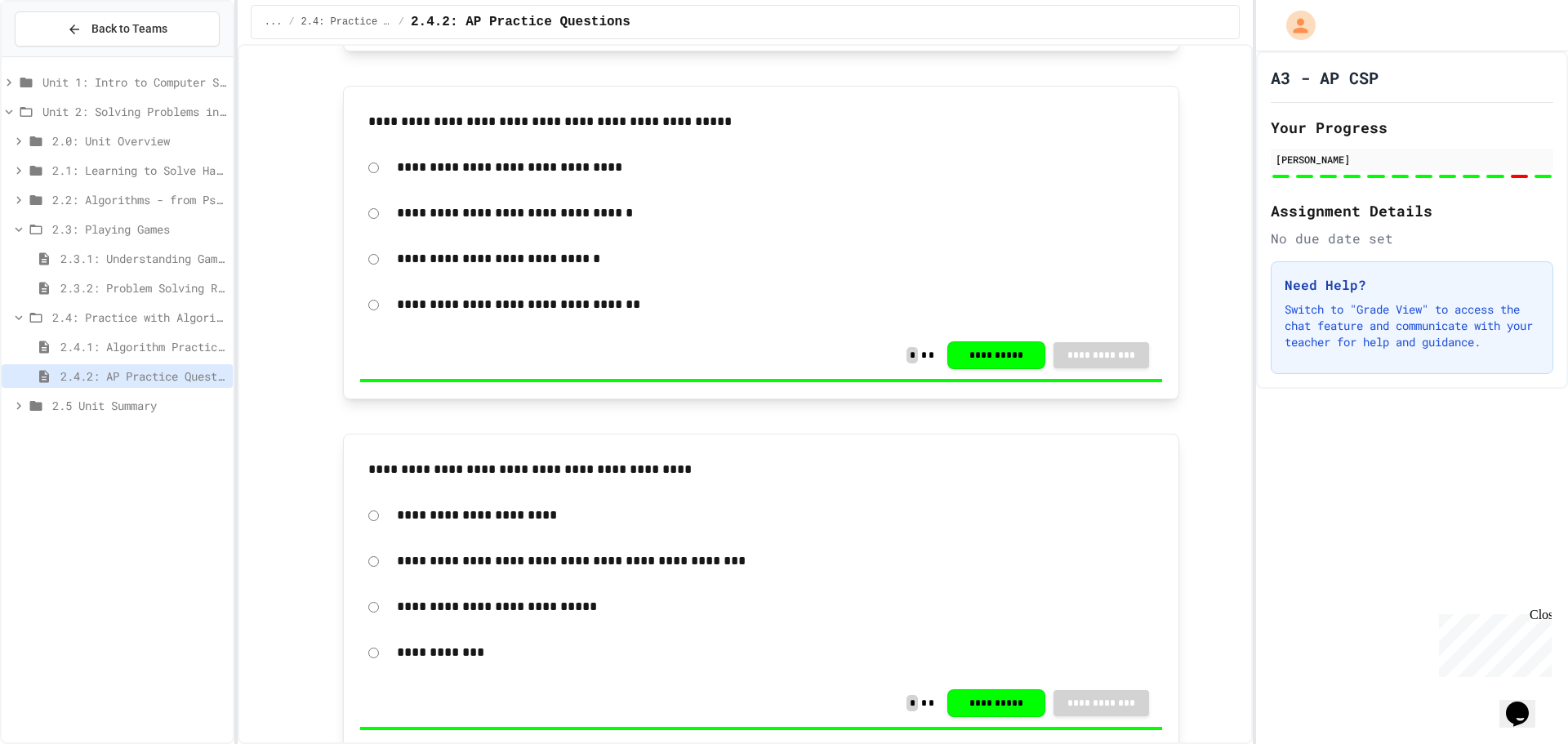
click at [114, 246] on div "2.3: Playing Games" at bounding box center [117, 232] width 231 height 30
click at [125, 258] on span "2.3.1: Understanding Games with Flowcharts" at bounding box center [143, 258] width 165 height 17
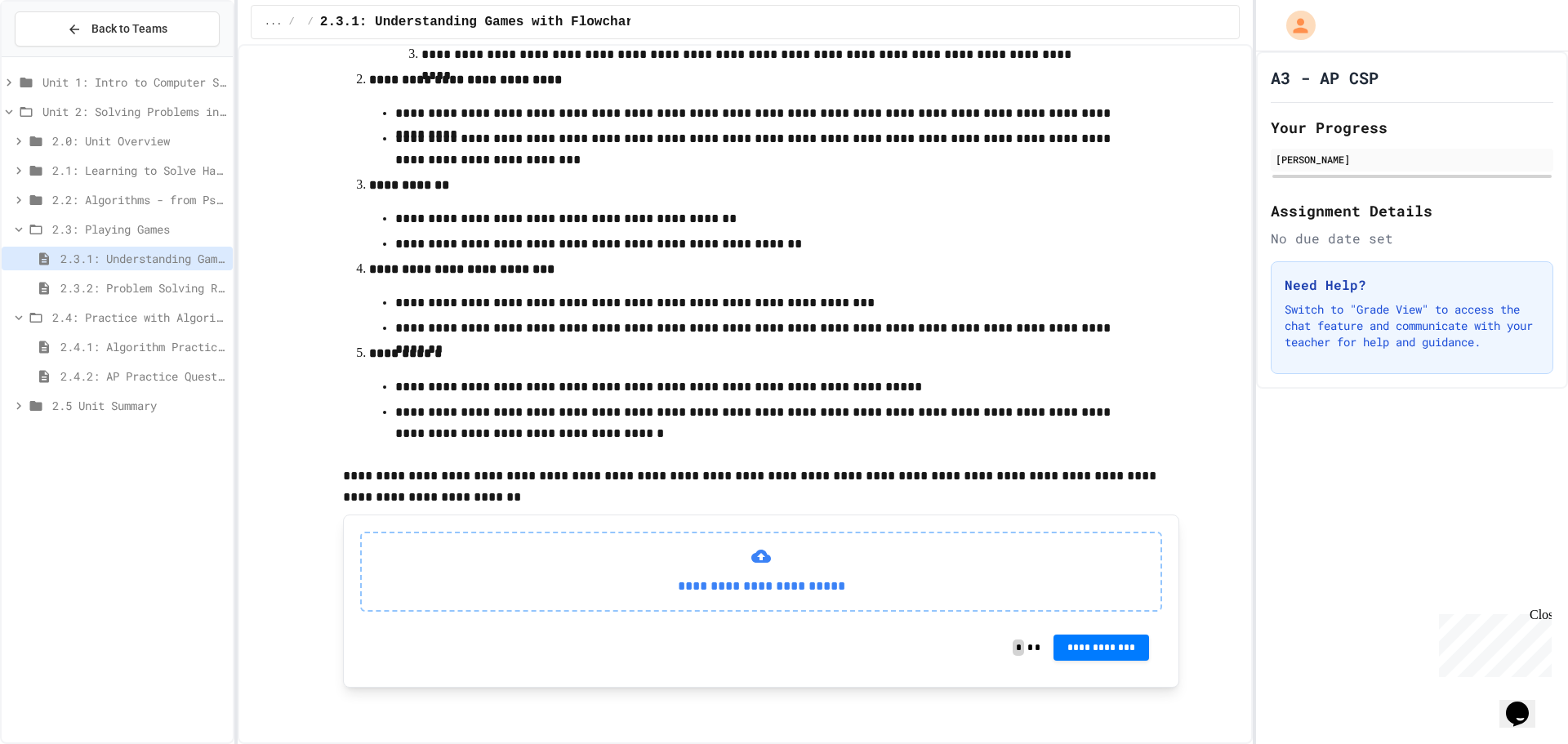
scroll to position [444, 0]
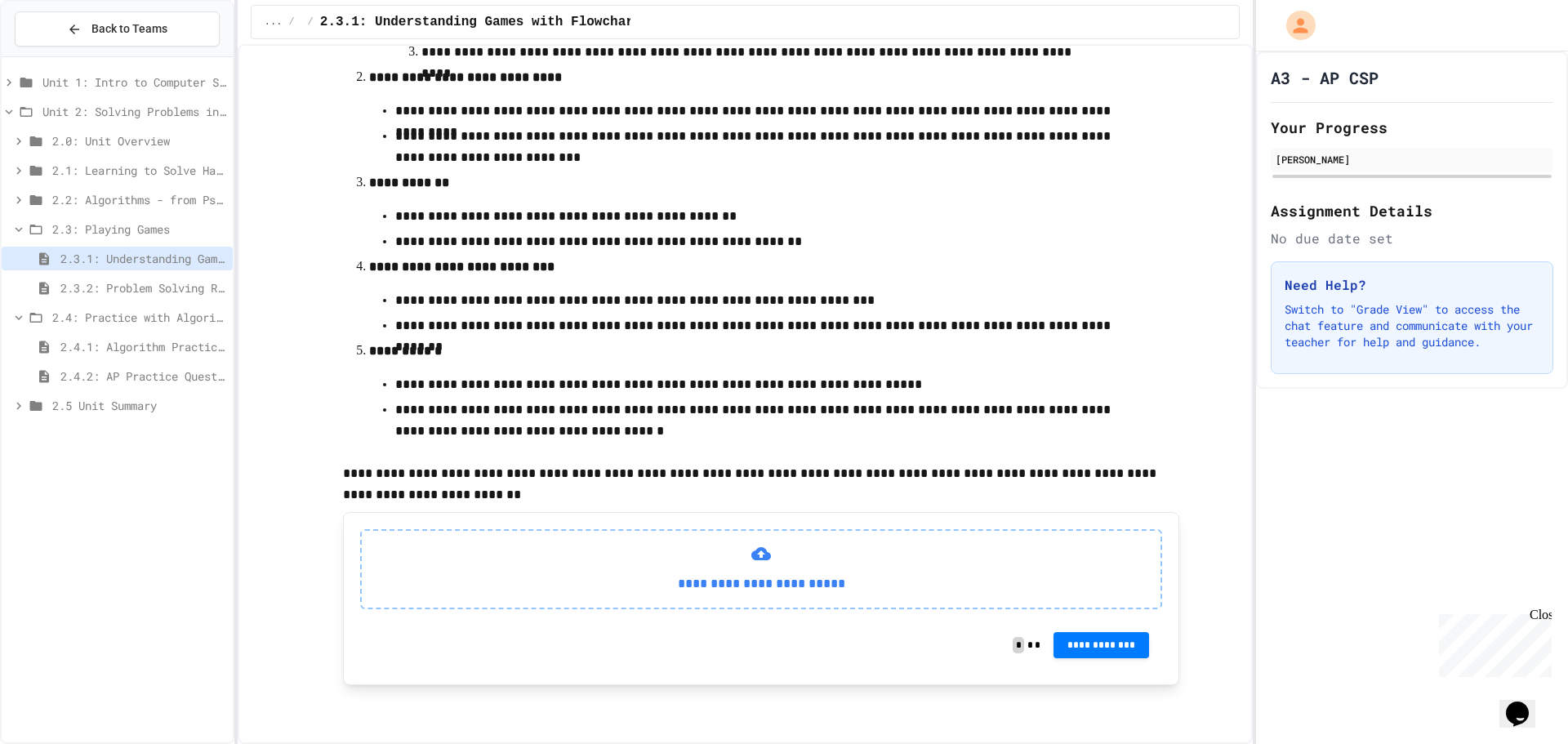
click at [166, 286] on span "2.3.2: Problem Solving Reflection" at bounding box center [143, 288] width 165 height 17
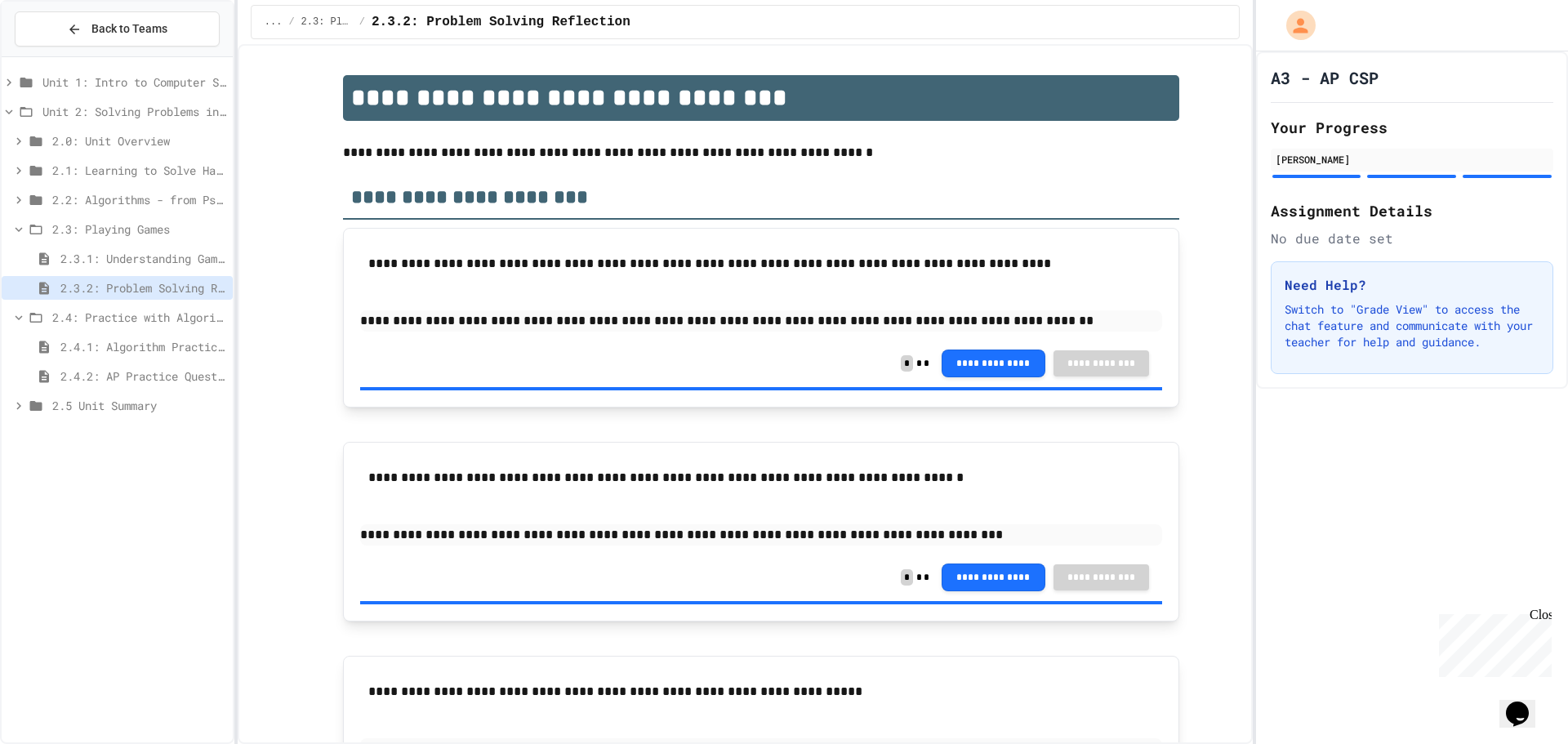
click at [168, 250] on span "2.3.1: Understanding Games with Flowcharts" at bounding box center [143, 258] width 165 height 17
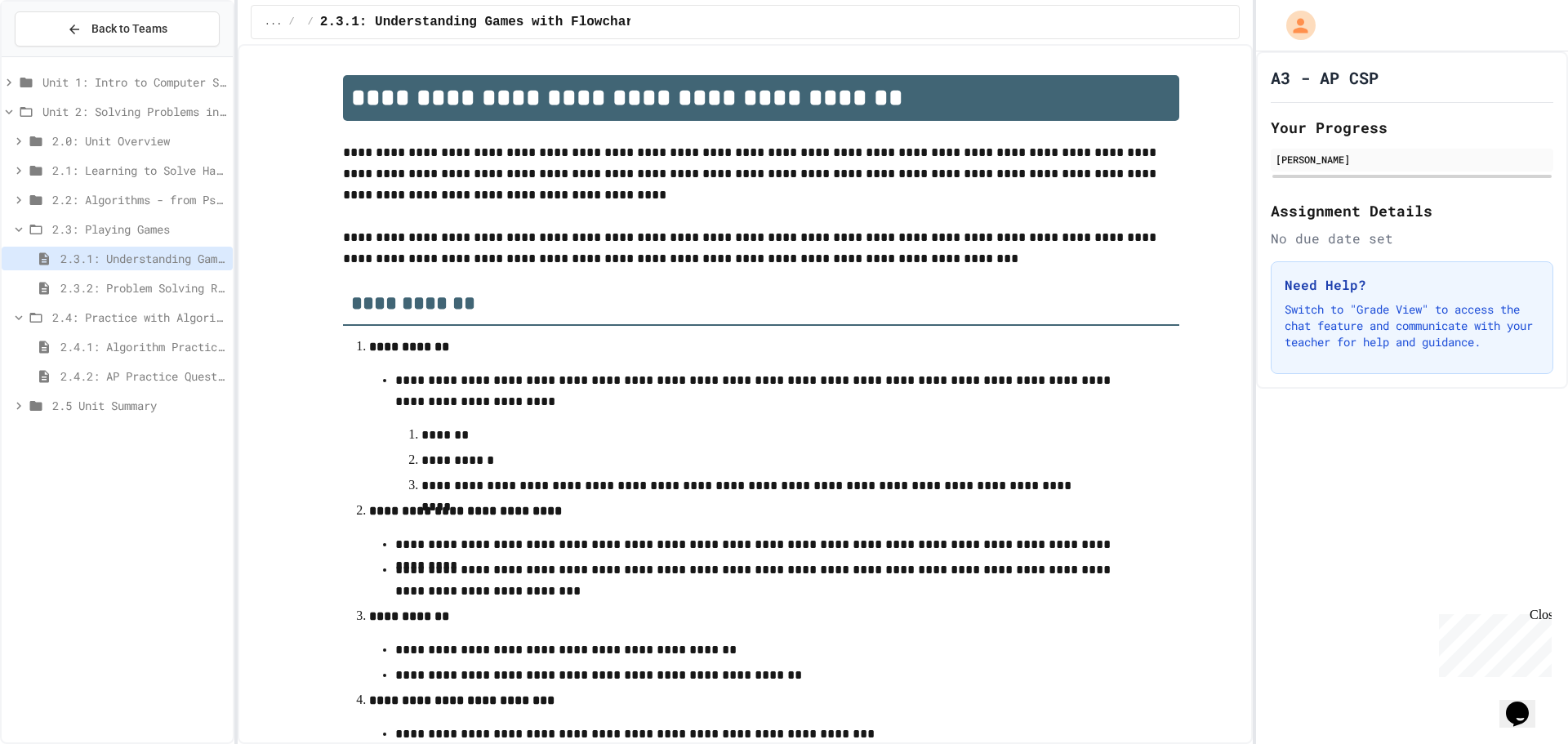
click at [22, 228] on icon at bounding box center [19, 229] width 14 height 14
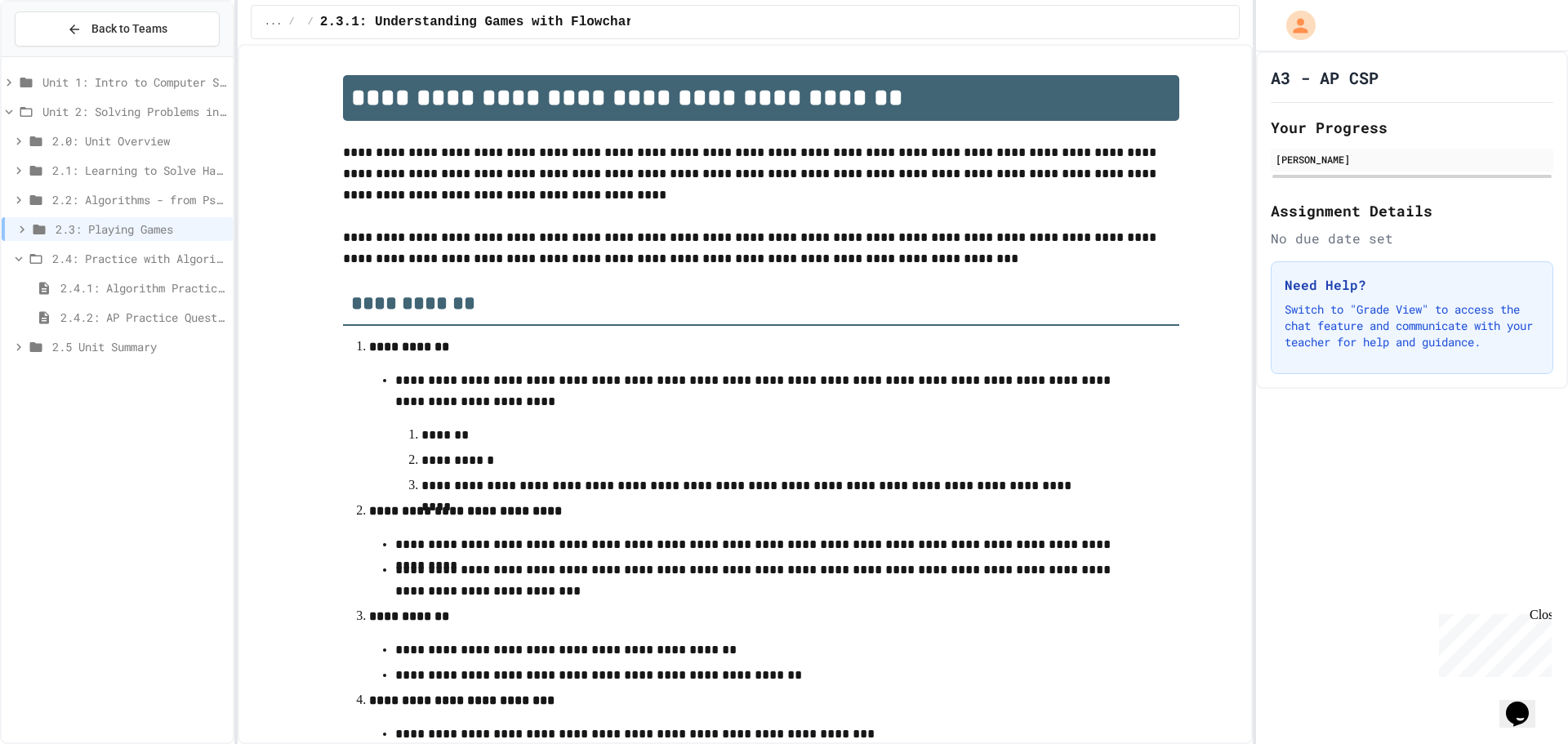
click at [40, 320] on icon at bounding box center [44, 318] width 10 height 13
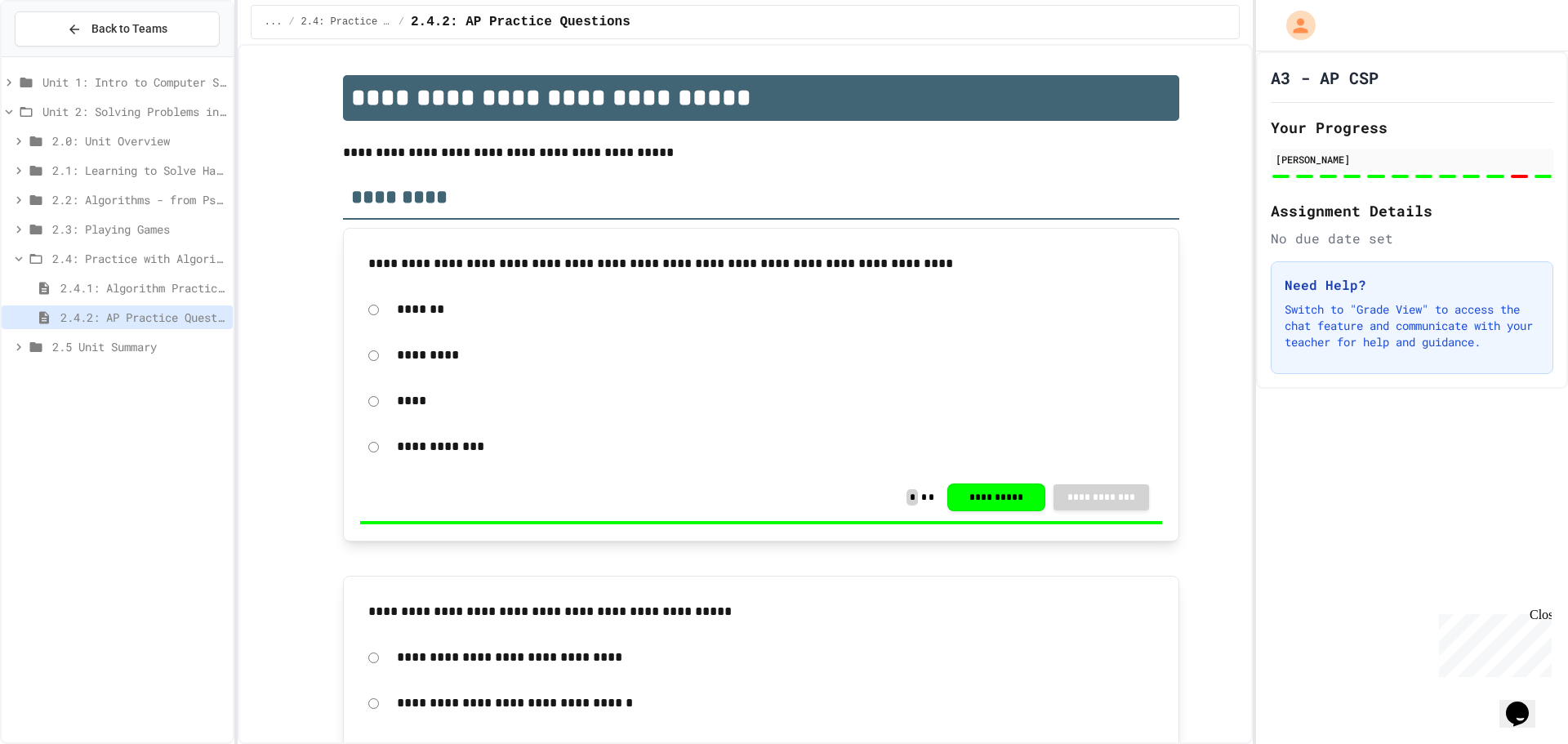
click at [49, 251] on div "2.4: Practice with Algorithms" at bounding box center [117, 258] width 231 height 23
